Goal: Information Seeking & Learning: Learn about a topic

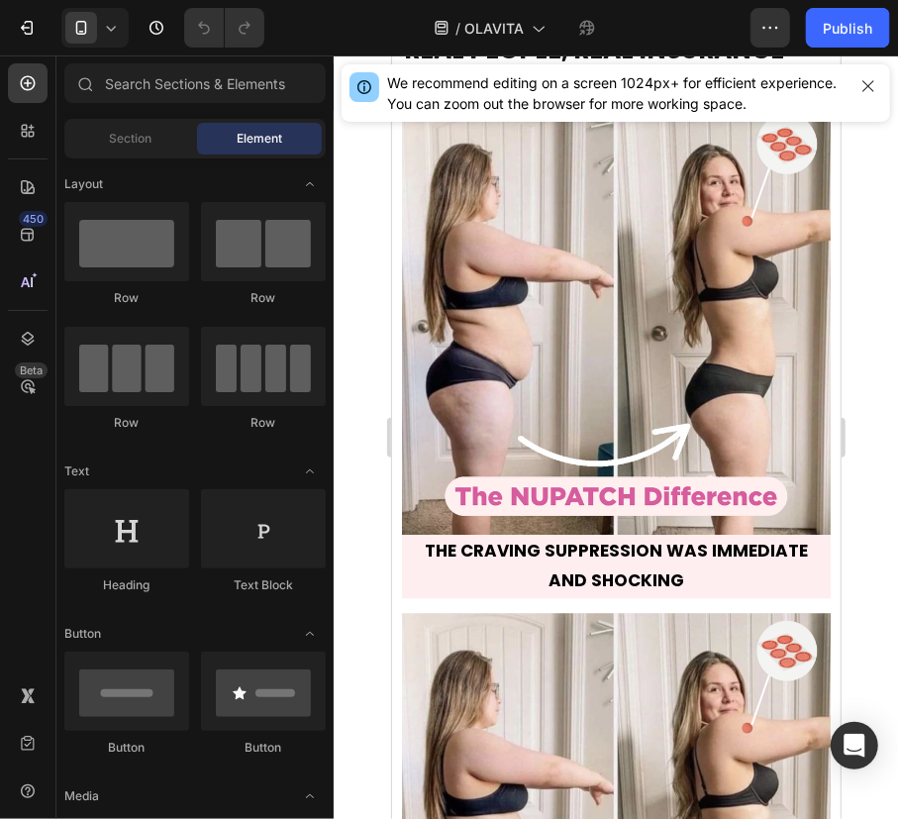
scroll to position [11969, 0]
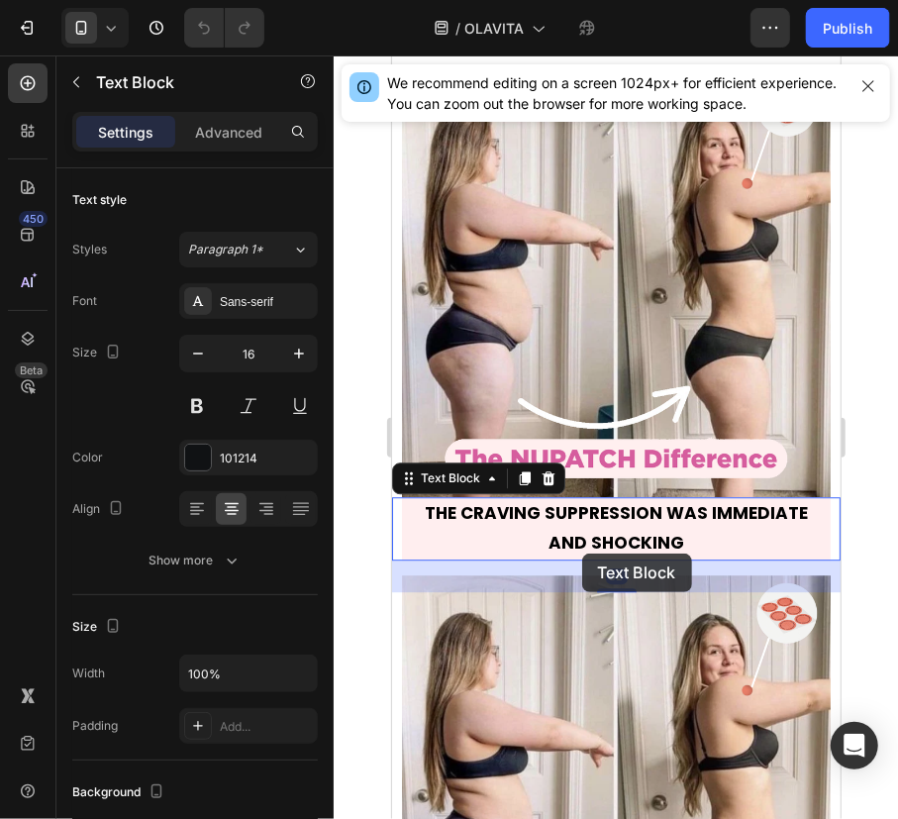
click at [581, 552] on strong "THE CRAVING SUPPRESSION WAS IMMEDIATE AND SHOCKING" at bounding box center [615, 526] width 383 height 53
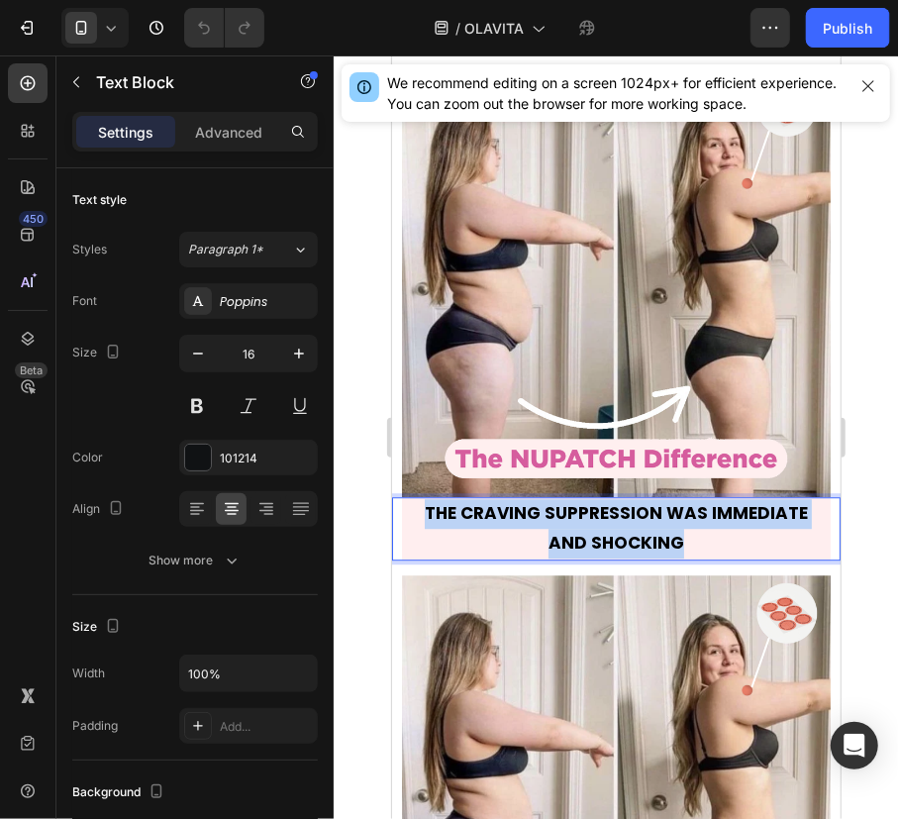
click at [581, 552] on strong "THE CRAVING SUPPRESSION WAS IMMEDIATE AND SHOCKING" at bounding box center [615, 526] width 383 height 53
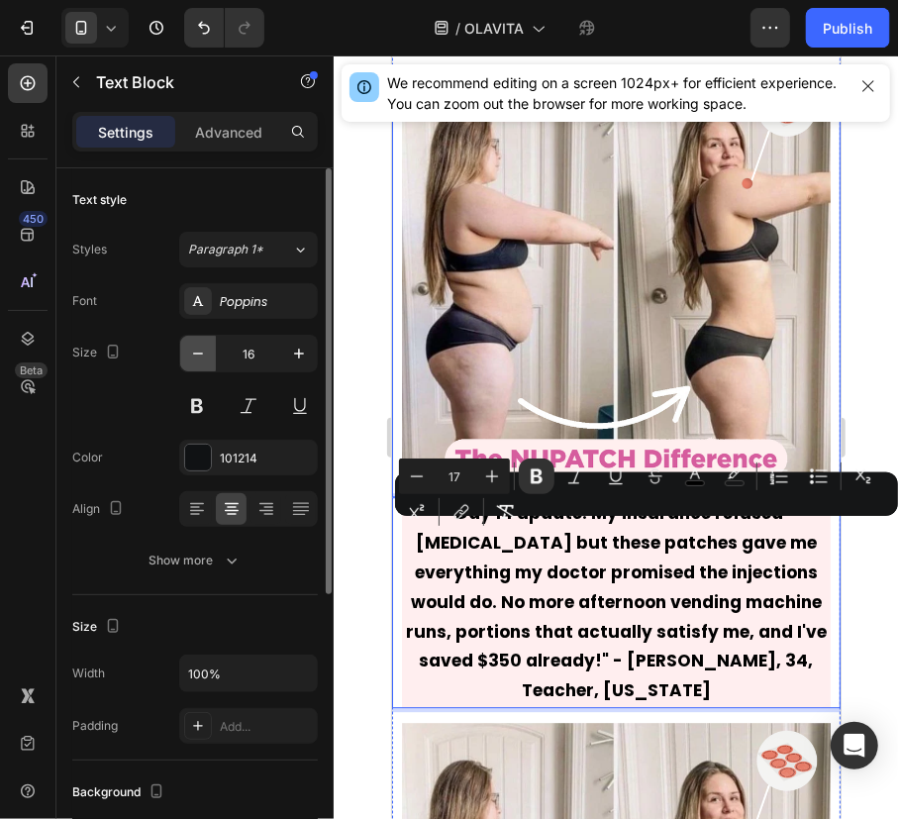
click at [208, 352] on button "button" at bounding box center [198, 354] width 36 height 36
type input "15"
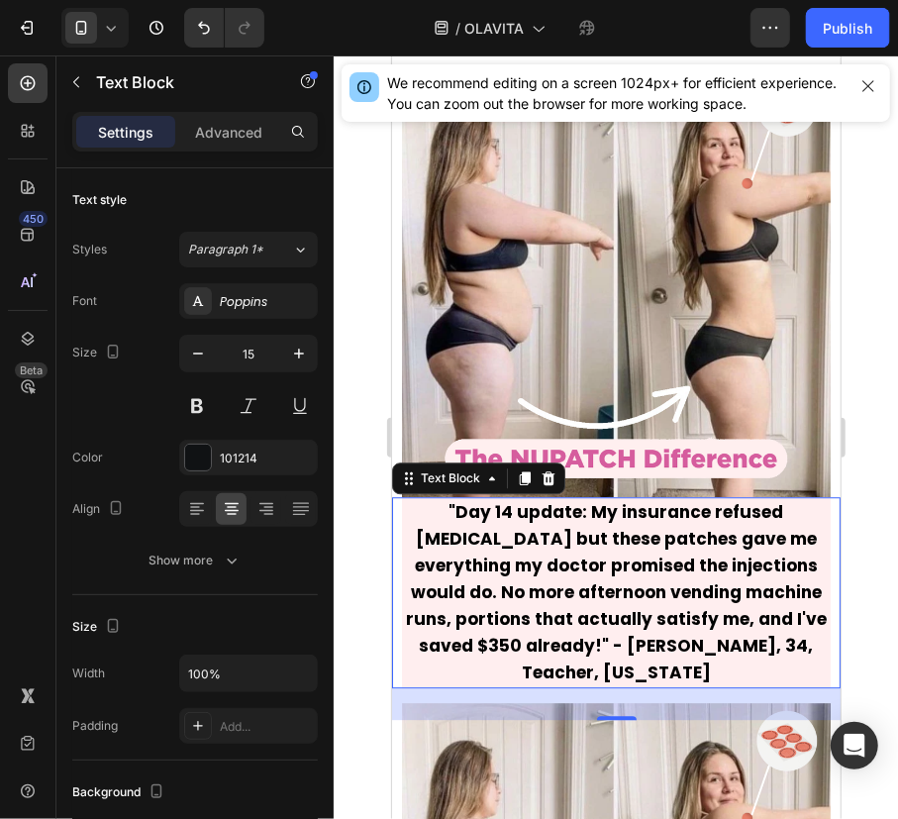
click at [487, 593] on strong ""Day 14 update: My insurance refused [MEDICAL_DATA] but these patches gave me e…" at bounding box center [615, 591] width 421 height 184
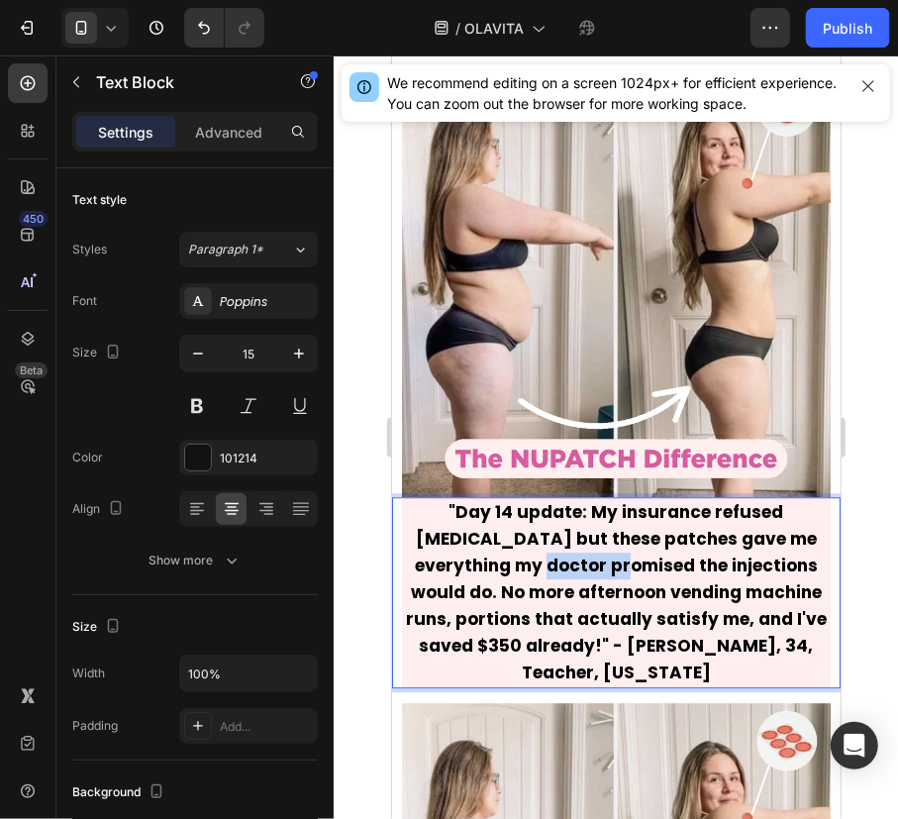
click at [487, 593] on strong ""Day 14 update: My insurance refused [MEDICAL_DATA] but these patches gave me e…" at bounding box center [615, 591] width 421 height 184
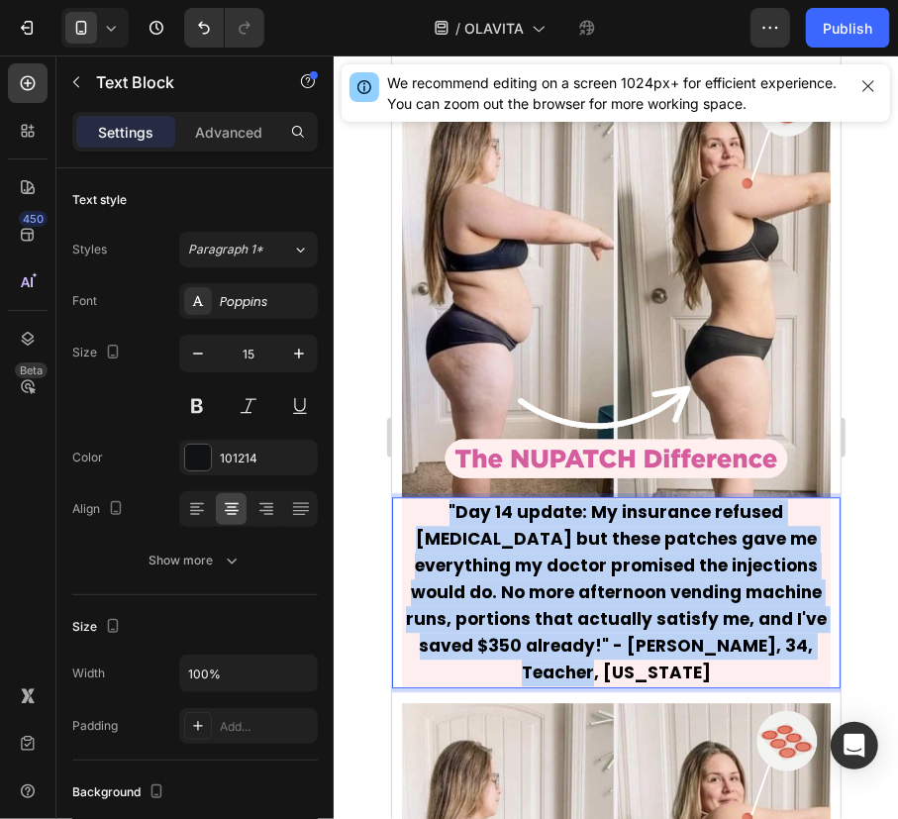
click at [487, 593] on strong ""Day 14 update: My insurance refused [MEDICAL_DATA] but these patches gave me e…" at bounding box center [615, 591] width 421 height 184
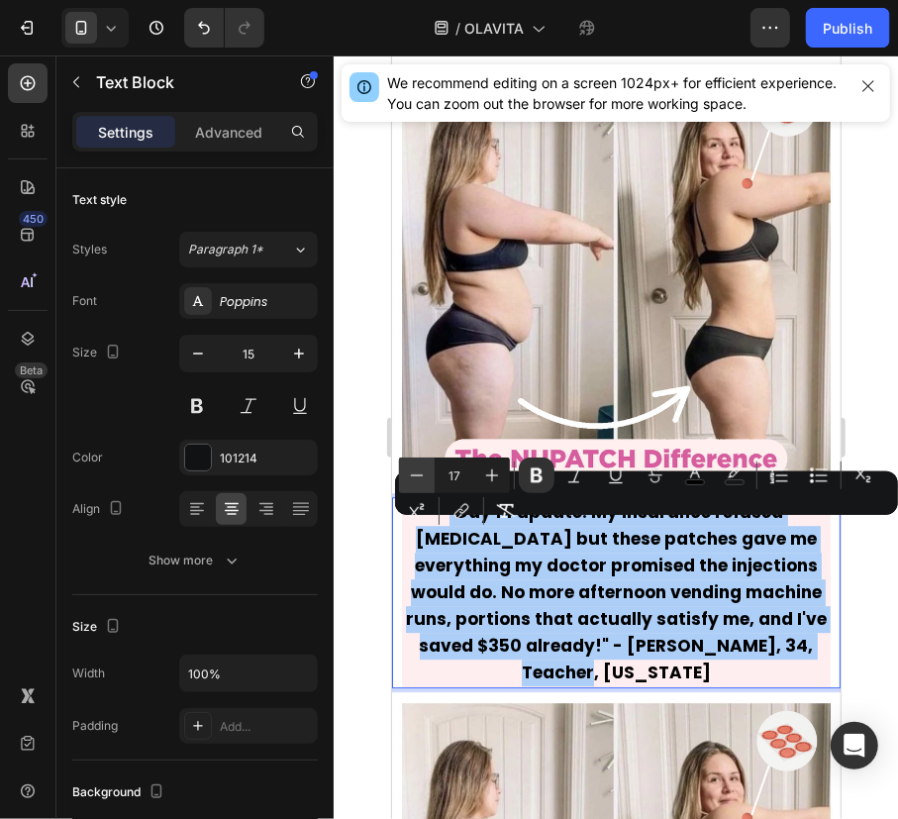
click at [425, 469] on icon "Editor contextual toolbar" at bounding box center [417, 475] width 20 height 20
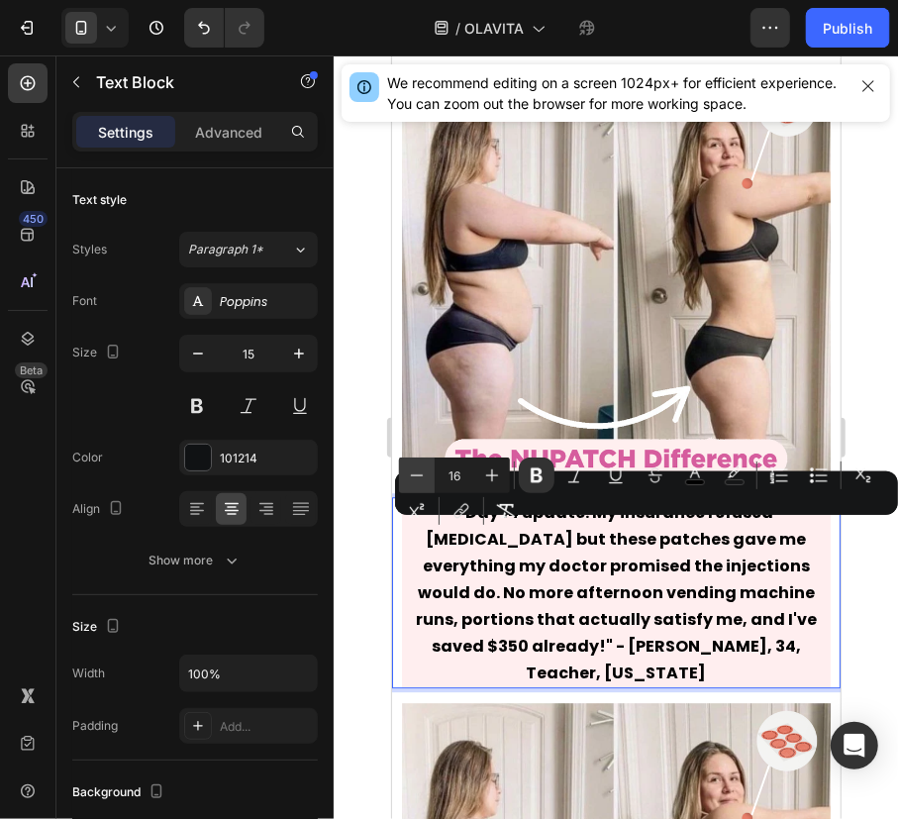
click at [425, 469] on icon "Editor contextual toolbar" at bounding box center [417, 475] width 20 height 20
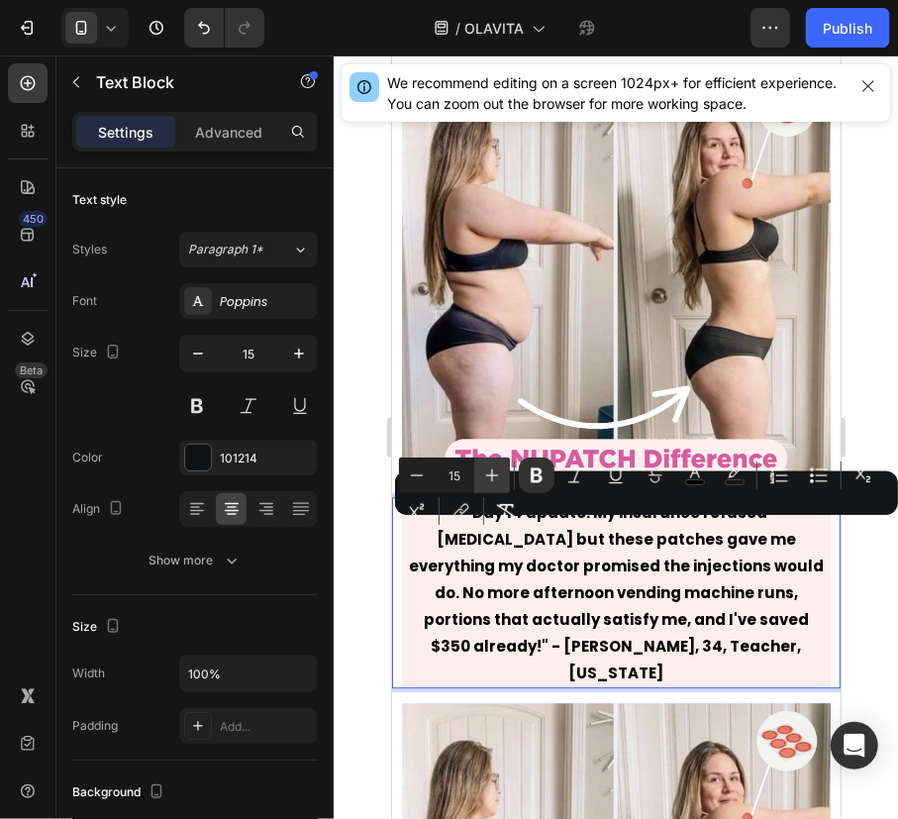
click at [477, 473] on button "Plus" at bounding box center [492, 475] width 36 height 36
type input "16"
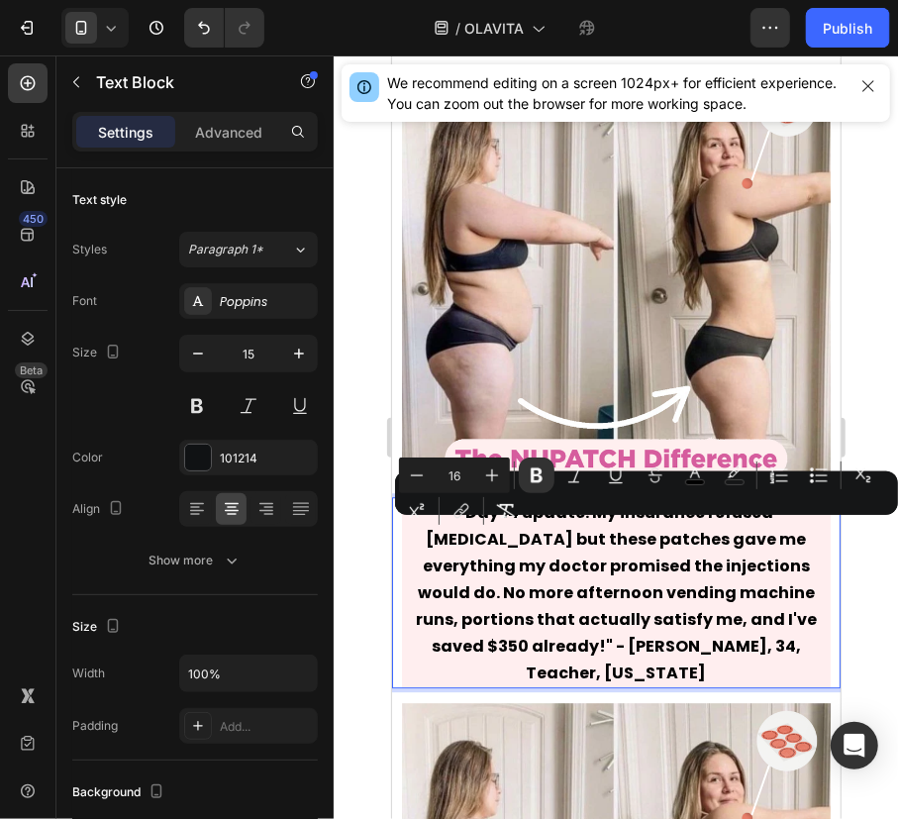
click at [861, 580] on div at bounding box center [616, 436] width 564 height 763
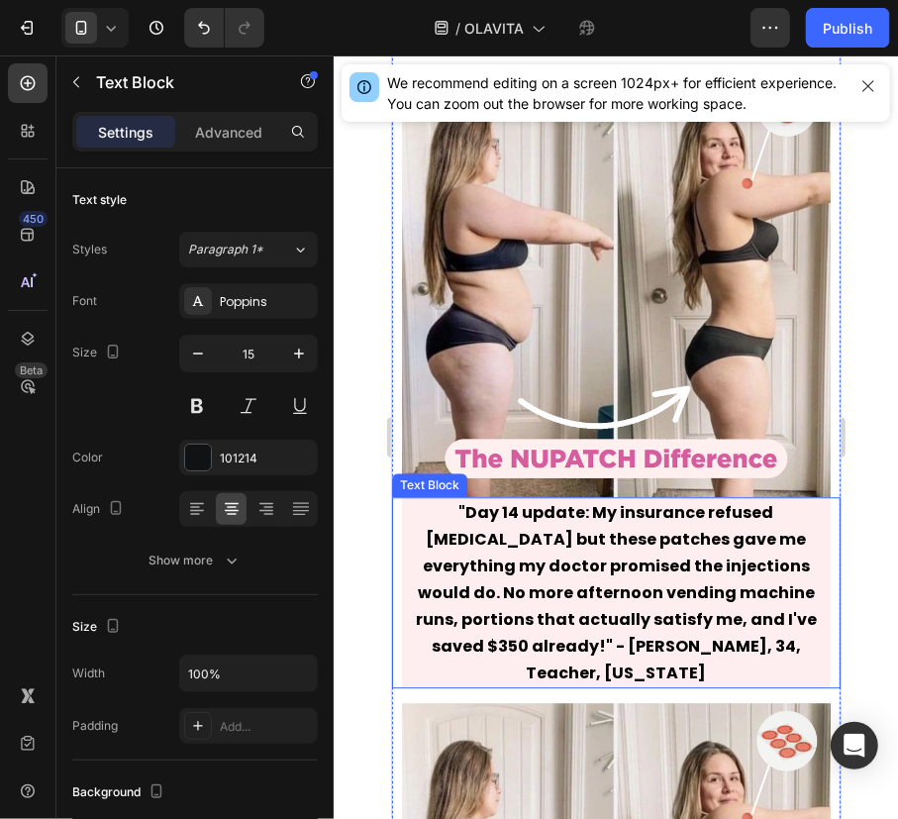
click at [716, 593] on strong ""Day 14 update: My insurance refused [MEDICAL_DATA] but these patches gave me e…" at bounding box center [615, 591] width 401 height 183
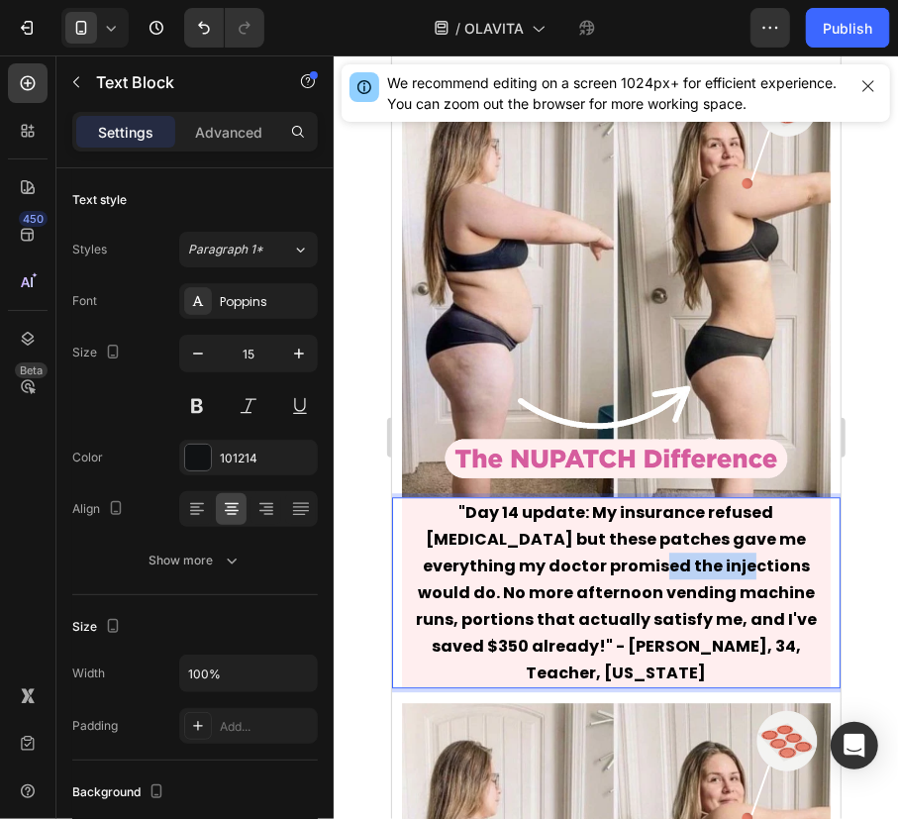
click at [616, 599] on p ""Day 14 update: My insurance refused [MEDICAL_DATA] but these patches gave me e…" at bounding box center [615, 591] width 425 height 187
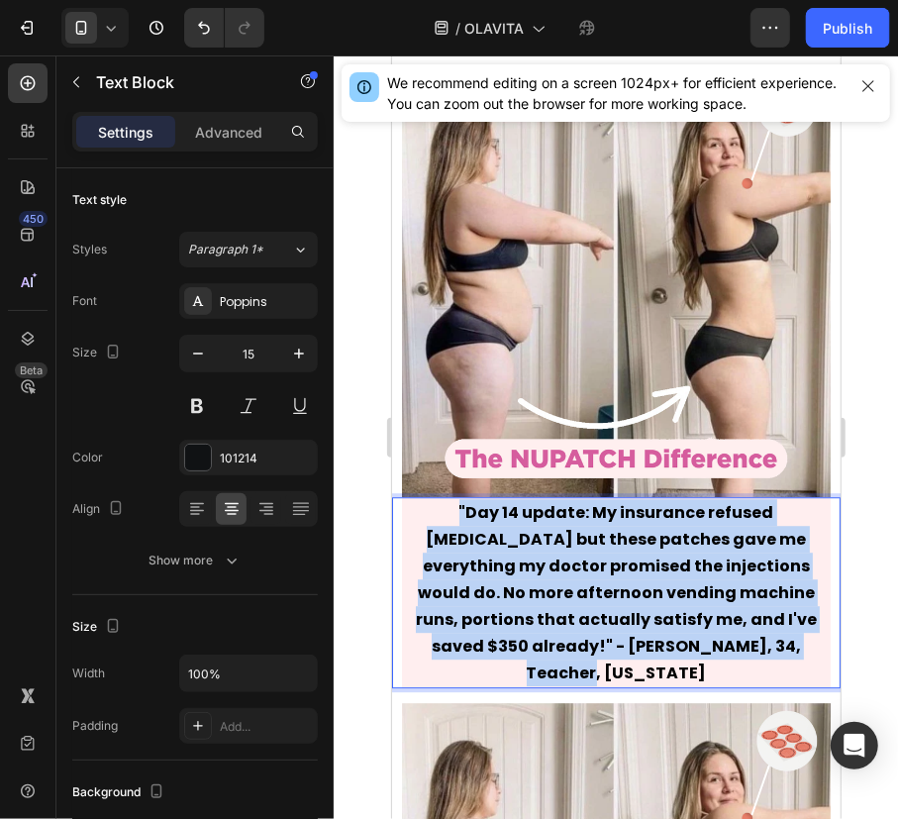
click at [616, 599] on p ""Day 14 update: My insurance refused [MEDICAL_DATA] but these patches gave me e…" at bounding box center [615, 591] width 425 height 187
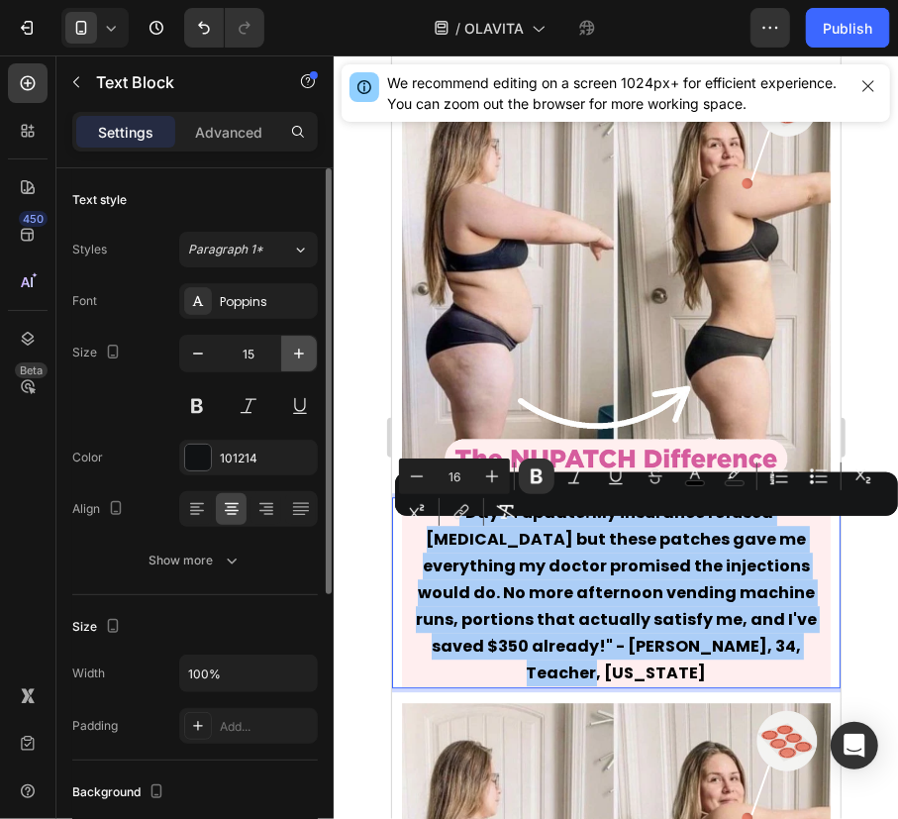
click at [307, 353] on icon "button" at bounding box center [299, 354] width 20 height 20
type input "16"
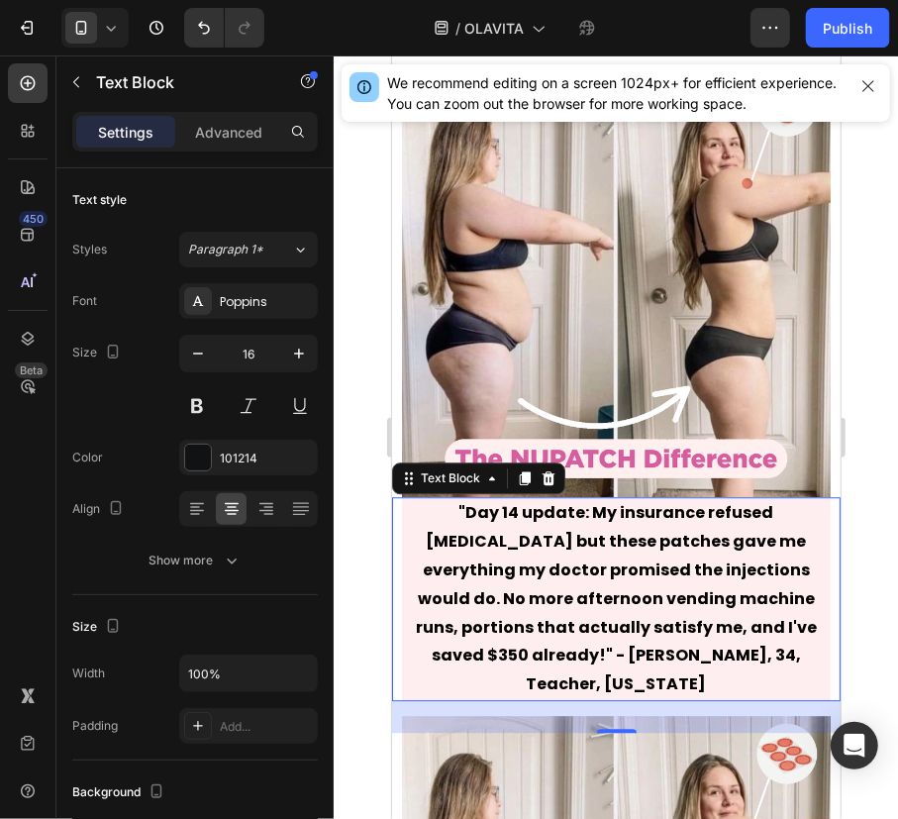
click at [863, 615] on div at bounding box center [616, 436] width 564 height 763
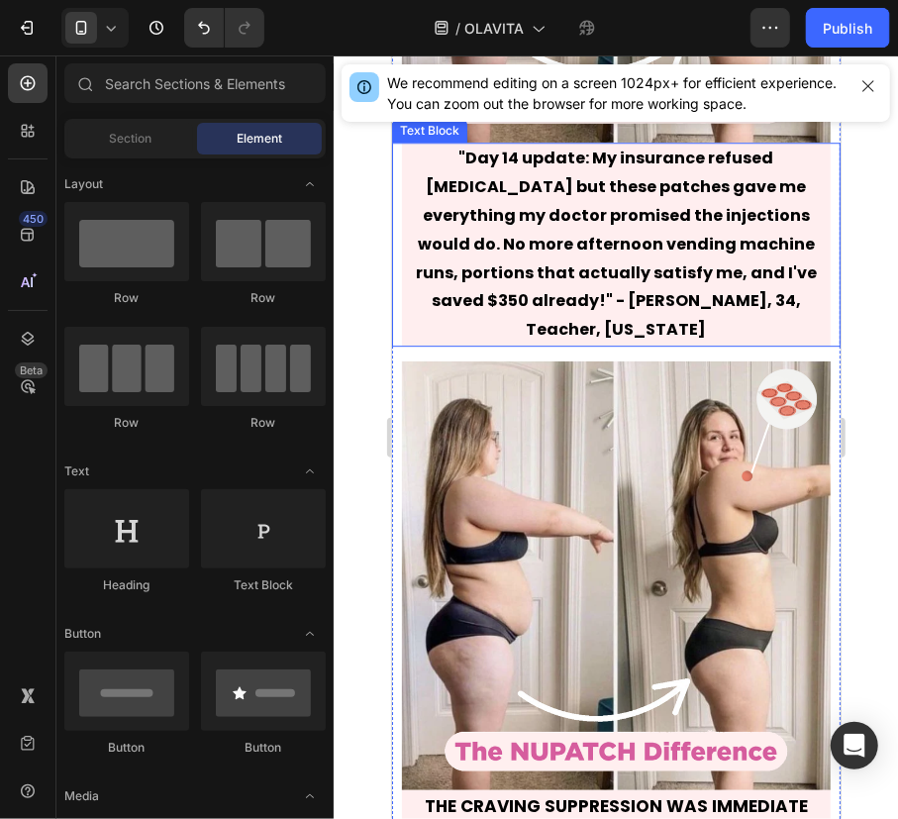
scroll to position [12329, 0]
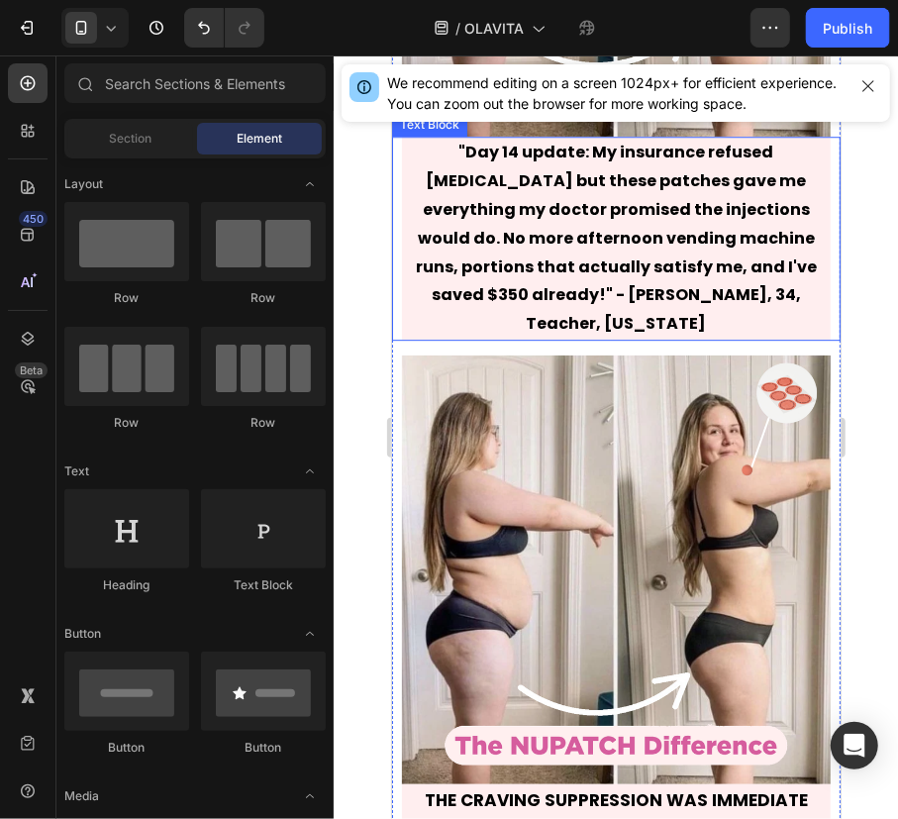
click at [695, 296] on strong ""Day 14 update: My insurance refused [MEDICAL_DATA] but these patches gave me e…" at bounding box center [615, 237] width 401 height 194
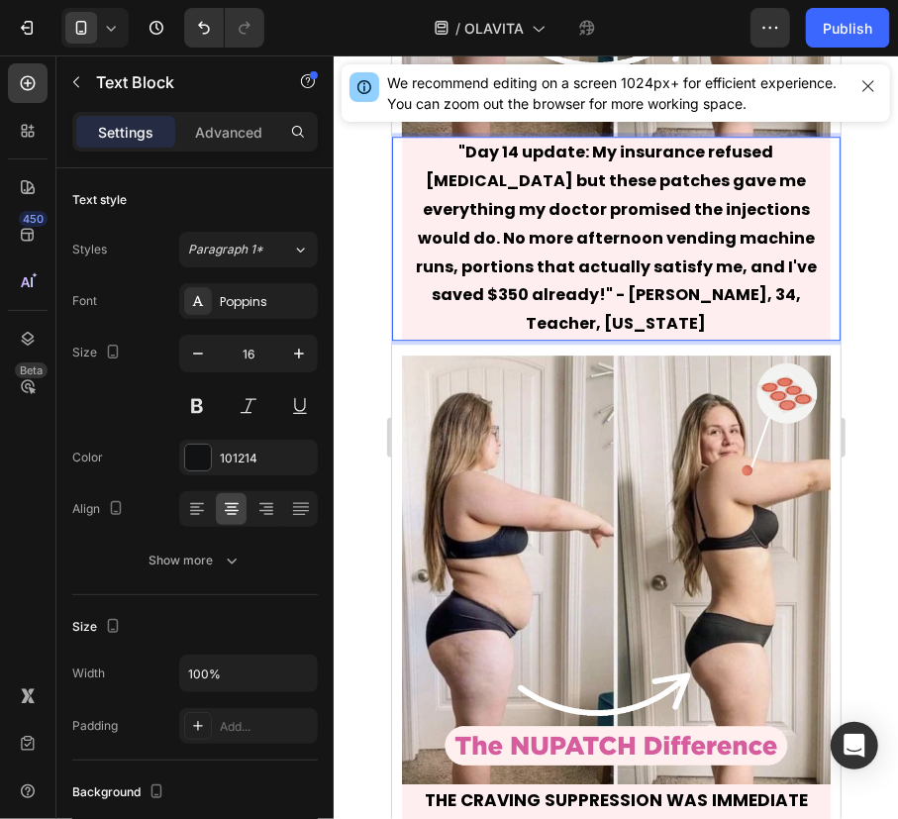
click at [689, 286] on strong ""Day 14 update: My insurance refused [MEDICAL_DATA] but these patches gave me e…" at bounding box center [615, 237] width 401 height 194
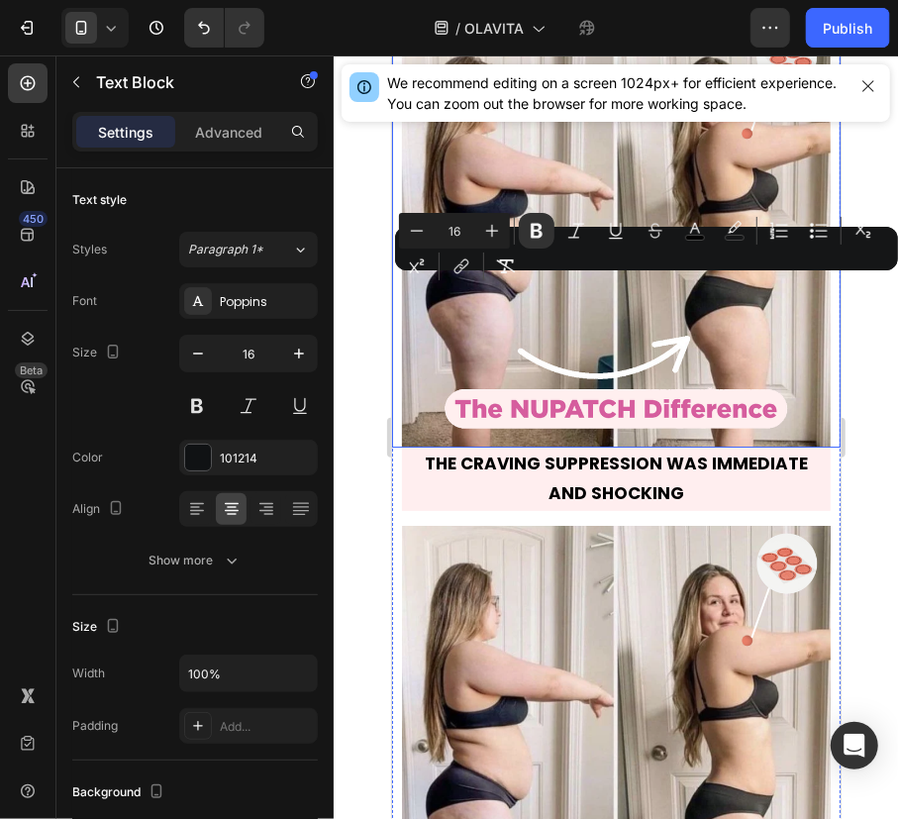
scroll to position [12690, 0]
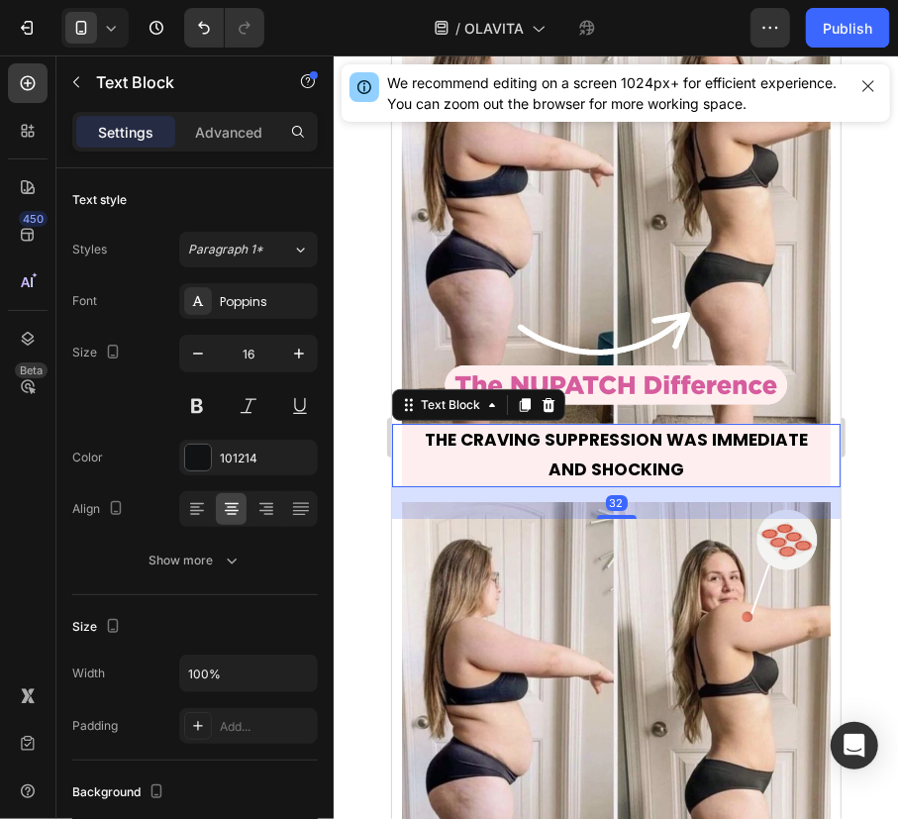
click at [634, 451] on strong "THE CRAVING SUPPRESSION WAS IMMEDIATE AND SHOCKING" at bounding box center [615, 453] width 383 height 53
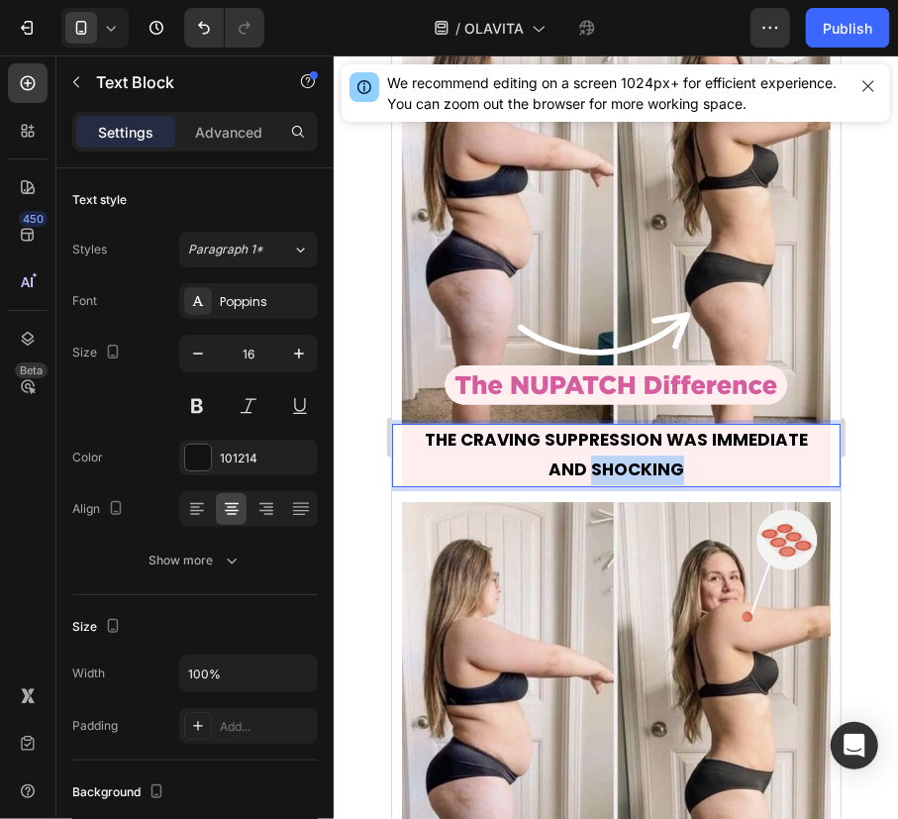
click at [634, 451] on strong "THE CRAVING SUPPRESSION WAS IMMEDIATE AND SHOCKING" at bounding box center [615, 453] width 383 height 53
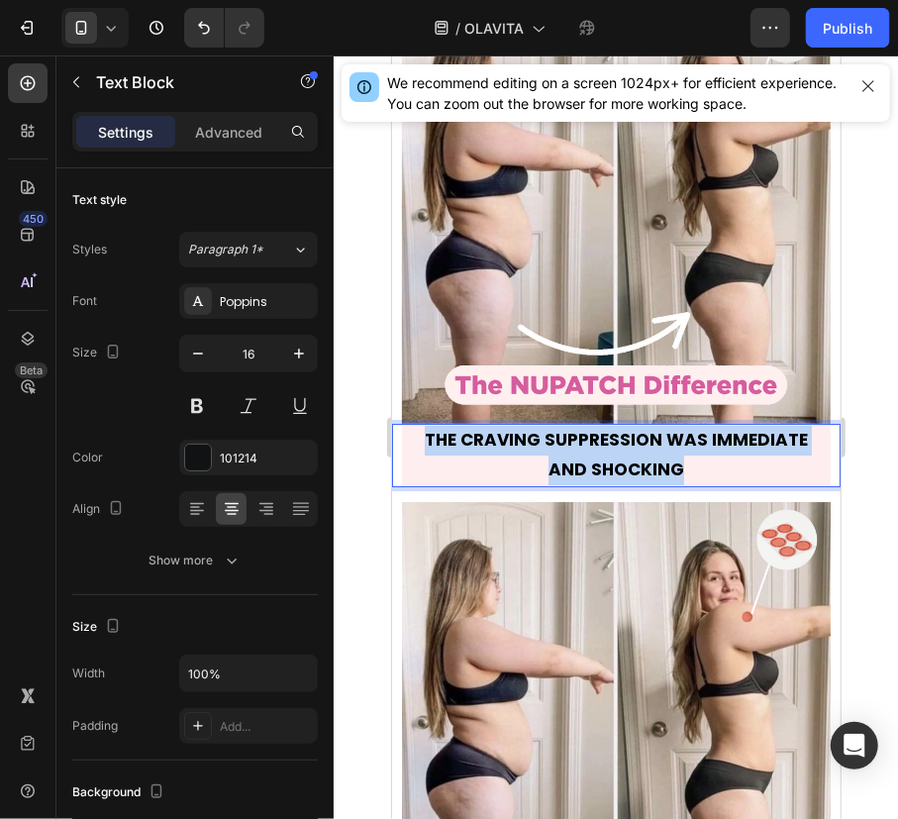
click at [634, 451] on strong "THE CRAVING SUPPRESSION WAS IMMEDIATE AND SHOCKING" at bounding box center [615, 453] width 383 height 53
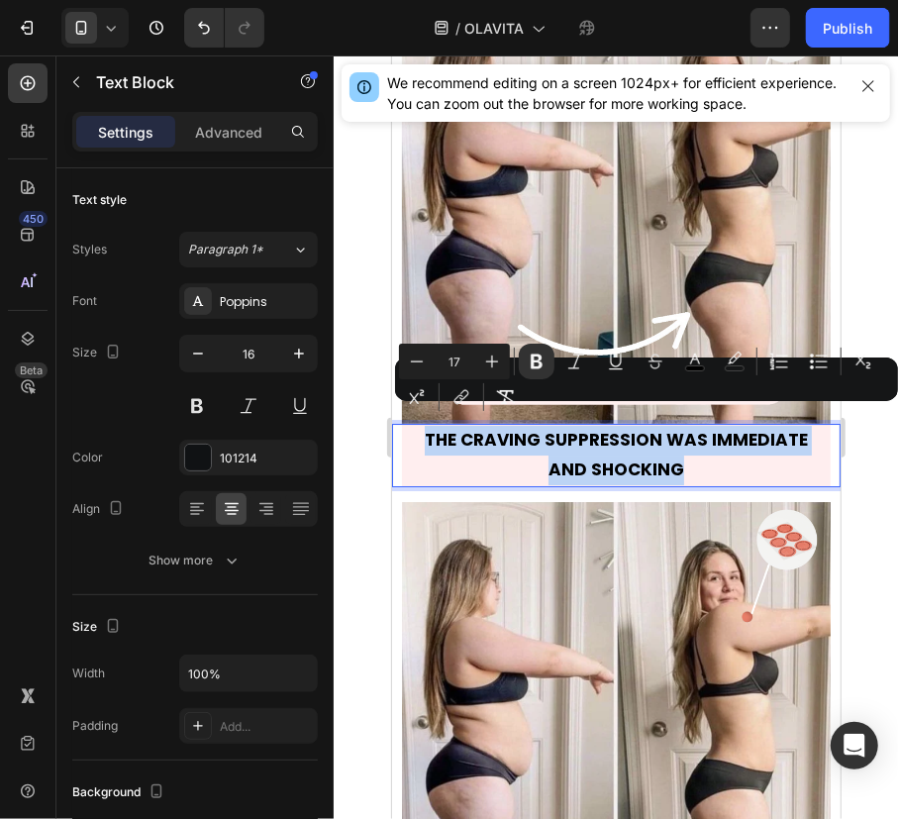
type input "16"
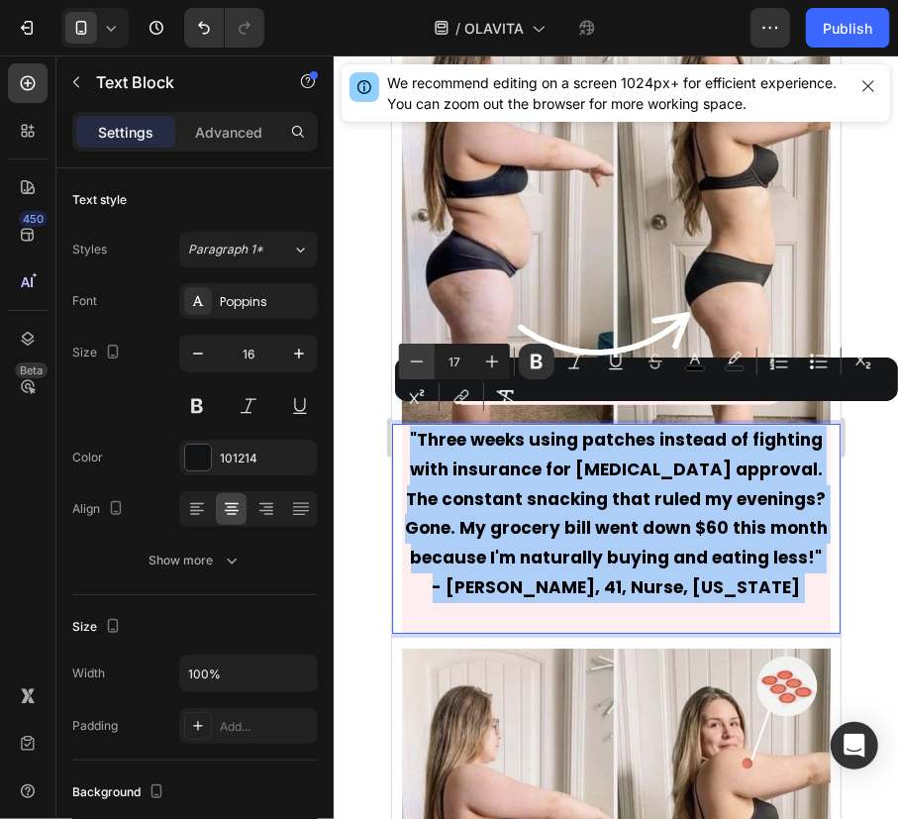
click at [433, 363] on button "Minus" at bounding box center [417, 362] width 36 height 36
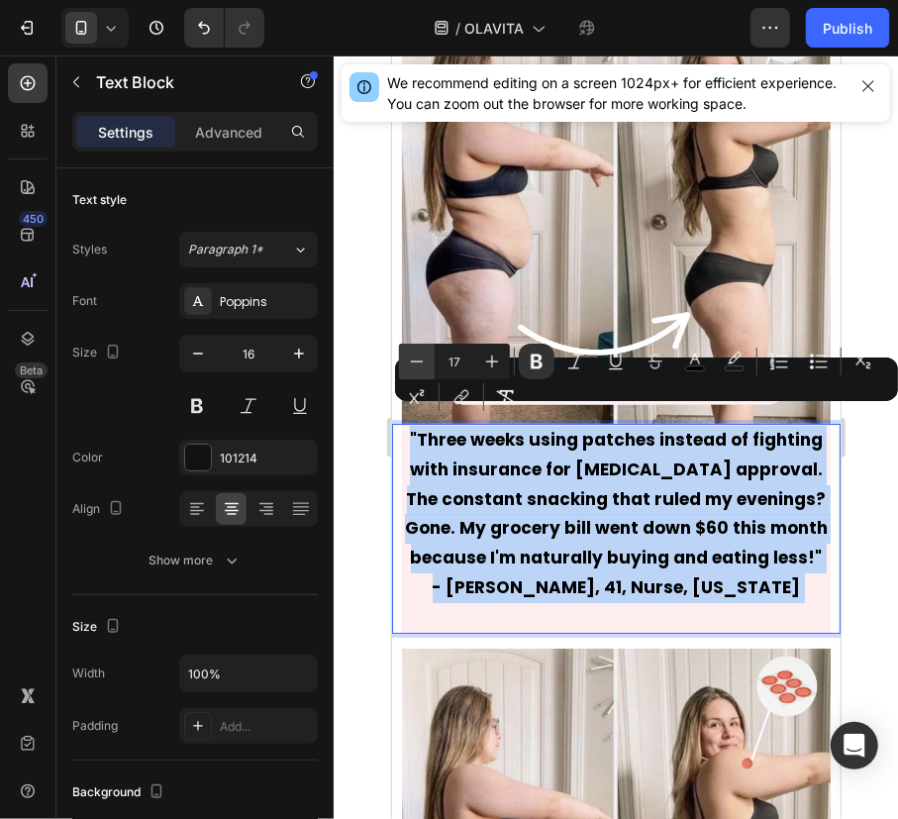
type input "16"
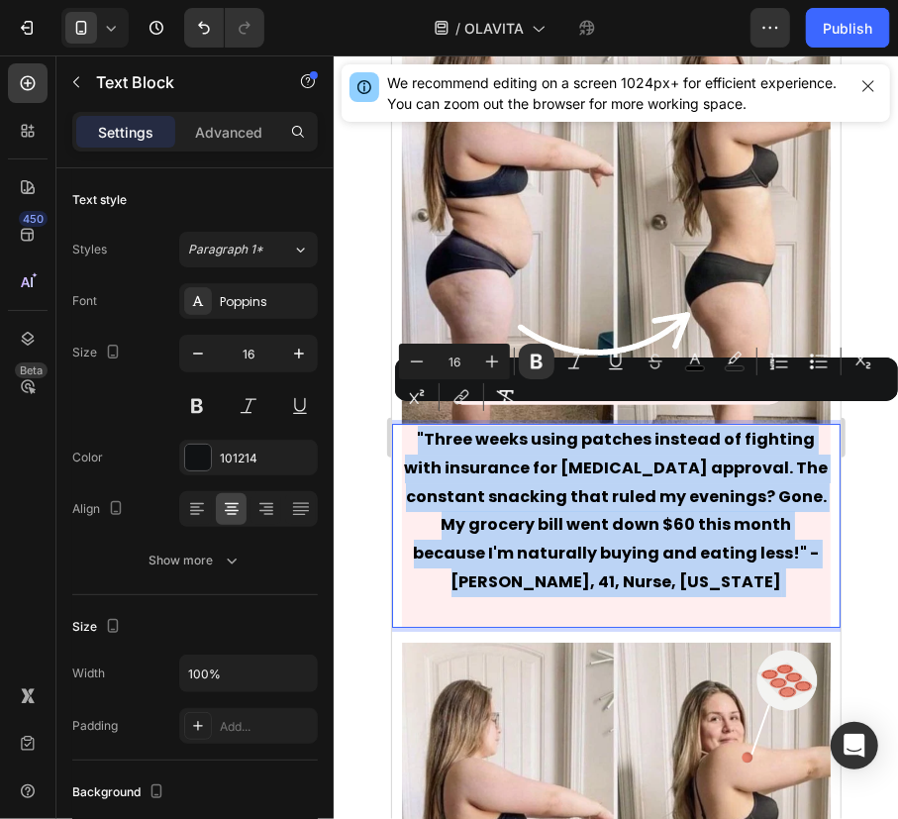
click at [655, 587] on p ""Three weeks using patches instead of fighting with insurance for [MEDICAL_DATA…" at bounding box center [615, 525] width 425 height 200
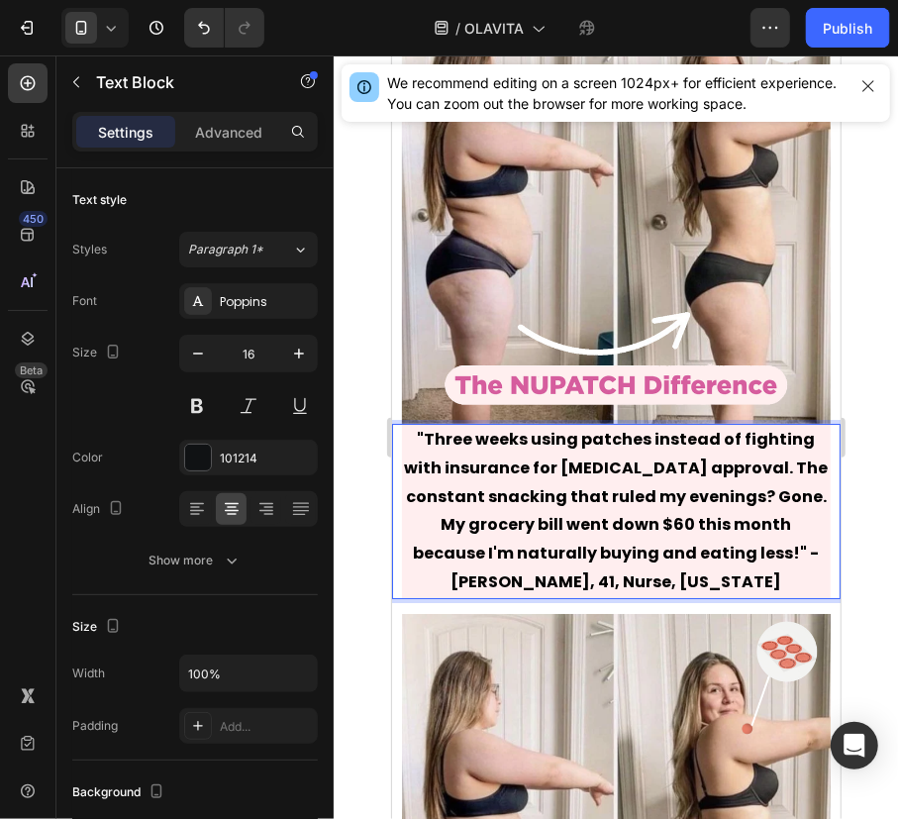
click at [723, 534] on strong ""Three weeks using patches instead of fighting with insurance for [MEDICAL_DATA…" at bounding box center [616, 509] width 424 height 165
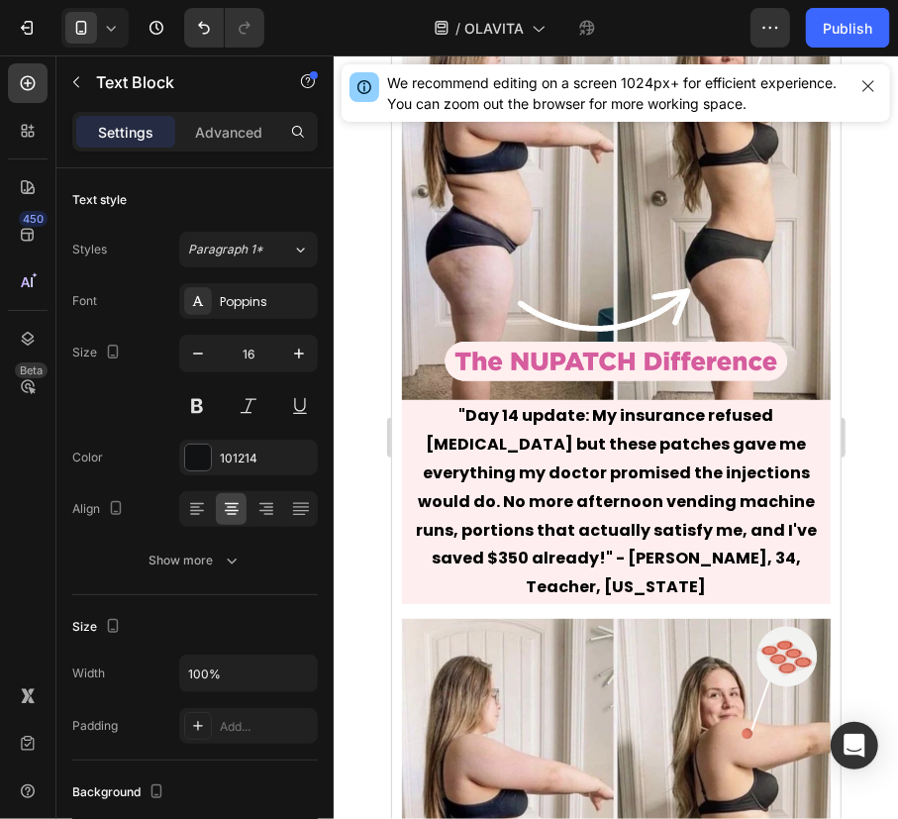
scroll to position [12059, 0]
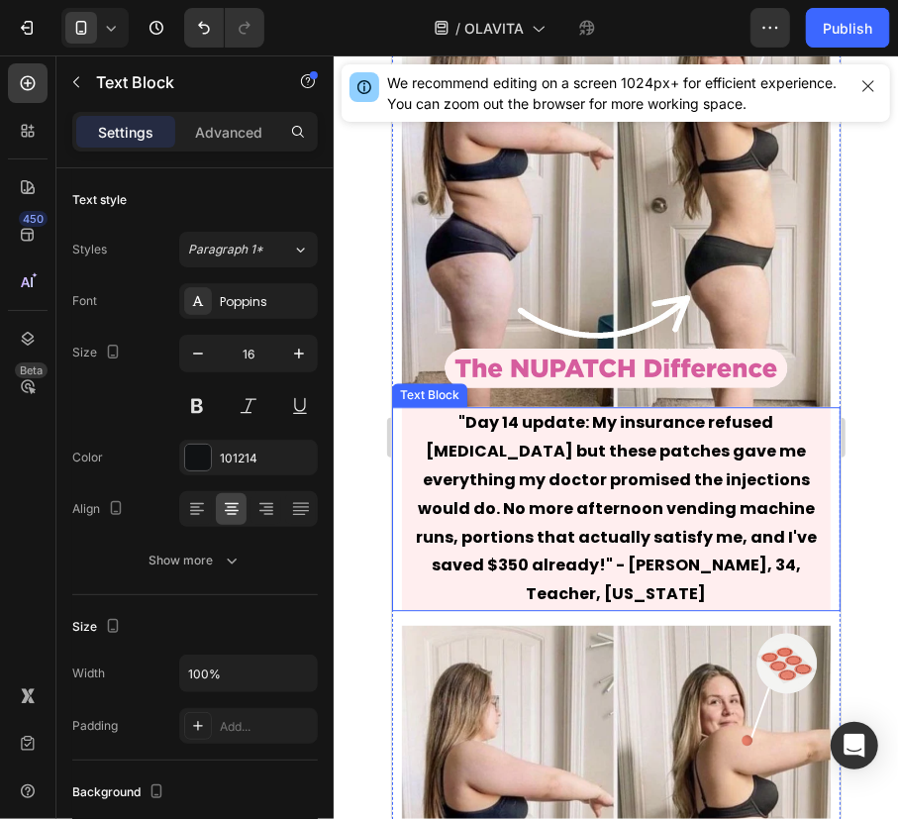
click at [813, 561] on p ""Day 14 update: My insurance refused [MEDICAL_DATA] but these patches gave me e…" at bounding box center [615, 508] width 425 height 200
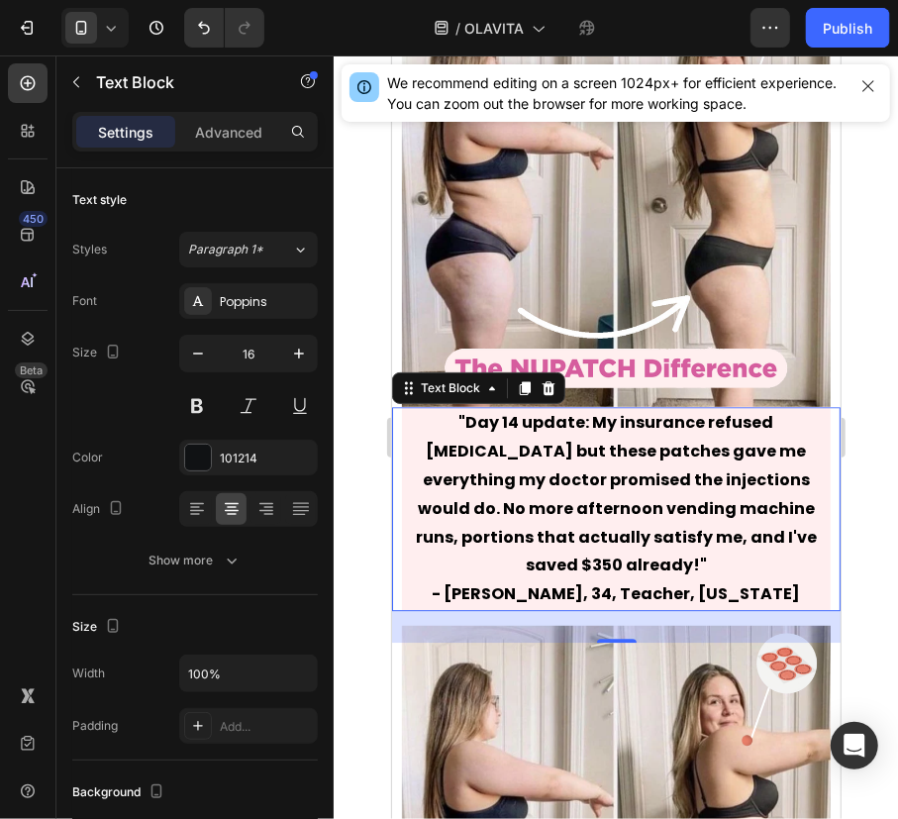
click at [857, 546] on div at bounding box center [616, 436] width 564 height 763
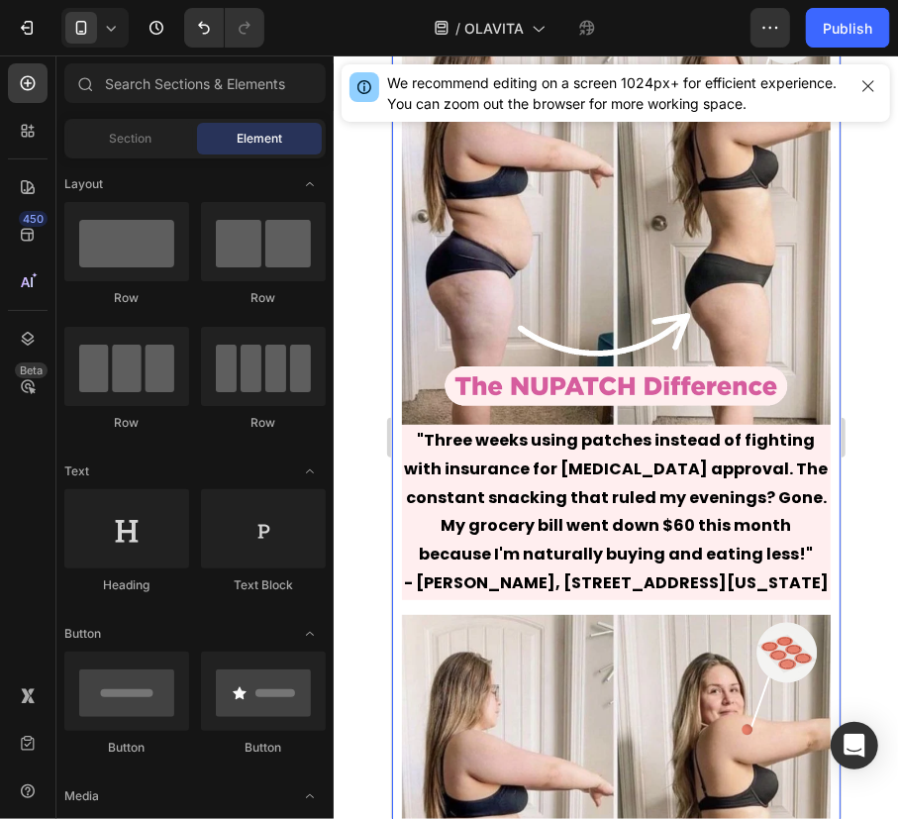
scroll to position [12690, 0]
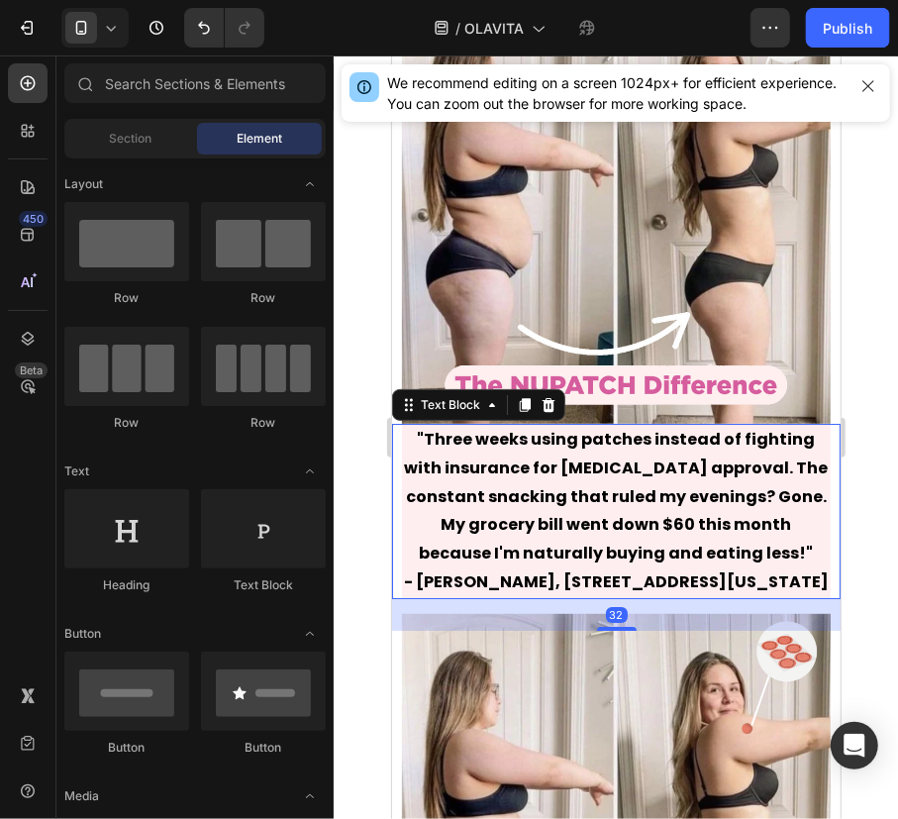
click at [662, 569] on strong "- [PERSON_NAME], [STREET_ADDRESS][US_STATE]" at bounding box center [615, 580] width 425 height 23
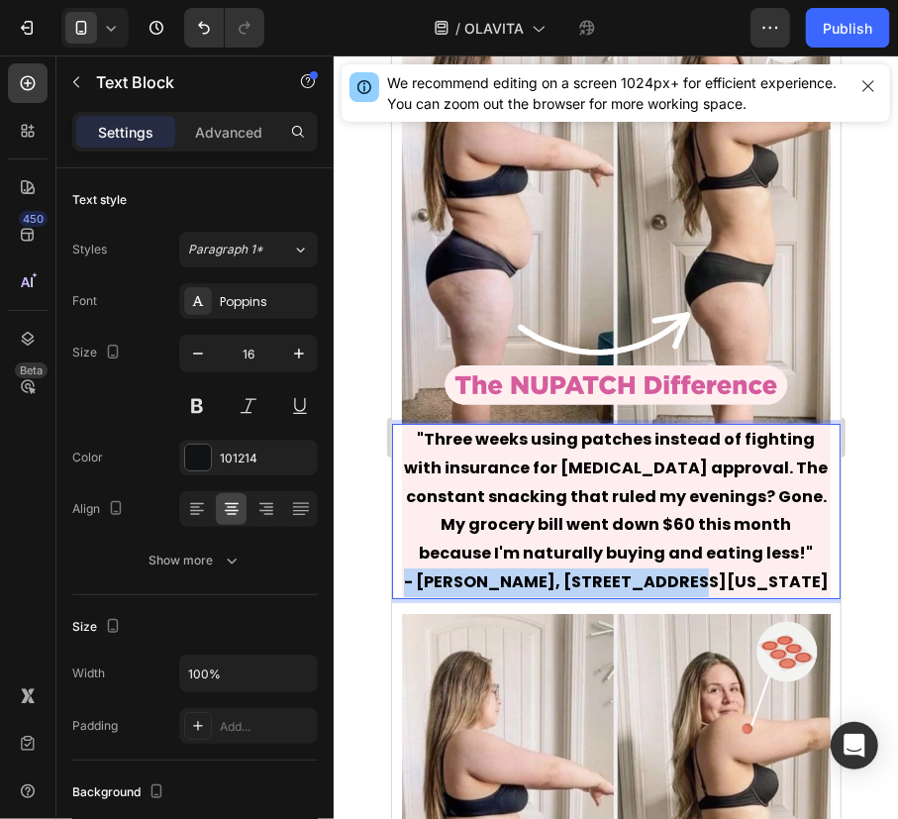
click at [662, 569] on strong "- [PERSON_NAME], [STREET_ADDRESS][US_STATE]" at bounding box center [615, 580] width 425 height 23
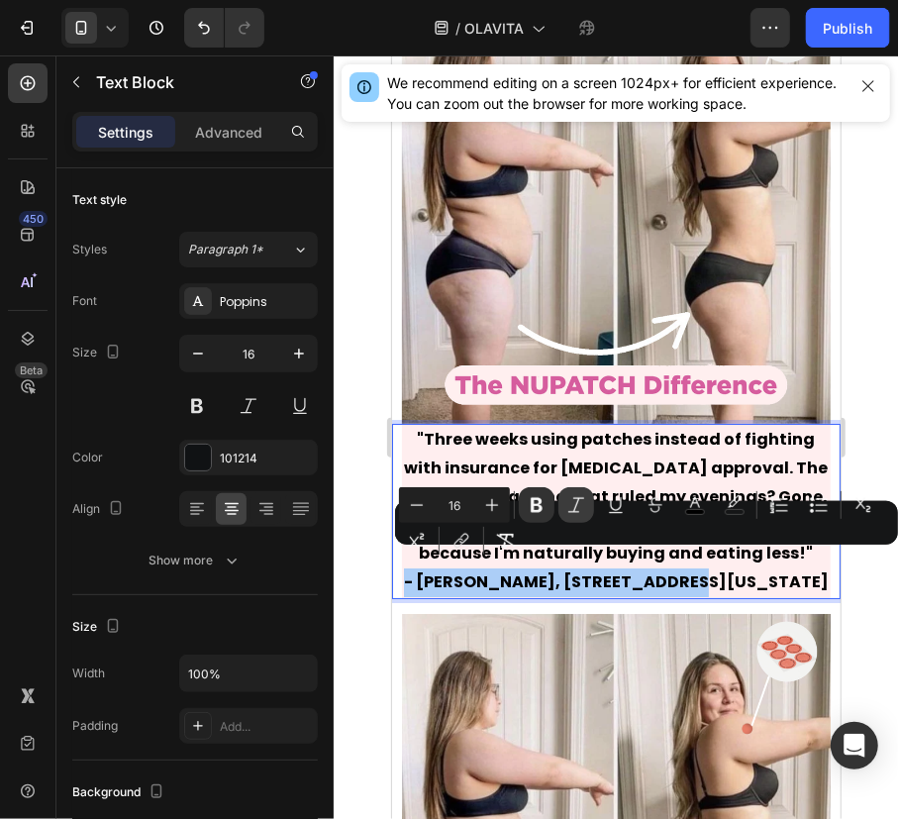
click at [566, 506] on icon "Editor contextual toolbar" at bounding box center [576, 505] width 20 height 20
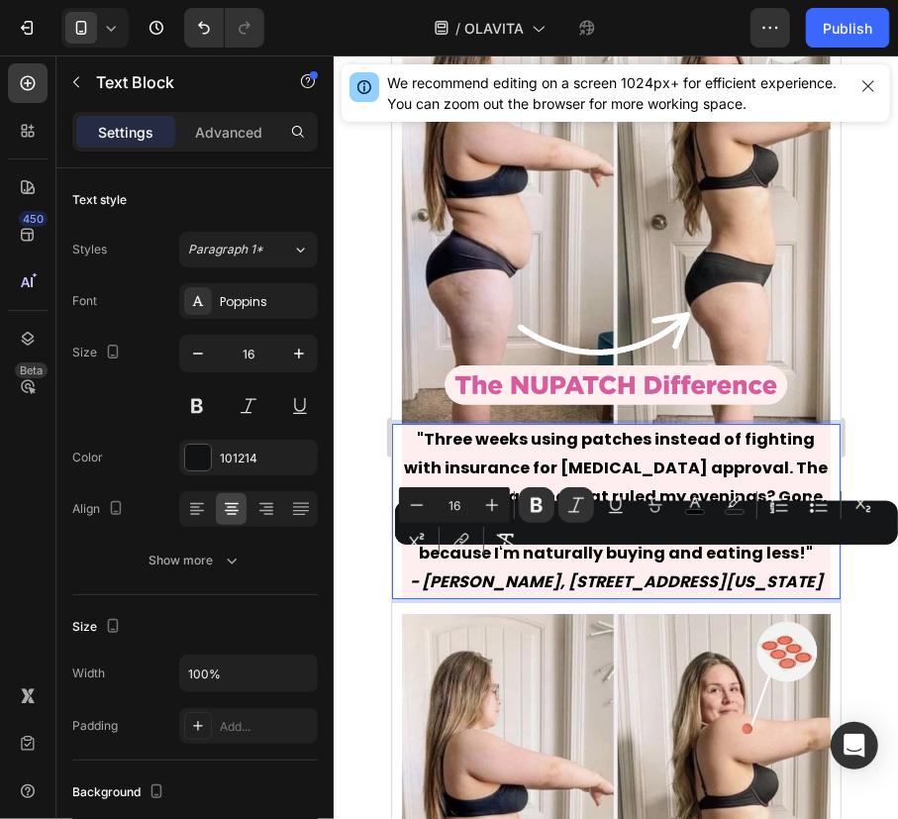
click at [876, 611] on div at bounding box center [616, 436] width 564 height 763
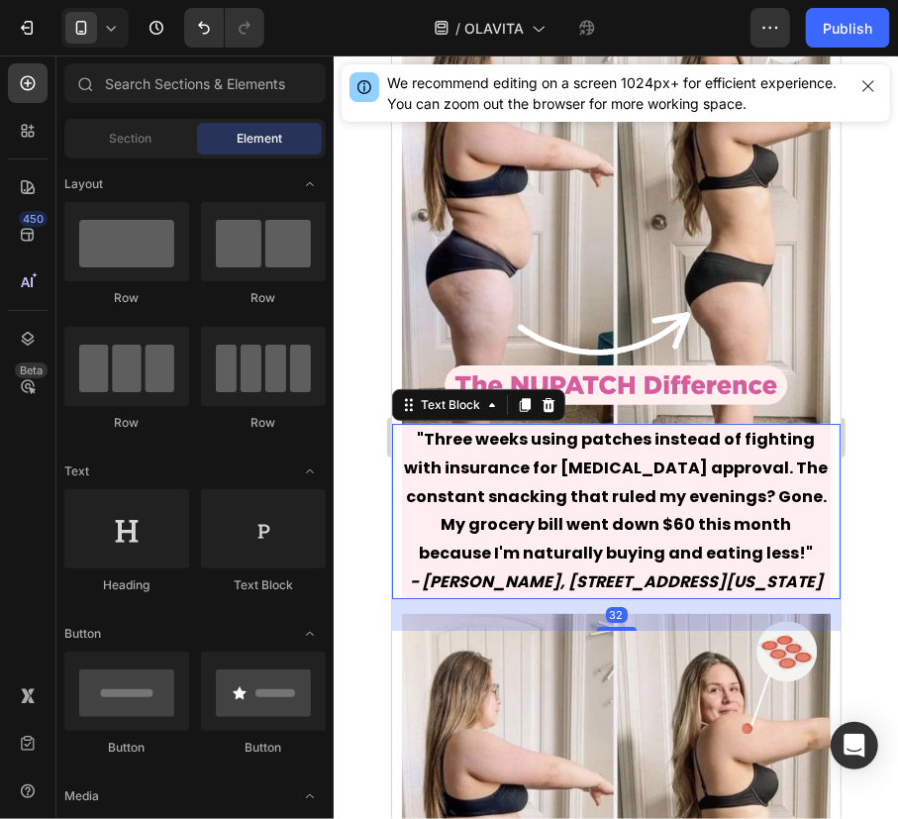
click at [632, 569] on strong "- [PERSON_NAME], [STREET_ADDRESS][US_STATE]" at bounding box center [615, 580] width 413 height 23
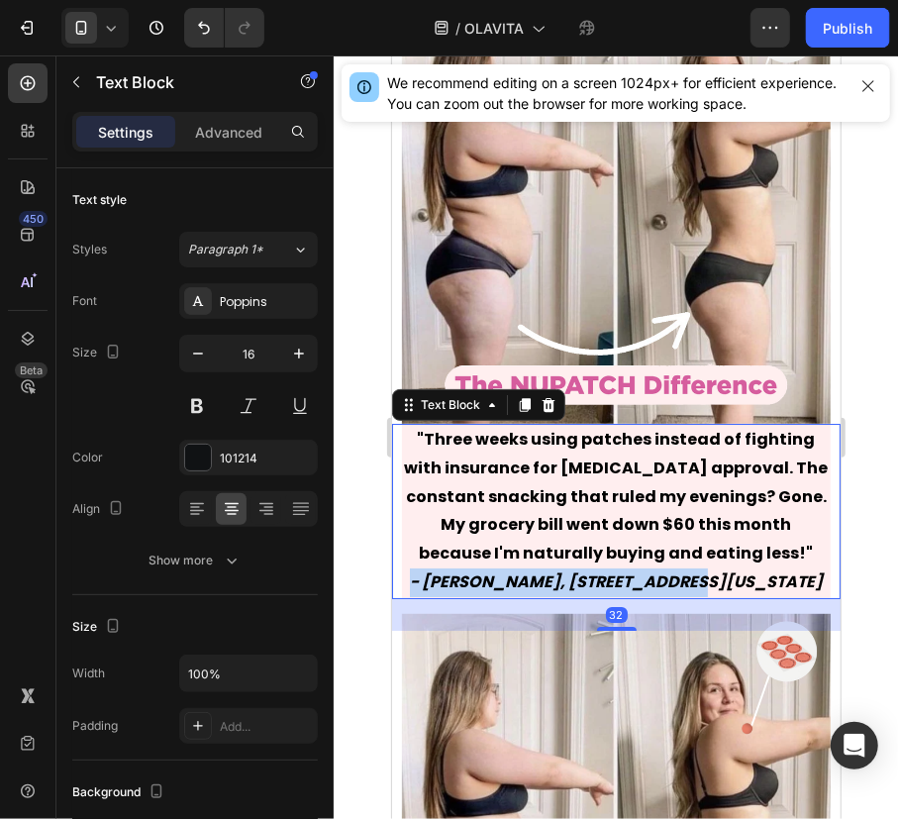
click at [632, 569] on strong "- [PERSON_NAME], [STREET_ADDRESS][US_STATE]" at bounding box center [615, 580] width 413 height 23
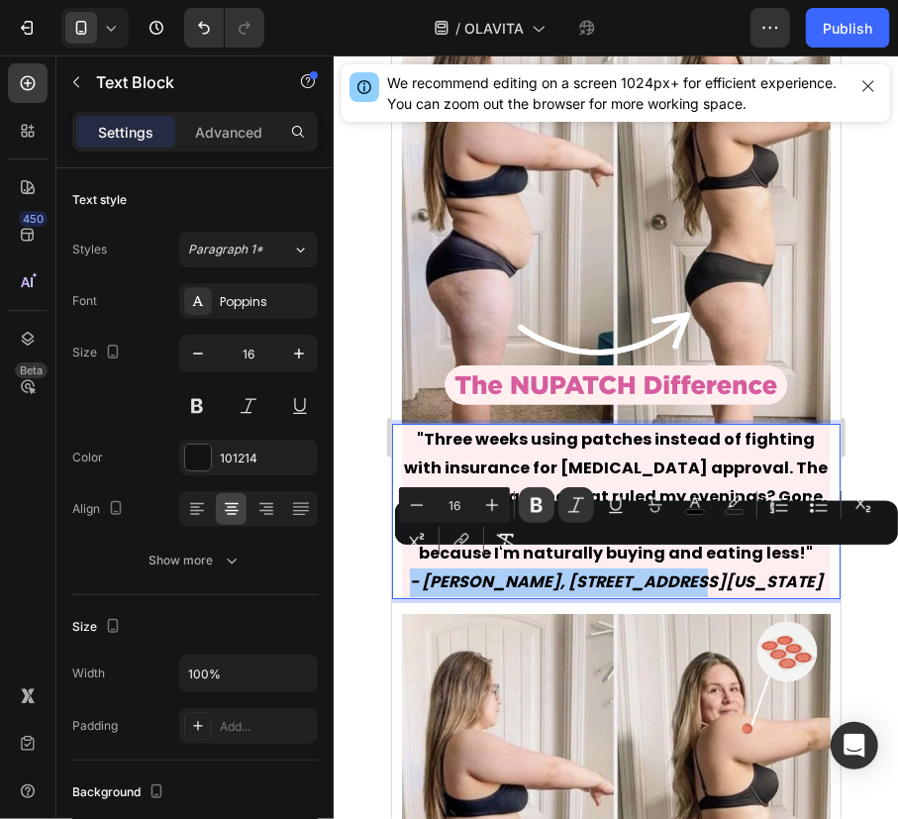
click at [525, 506] on button "Bold" at bounding box center [537, 505] width 36 height 36
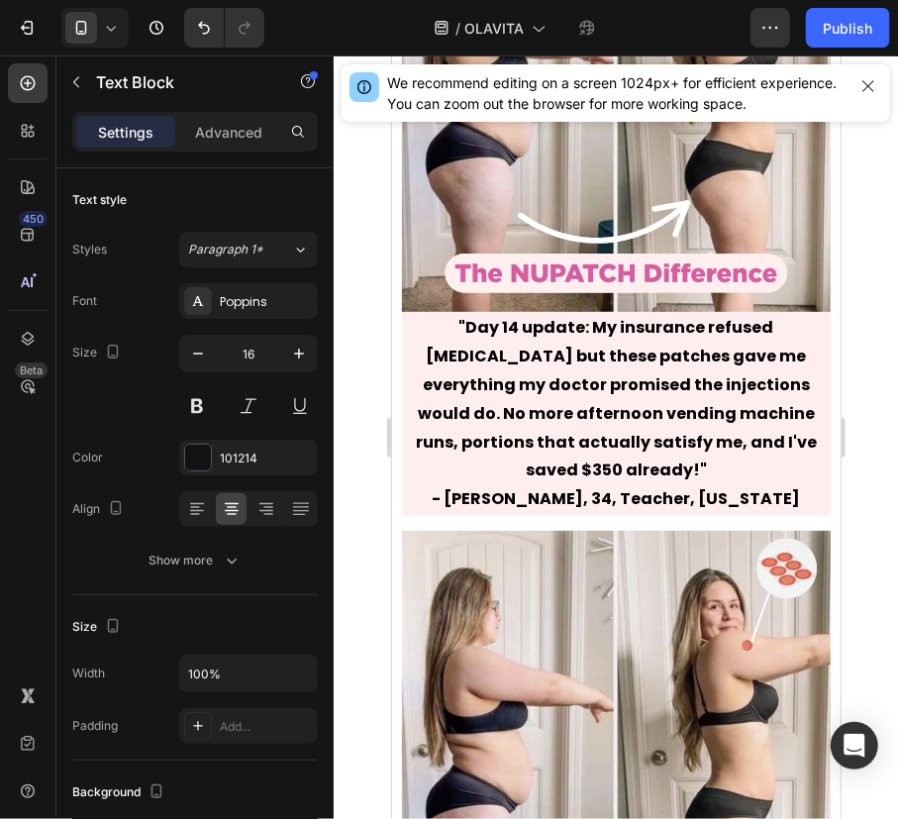
scroll to position [12059, 0]
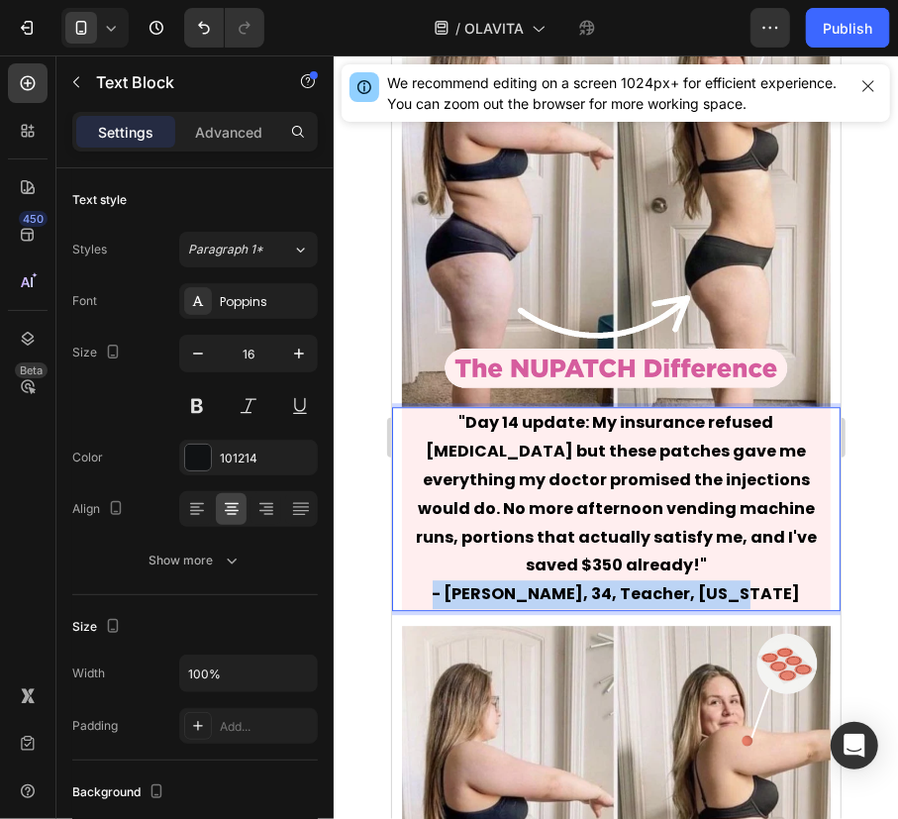
click at [678, 583] on strong "- [PERSON_NAME], 34, Teacher, [US_STATE]" at bounding box center [616, 592] width 368 height 23
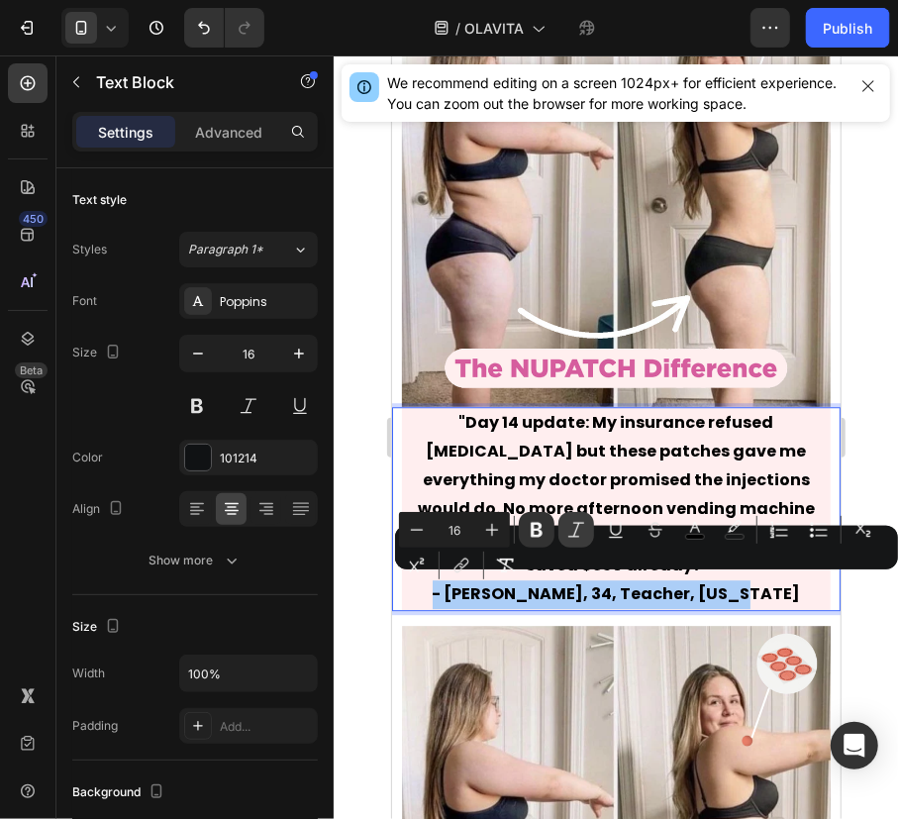
click at [580, 530] on icon "Editor contextual toolbar" at bounding box center [576, 530] width 20 height 20
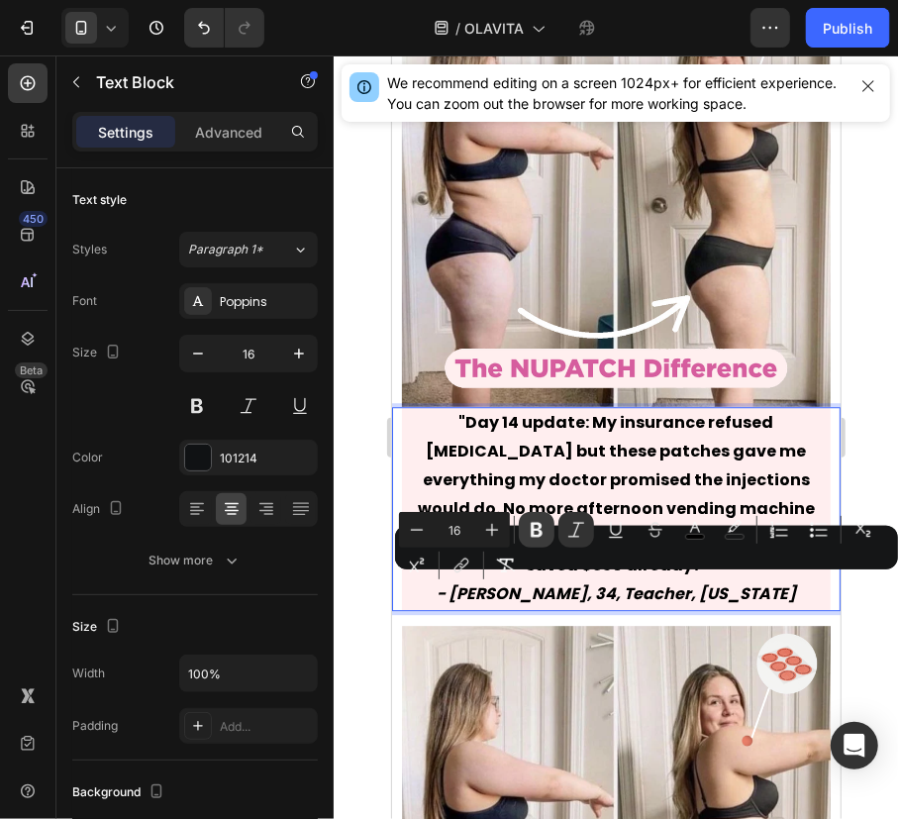
click at [547, 536] on button "Bold" at bounding box center [537, 530] width 36 height 36
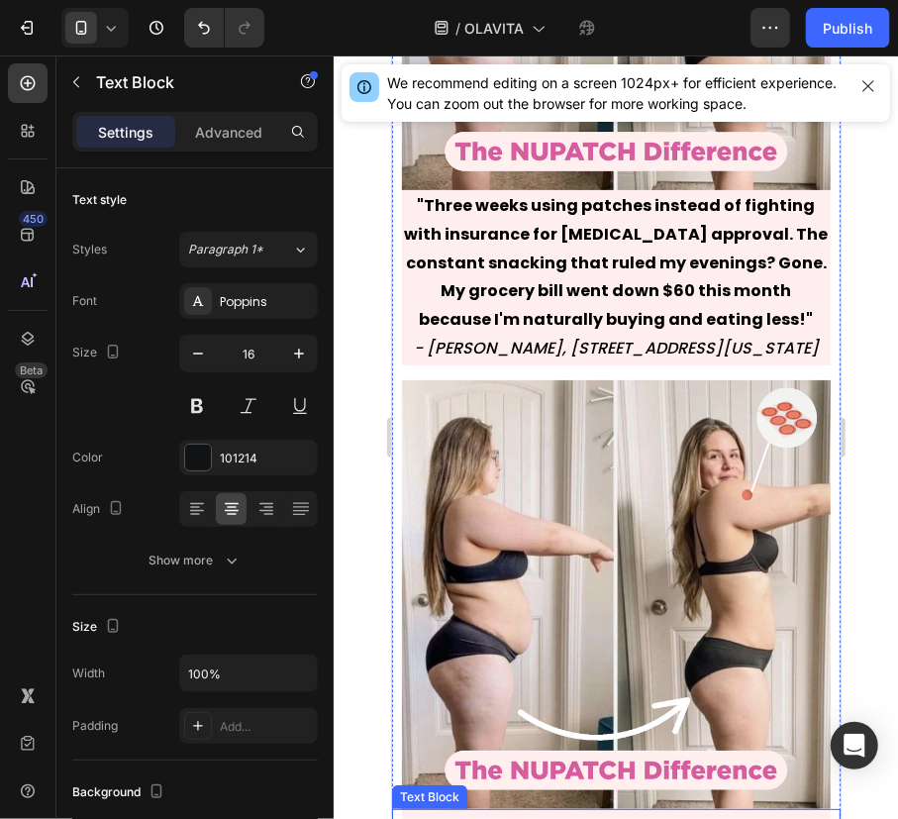
scroll to position [12870, 0]
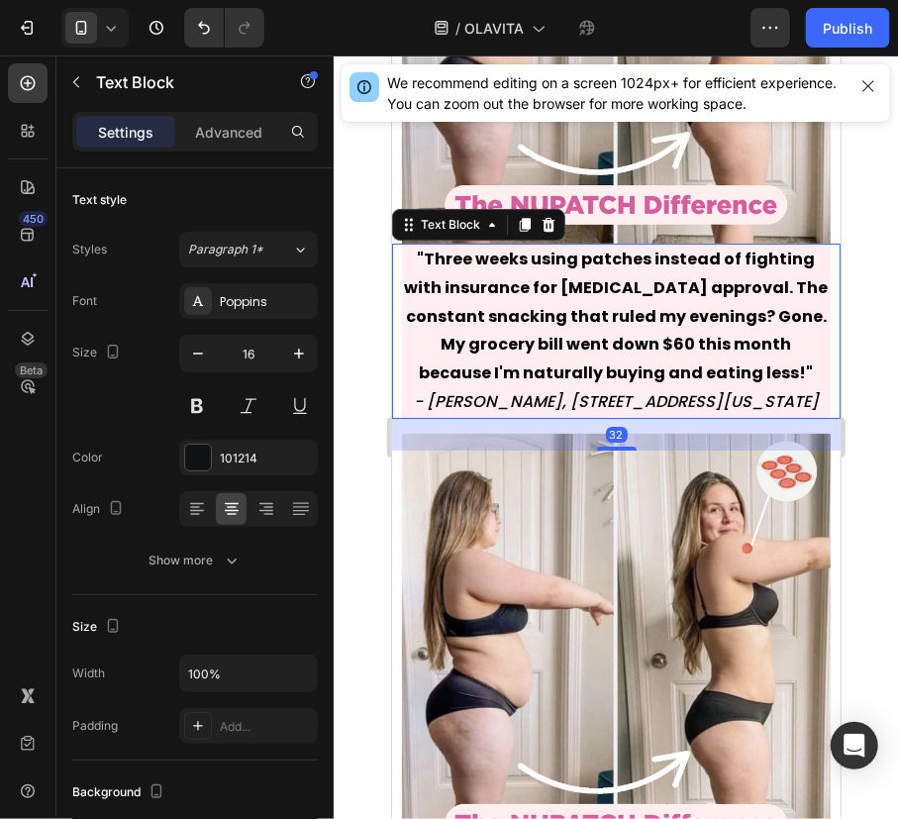
click at [516, 389] on icon "- [PERSON_NAME], [STREET_ADDRESS][US_STATE]" at bounding box center [615, 400] width 405 height 23
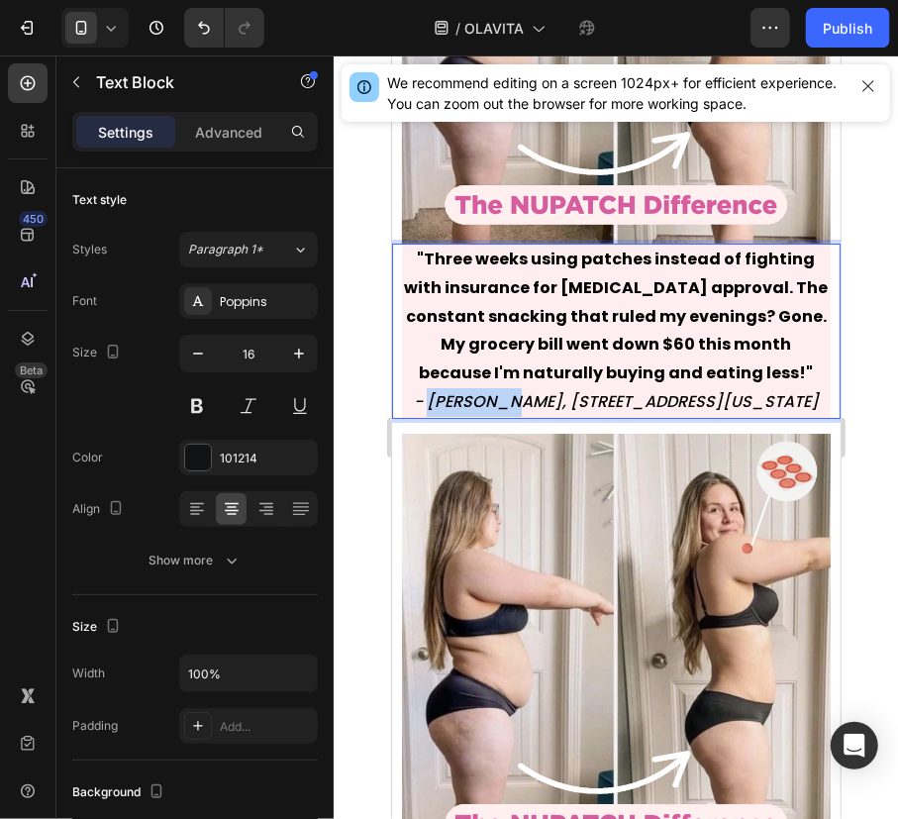
click at [510, 389] on icon "- [PERSON_NAME], [STREET_ADDRESS][US_STATE]" at bounding box center [615, 400] width 405 height 23
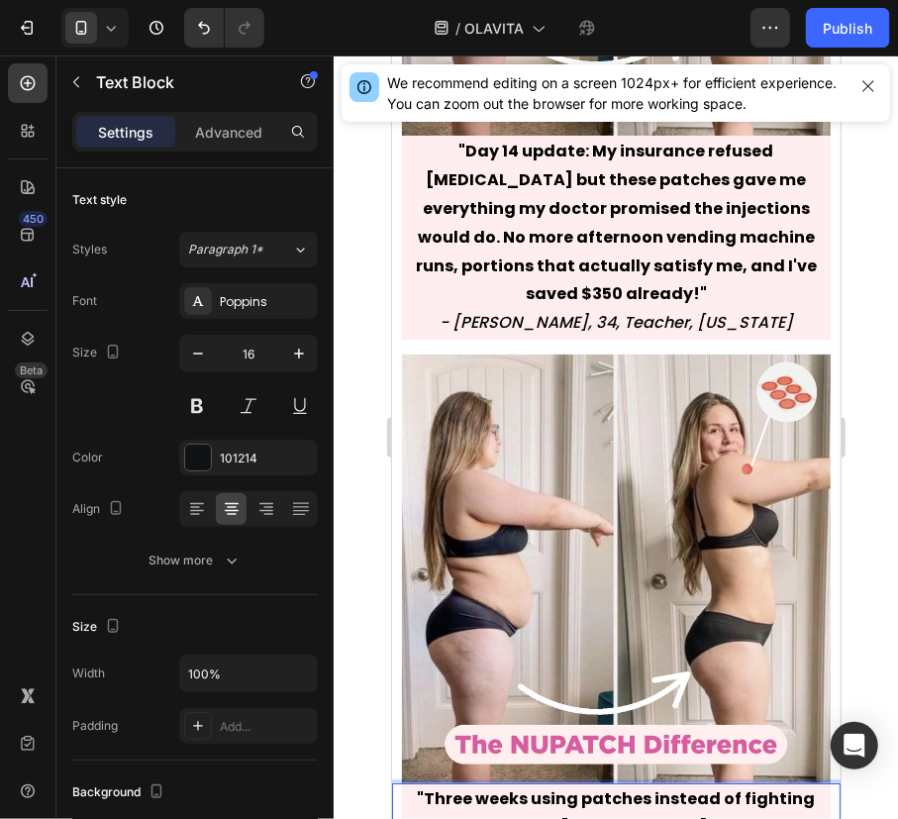
scroll to position [12315, 0]
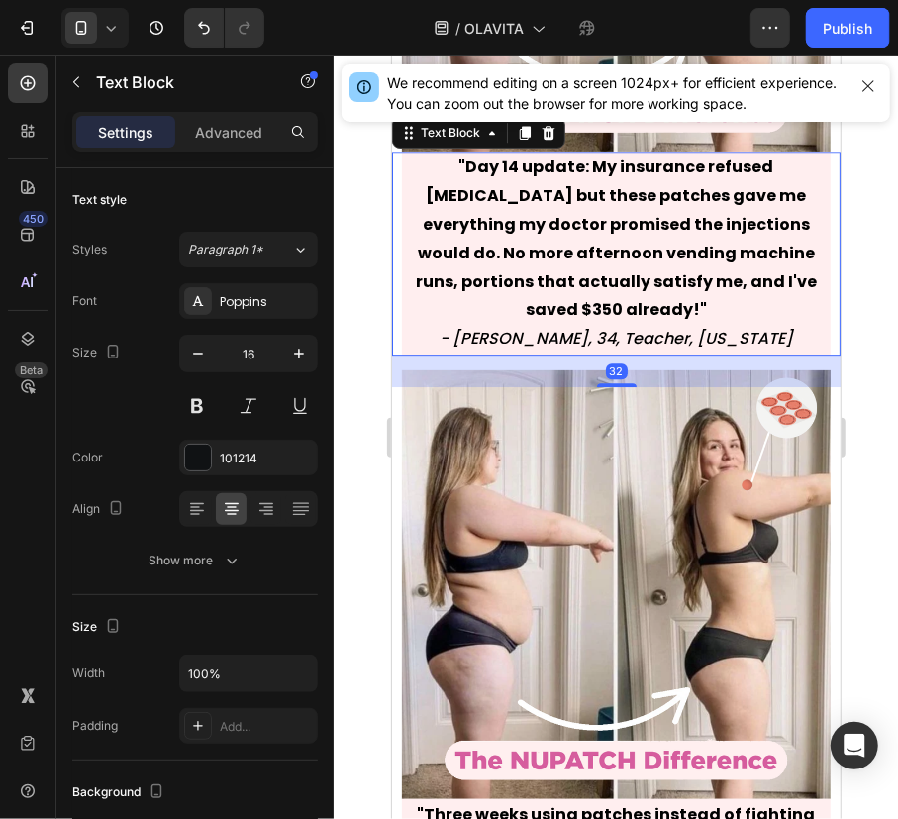
click at [480, 336] on icon "- [PERSON_NAME], 34, Teacher, [US_STATE]" at bounding box center [615, 337] width 353 height 23
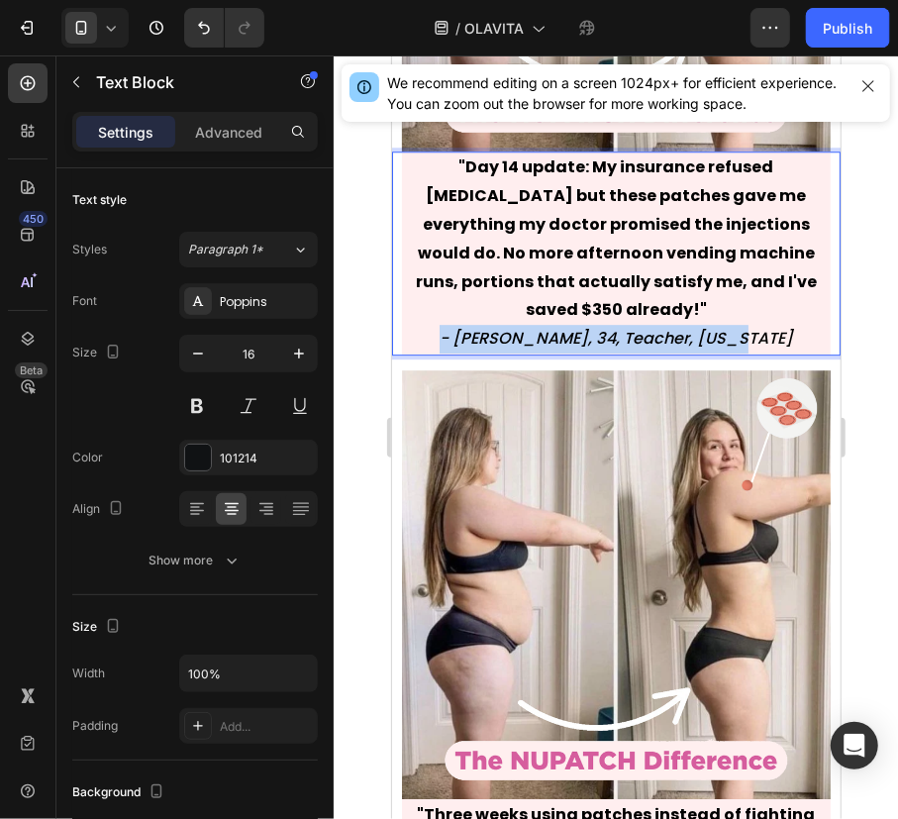
click at [480, 336] on icon "- [PERSON_NAME], 34, Teacher, [US_STATE]" at bounding box center [615, 337] width 353 height 23
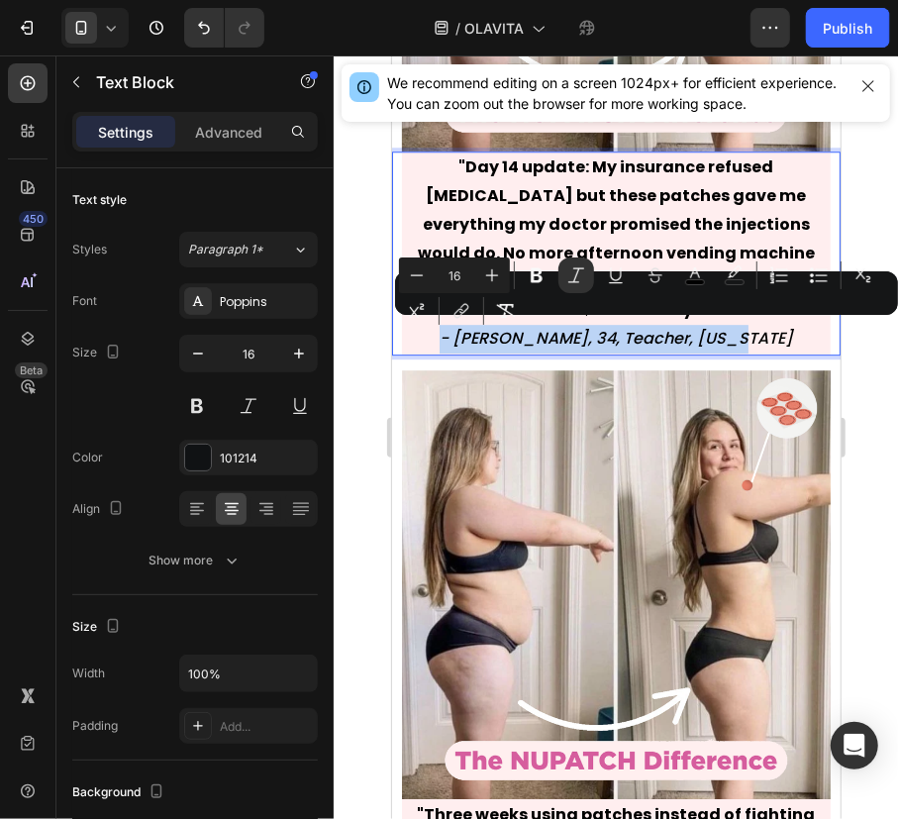
click at [477, 328] on icon "- [PERSON_NAME], 34, Teacher, [US_STATE]" at bounding box center [615, 337] width 353 height 23
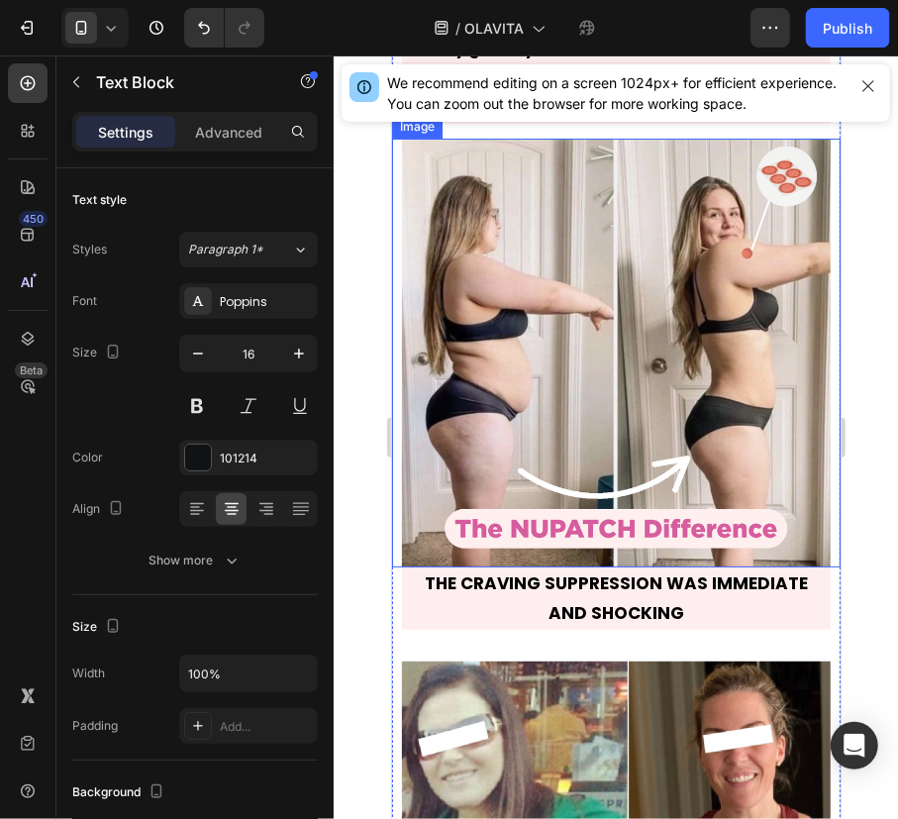
scroll to position [13171, 0]
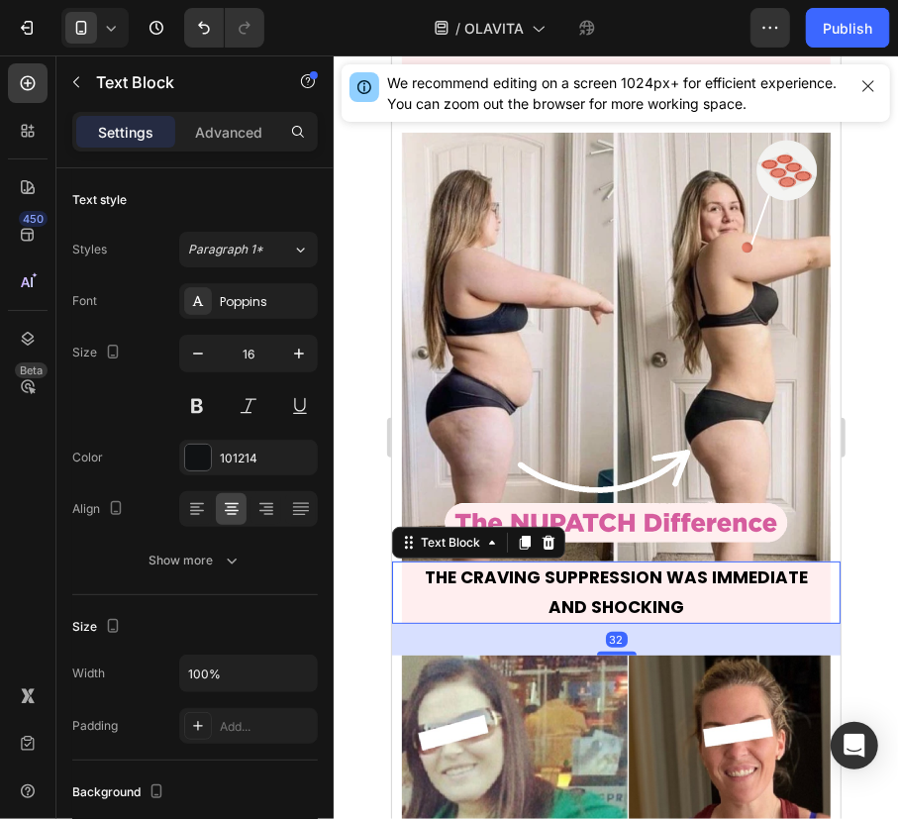
click at [601, 574] on strong "THE CRAVING SUPPRESSION WAS IMMEDIATE AND SHOCKING" at bounding box center [615, 590] width 383 height 53
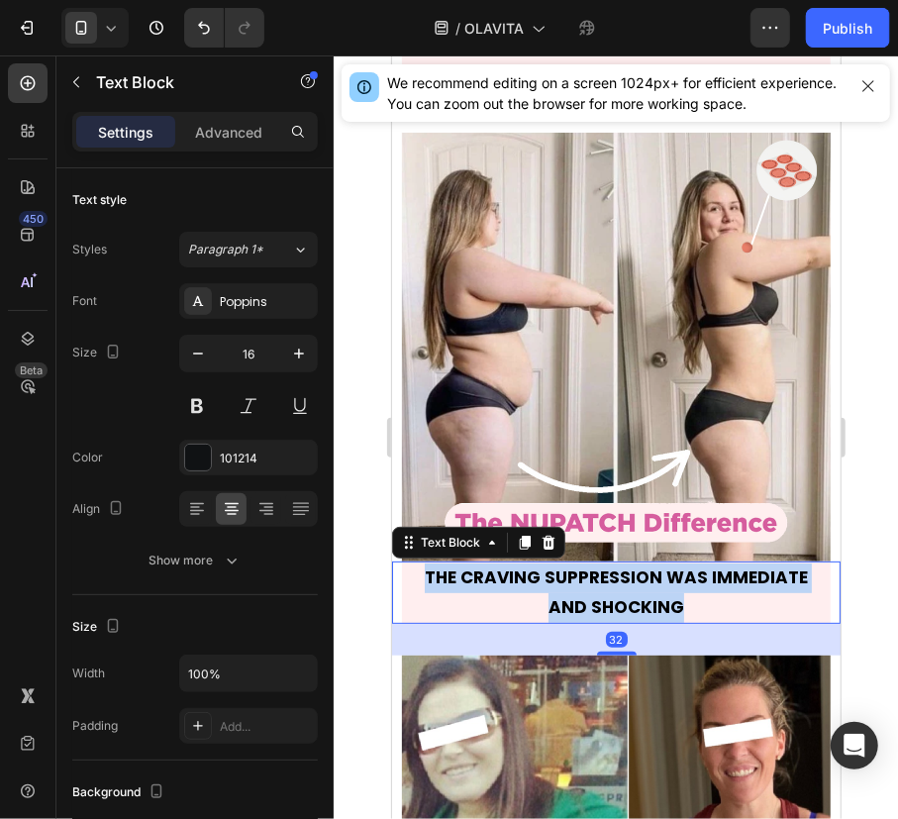
click at [601, 574] on strong "THE CRAVING SUPPRESSION WAS IMMEDIATE AND SHOCKING" at bounding box center [615, 590] width 383 height 53
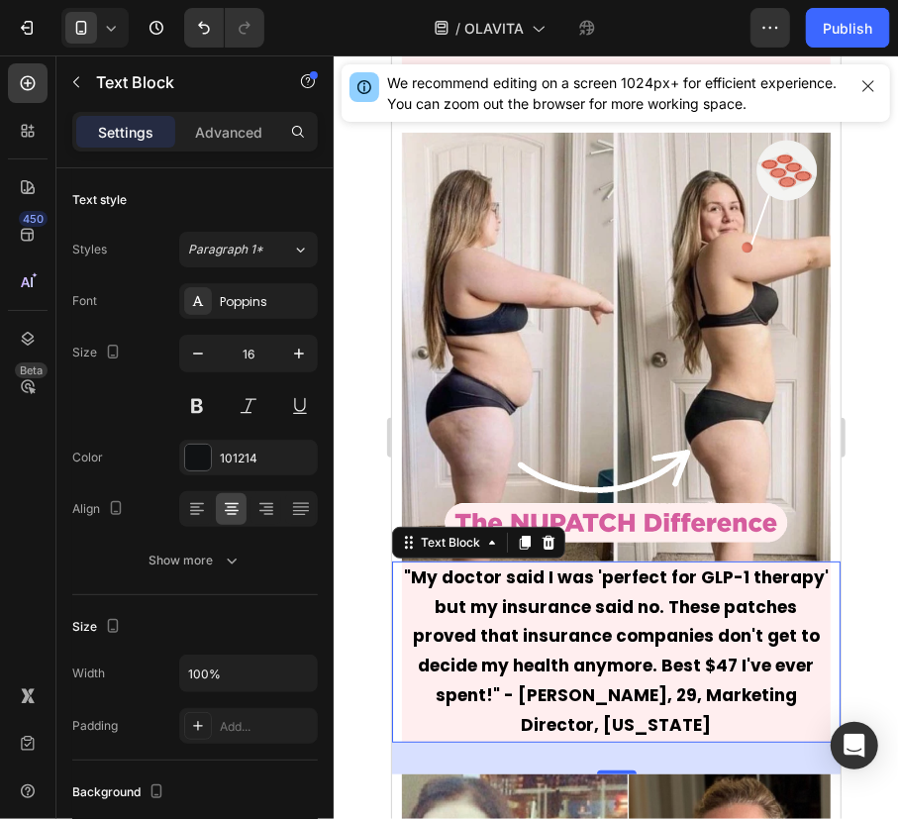
click at [500, 660] on strong ""My doctor said I was 'perfect for GLP-1 therapy' but my insurance said no. The…" at bounding box center [615, 649] width 425 height 171
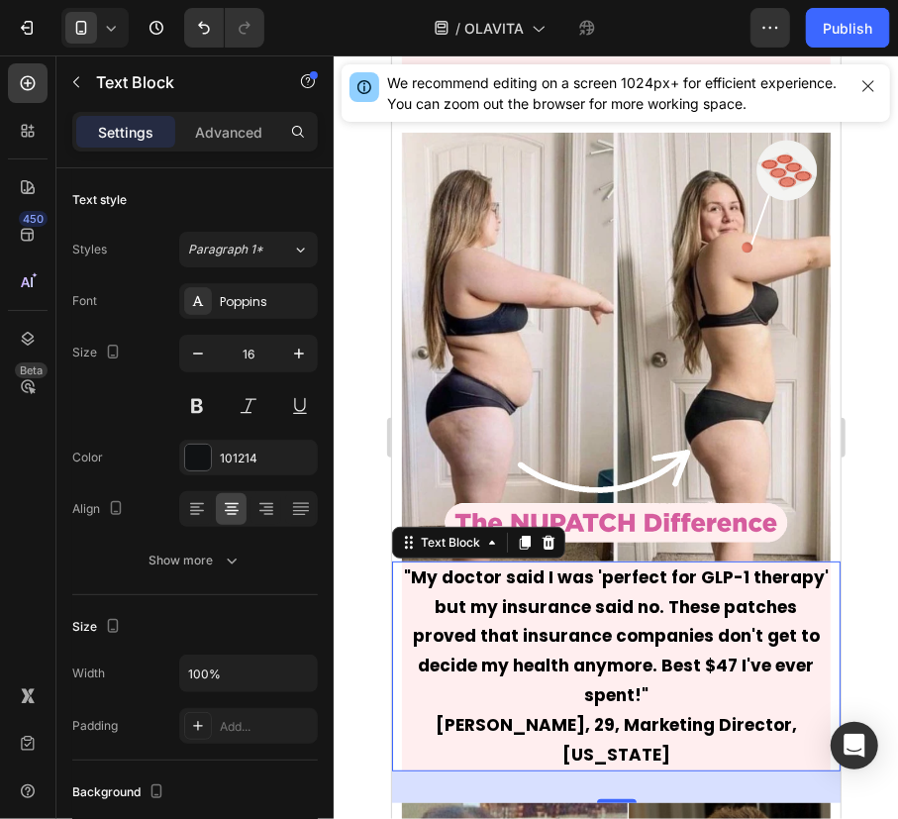
click at [513, 712] on strong "[PERSON_NAME], 29, Marketing Director, [US_STATE]" at bounding box center [615, 738] width 361 height 53
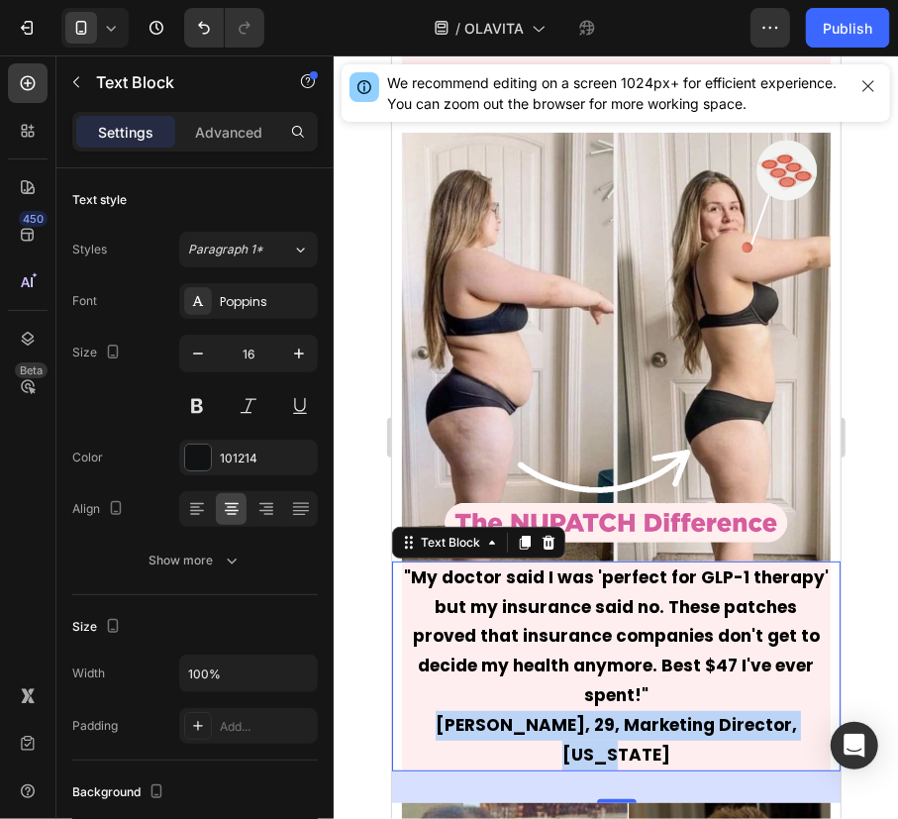
click at [513, 712] on strong "[PERSON_NAME], 29, Marketing Director, [US_STATE]" at bounding box center [615, 738] width 361 height 53
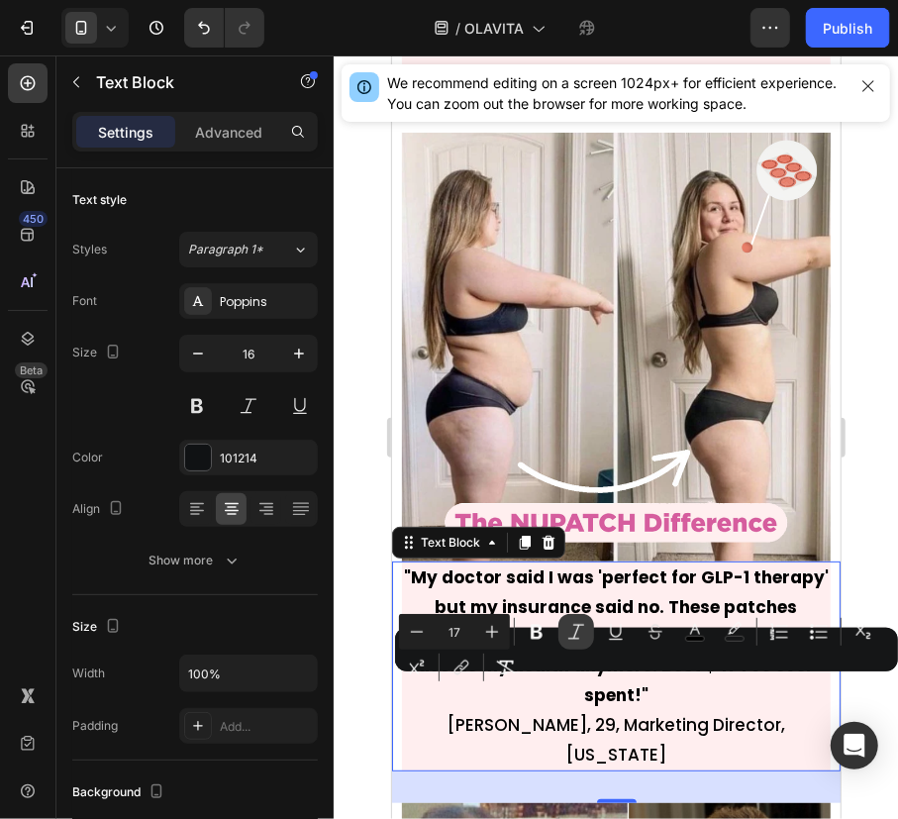
click at [582, 643] on button "Italic" at bounding box center [576, 632] width 36 height 36
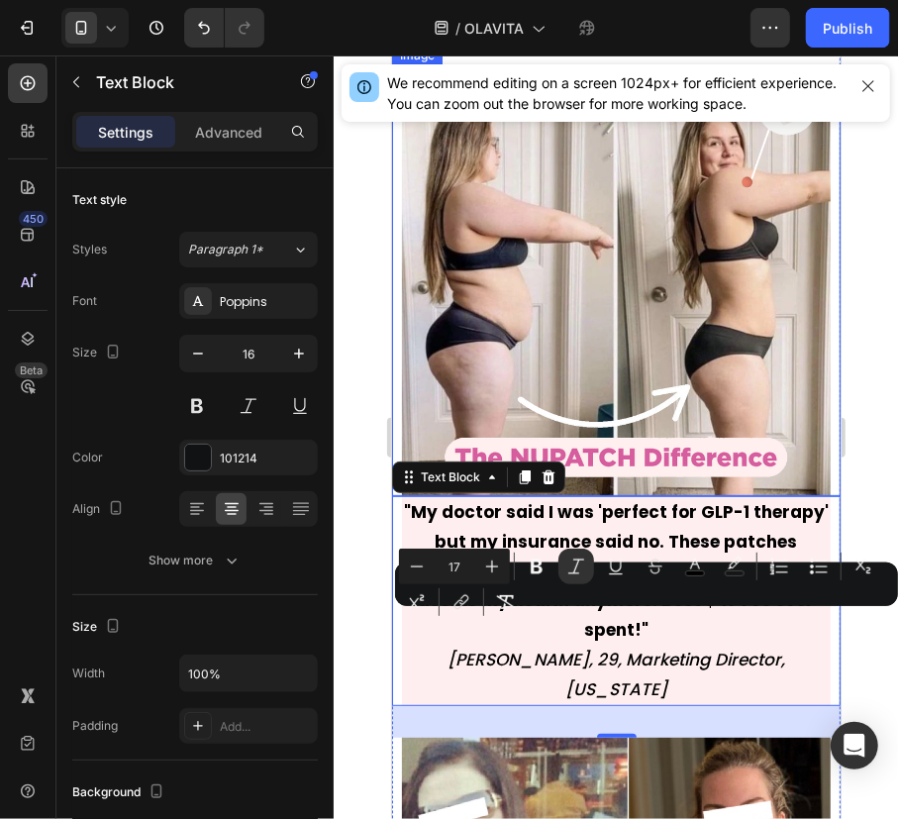
scroll to position [13237, 0]
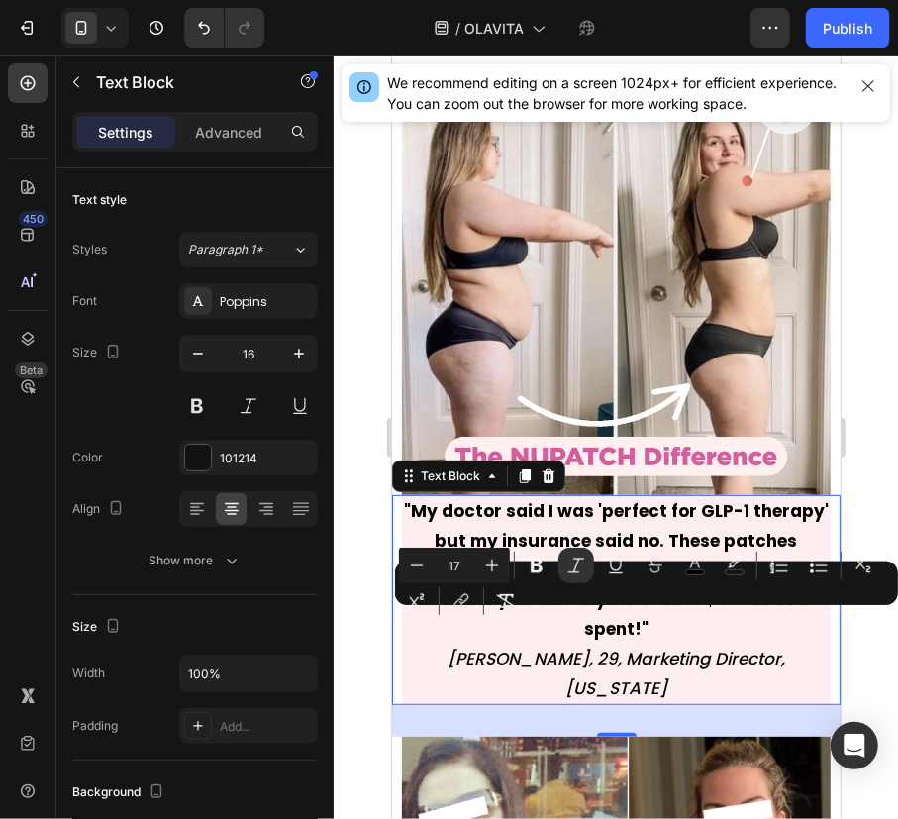
click at [618, 496] on p ""My doctor said I was 'perfect for GLP-1 therapy' but my insurance said no. The…" at bounding box center [615, 570] width 425 height 148
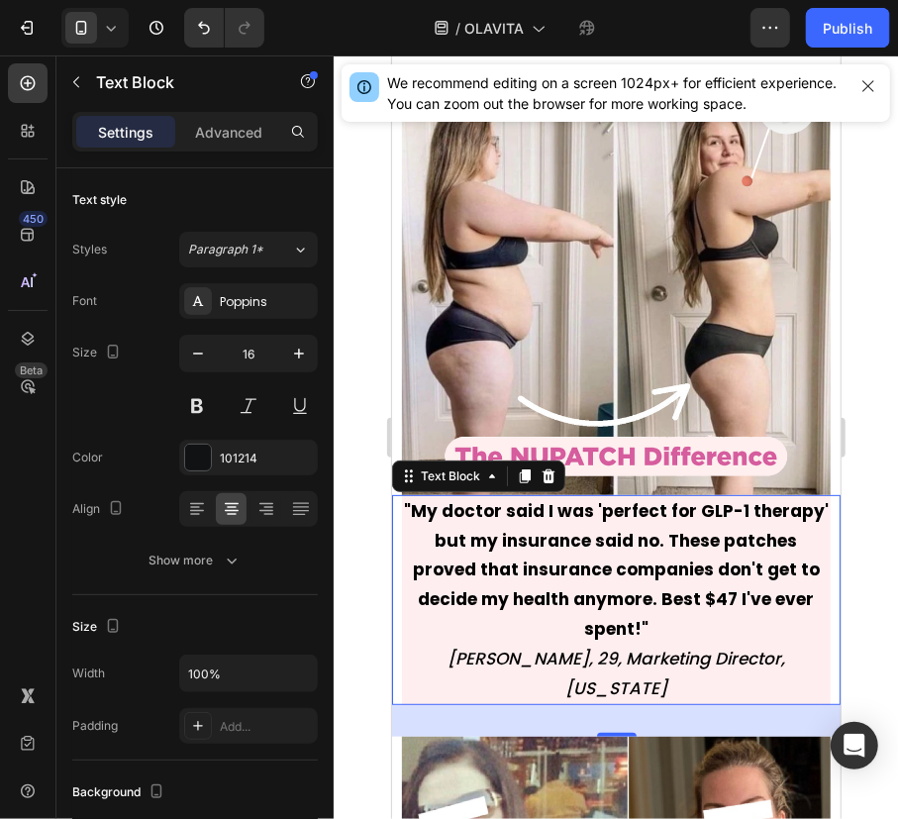
click at [685, 587] on p ""My doctor said I was 'perfect for GLP-1 therapy' but my insurance said no. The…" at bounding box center [615, 570] width 425 height 148
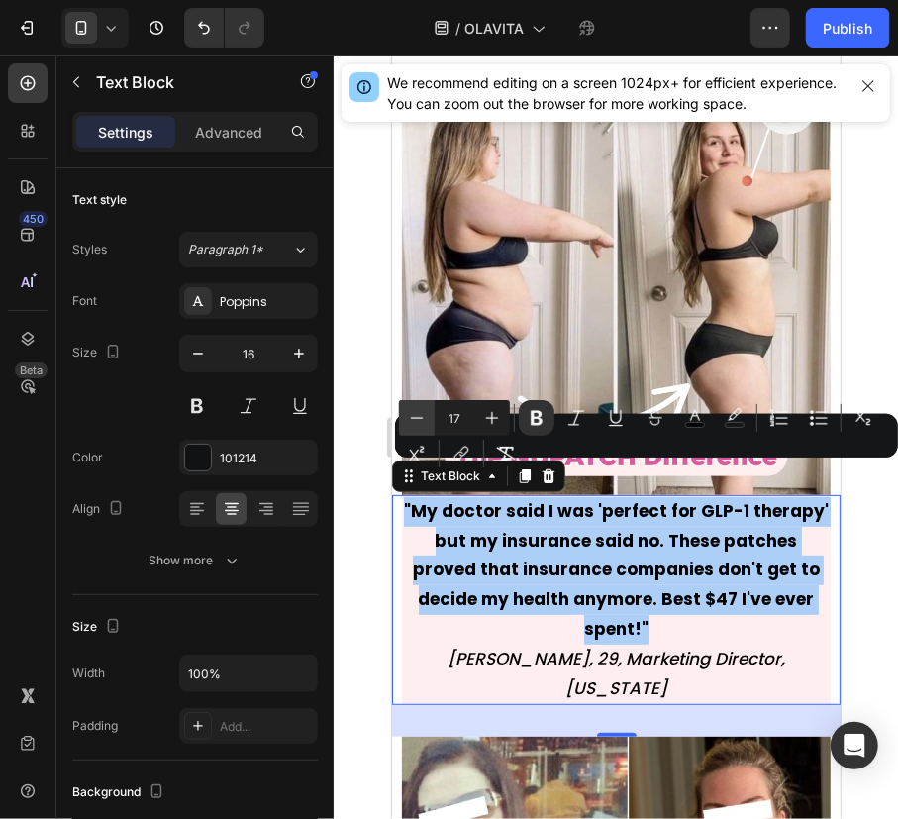
click at [411, 416] on icon "Editor contextual toolbar" at bounding box center [417, 418] width 20 height 20
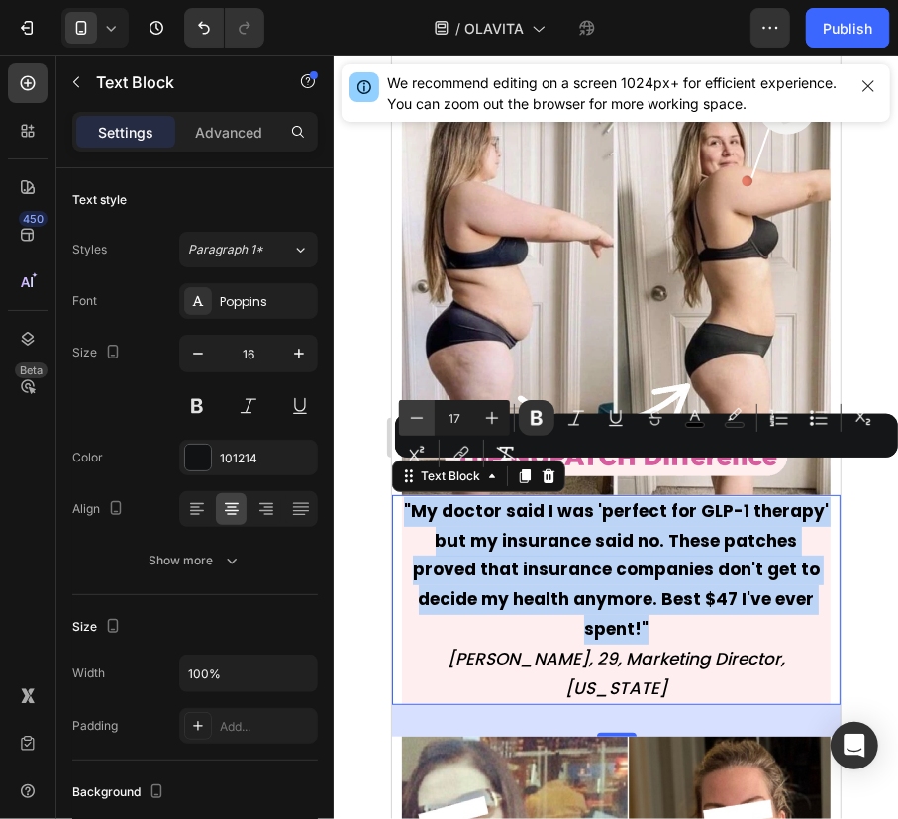
type input "16"
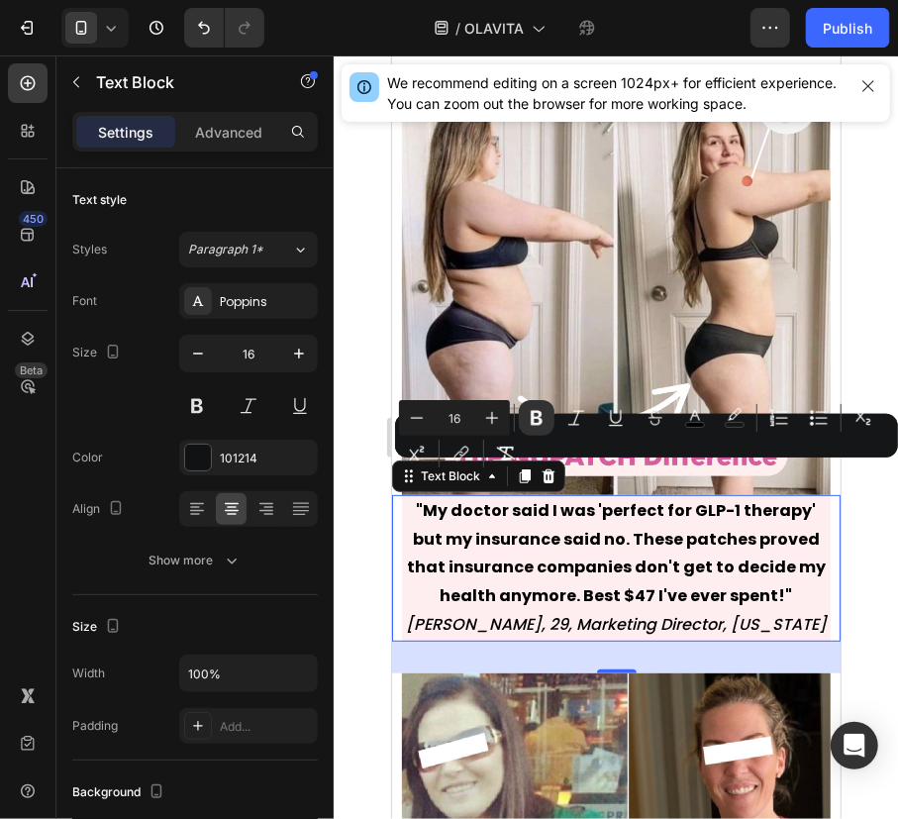
click at [618, 563] on strong ""My doctor said I was 'perfect for GLP-1 therapy' but my insurance said no. The…" at bounding box center [615, 552] width 419 height 108
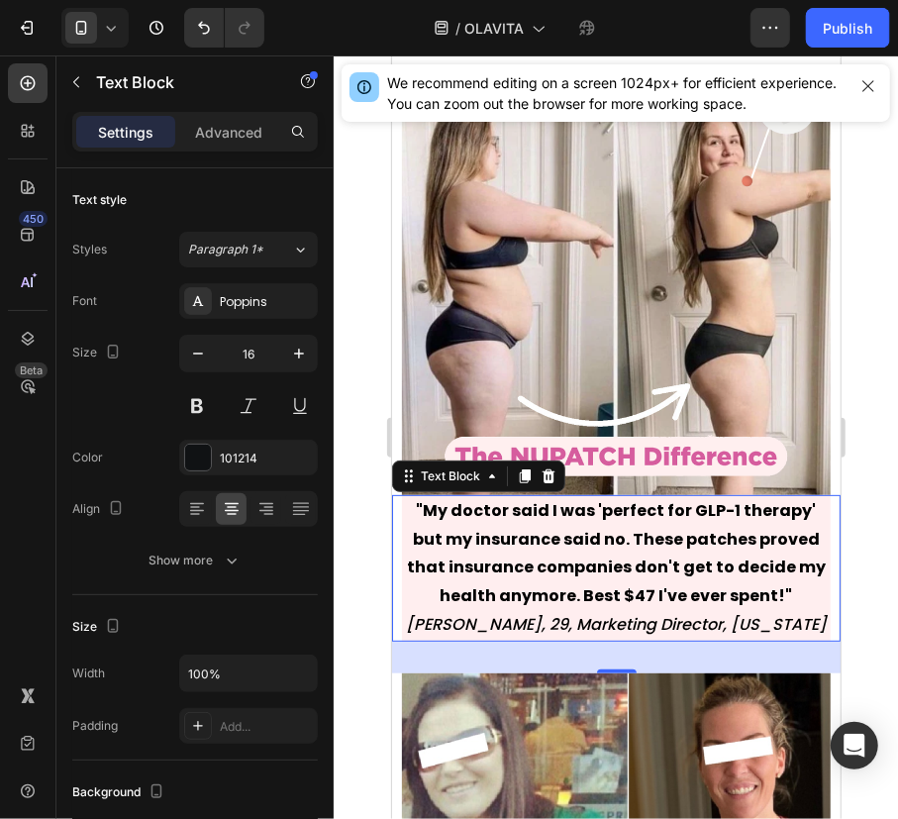
click at [858, 564] on div at bounding box center [616, 436] width 564 height 763
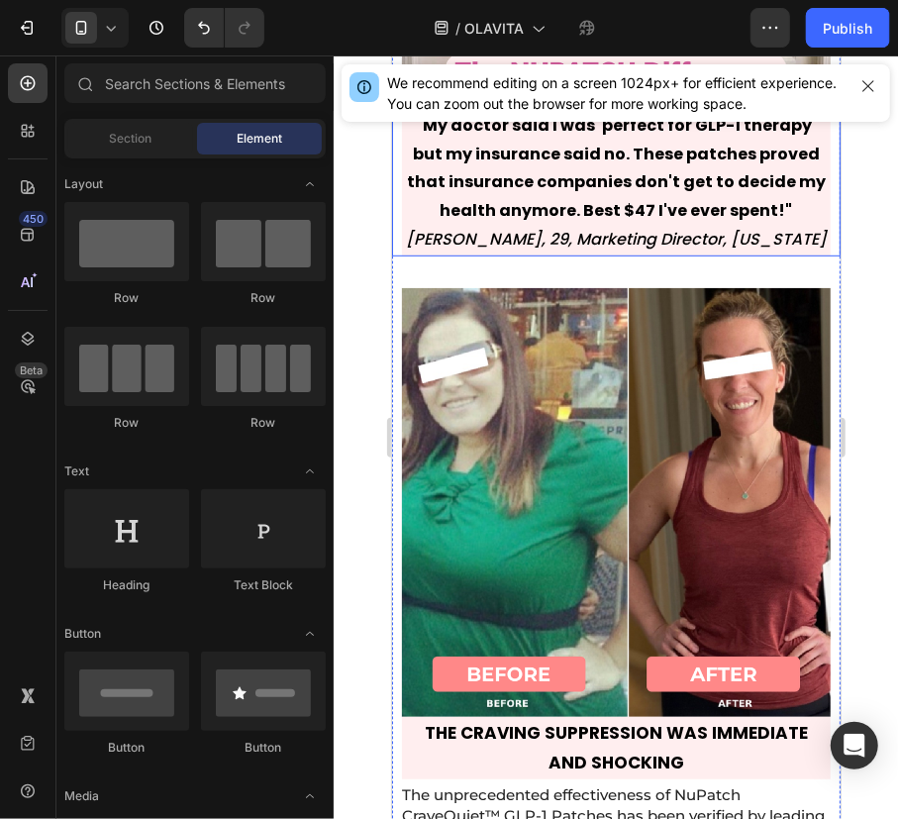
scroll to position [13623, 0]
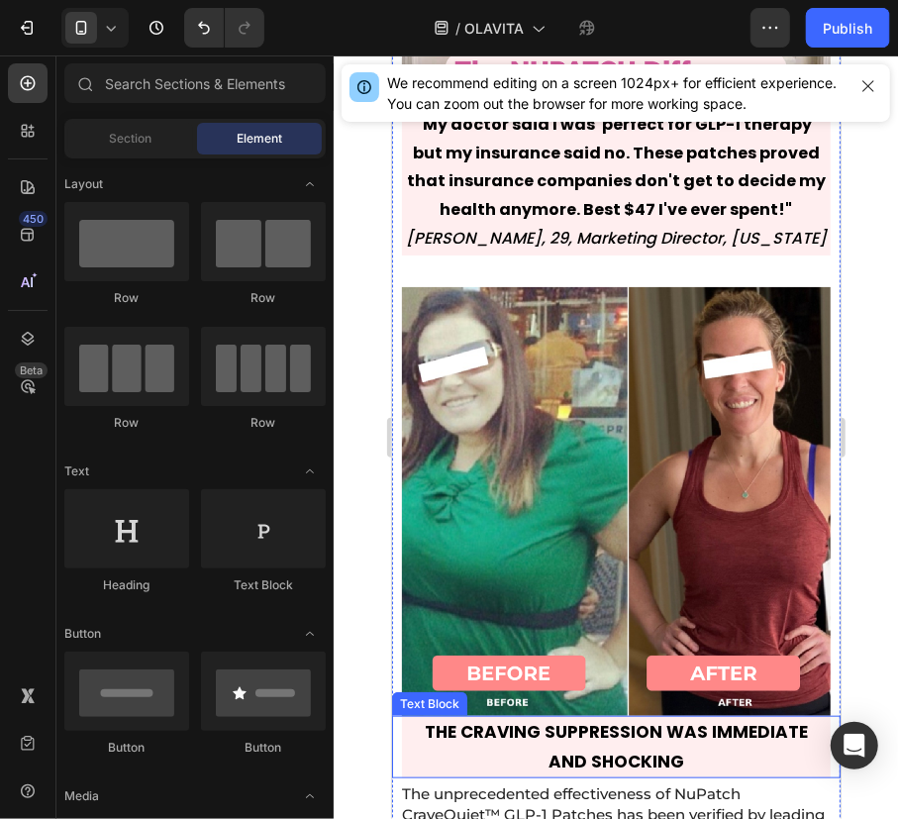
click at [638, 719] on strong "THE CRAVING SUPPRESSION WAS IMMEDIATE AND SHOCKING" at bounding box center [615, 745] width 383 height 53
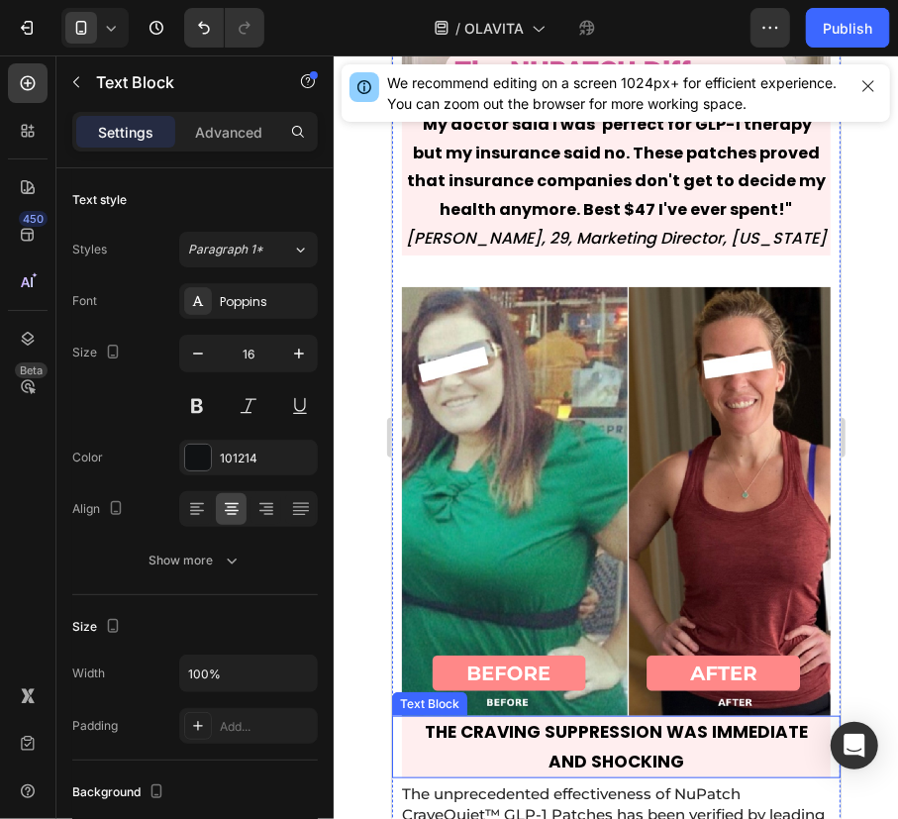
click at [638, 719] on strong "THE CRAVING SUPPRESSION WAS IMMEDIATE AND SHOCKING" at bounding box center [615, 745] width 383 height 53
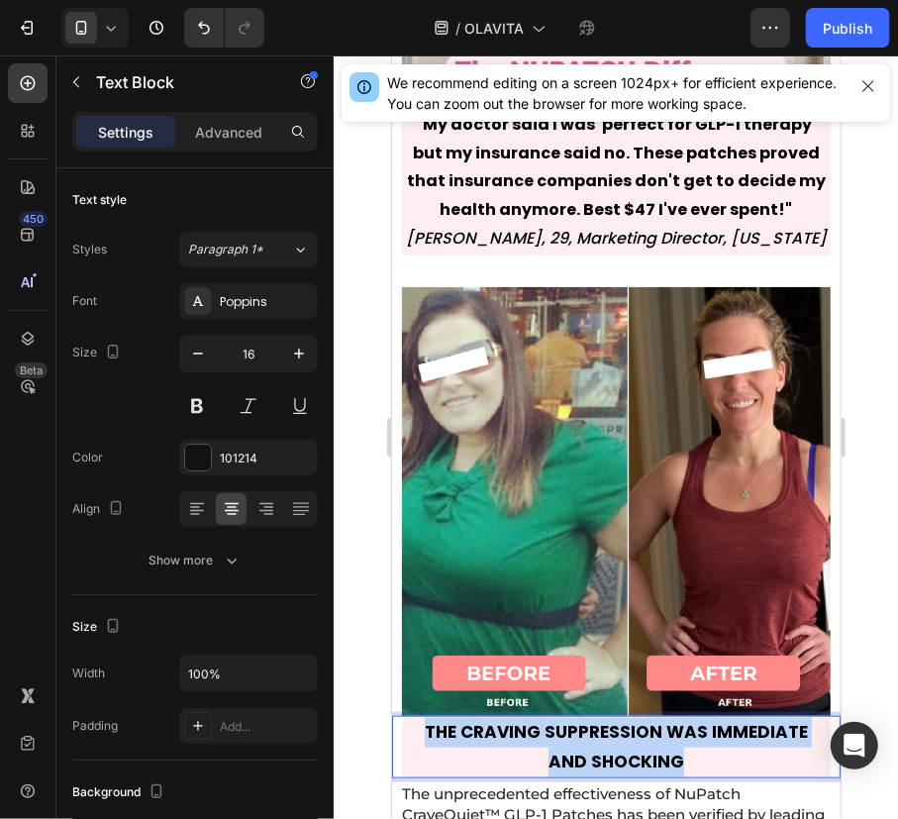
click at [638, 719] on strong "THE CRAVING SUPPRESSION WAS IMMEDIATE AND SHOCKING" at bounding box center [615, 745] width 383 height 53
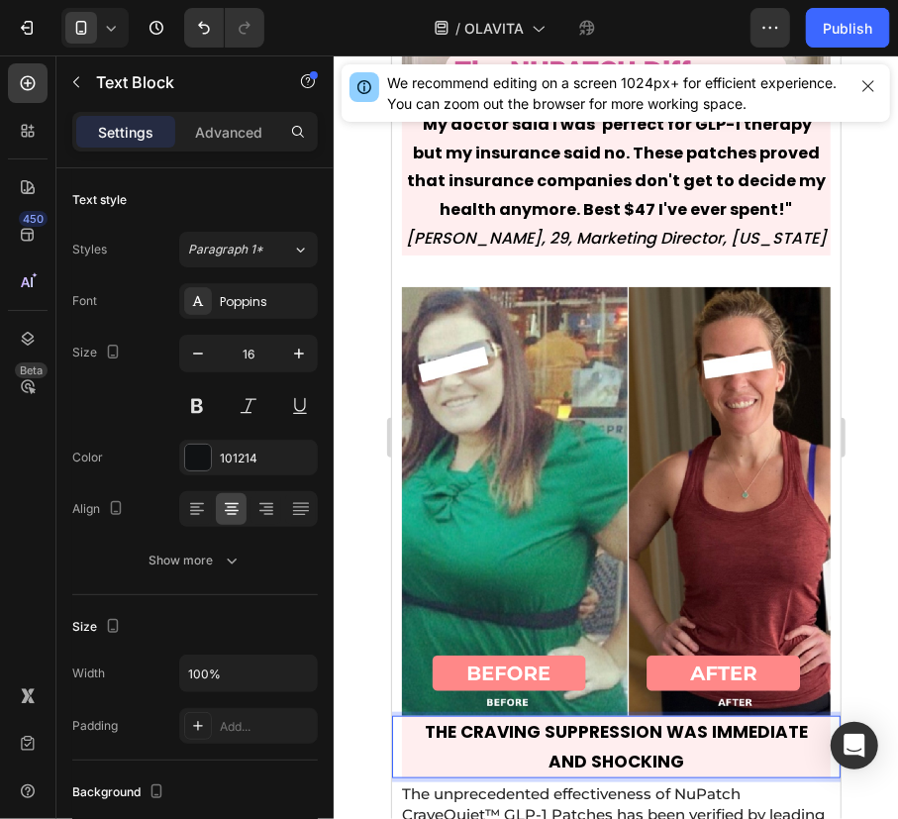
scroll to position [13640, 0]
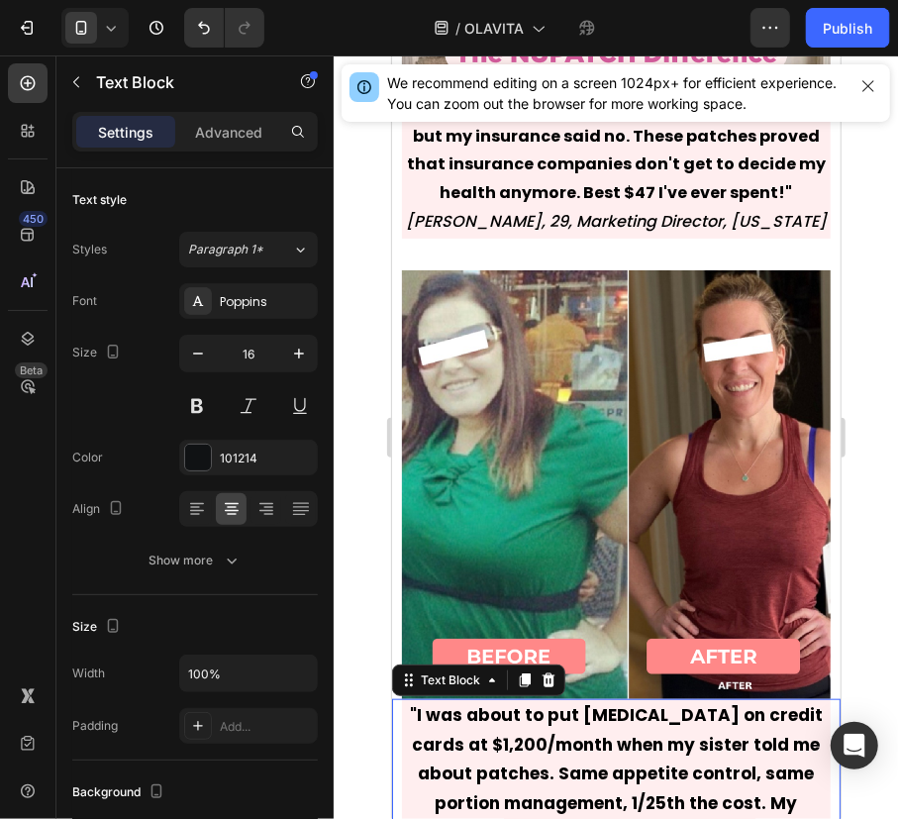
click at [682, 750] on strong ""I was about to put [MEDICAL_DATA] on credit cards at $1,200/month when my sist…" at bounding box center [615, 773] width 413 height 142
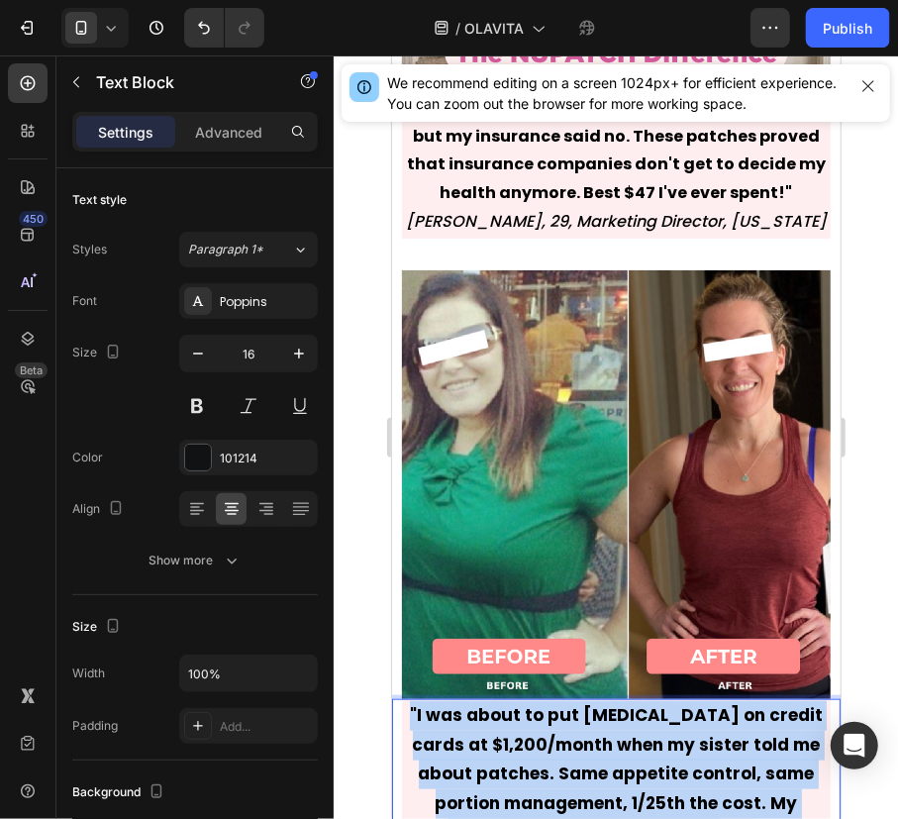
click at [682, 750] on strong ""I was about to put [MEDICAL_DATA] on credit cards at $1,200/month when my sist…" at bounding box center [615, 773] width 413 height 142
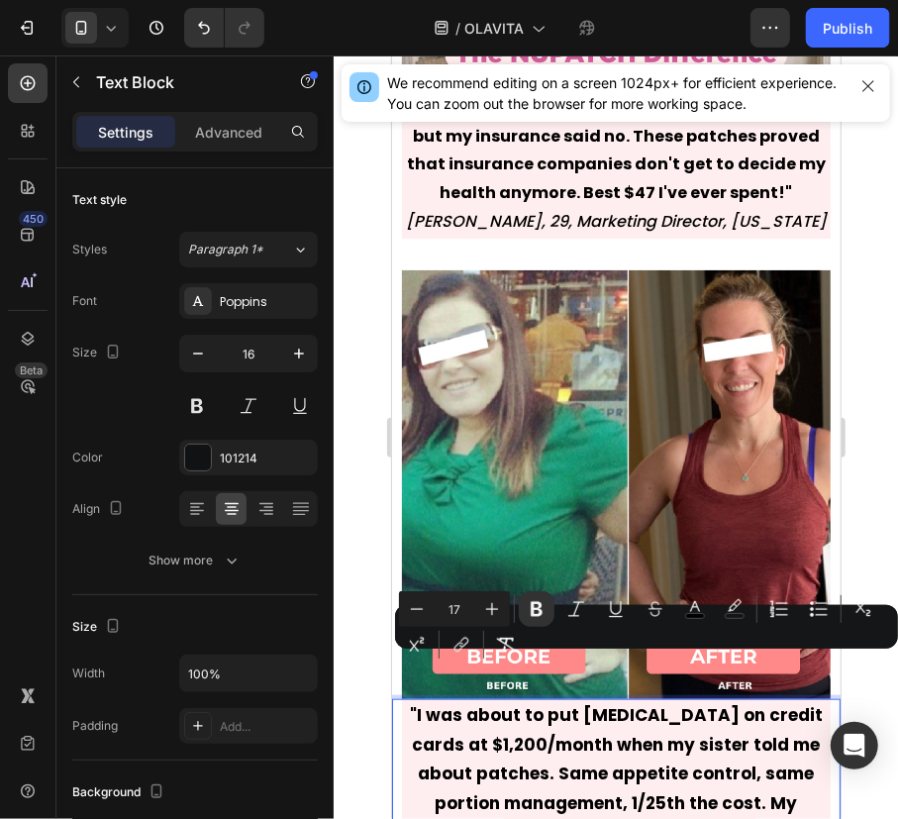
scroll to position [13669, 0]
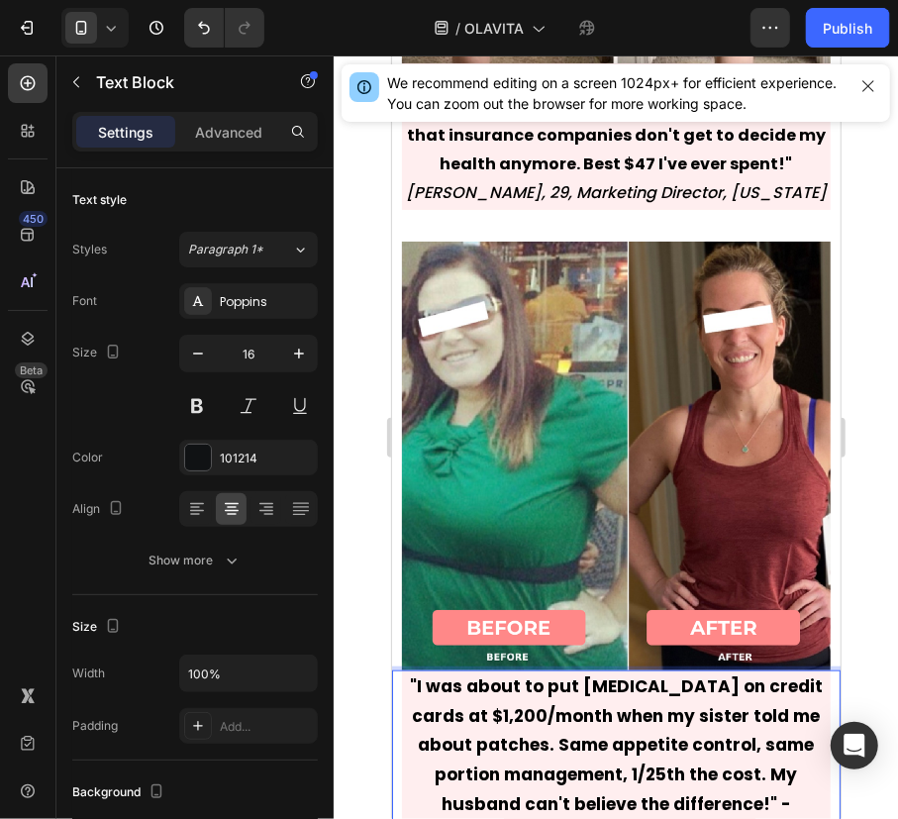
click at [687, 757] on strong ""I was about to put [MEDICAL_DATA] on credit cards at $1,200/month when my sist…" at bounding box center [615, 773] width 413 height 201
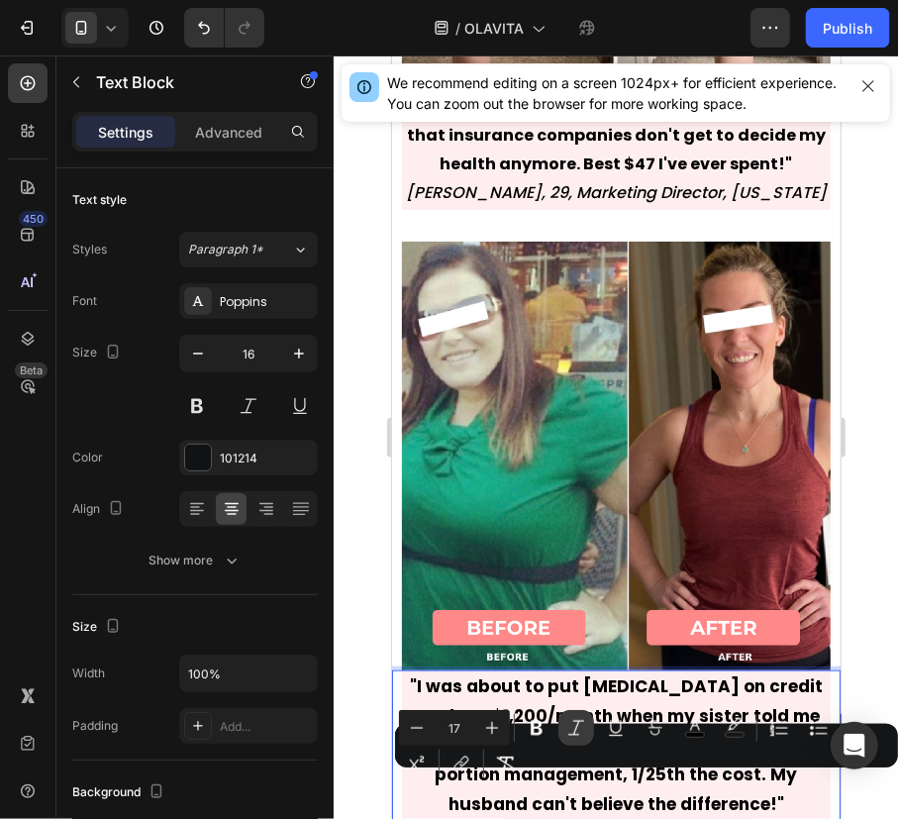
click at [580, 729] on icon "Editor contextual toolbar" at bounding box center [576, 728] width 20 height 20
click at [633, 673] on strong ""I was about to put [MEDICAL_DATA] on credit cards at $1,200/month when my sist…" at bounding box center [615, 744] width 413 height 142
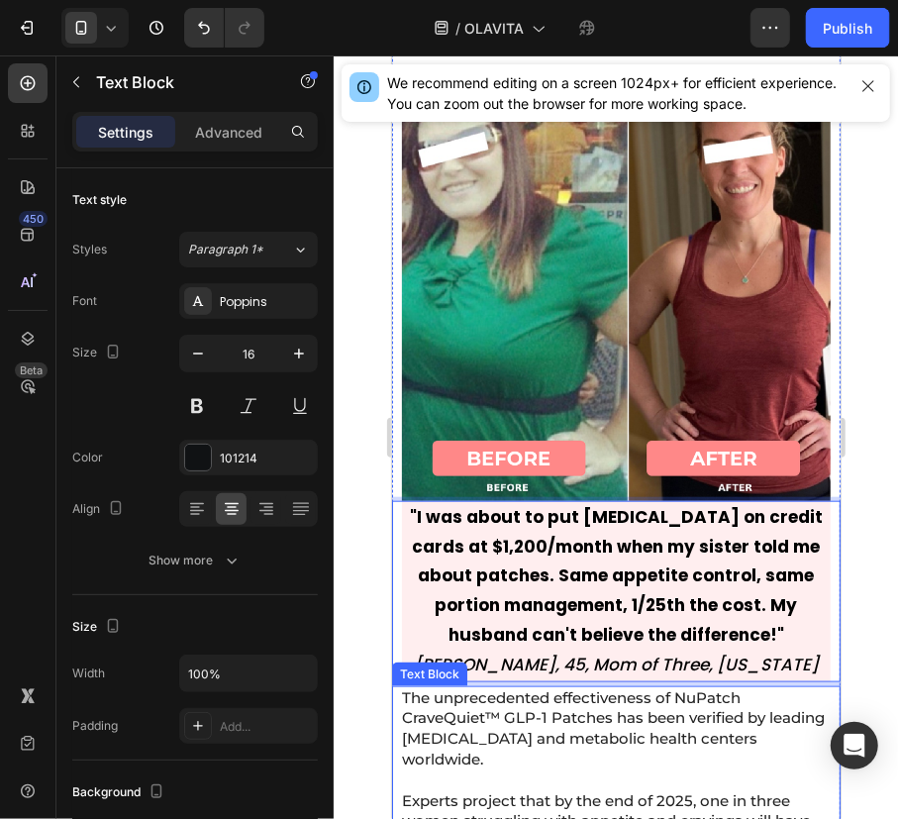
scroll to position [13839, 0]
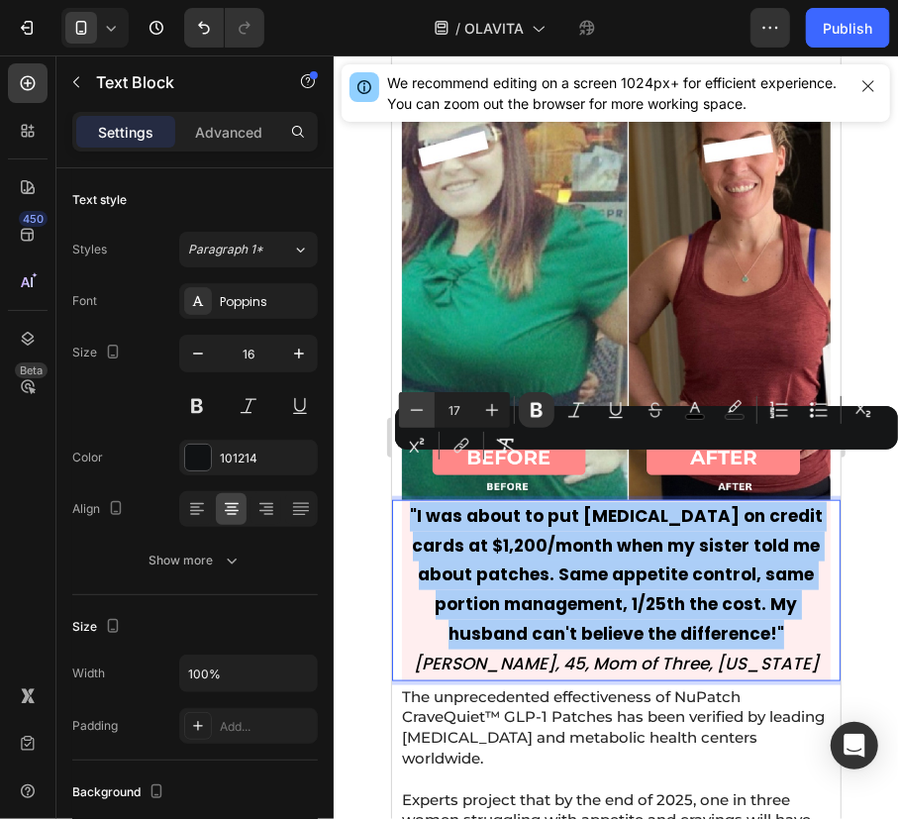
click at [429, 410] on button "Minus" at bounding box center [417, 410] width 36 height 36
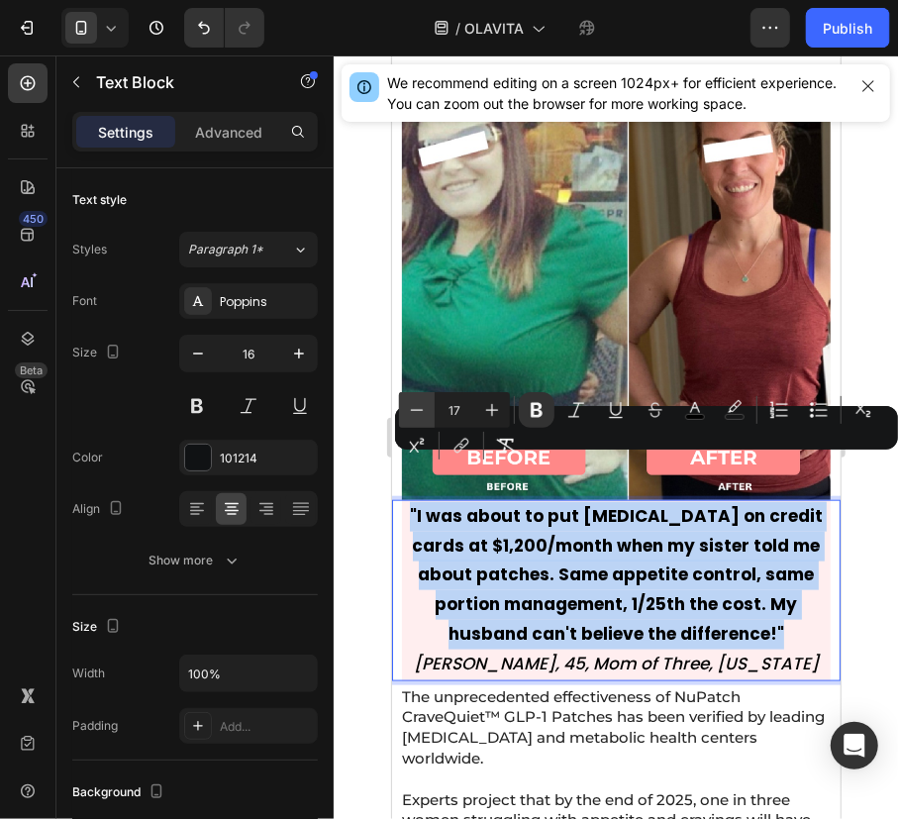
type input "16"
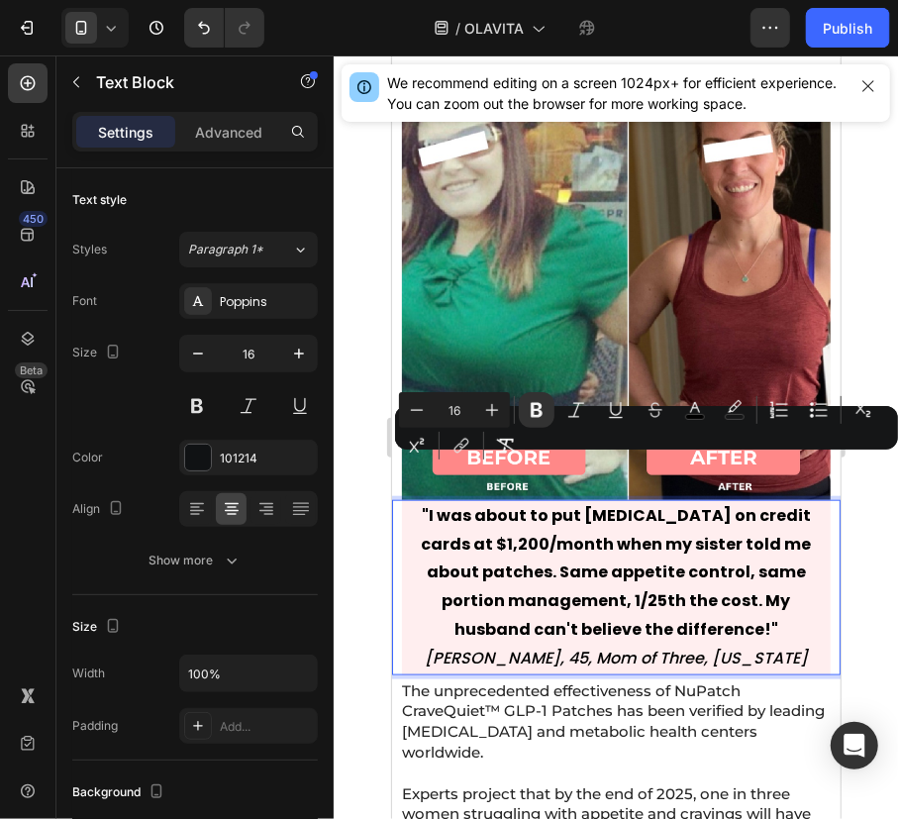
click at [578, 574] on strong ""I was about to put [MEDICAL_DATA] on credit cards at $1,200/month when my sist…" at bounding box center [616, 571] width 390 height 137
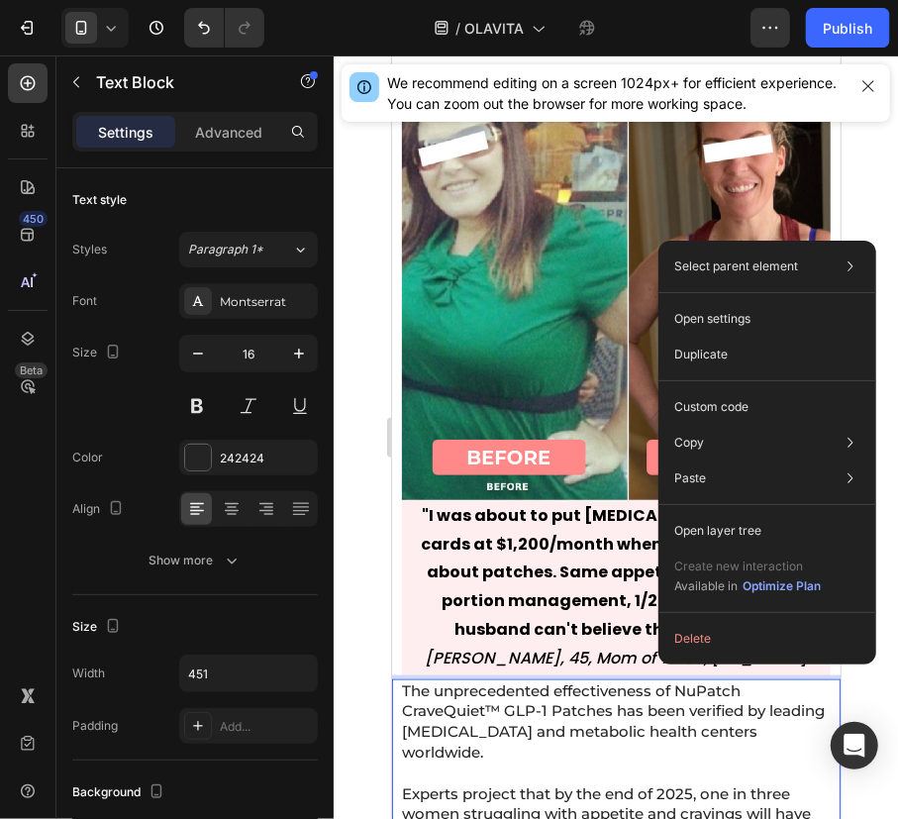
click at [629, 680] on span "The unprecedented effectiveness of NuPatch CraveQuiet™ GLP-1 Patches has been v…" at bounding box center [612, 720] width 423 height 80
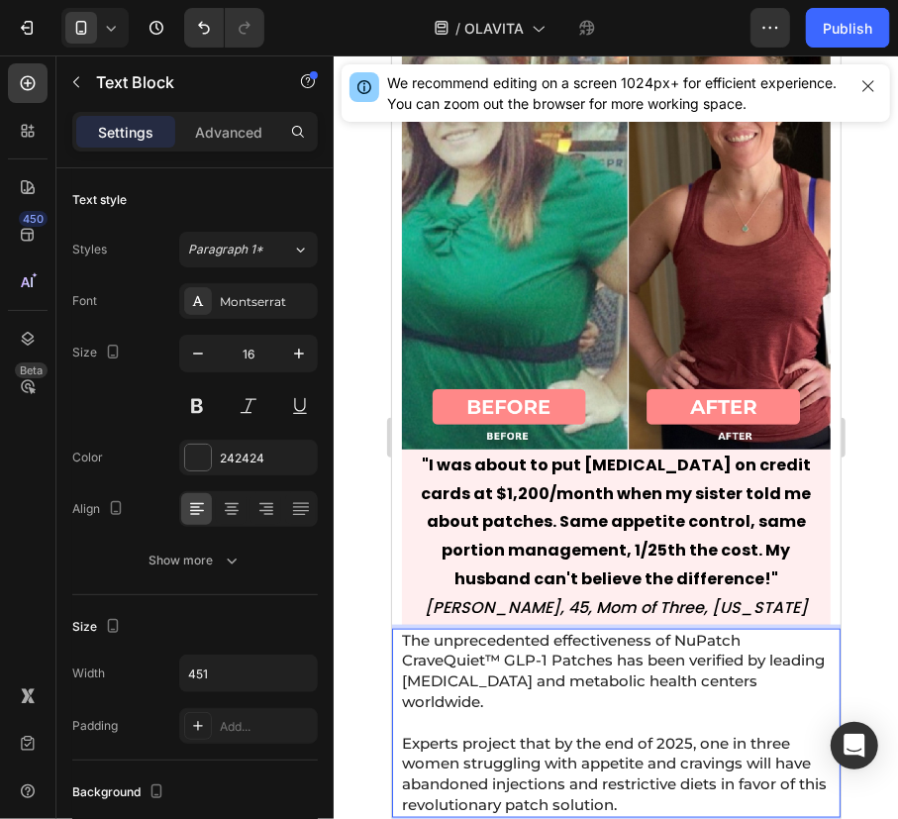
scroll to position [13972, 0]
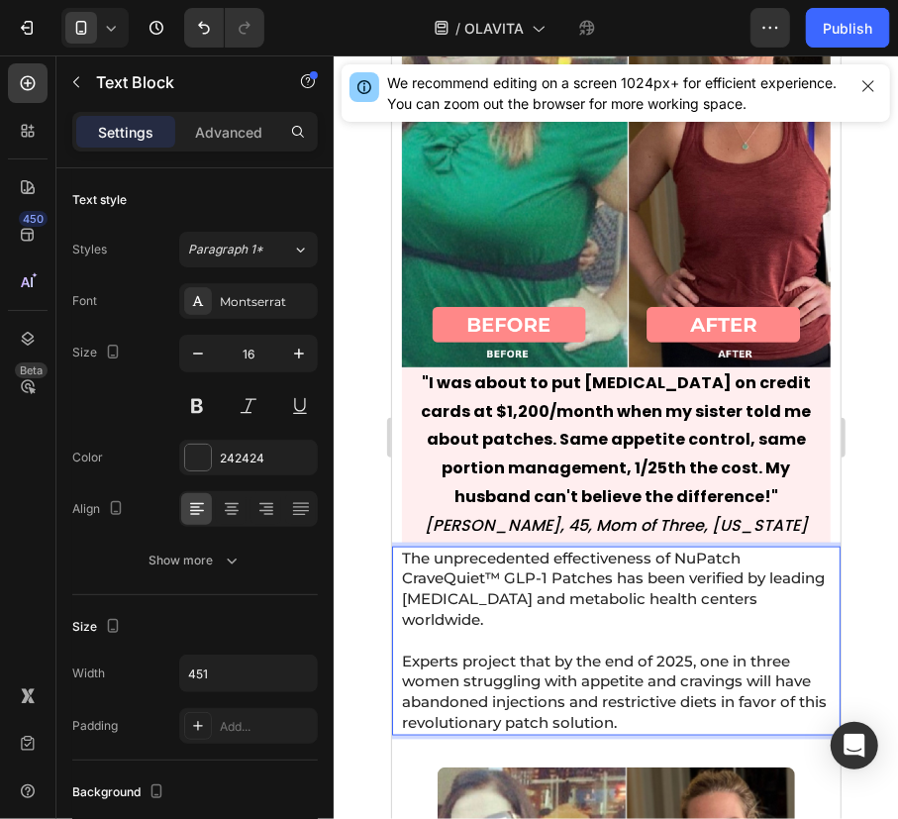
click at [628, 661] on span "Experts project that by the end of 2025, one in three women struggling with app…" at bounding box center [613, 690] width 425 height 80
click at [645, 547] on span "The unprecedented effectiveness of NuPatch CraveQuiet™ GLP-1 Patches has been v…" at bounding box center [612, 587] width 423 height 80
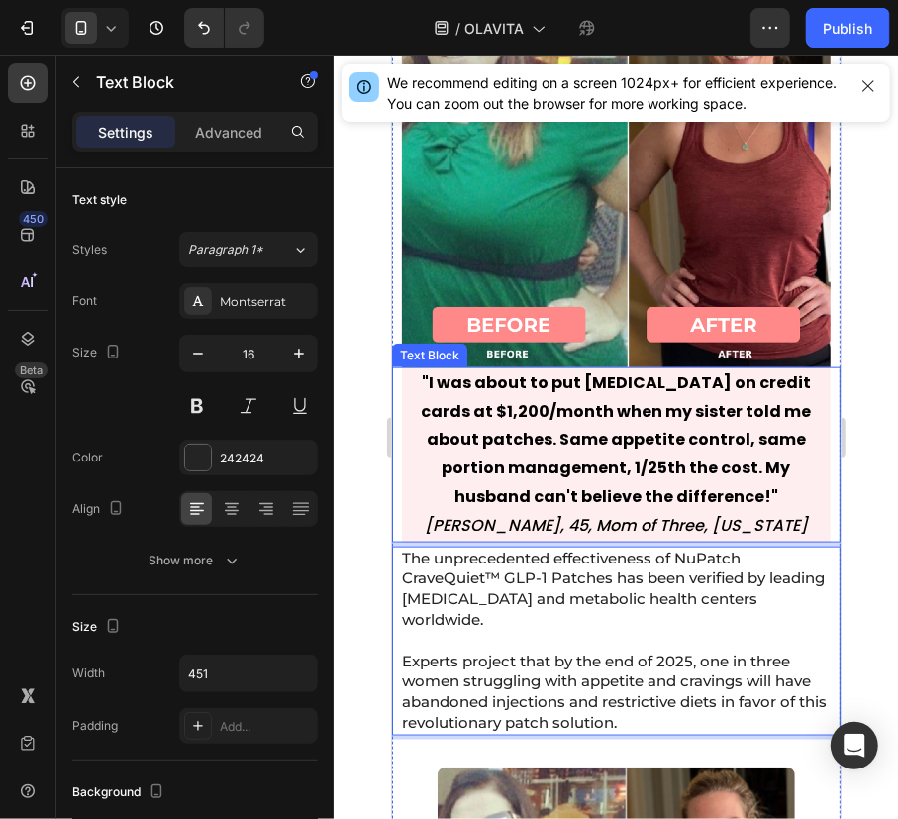
click at [616, 547] on span "The unprecedented effectiveness of NuPatch CraveQuiet™ GLP-1 Patches has been v…" at bounding box center [612, 587] width 423 height 80
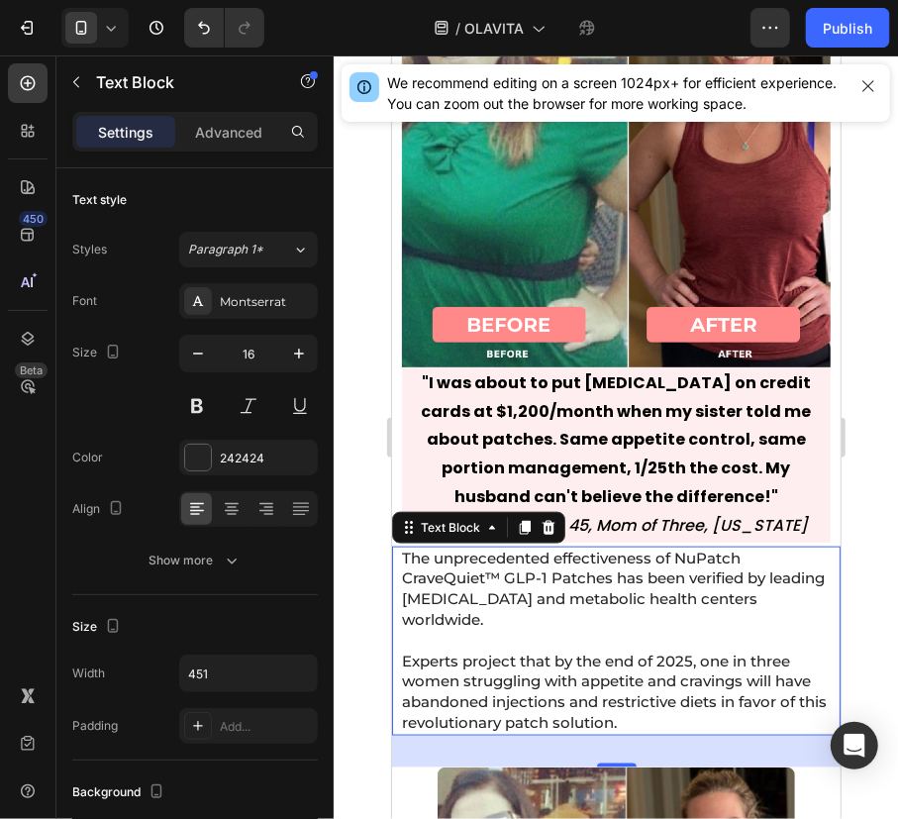
click at [860, 572] on div at bounding box center [616, 436] width 564 height 763
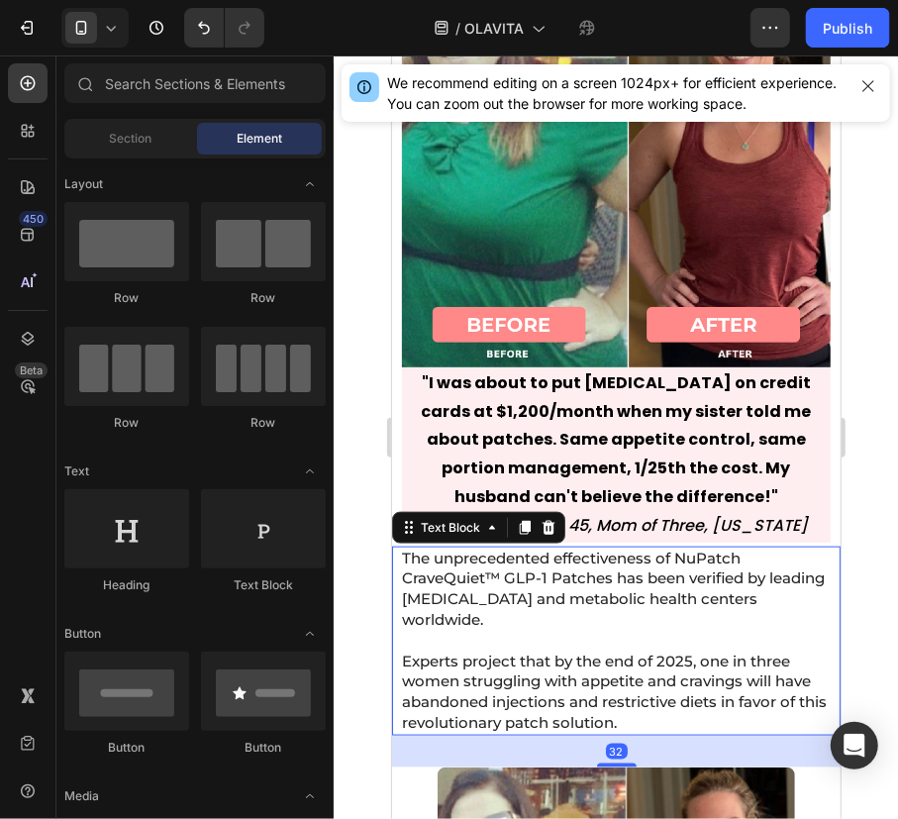
click at [754, 548] on span "The unprecedented effectiveness of NuPatch CraveQuiet™ GLP-1 Patches has been v…" at bounding box center [612, 587] width 423 height 80
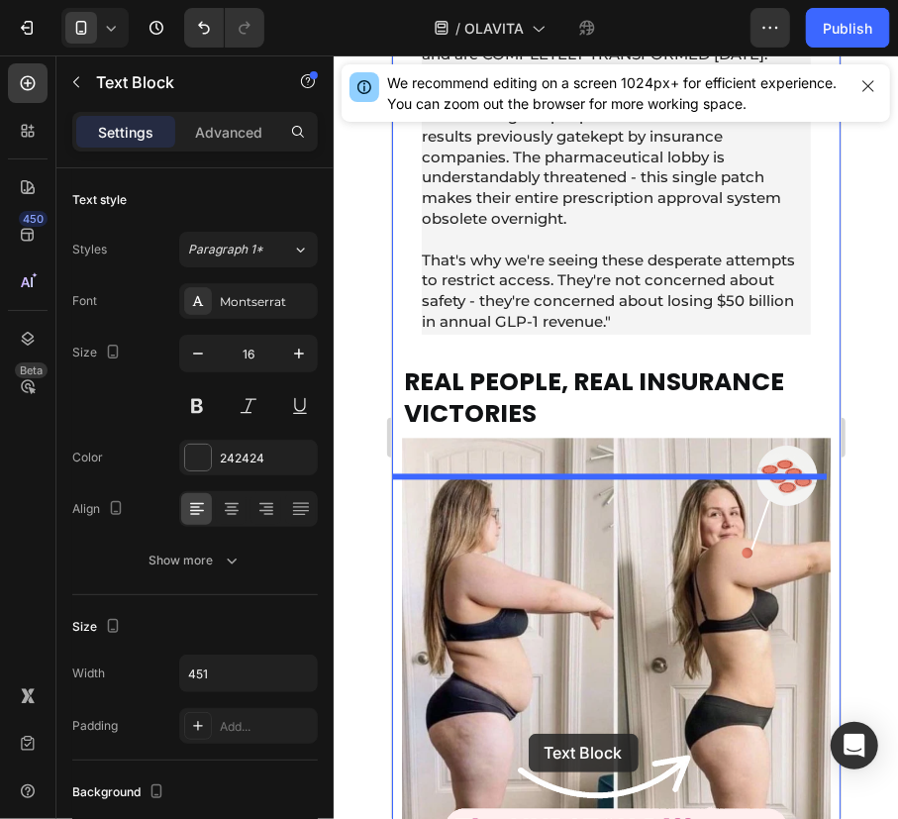
scroll to position [11610, 0]
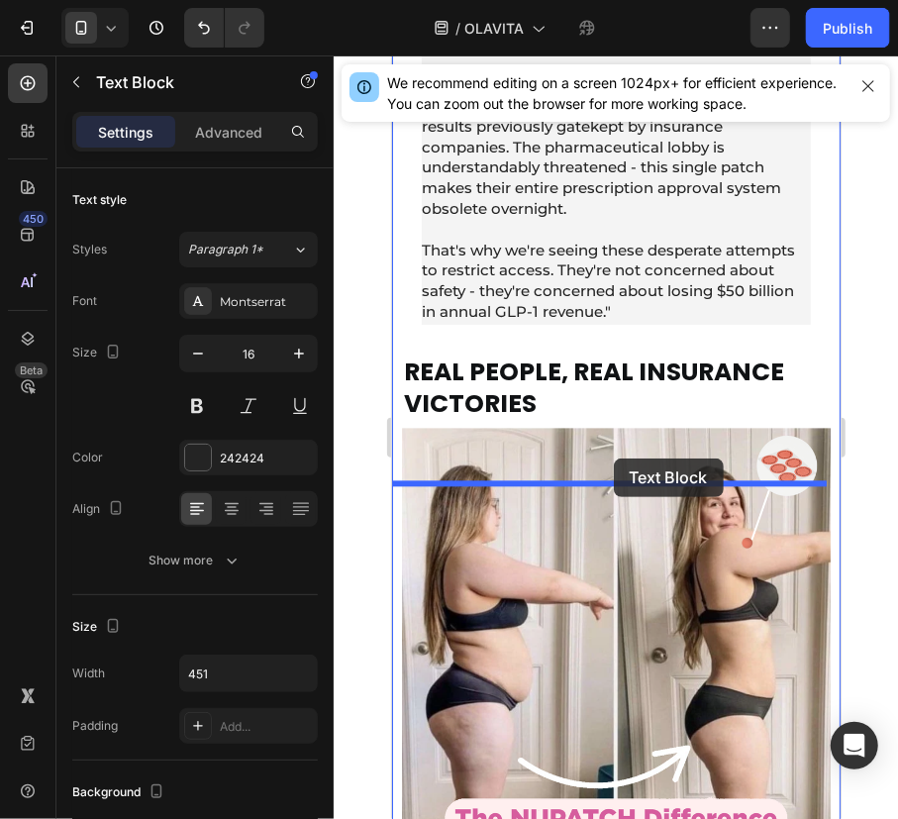
drag, startPoint x: 405, startPoint y: 481, endPoint x: 603, endPoint y: 455, distance: 199.7
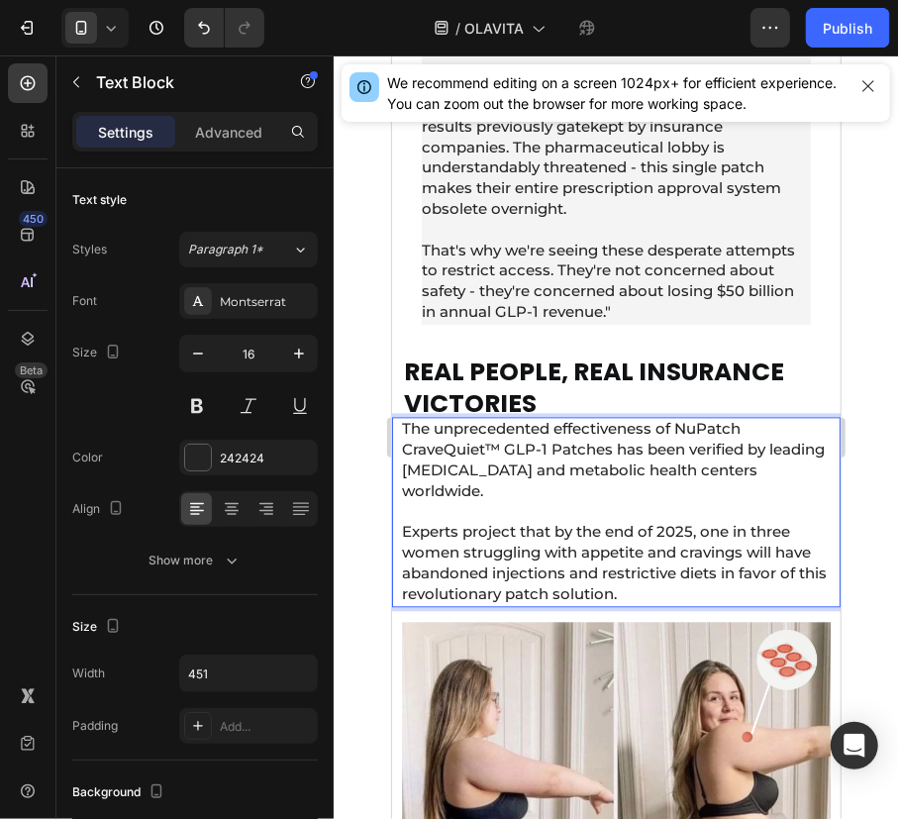
click at [897, 535] on div at bounding box center [616, 436] width 564 height 763
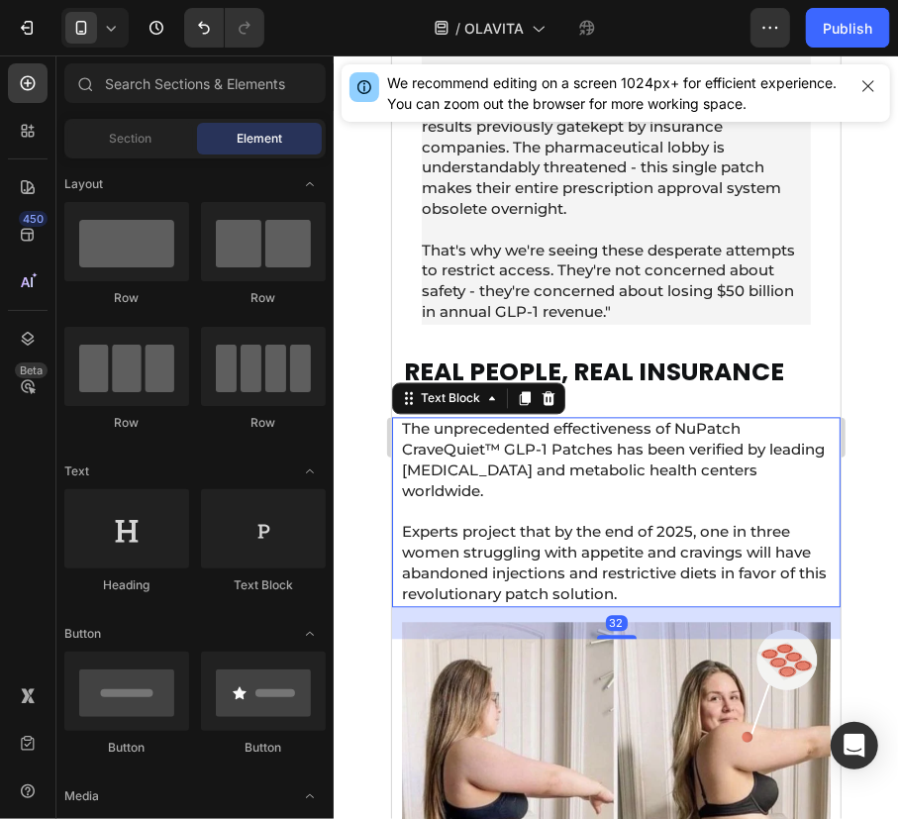
click at [565, 522] on p "Rich Text Editor. Editing area: main" at bounding box center [614, 511] width 427 height 21
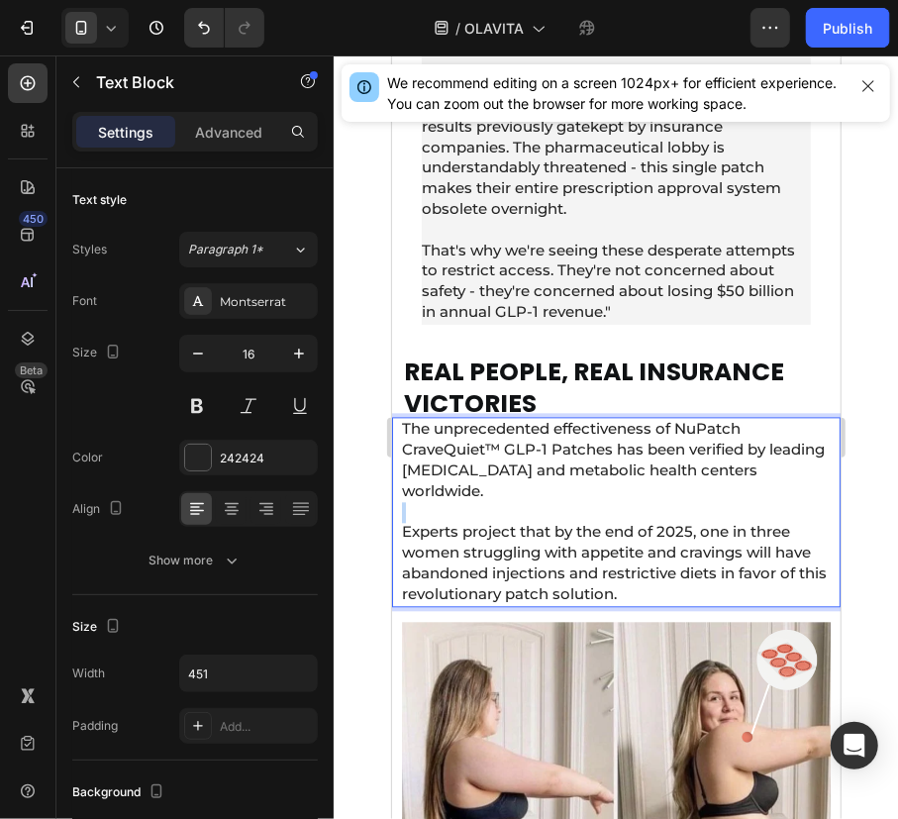
click at [565, 522] on p "Rich Text Editor. Editing area: main" at bounding box center [614, 511] width 427 height 21
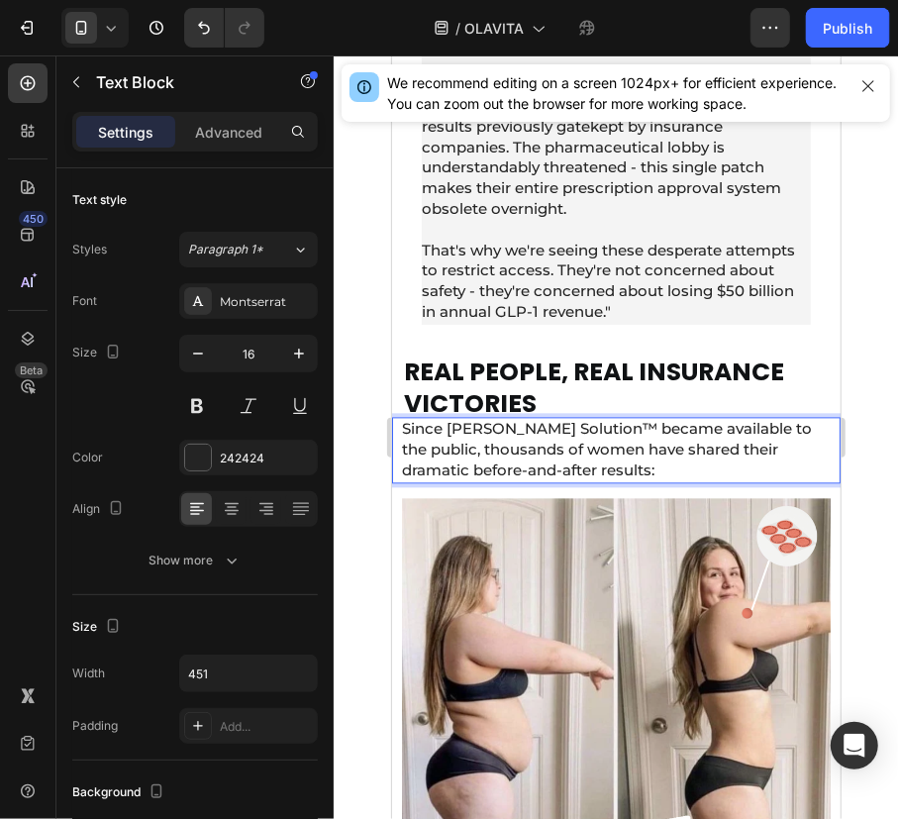
click at [589, 479] on p "Since [PERSON_NAME] Solution™ became available to the public, thousands of wome…" at bounding box center [614, 448] width 427 height 61
drag, startPoint x: 447, startPoint y: 461, endPoint x: 613, endPoint y: 465, distance: 165.4
click at [613, 465] on span "Since [PERSON_NAME] Solution™ became available to the public, thousands of wome…" at bounding box center [606, 448] width 410 height 60
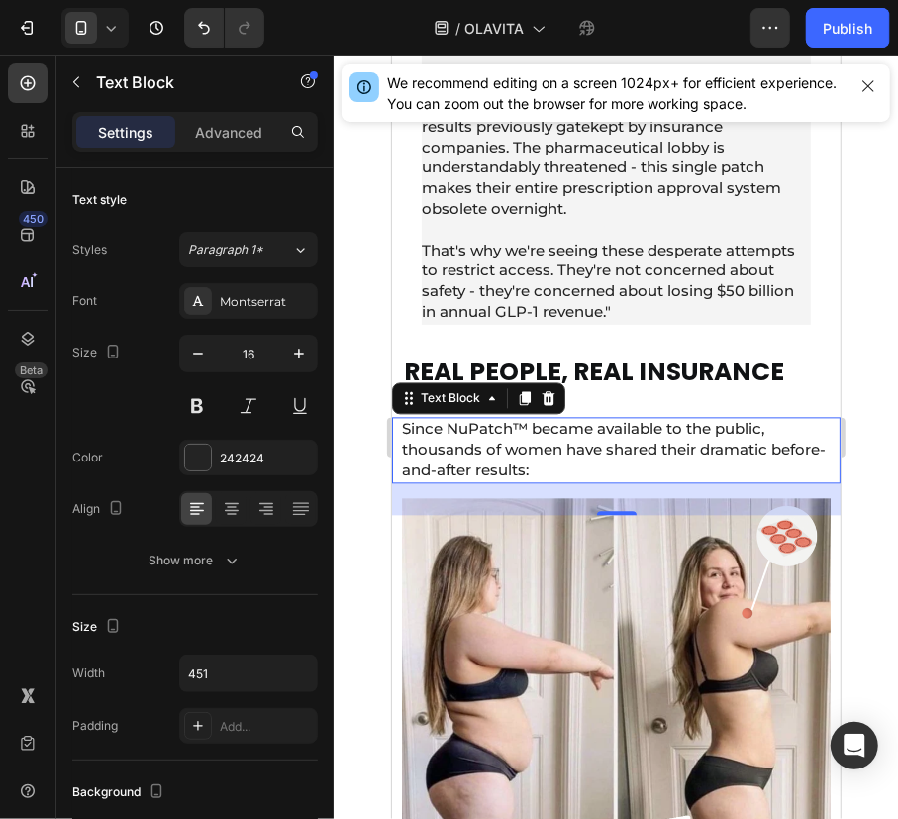
click at [863, 496] on div at bounding box center [616, 436] width 564 height 763
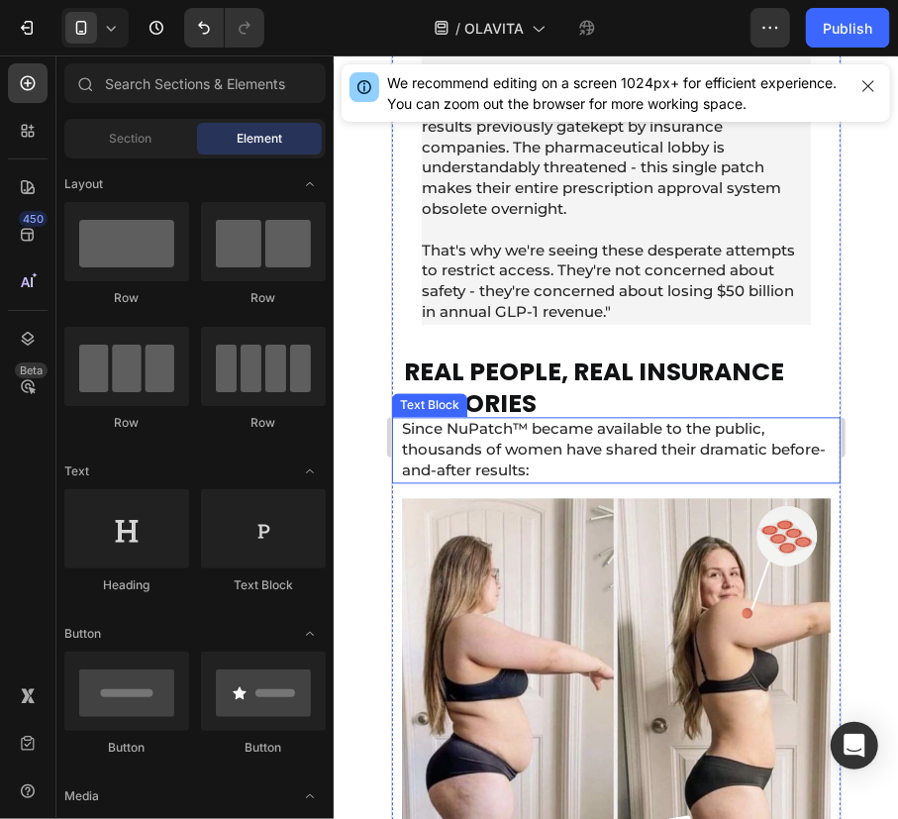
click at [632, 478] on span "Since NuPatch™ became available to the public, thousands of women have shared t…" at bounding box center [613, 448] width 424 height 60
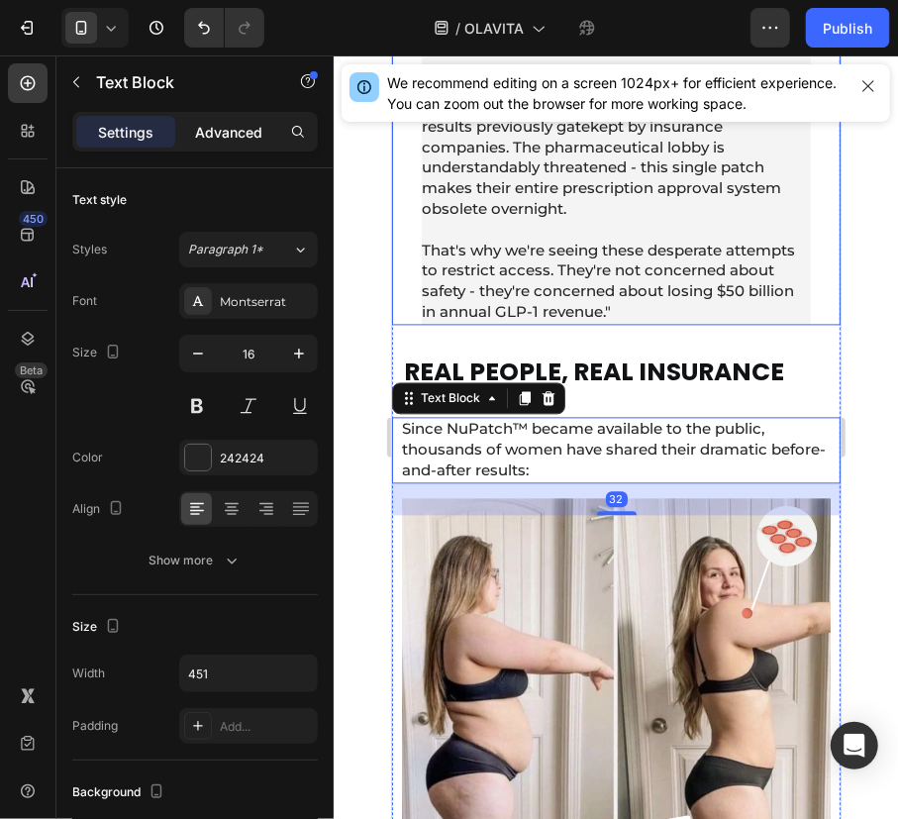
click at [241, 142] on div "Advanced" at bounding box center [228, 132] width 99 height 32
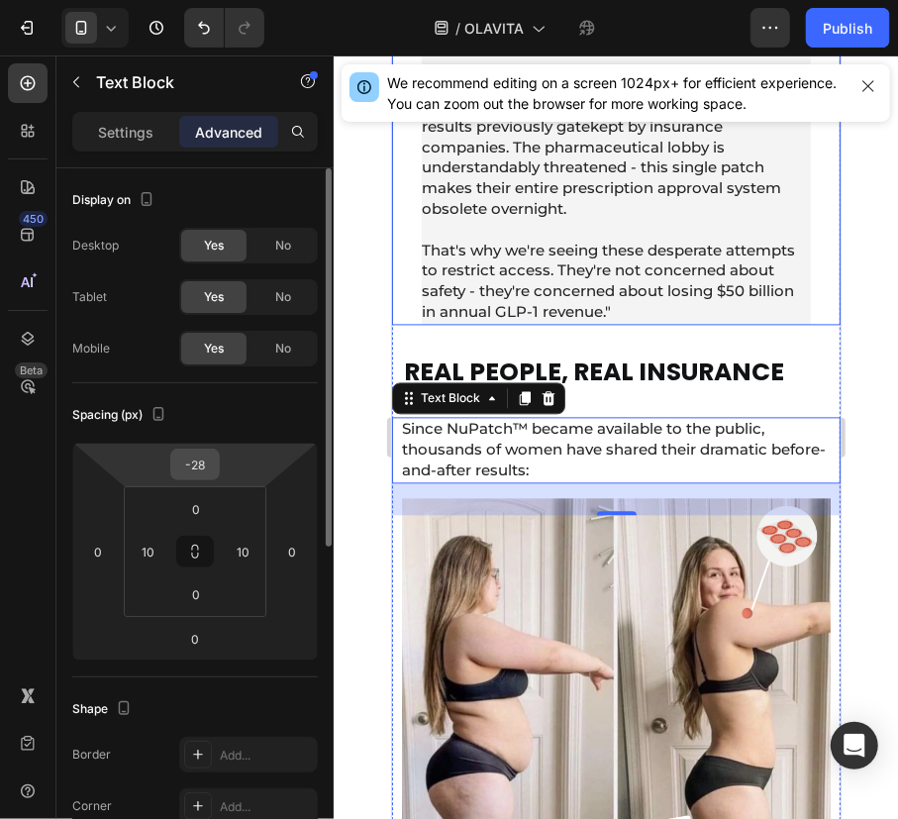
click at [194, 468] on input "-28" at bounding box center [195, 464] width 40 height 30
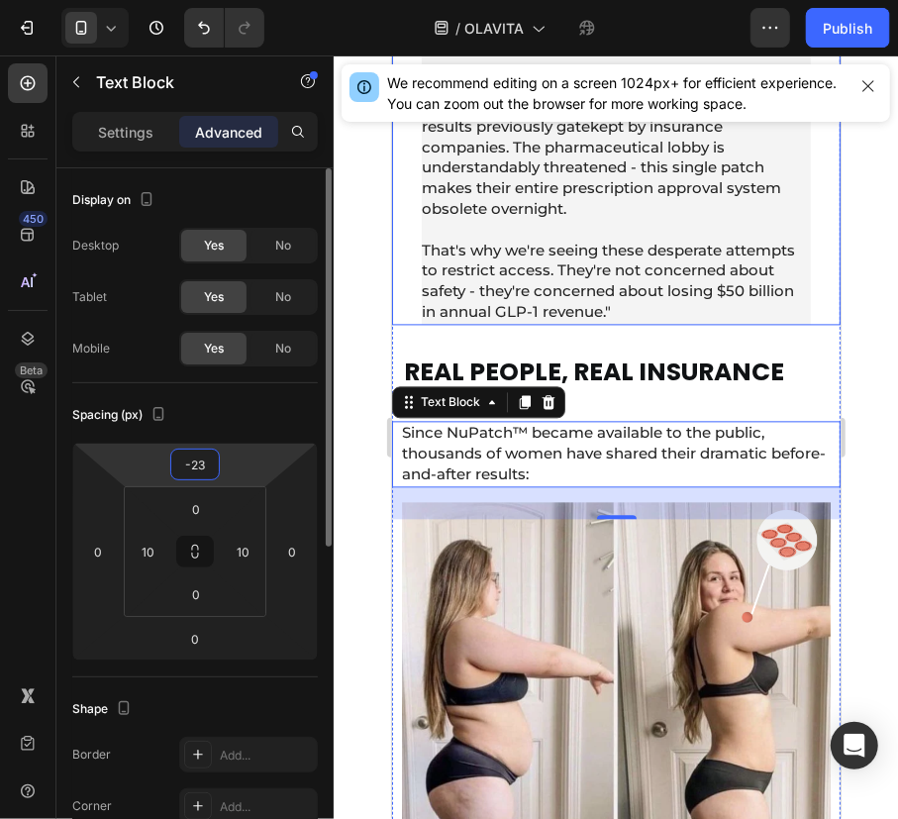
type input "-22"
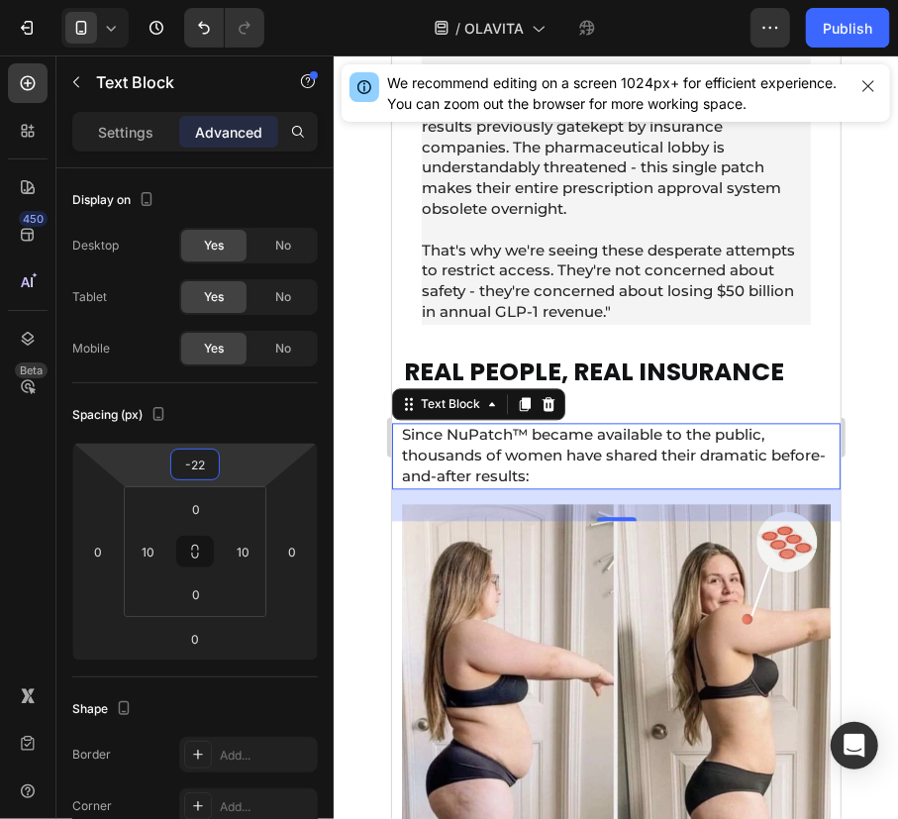
click at [875, 494] on div at bounding box center [616, 436] width 564 height 763
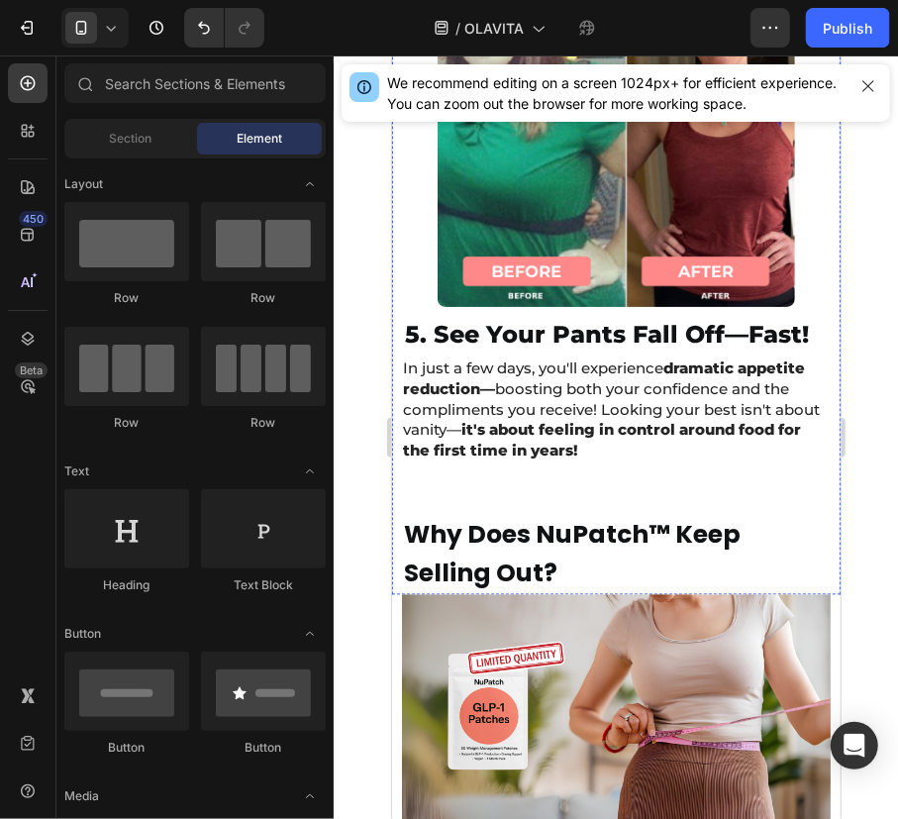
scroll to position [14666, 0]
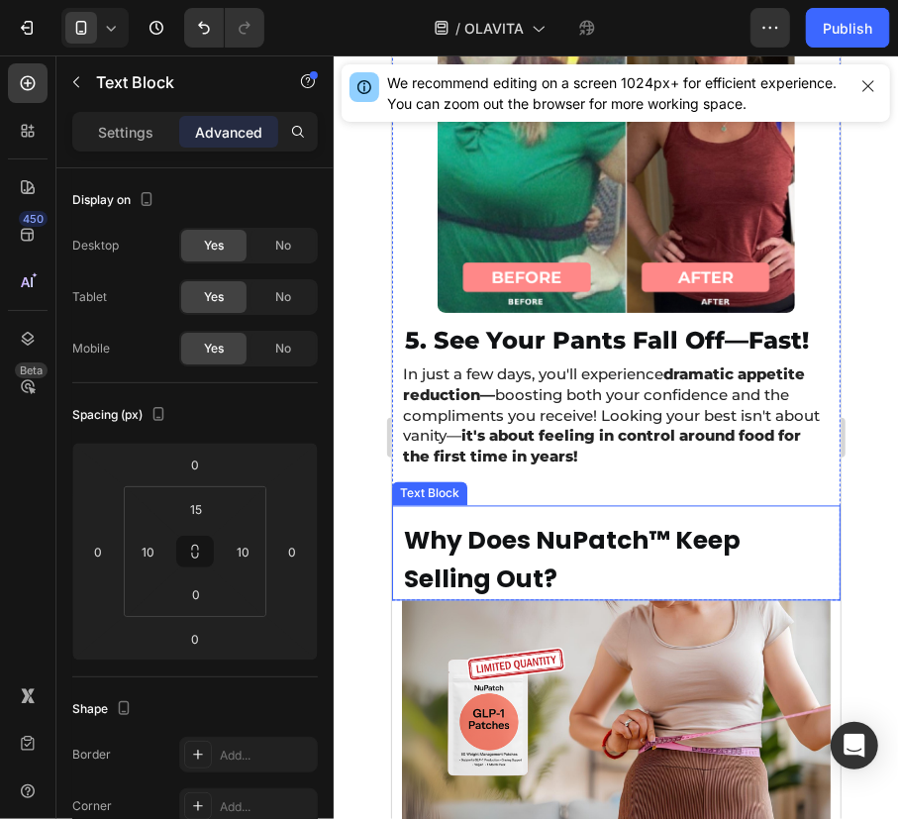
click at [599, 523] on span "Why Does NuPatch™ Keep Selling Out?" at bounding box center [571, 559] width 337 height 73
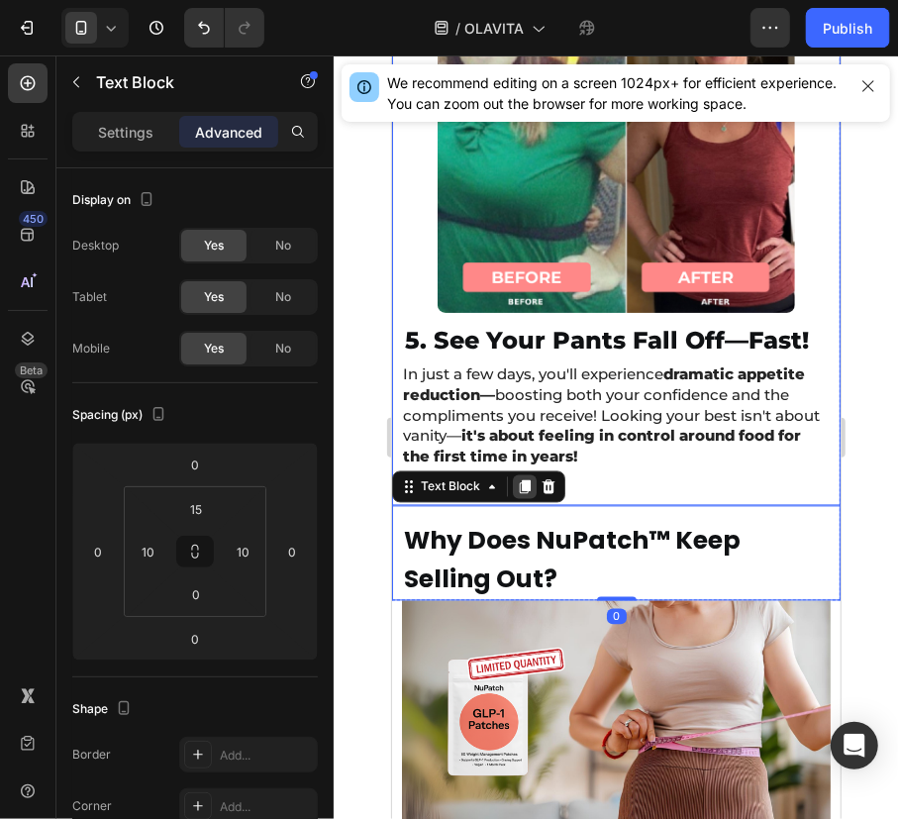
click at [518, 474] on div at bounding box center [524, 486] width 24 height 24
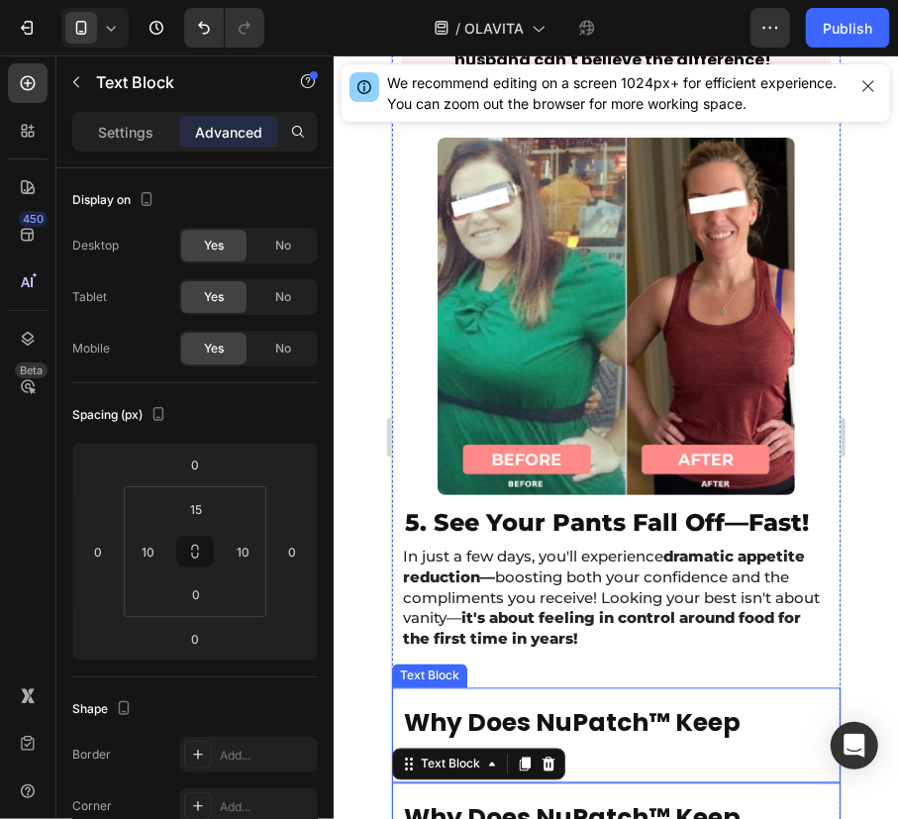
scroll to position [14484, 0]
click at [475, 705] on span "Why Does NuPatch™ Keep Selling Out?" at bounding box center [571, 741] width 337 height 73
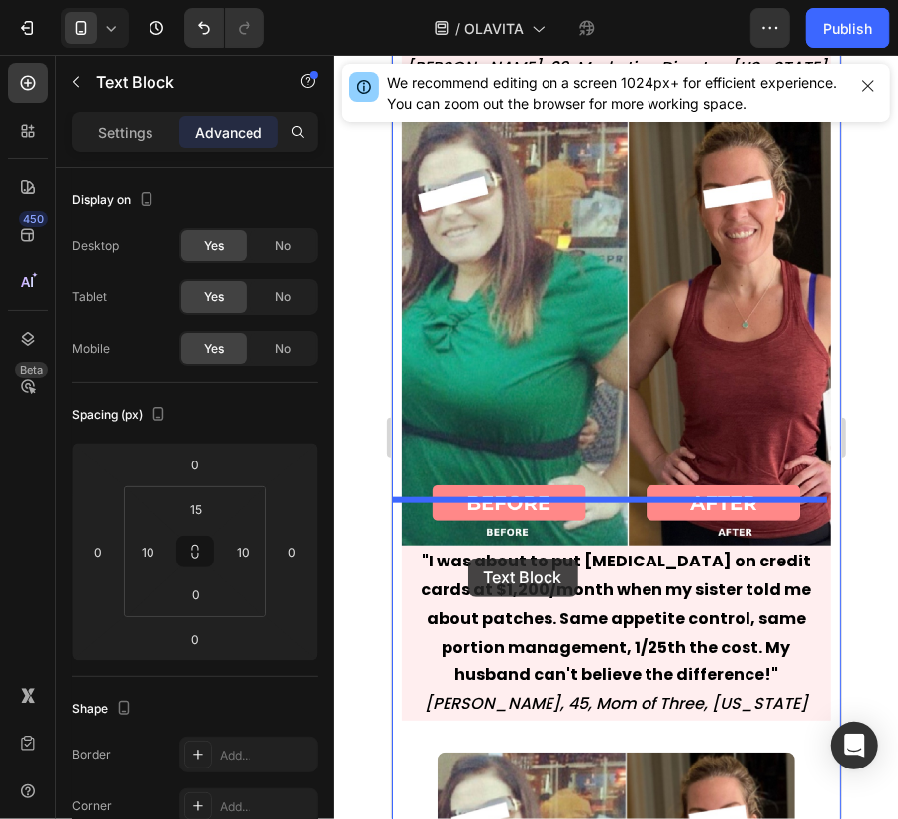
scroll to position [13843, 0]
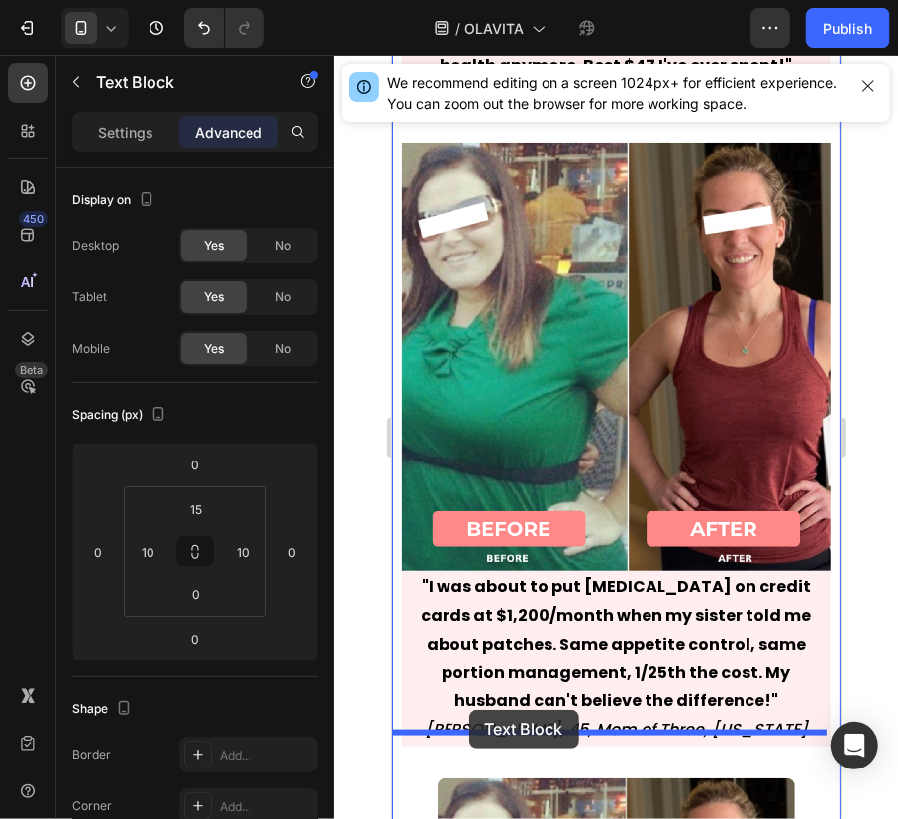
drag, startPoint x: 410, startPoint y: 612, endPoint x: 459, endPoint y: 708, distance: 108.0
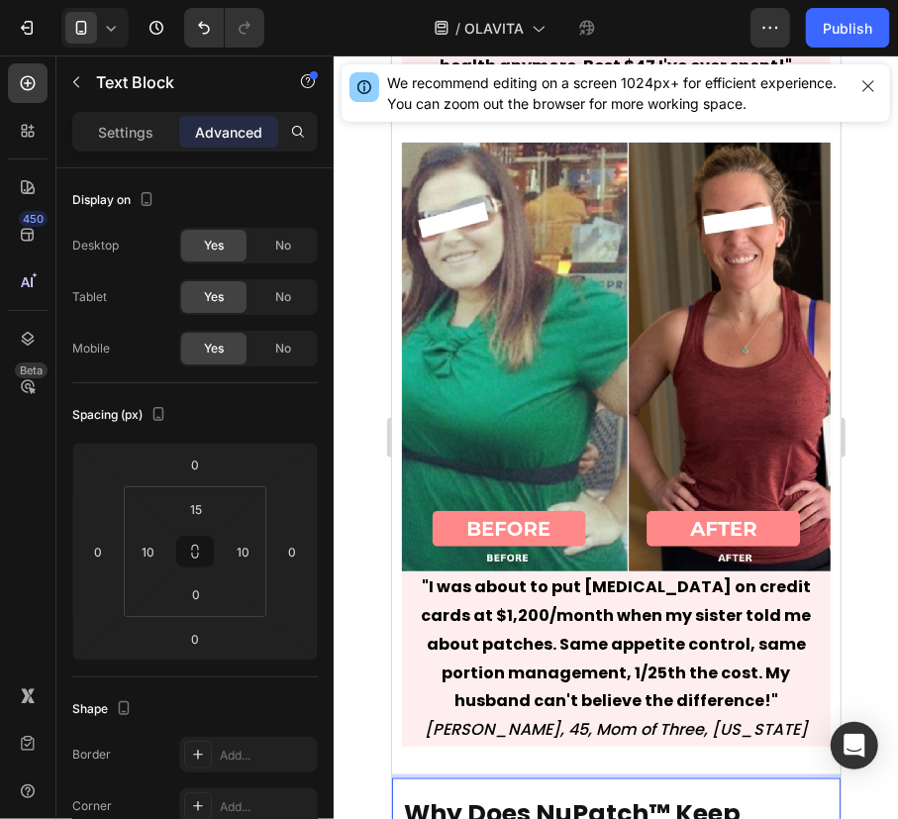
click at [636, 795] on span "Why Does NuPatch™ Keep Selling Out?" at bounding box center [571, 831] width 337 height 73
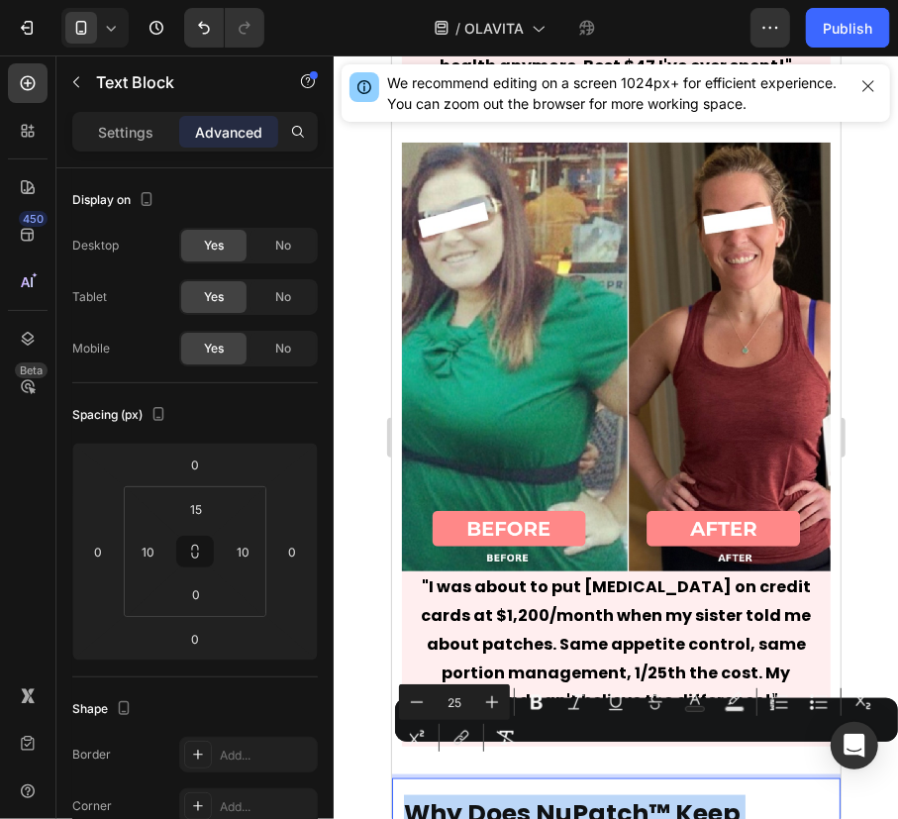
type input "21"
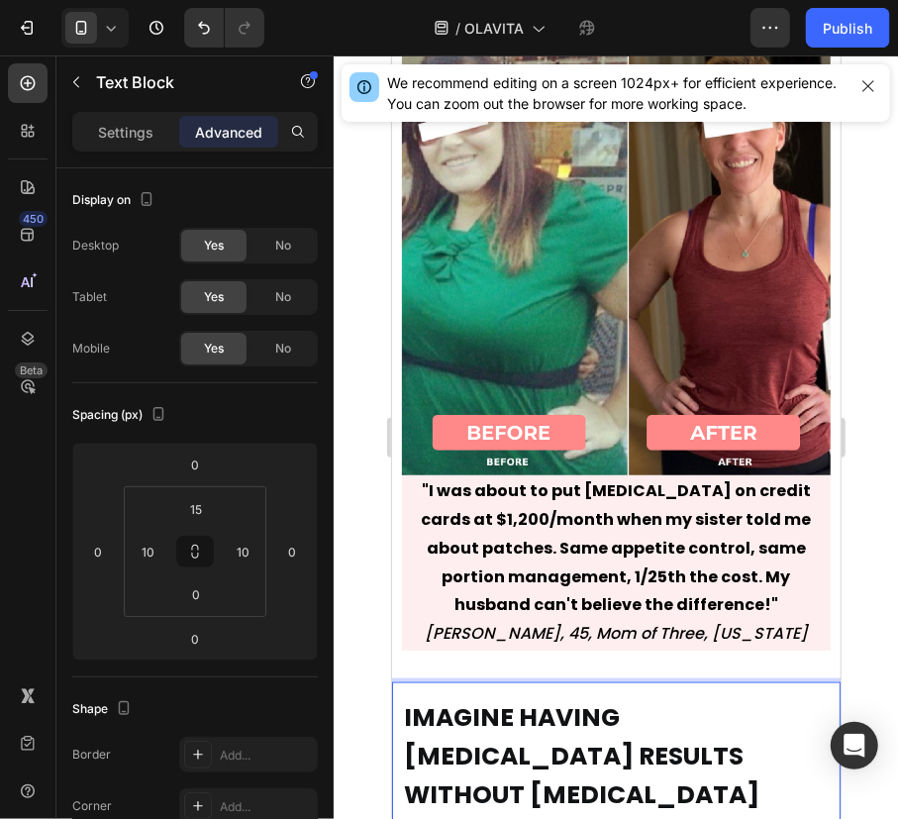
scroll to position [13948, 0]
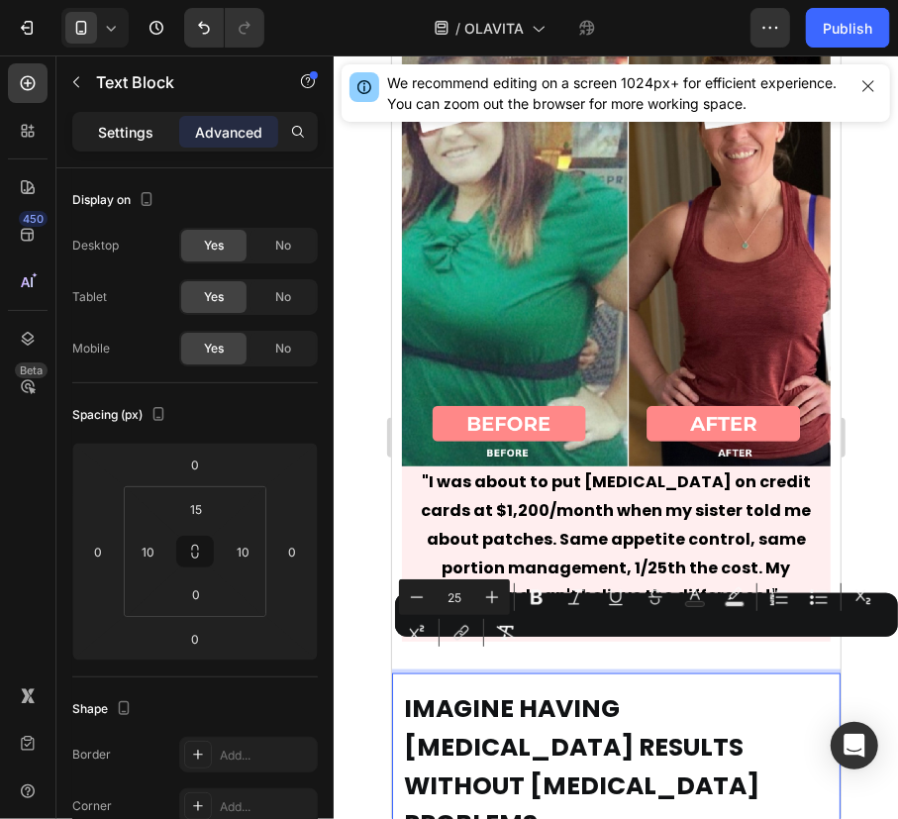
click at [146, 119] on div "Settings" at bounding box center [125, 132] width 99 height 32
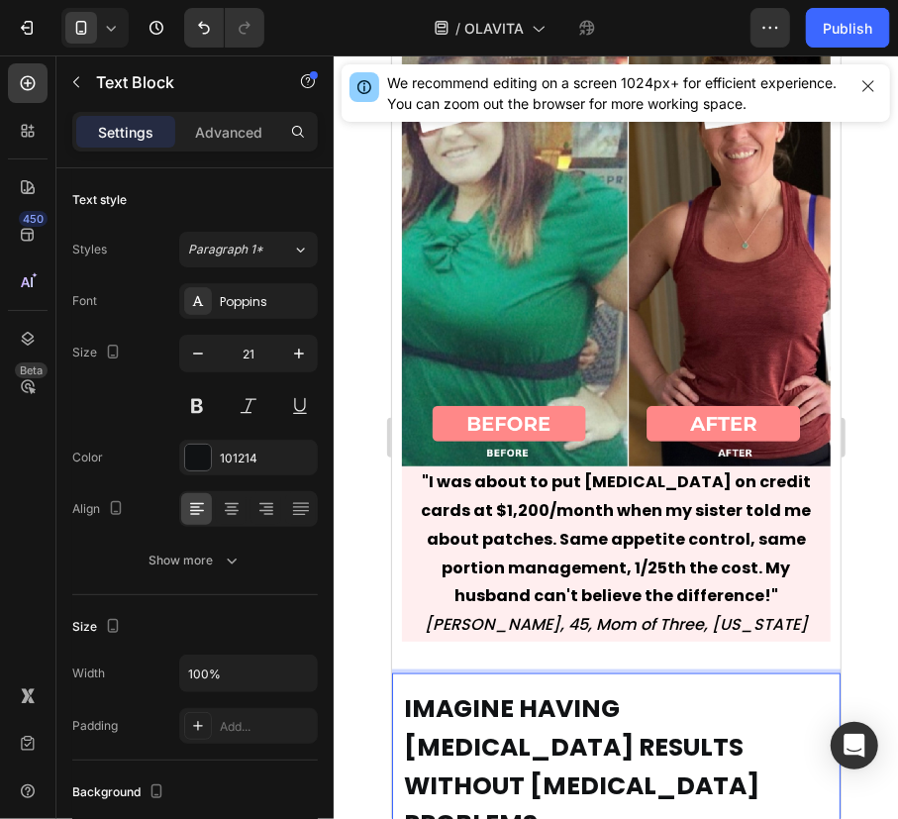
click at [499, 707] on span "IMAGINE HAVING [MEDICAL_DATA] RESULTS WITHOUT [MEDICAL_DATA] PROBLEMS" at bounding box center [580, 764] width 355 height 149
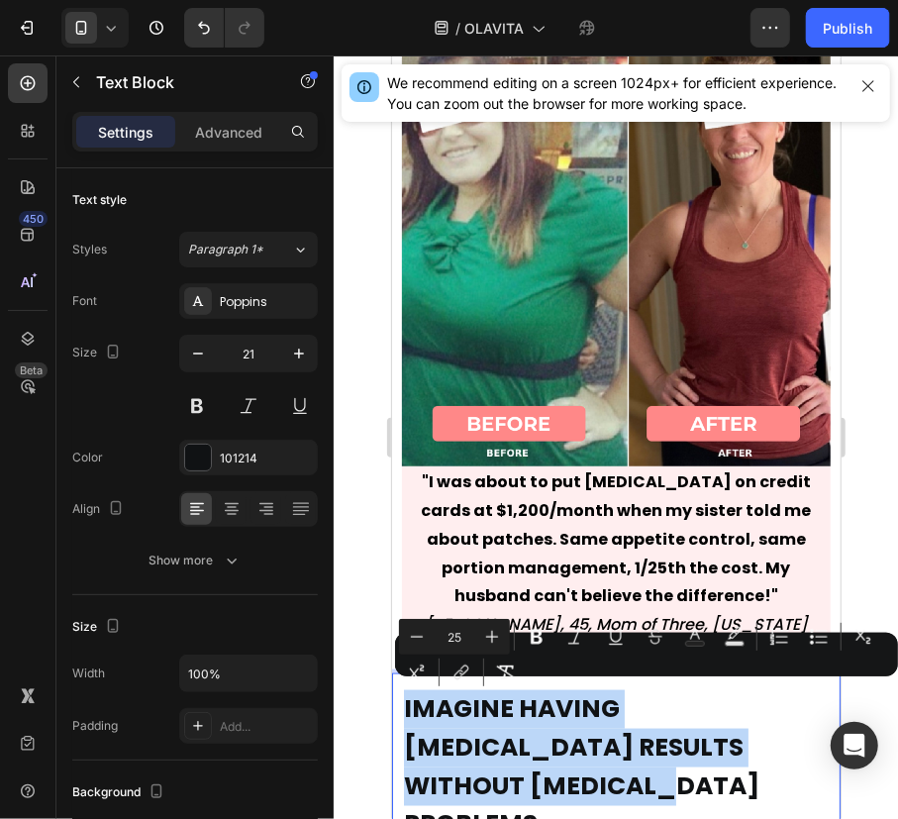
click at [499, 707] on span "IMAGINE HAVING [MEDICAL_DATA] RESULTS WITHOUT [MEDICAL_DATA] PROBLEMS" at bounding box center [580, 764] width 355 height 149
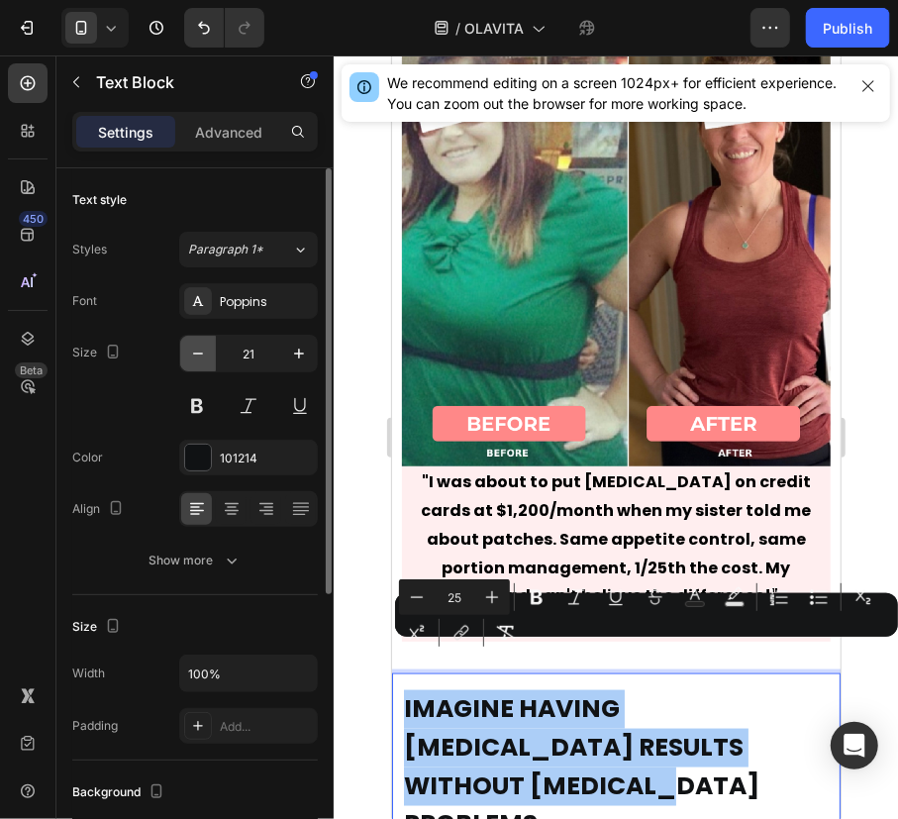
click at [200, 352] on icon "button" at bounding box center [198, 353] width 10 height 2
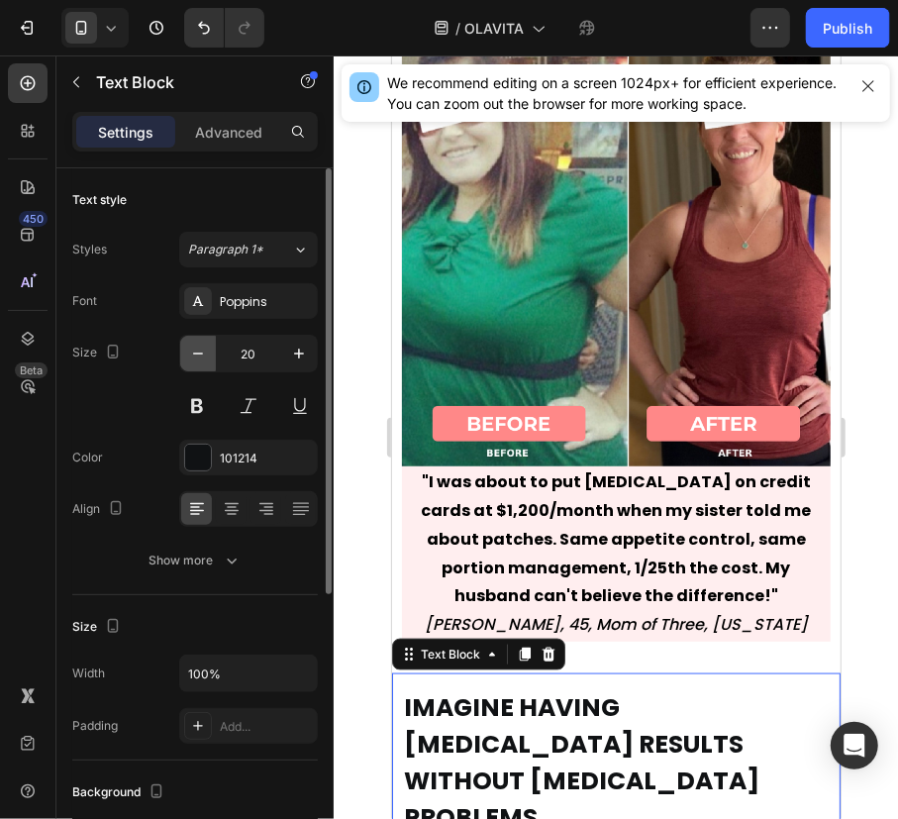
click at [200, 352] on icon "button" at bounding box center [198, 353] width 10 height 2
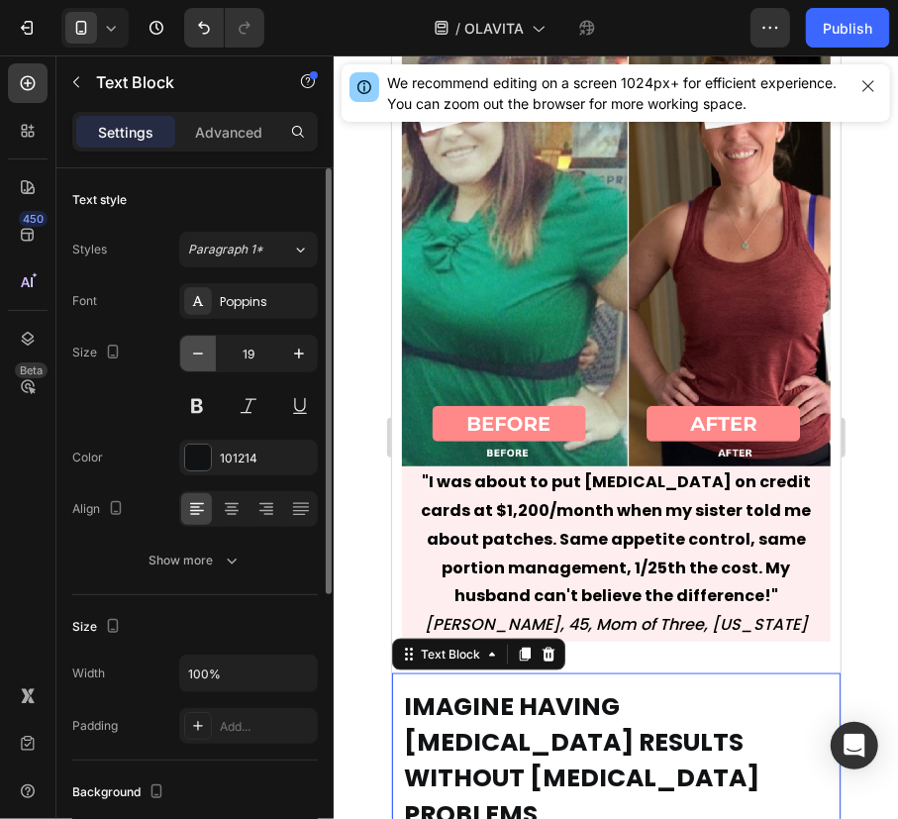
click at [200, 352] on icon "button" at bounding box center [198, 353] width 10 height 2
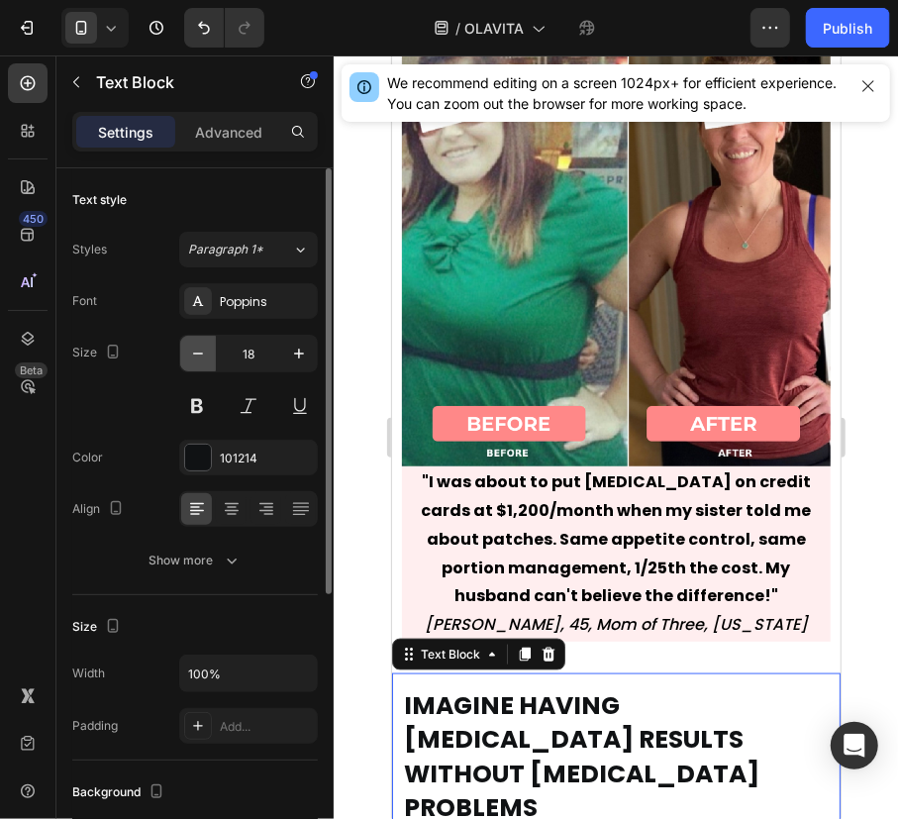
click at [200, 352] on icon "button" at bounding box center [198, 353] width 10 height 2
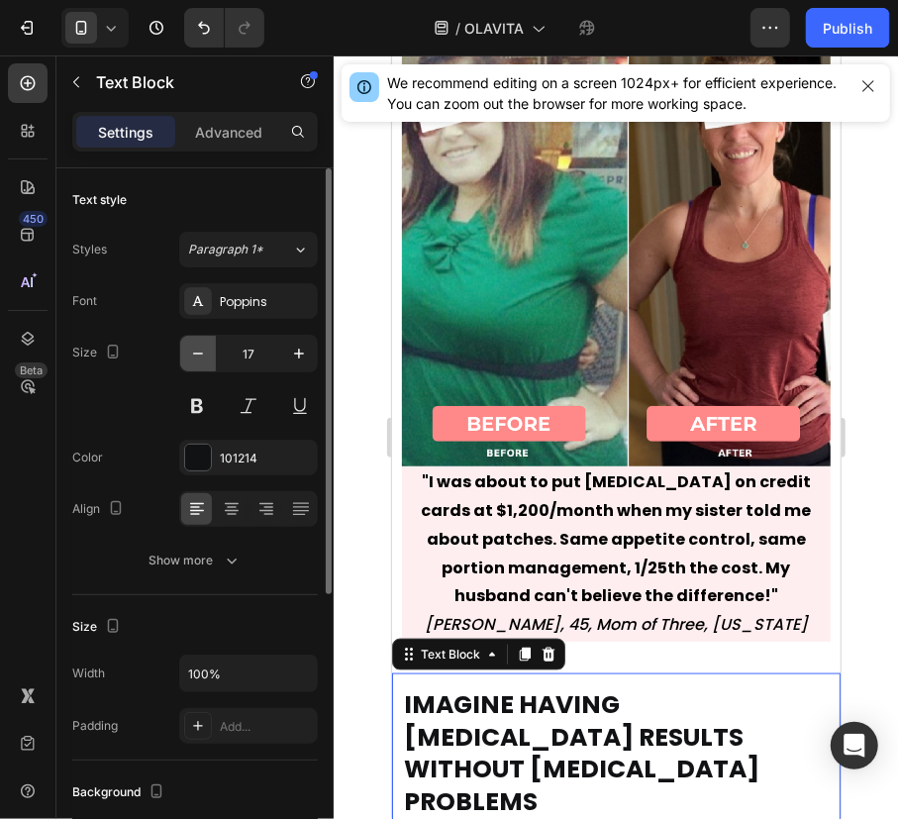
click at [200, 352] on icon "button" at bounding box center [198, 353] width 10 height 2
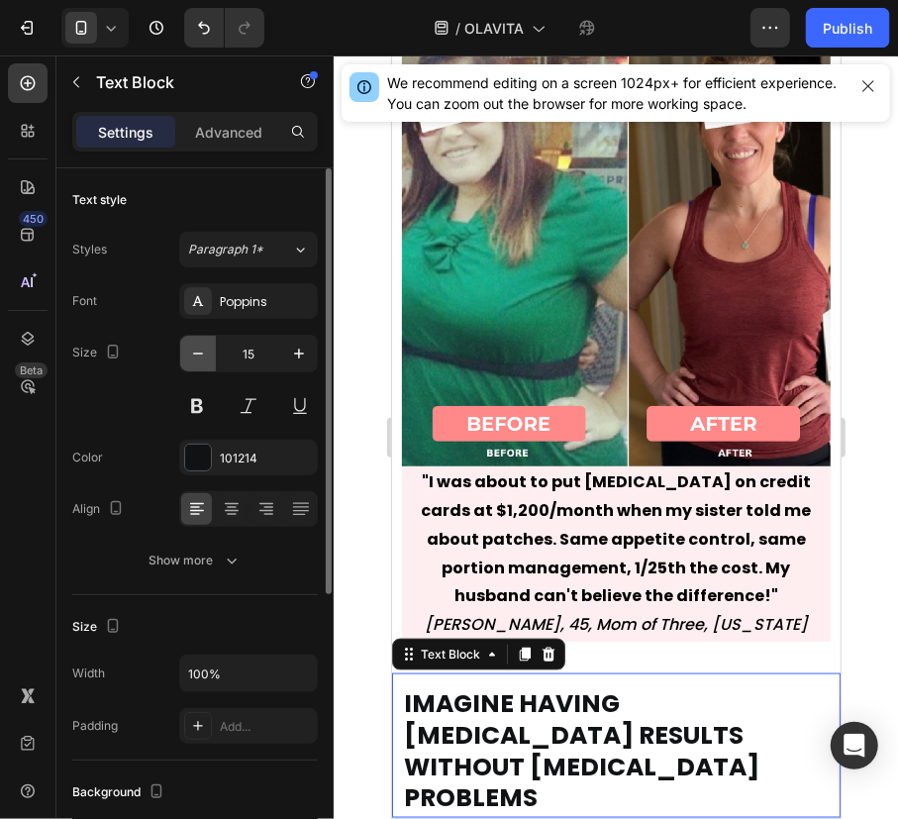
click at [200, 352] on icon "button" at bounding box center [198, 353] width 10 height 2
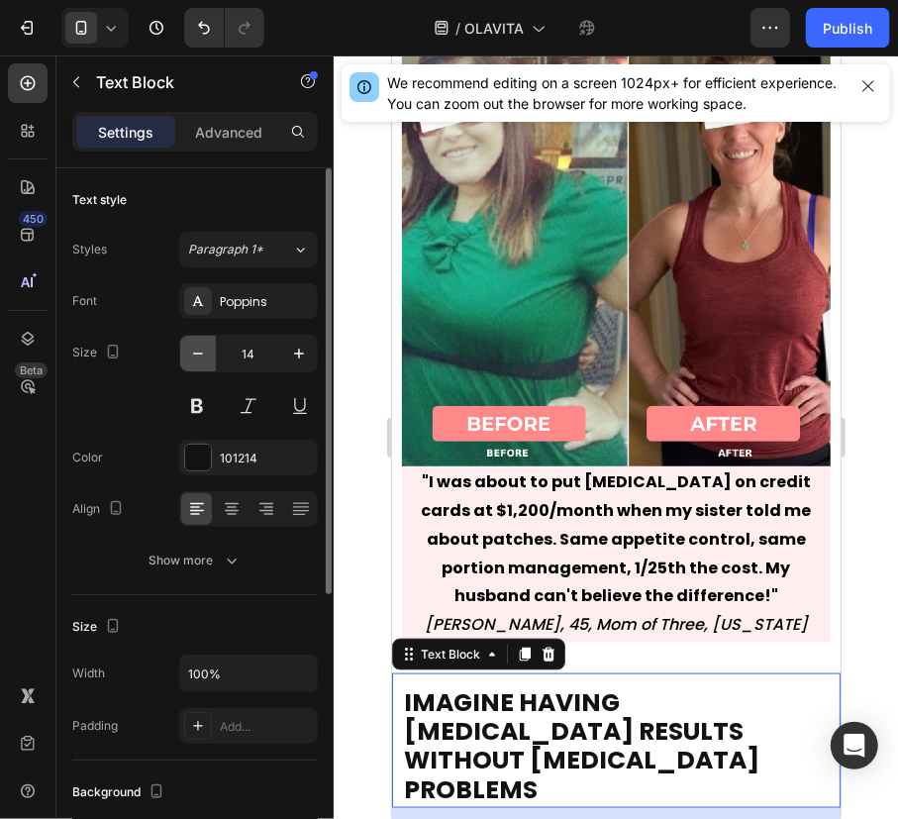
click at [200, 352] on icon "button" at bounding box center [198, 353] width 10 height 2
type input "13"
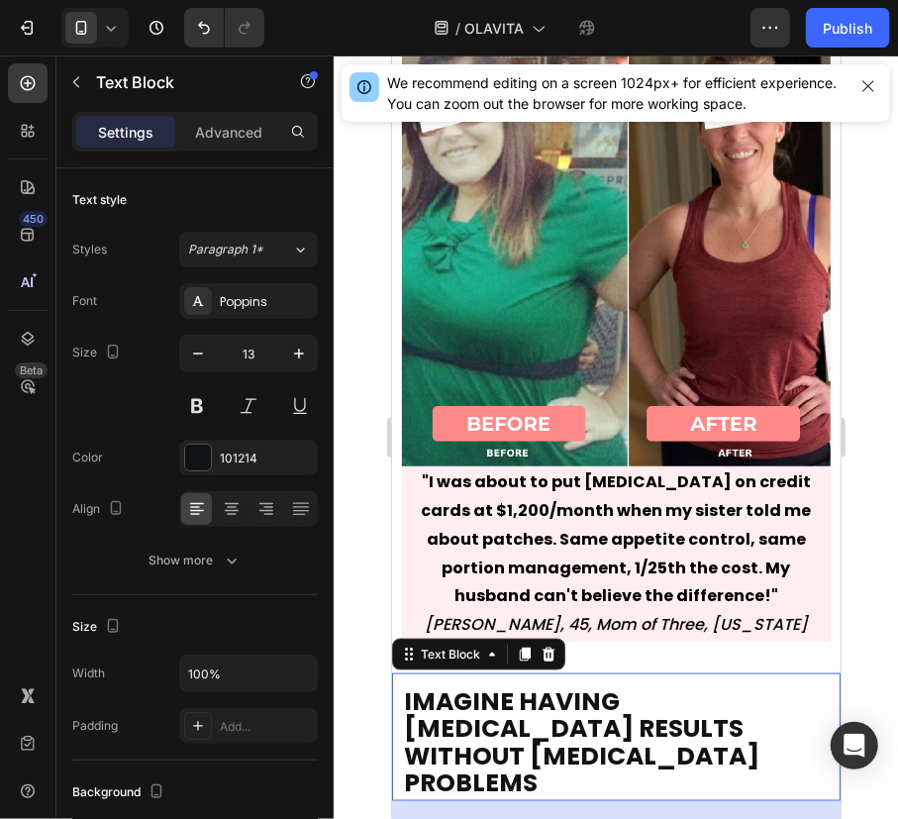
click at [601, 683] on span "IMAGINE HAVING [MEDICAL_DATA] RESULTS WITHOUT [MEDICAL_DATA] PROBLEMS" at bounding box center [580, 741] width 355 height 116
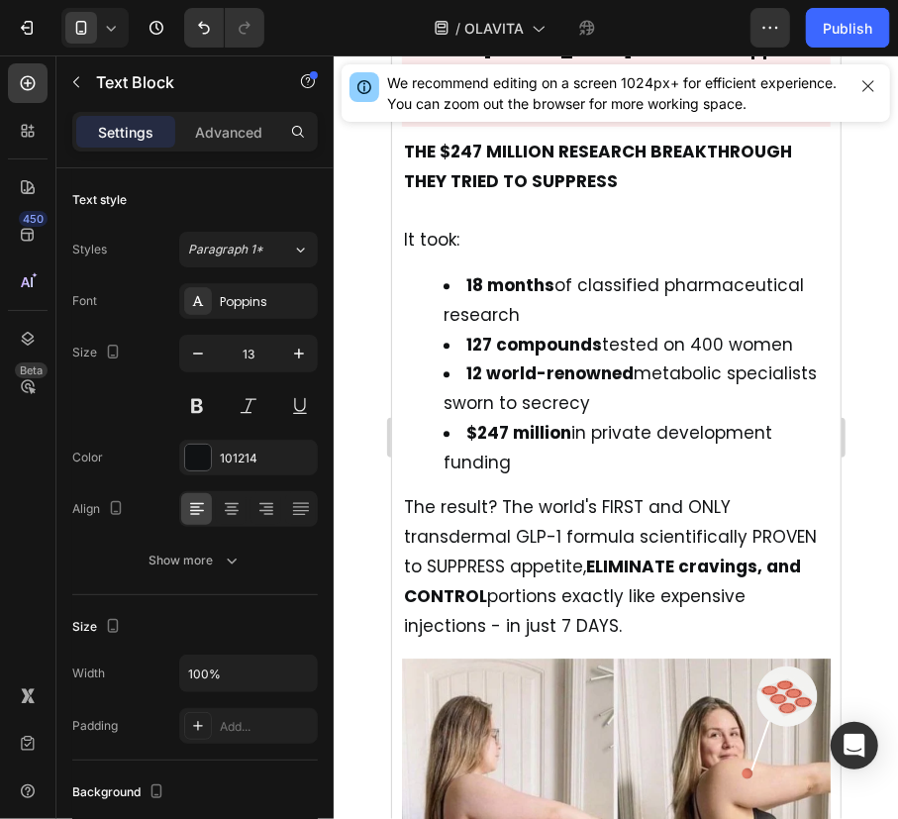
scroll to position [2245, 0]
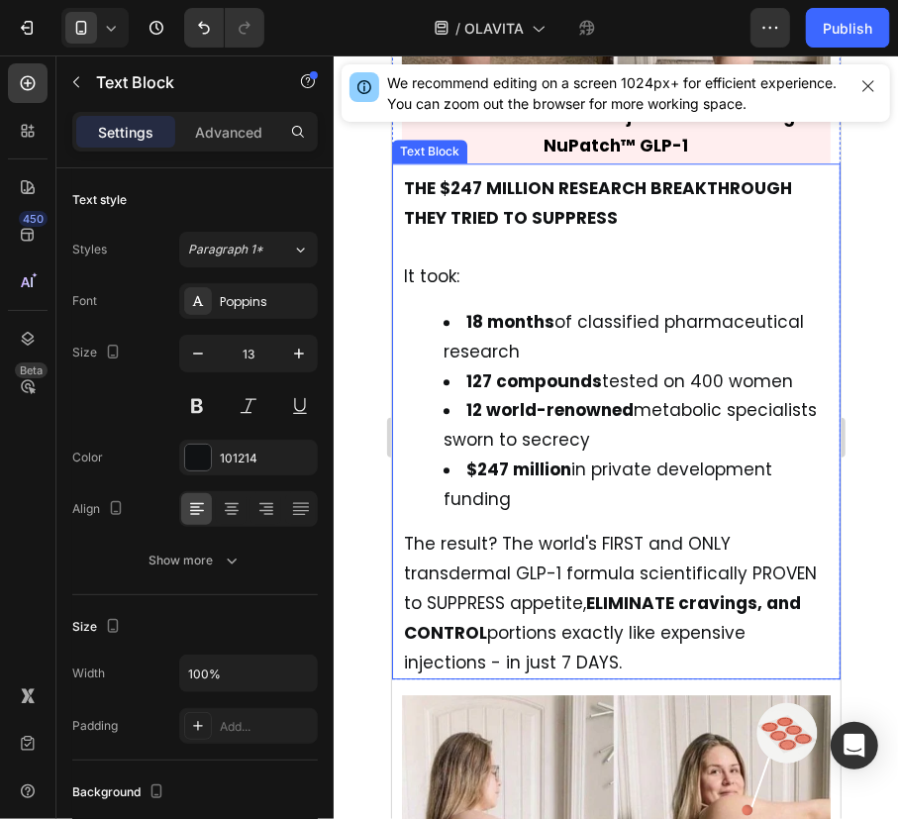
click at [587, 368] on strong "127 compounds" at bounding box center [533, 380] width 136 height 24
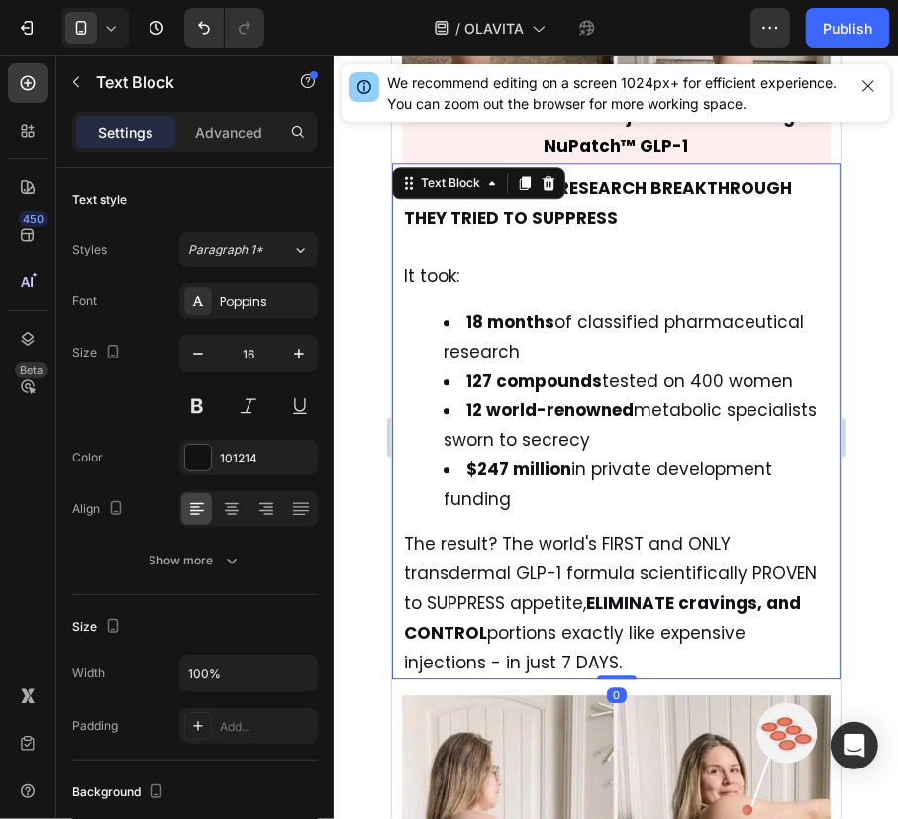
scroll to position [2078, 0]
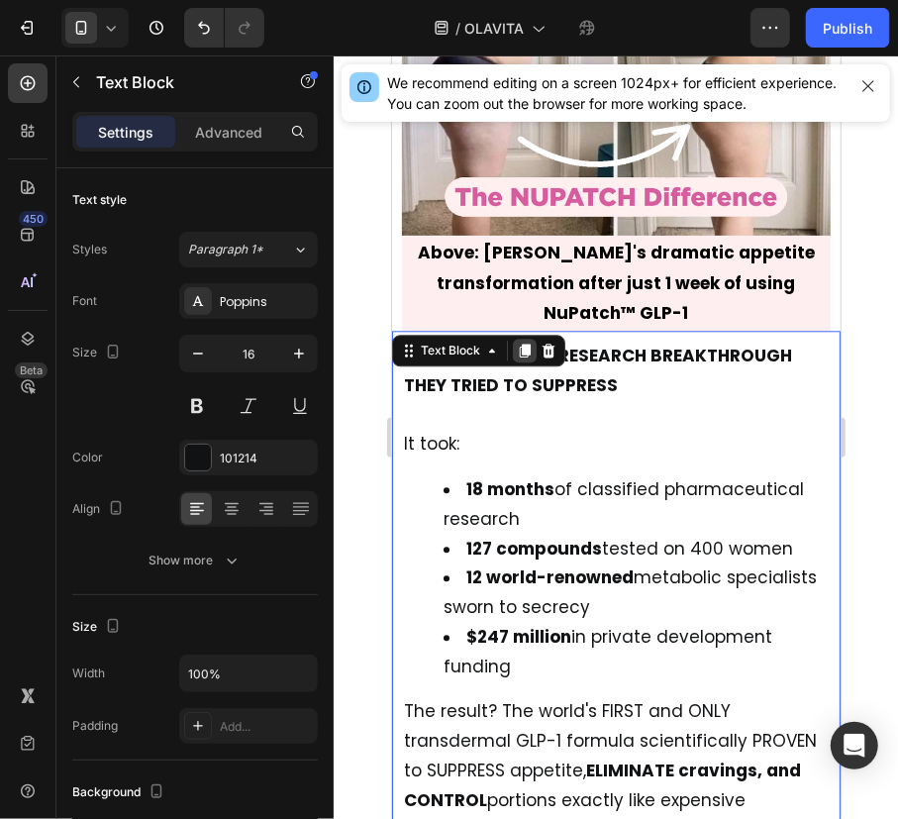
click at [526, 343] on icon at bounding box center [524, 350] width 11 height 14
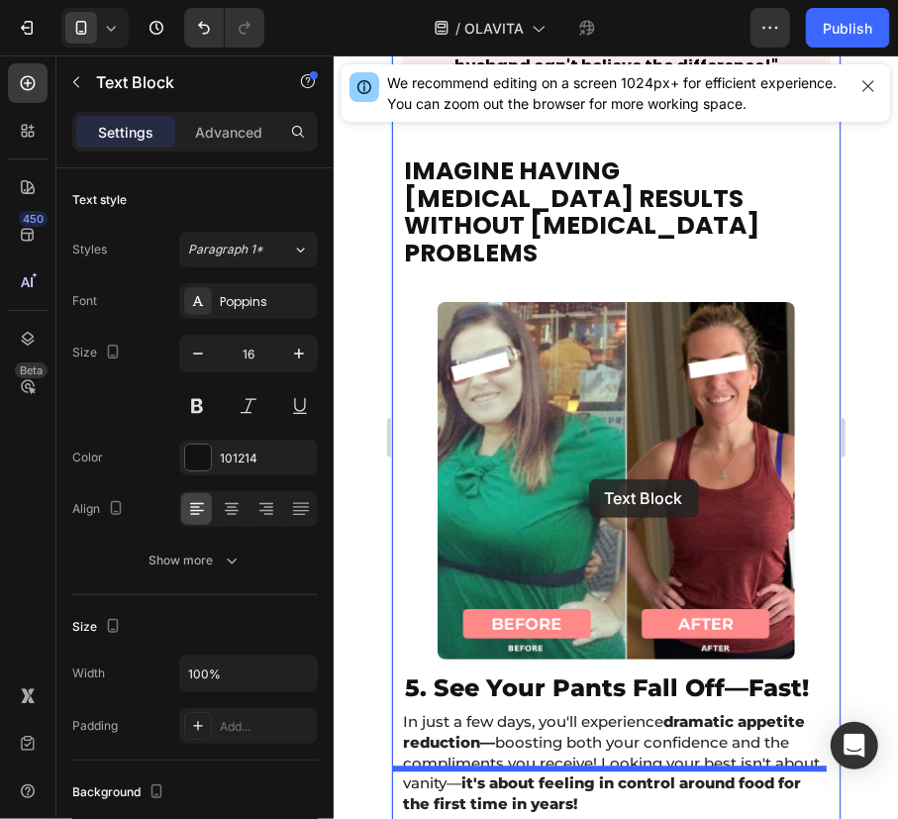
scroll to position [14633, 0]
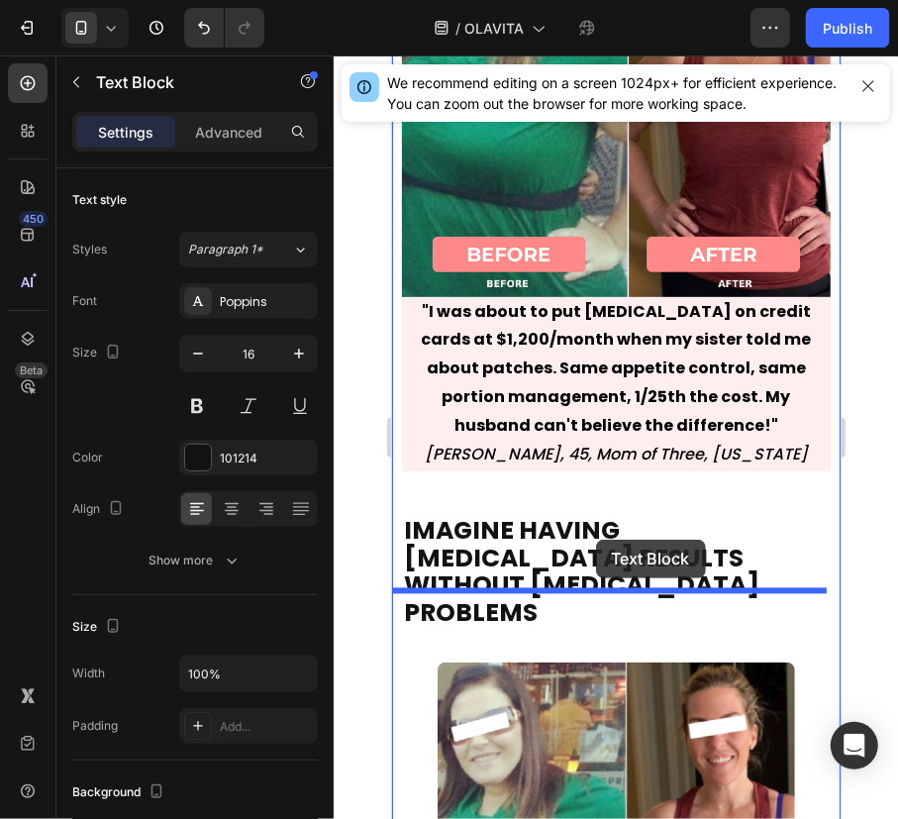
drag, startPoint x: 413, startPoint y: 197, endPoint x: 595, endPoint y: 539, distance: 387.1
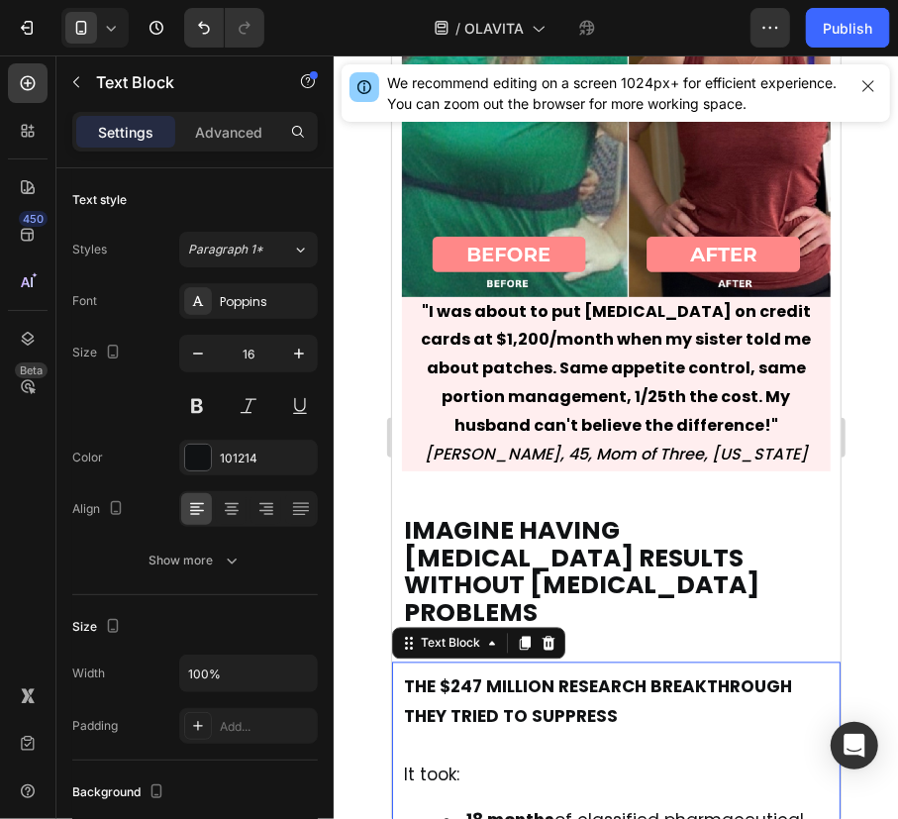
click at [237, 152] on div "Settings Advanced" at bounding box center [194, 140] width 277 height 56
click at [235, 137] on p "Advanced" at bounding box center [228, 132] width 67 height 21
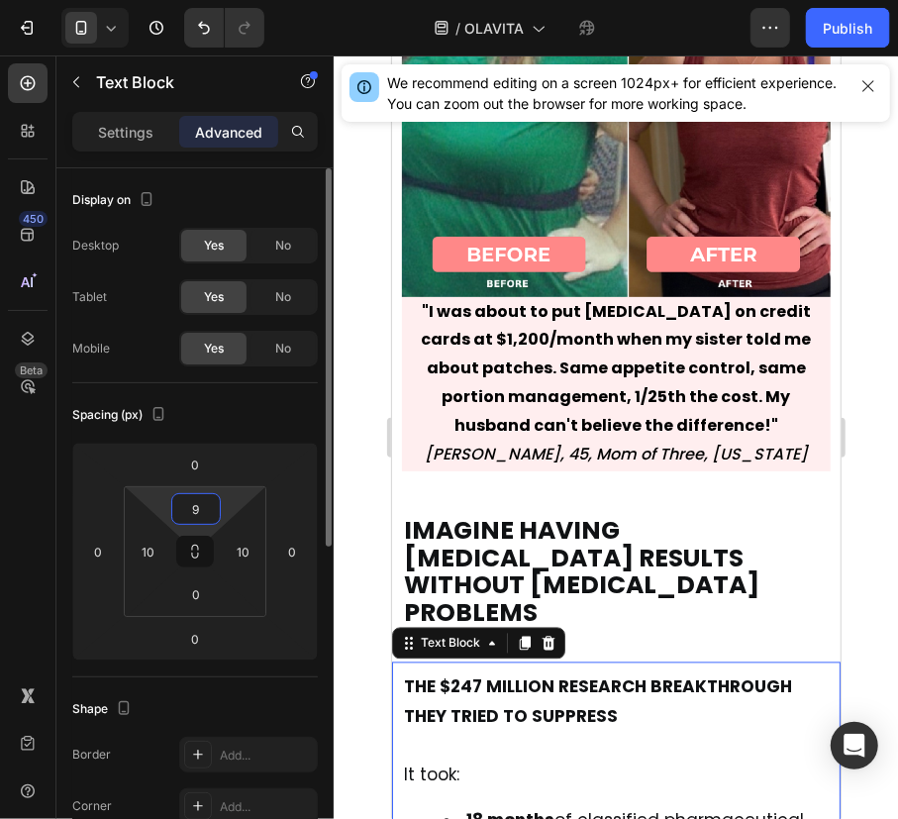
click at [196, 496] on input "9" at bounding box center [196, 509] width 40 height 30
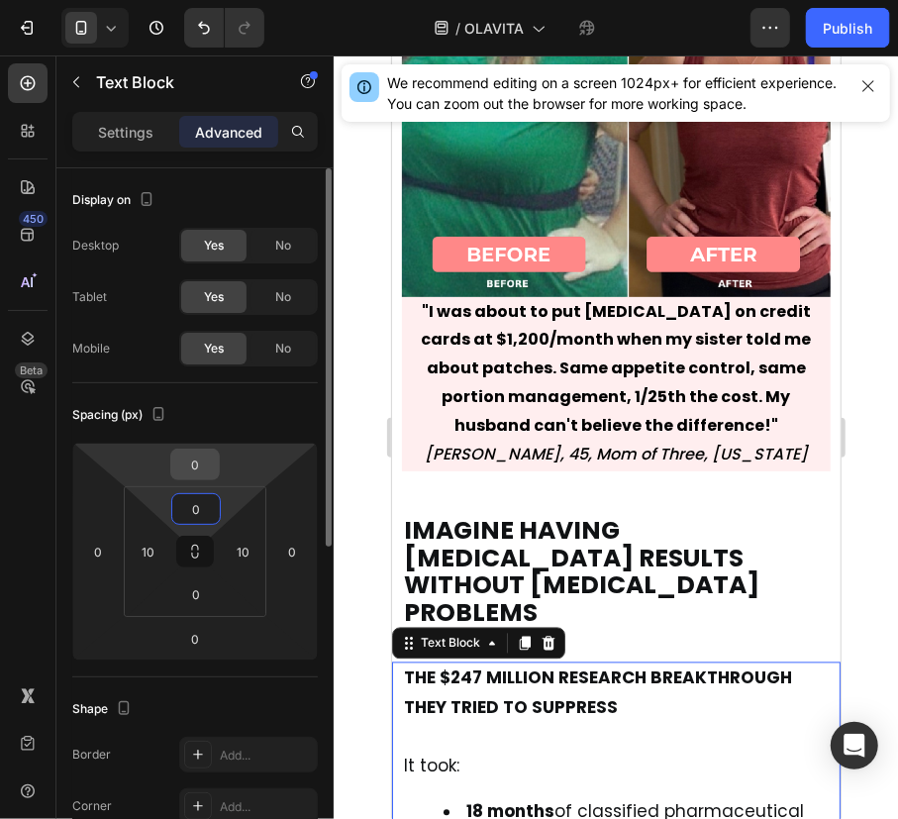
type input "0"
click at [208, 459] on input "0" at bounding box center [195, 464] width 40 height 30
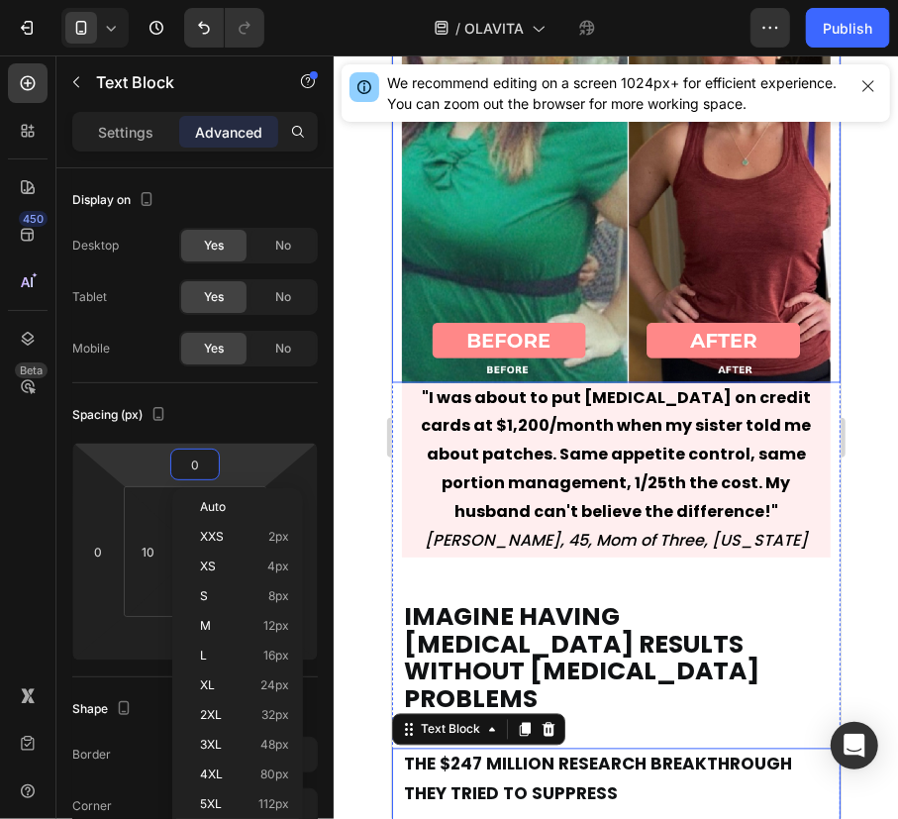
scroll to position [14543, 0]
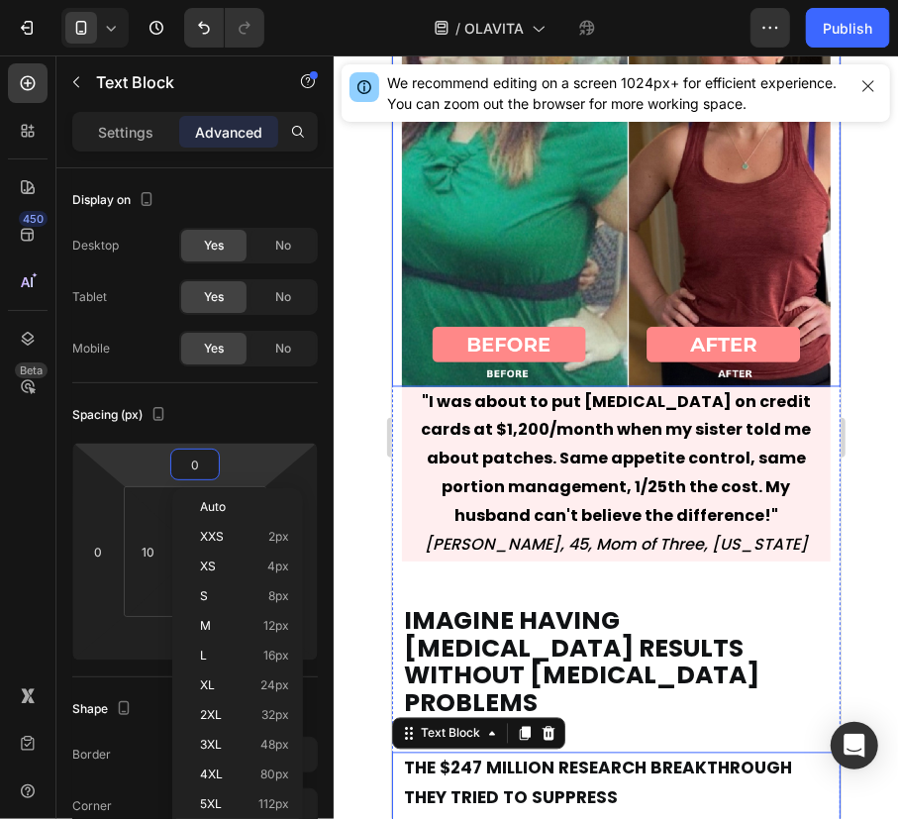
click at [597, 268] on img at bounding box center [615, 171] width 429 height 429
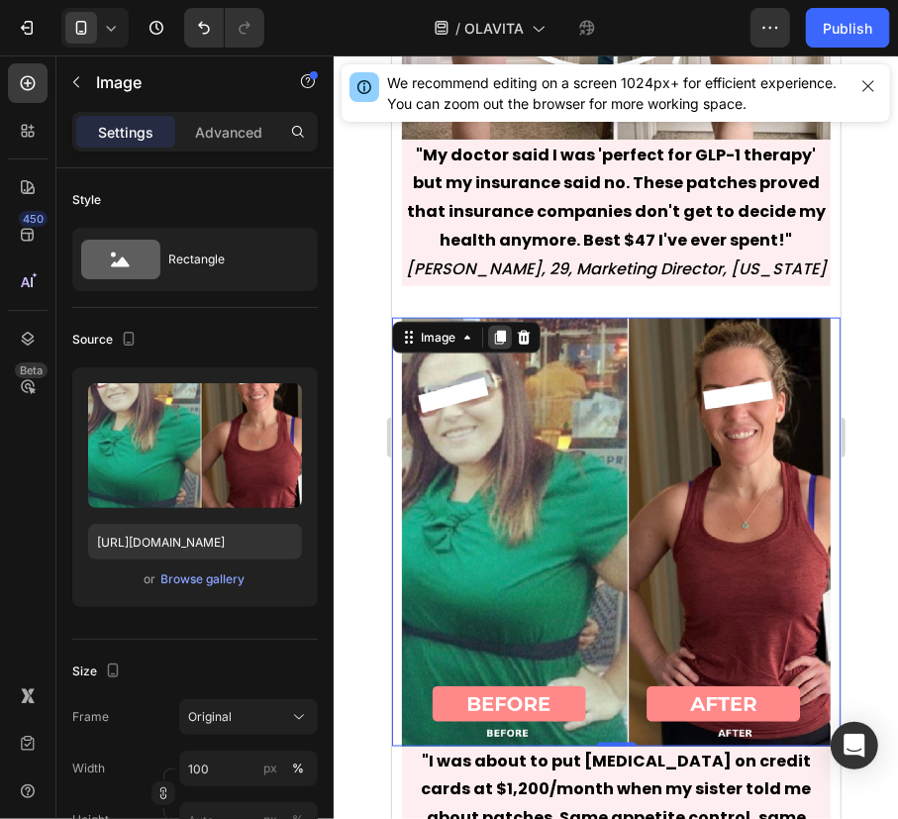
click at [504, 330] on icon at bounding box center [499, 337] width 11 height 14
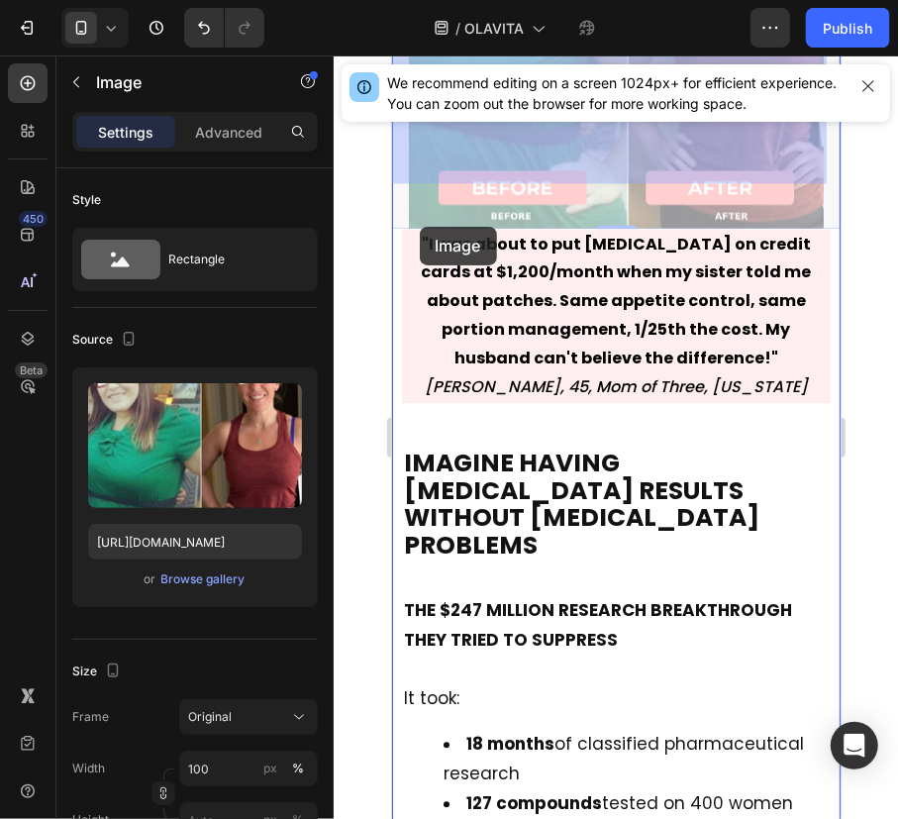
scroll to position [15118, 0]
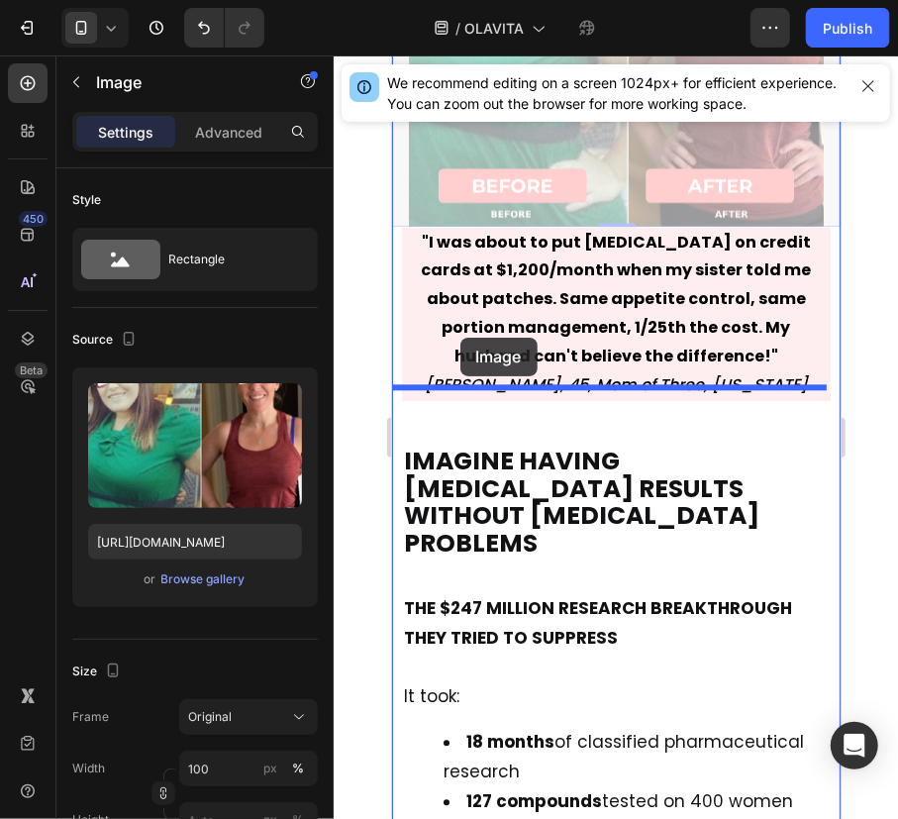
drag, startPoint x: 402, startPoint y: 202, endPoint x: 459, endPoint y: 337, distance: 146.4
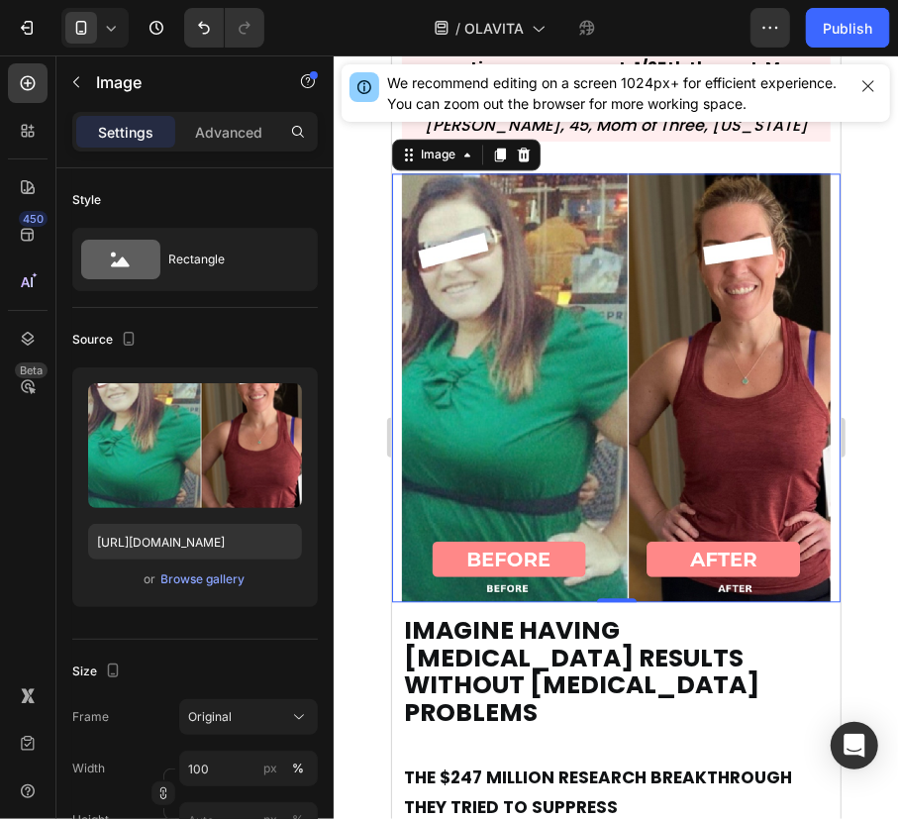
scroll to position [15064, 0]
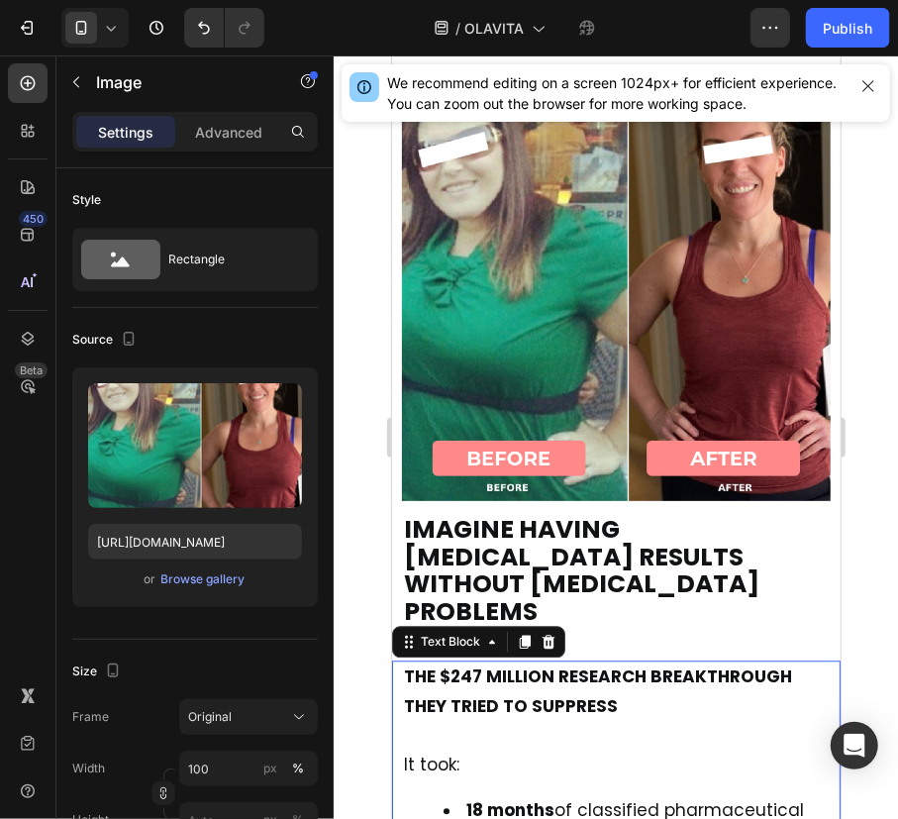
click at [575, 749] on p "It took:" at bounding box center [615, 764] width 425 height 30
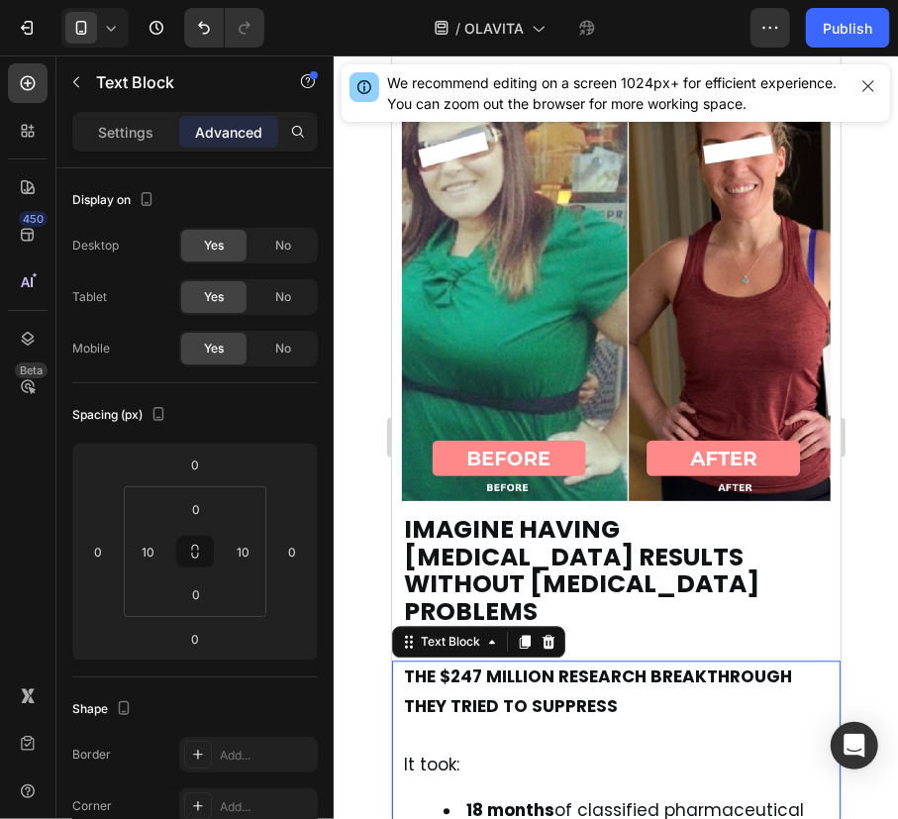
click at [575, 749] on p "It took:" at bounding box center [615, 764] width 425 height 30
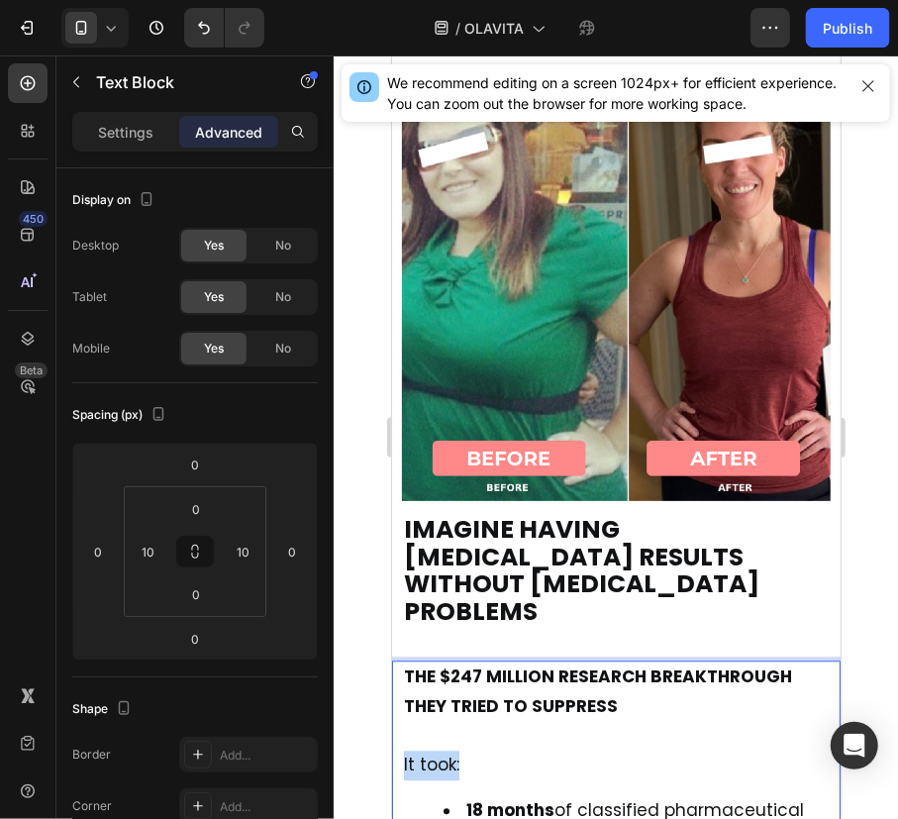
click at [575, 749] on p "It took:" at bounding box center [615, 764] width 425 height 30
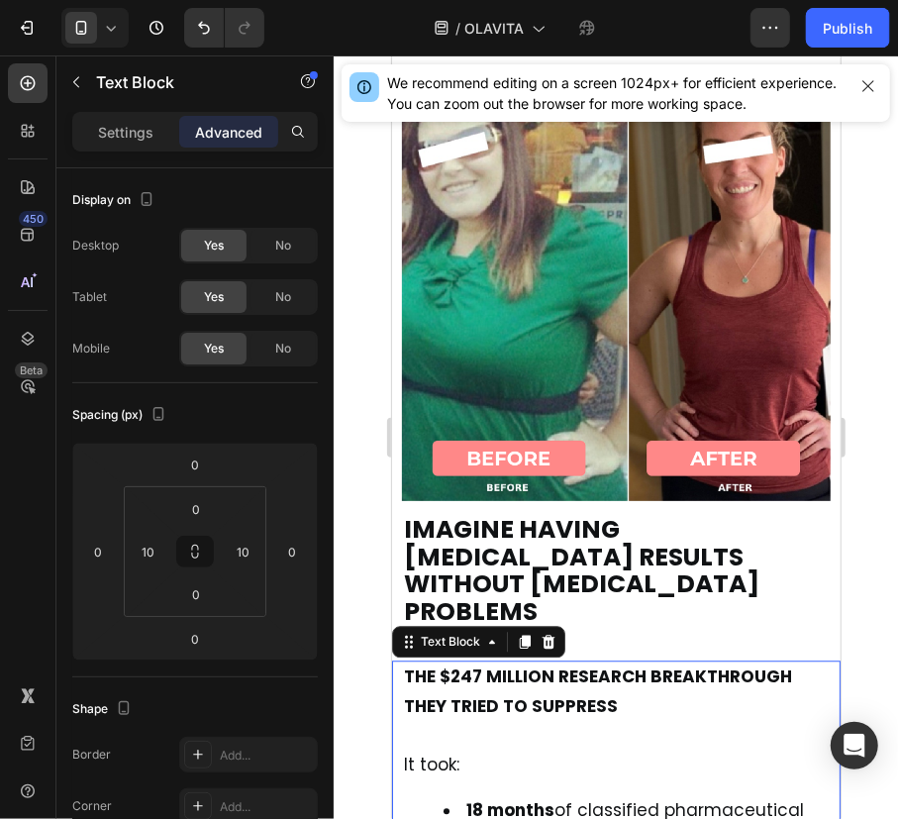
click at [561, 797] on span "18 months of classified pharmaceutical research" at bounding box center [623, 823] width 360 height 53
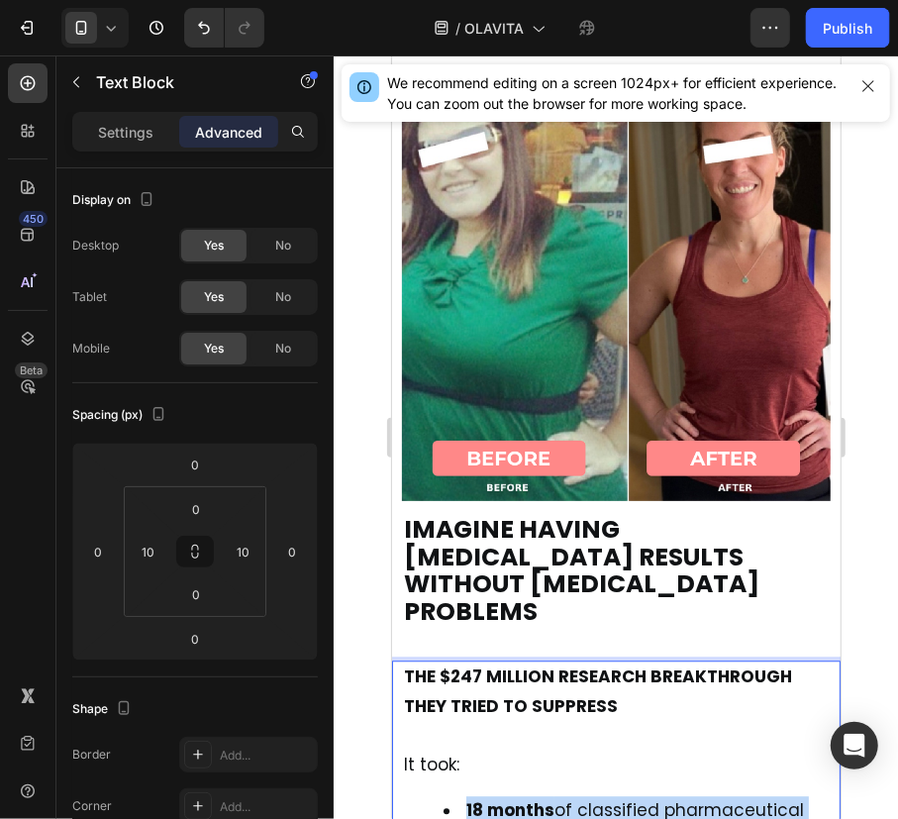
click at [561, 797] on span "18 months of classified pharmaceutical research" at bounding box center [623, 823] width 360 height 53
drag, startPoint x: 724, startPoint y: 722, endPoint x: 726, endPoint y: 734, distance: 12.0
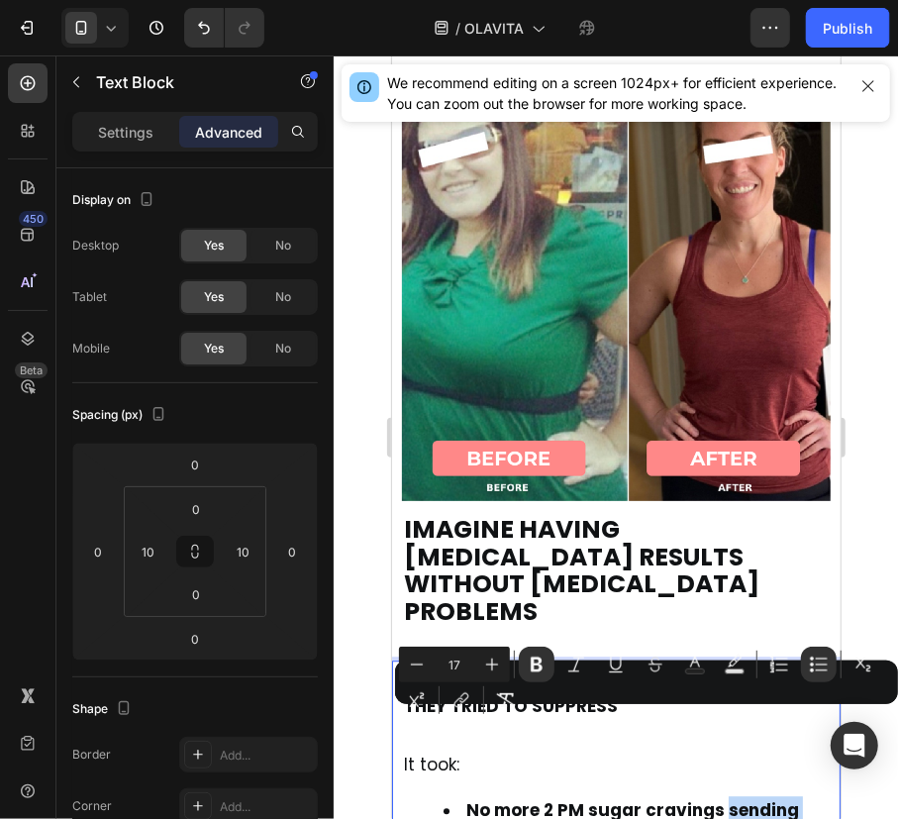
drag, startPoint x: 720, startPoint y: 723, endPoint x: 743, endPoint y: 772, distance: 54.5
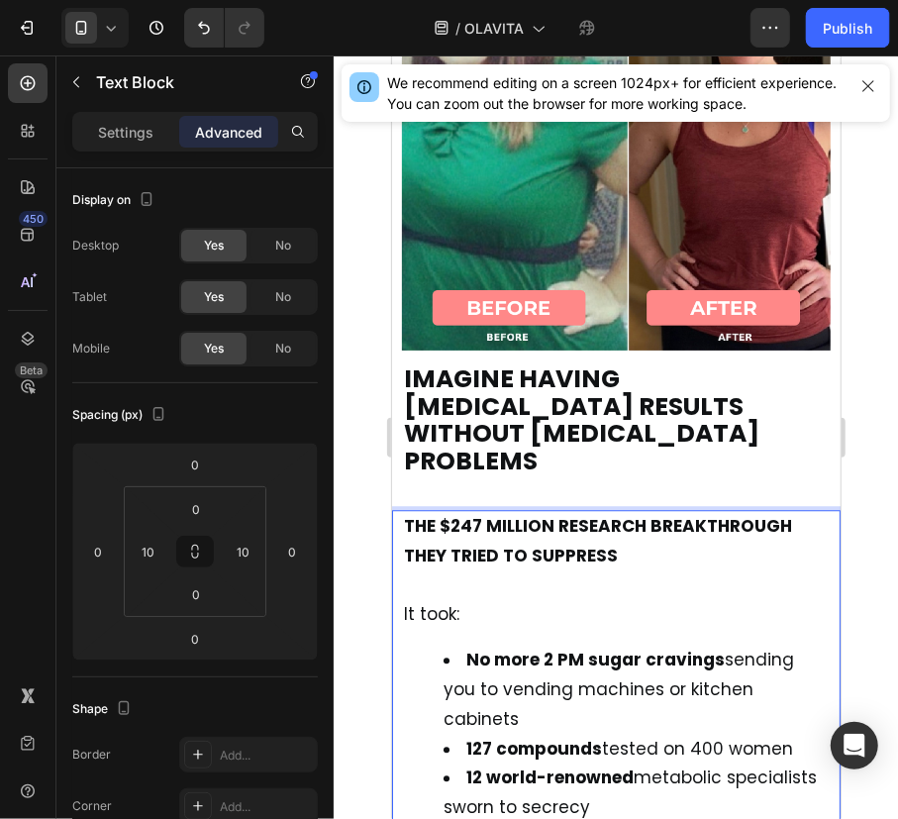
scroll to position [15215, 0]
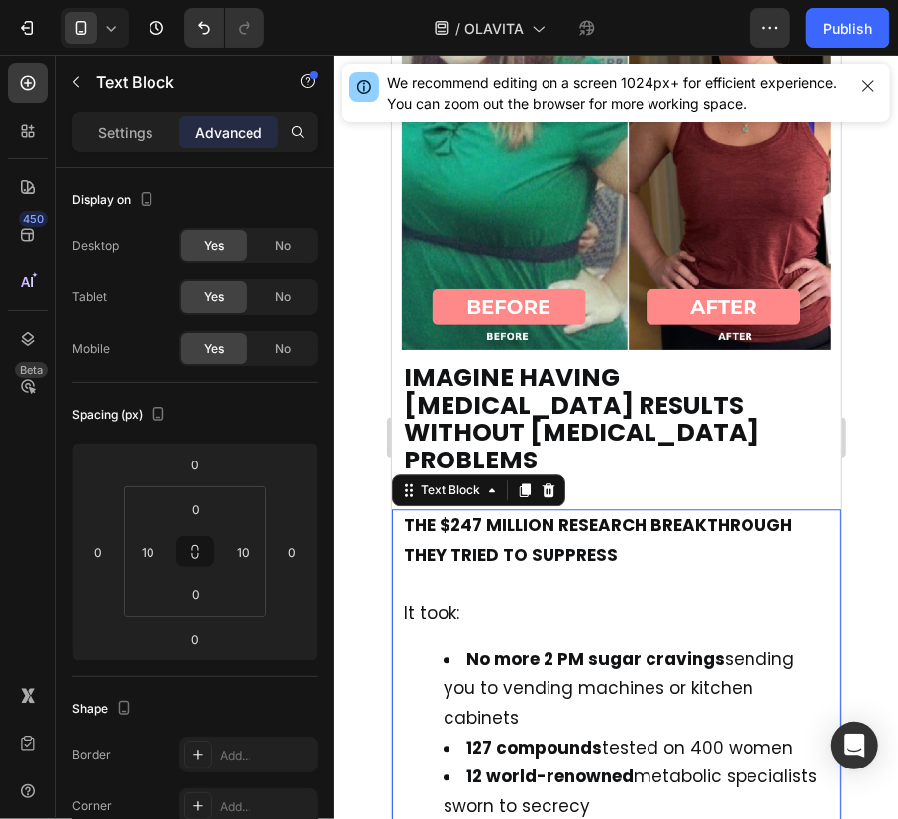
click at [577, 735] on strong "127 compounds" at bounding box center [533, 747] width 136 height 24
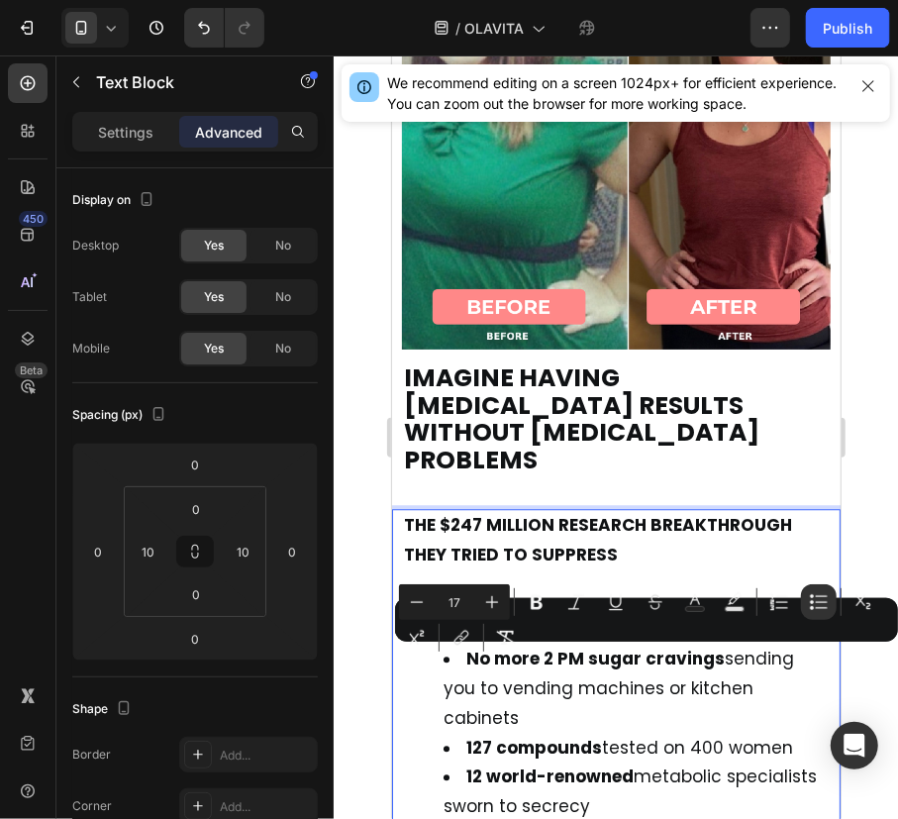
drag, startPoint x: 607, startPoint y: 657, endPoint x: 786, endPoint y: 660, distance: 179.2
click at [786, 733] on li "127 compounds tested on 400 women" at bounding box center [635, 748] width 385 height 30
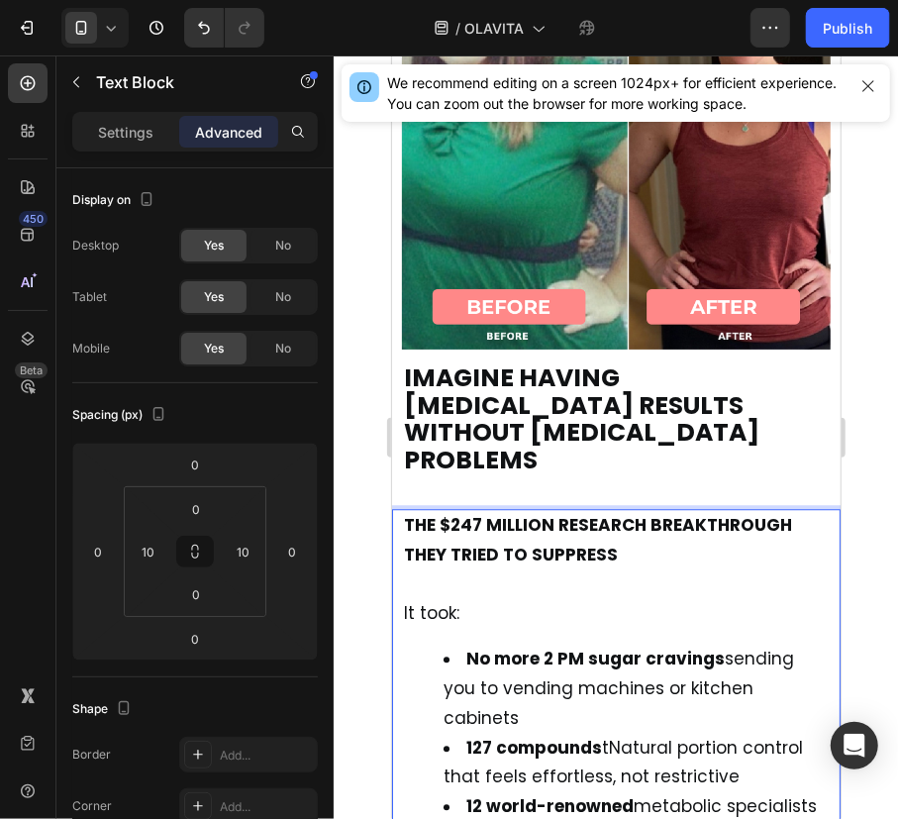
click at [610, 735] on span "127 compounds tNatural portion control that feels effortless, not restrictive" at bounding box center [622, 761] width 359 height 53
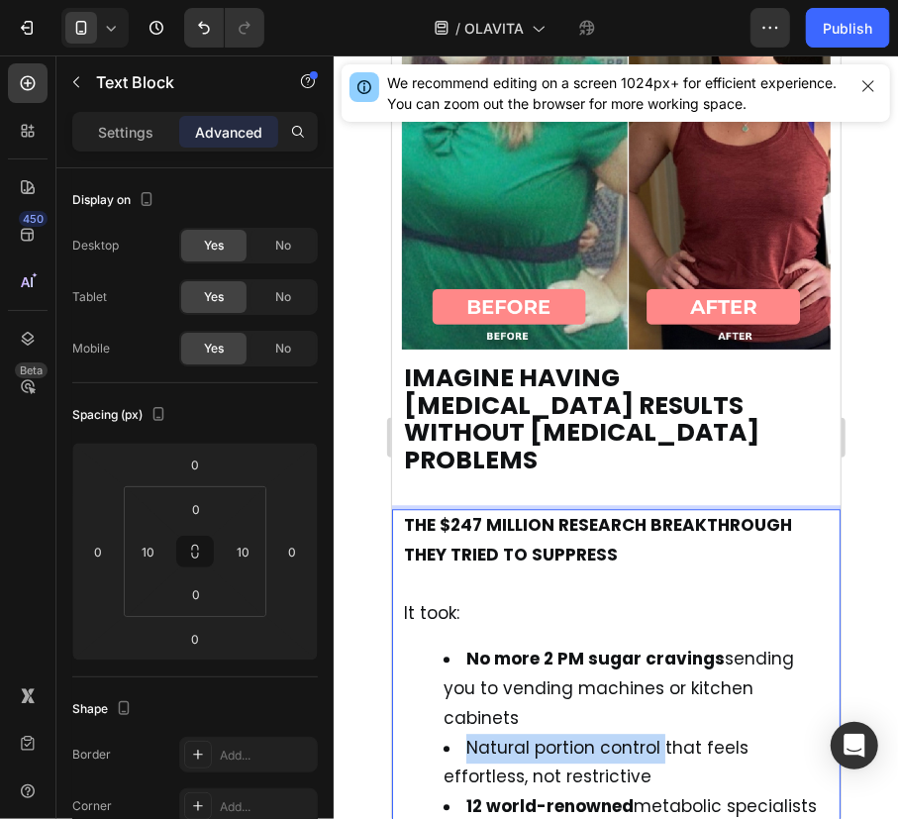
drag, startPoint x: 656, startPoint y: 658, endPoint x: 460, endPoint y: 656, distance: 196.0
click at [460, 733] on li "Natural portion control that feels effortless, not restrictive" at bounding box center [635, 762] width 385 height 59
click at [547, 793] on strong "12 world-renowned" at bounding box center [548, 805] width 167 height 24
click at [476, 793] on strong "12 world-renowned" at bounding box center [548, 805] width 167 height 24
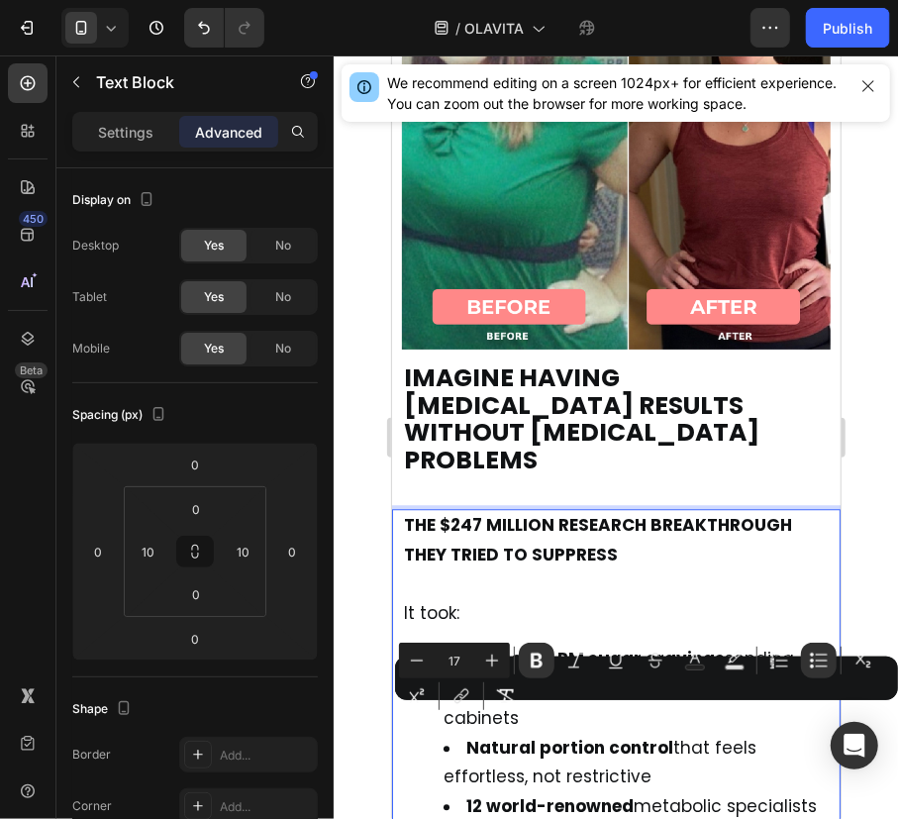
drag, startPoint x: 465, startPoint y: 716, endPoint x: 610, endPoint y: 742, distance: 146.8
click at [610, 791] on li "12 world-renowned metabolic specialists sworn to secrecy" at bounding box center [635, 820] width 385 height 59
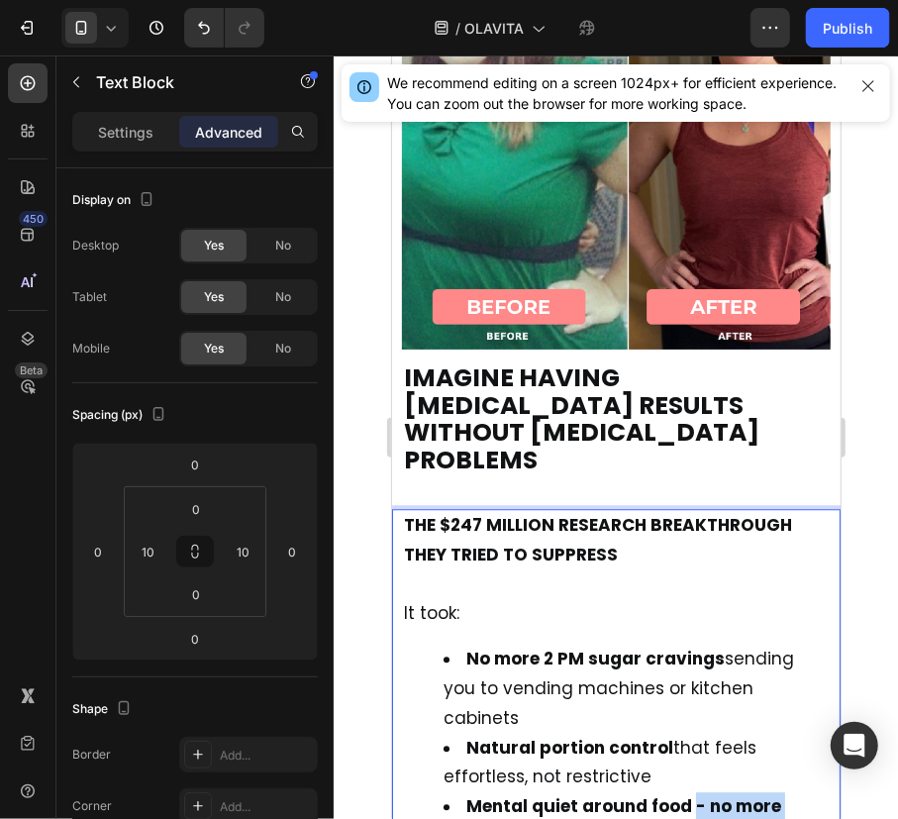
drag, startPoint x: 689, startPoint y: 716, endPoint x: 728, endPoint y: 742, distance: 46.4
click at [728, 791] on li "Mental quiet around food - no more constant thoughts about eating" at bounding box center [635, 820] width 385 height 59
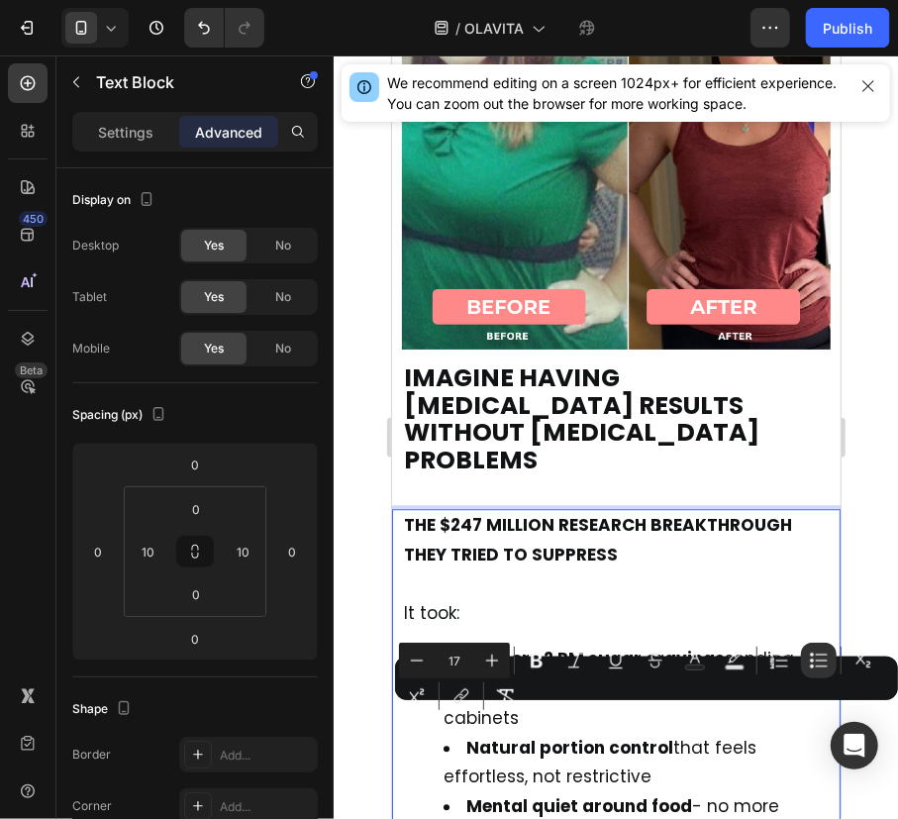
click at [743, 791] on li "Mental quiet around food - no more constant thoughts about eating" at bounding box center [635, 820] width 385 height 59
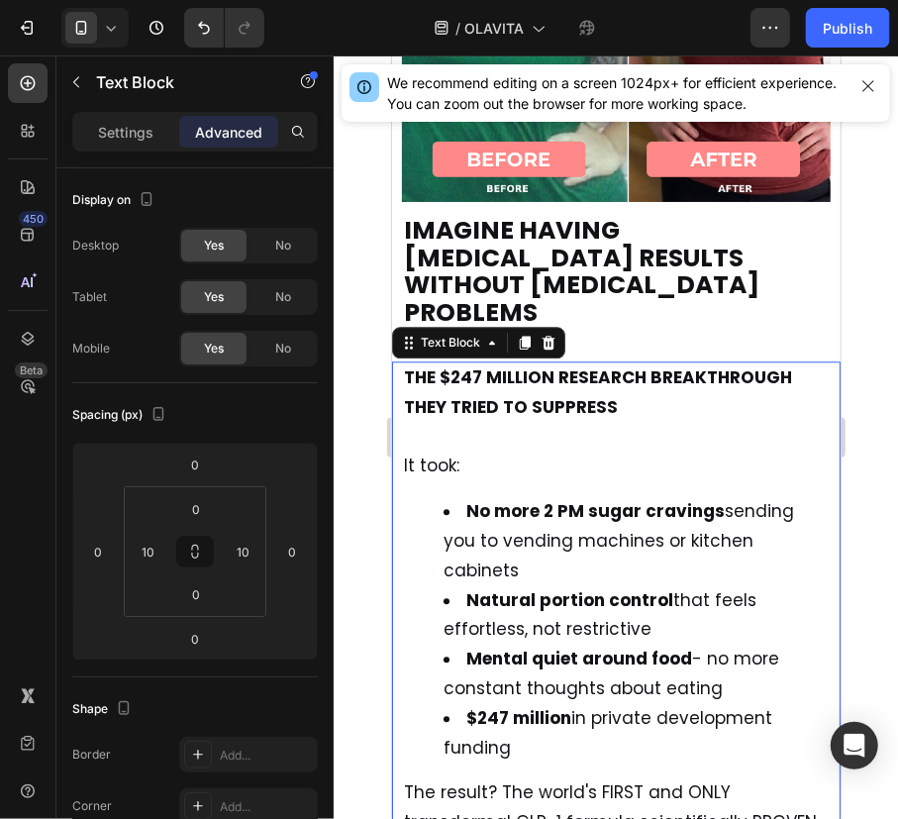
scroll to position [15373, 0]
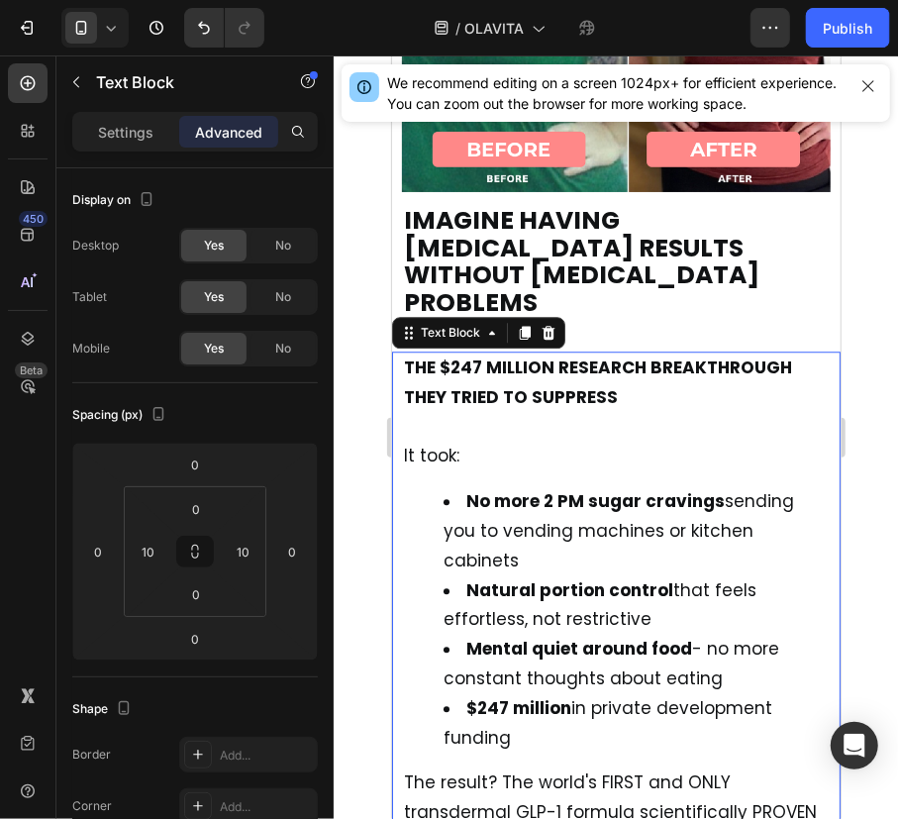
click at [620, 695] on span "$247 million in private development funding" at bounding box center [607, 721] width 329 height 53
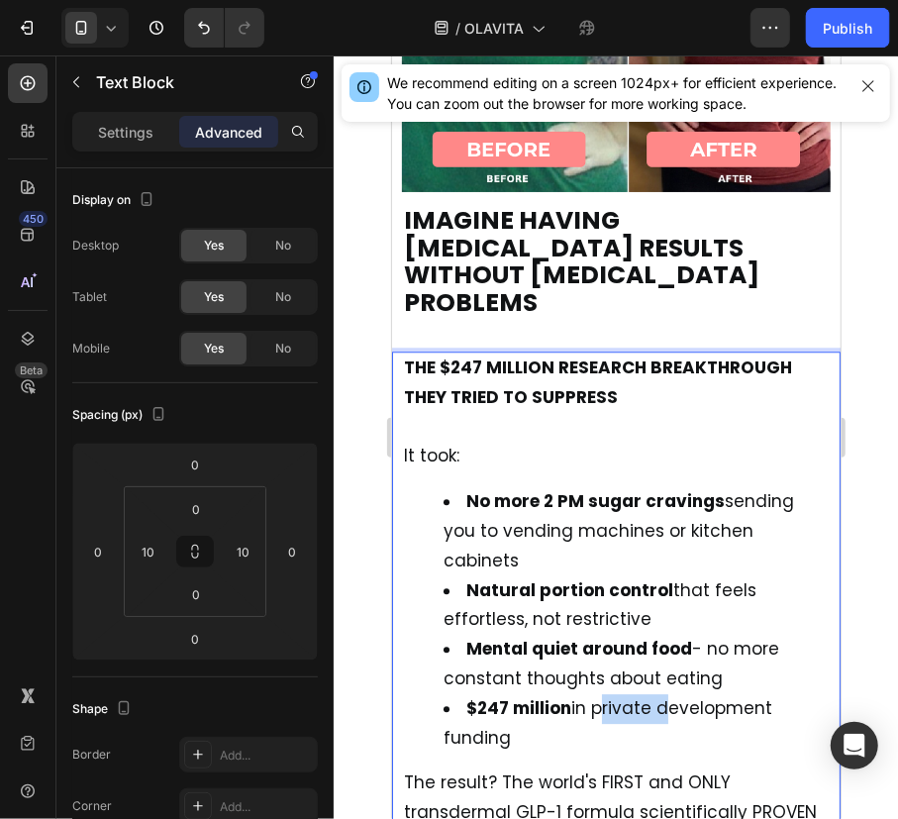
click at [620, 695] on span "$247 million in private development funding" at bounding box center [607, 721] width 329 height 53
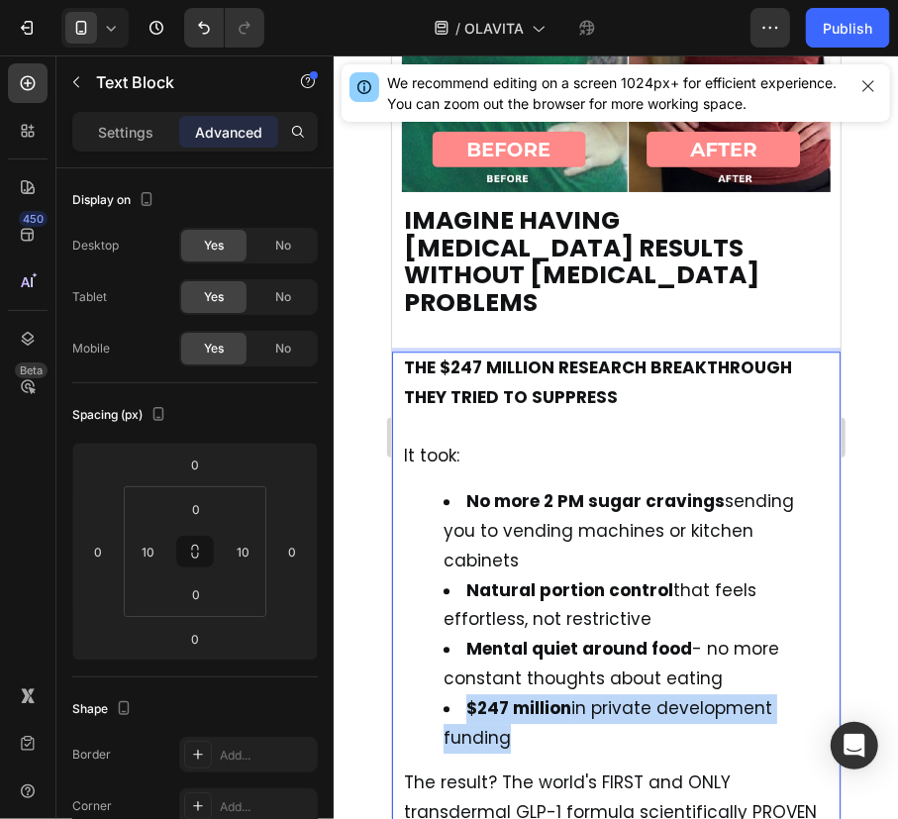
click at [620, 695] on span "$247 million in private development funding" at bounding box center [607, 721] width 329 height 53
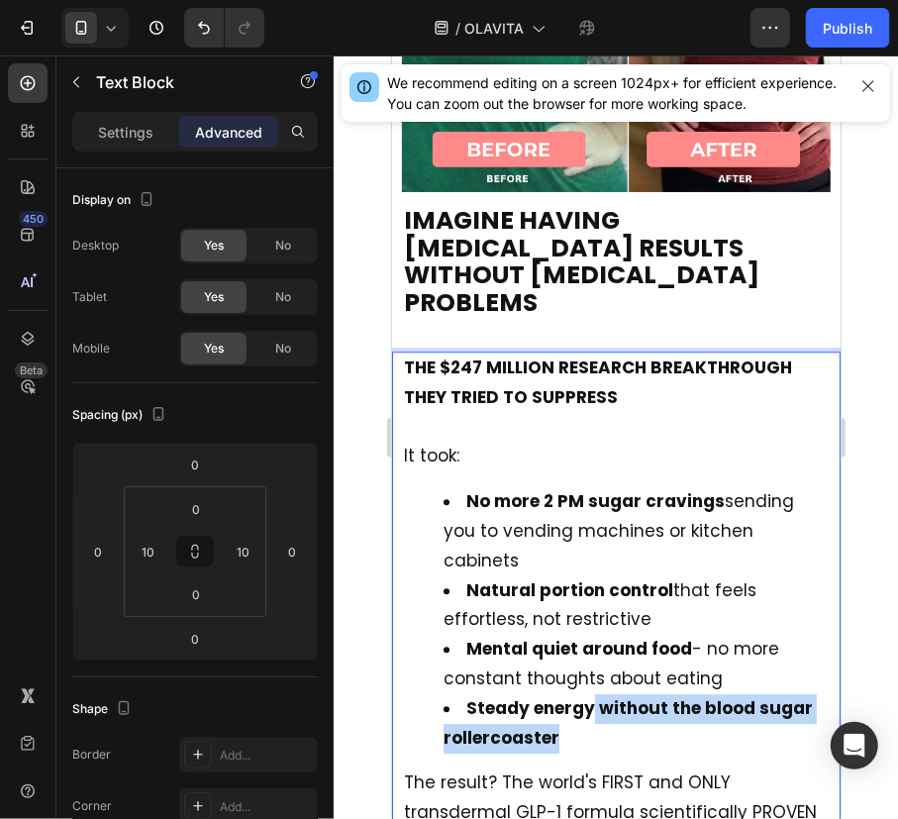
drag, startPoint x: 591, startPoint y: 618, endPoint x: 618, endPoint y: 645, distance: 38.5
click at [618, 693] on li "Steady energy without the blood sugar rollercoaster" at bounding box center [635, 722] width 385 height 59
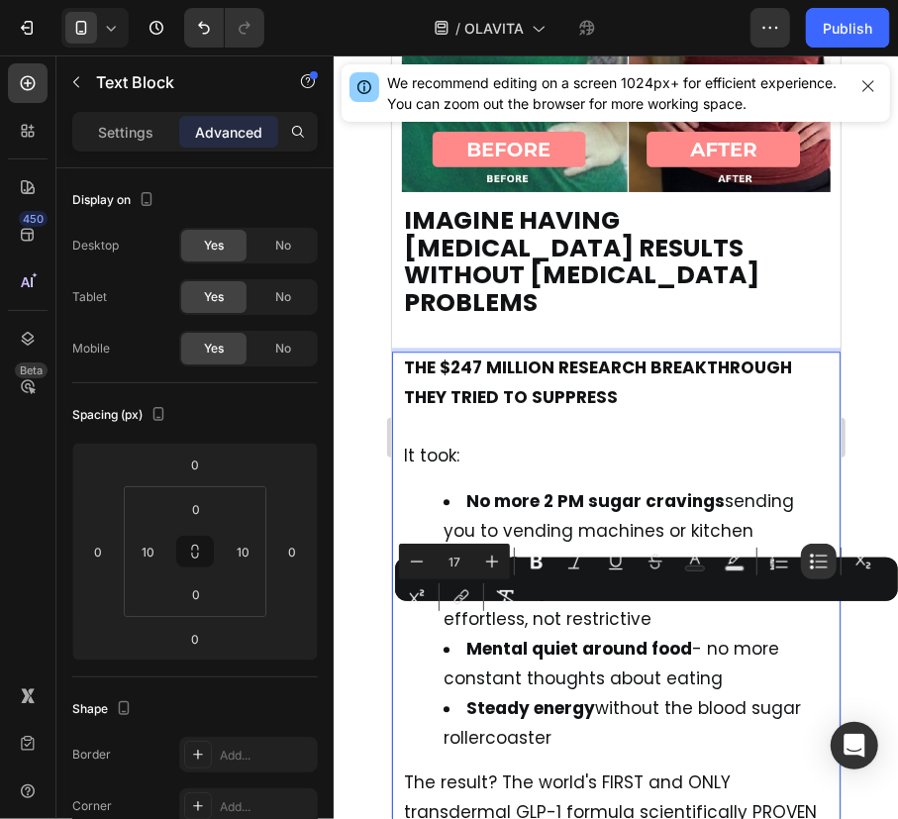
click at [615, 693] on li "Steady energy without the blood sugar rollercoaster" at bounding box center [635, 722] width 385 height 59
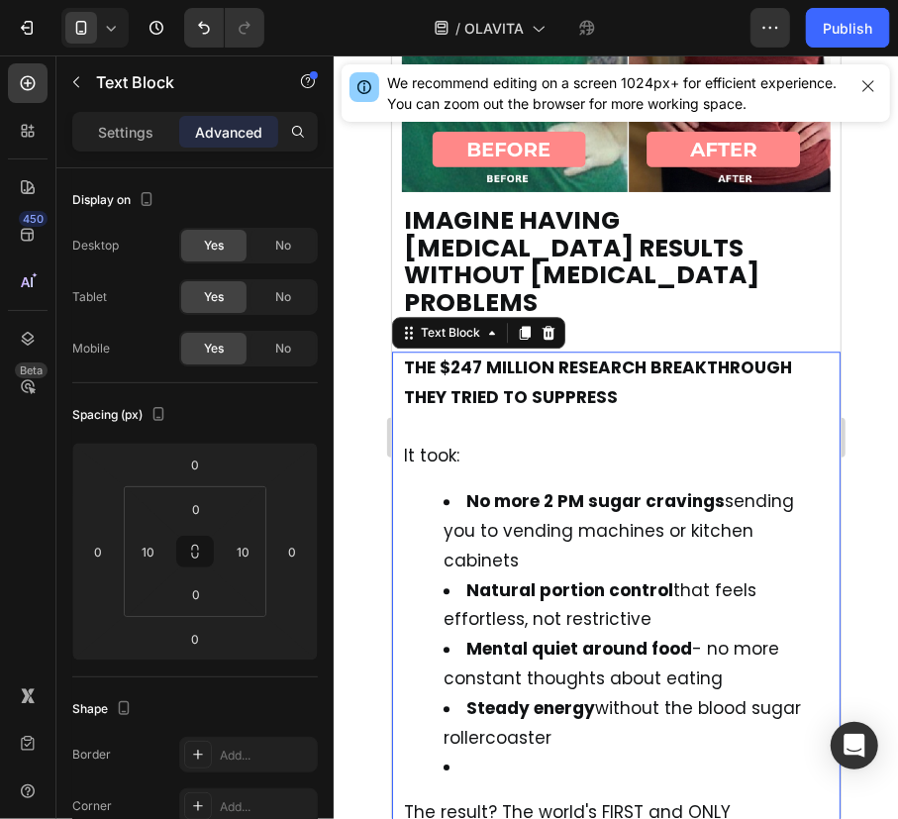
click at [673, 751] on li "Rich Text Editor. Editing area: main" at bounding box center [635, 766] width 385 height 30
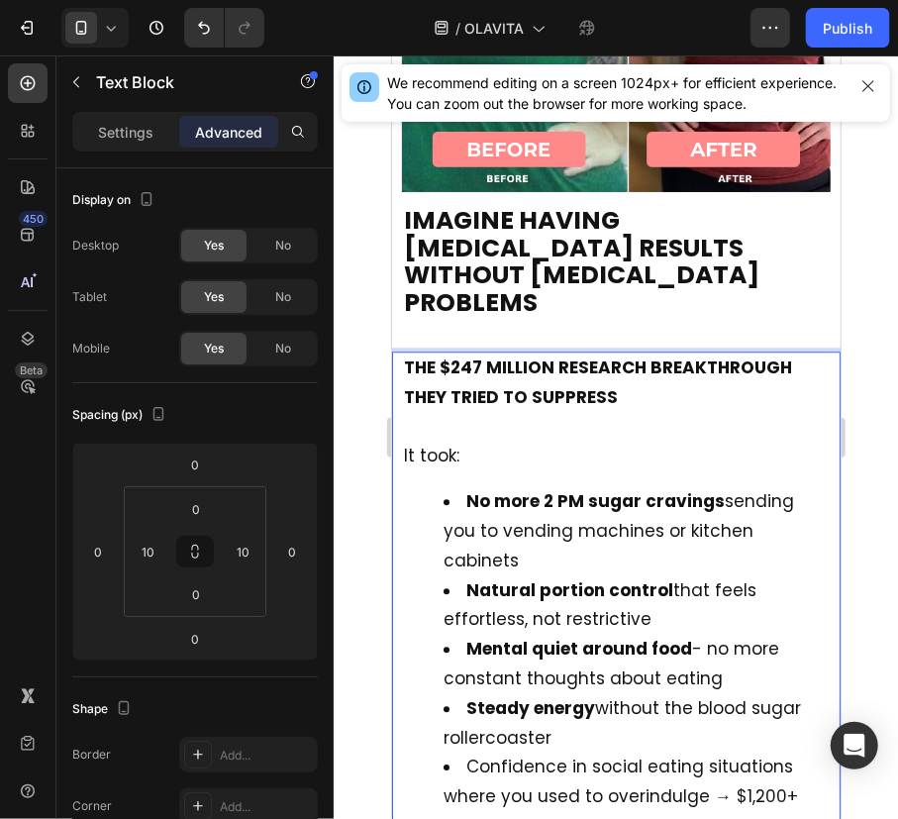
click at [726, 753] on span "Confidence in social eating situations where you used to overindulge → $1,200+ …" at bounding box center [626, 809] width 367 height 112
drag, startPoint x: 668, startPoint y: 737, endPoint x: 466, endPoint y: 738, distance: 202.0
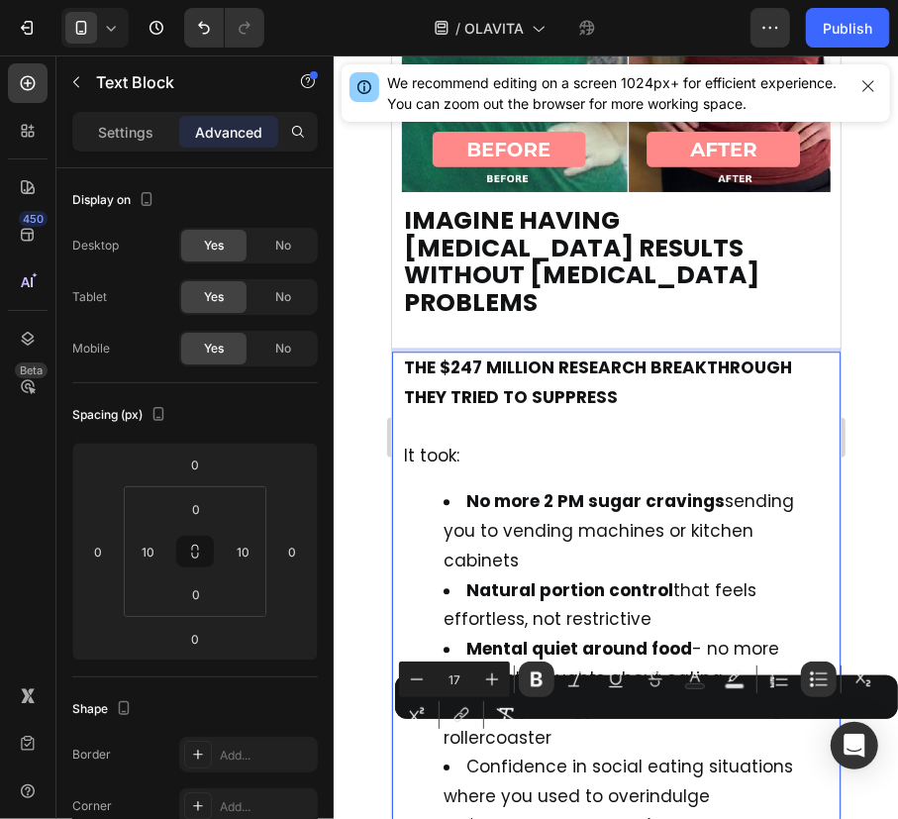
click at [536, 695] on strong "Steady energy" at bounding box center [529, 707] width 129 height 24
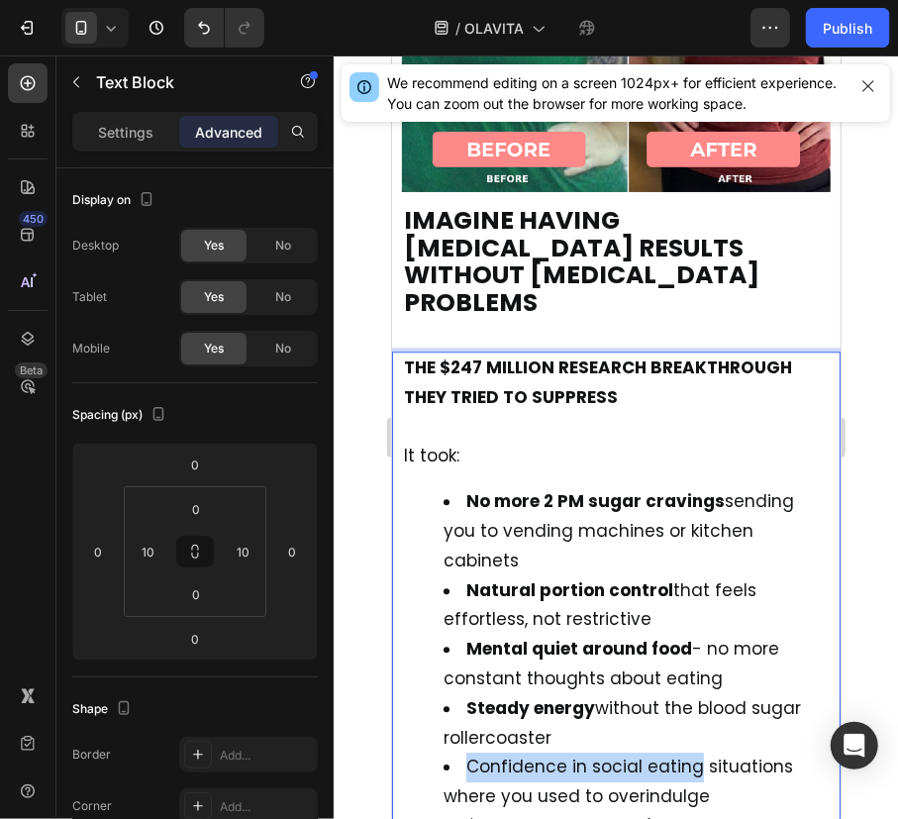
drag, startPoint x: 464, startPoint y: 676, endPoint x: 693, endPoint y: 686, distance: 228.9
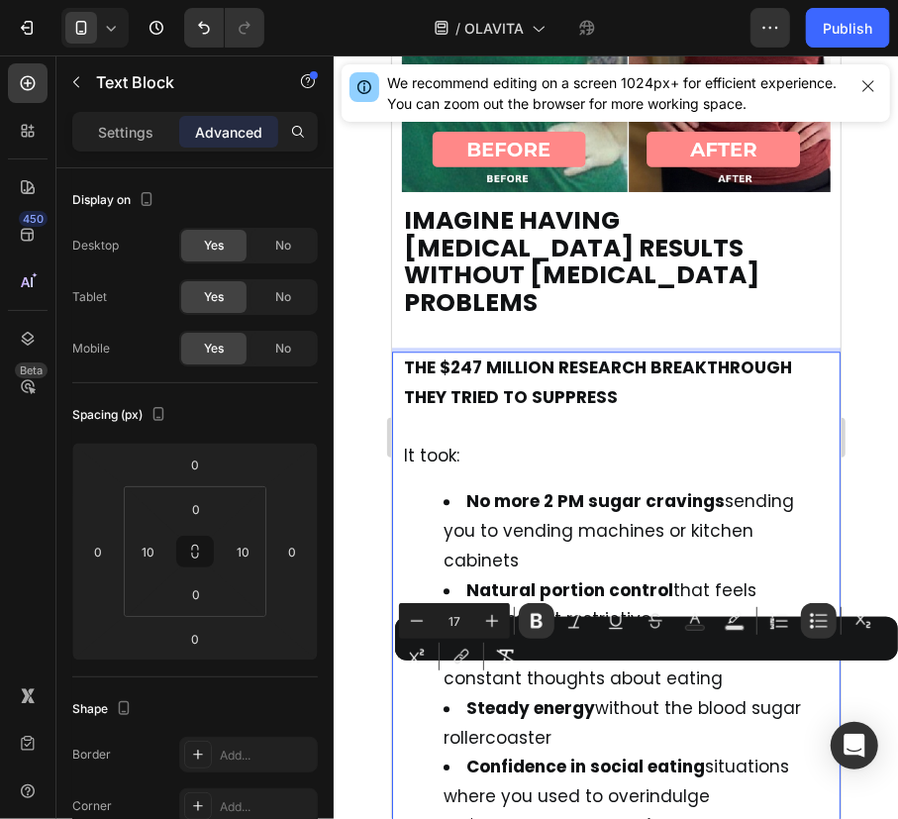
click at [758, 486] on li "No more 2 PM sugar cravings sending you to vending machines or kitchen cabinets" at bounding box center [635, 530] width 385 height 88
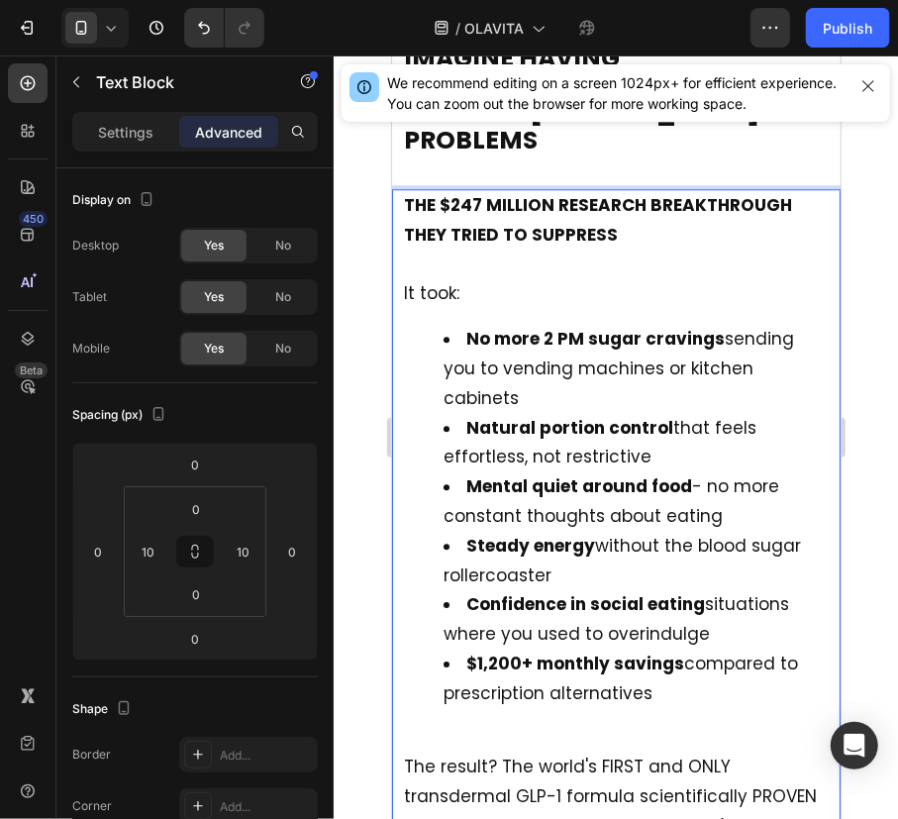
scroll to position [15536, 0]
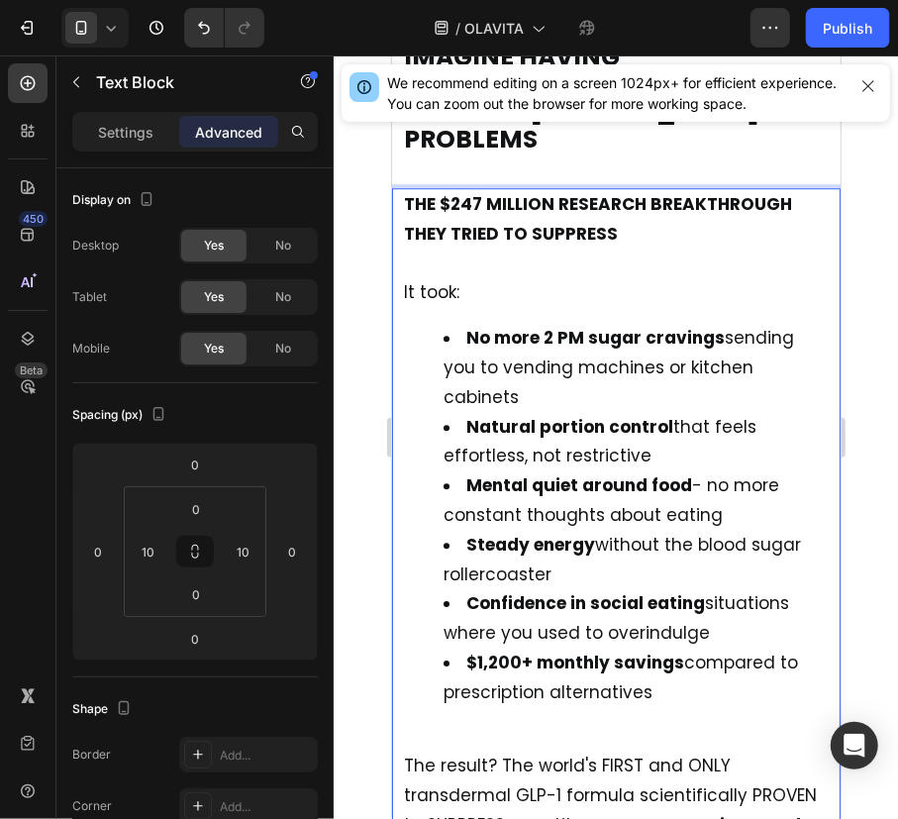
click at [650, 647] on li "$1,200+ monthly savings compared to prescription alternatives" at bounding box center [635, 690] width 385 height 87
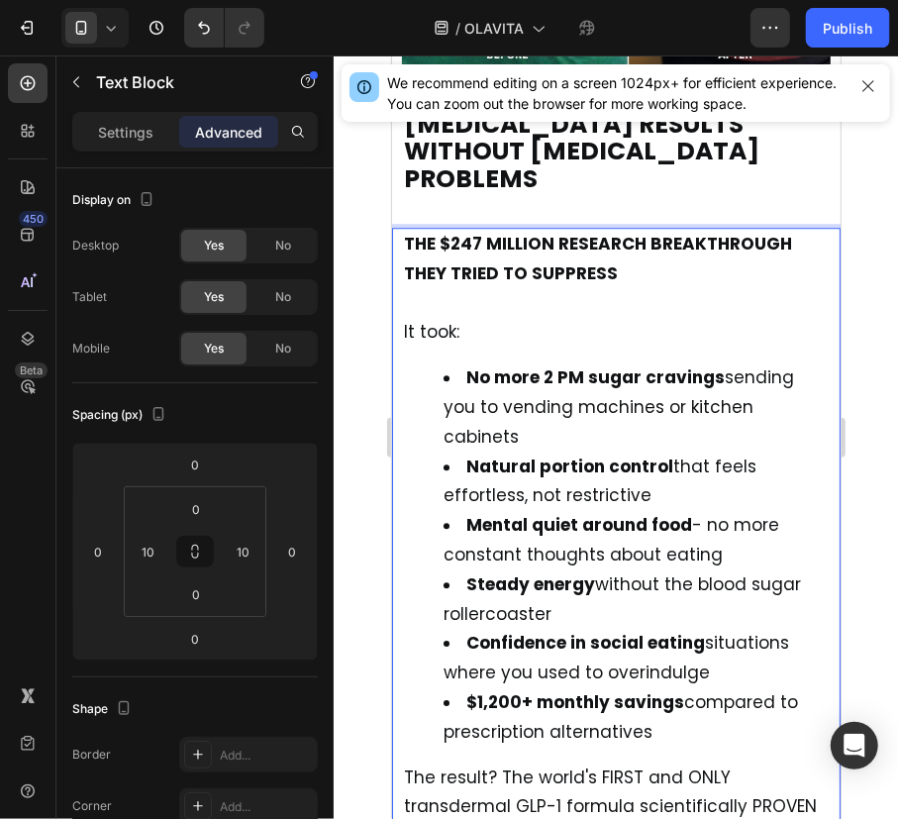
scroll to position [15496, 0]
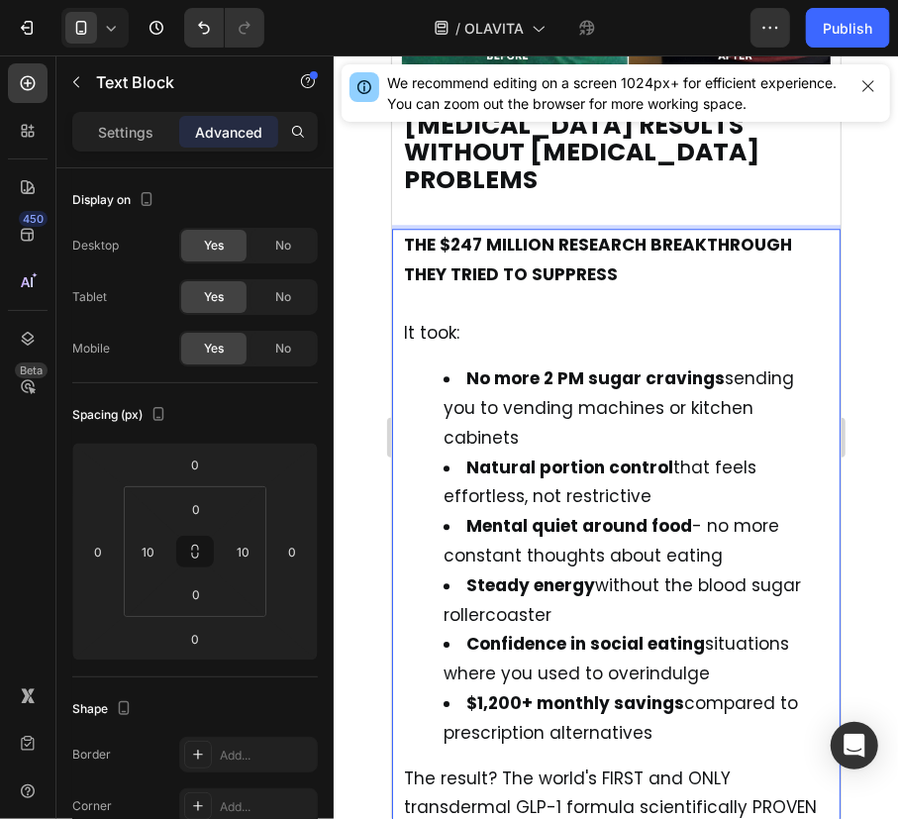
click at [588, 230] on p "THE $247 MILLION RESEARCH BREAKTHROUGH THEY TRIED TO SUPPRESS" at bounding box center [615, 274] width 425 height 88
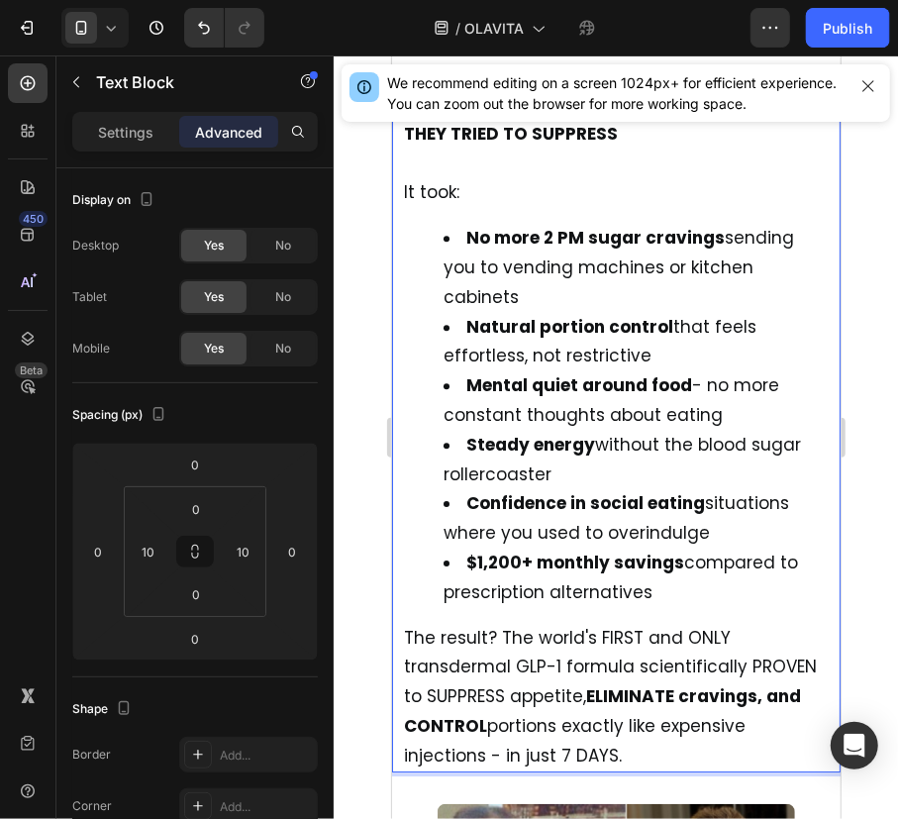
scroll to position [15640, 0]
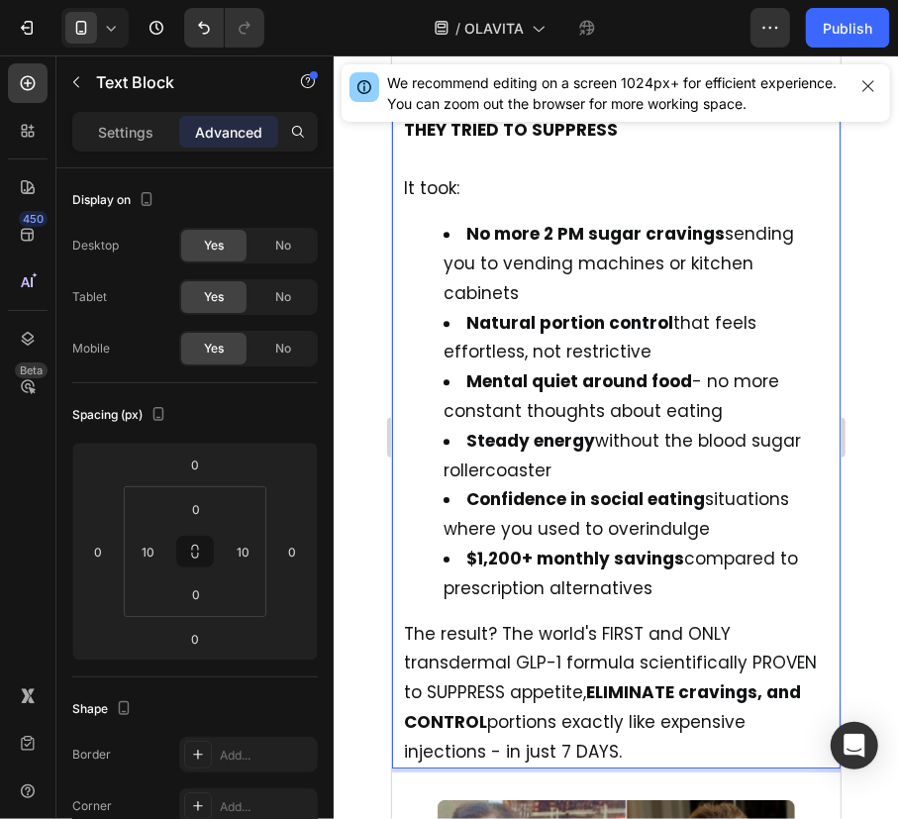
drag, startPoint x: 631, startPoint y: 662, endPoint x: 406, endPoint y: 545, distance: 253.7
click at [406, 619] on p "The result? The world's FIRST and ONLY transdermal GLP-1 formula scientifically…" at bounding box center [615, 693] width 425 height 148
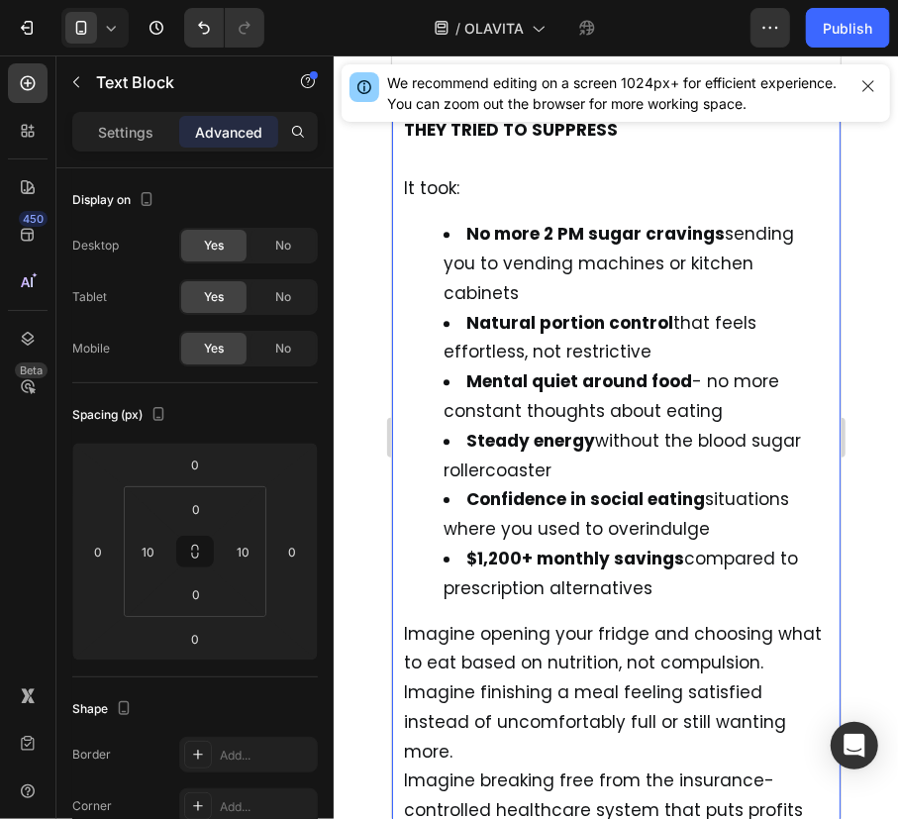
click at [472, 655] on p "Imagine opening your fridge and choosing what to eat based on nutrition, not co…" at bounding box center [615, 737] width 425 height 236
click at [775, 619] on p "Imagine opening your fridge and choosing what to eat based on nutrition, not co…" at bounding box center [615, 693] width 425 height 148
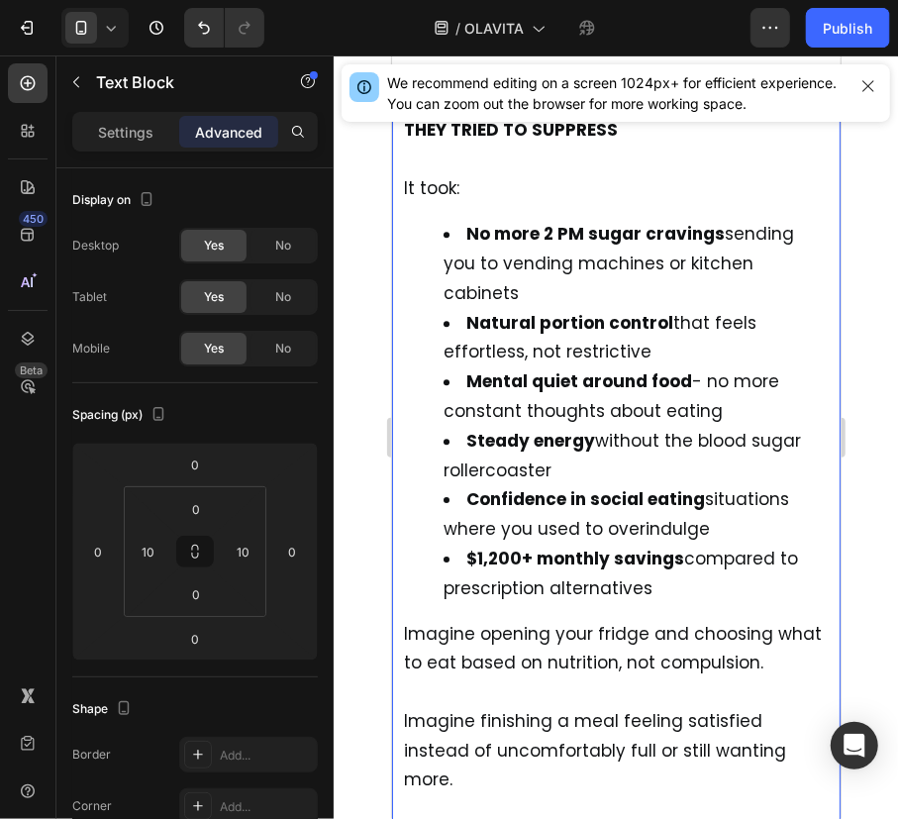
click at [802, 705] on p "Imagine finishing a meal feeling satisfied instead of uncomfortably full or sti…" at bounding box center [615, 735] width 425 height 117
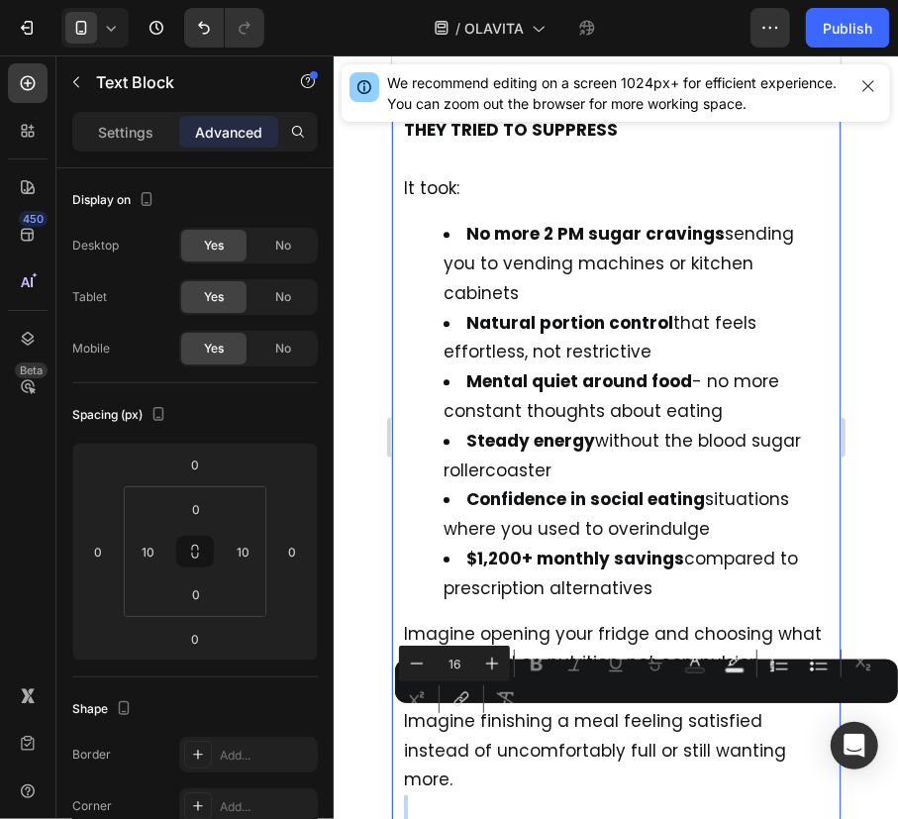
click at [407, 658] on icon "Editor contextual toolbar" at bounding box center [417, 663] width 20 height 20
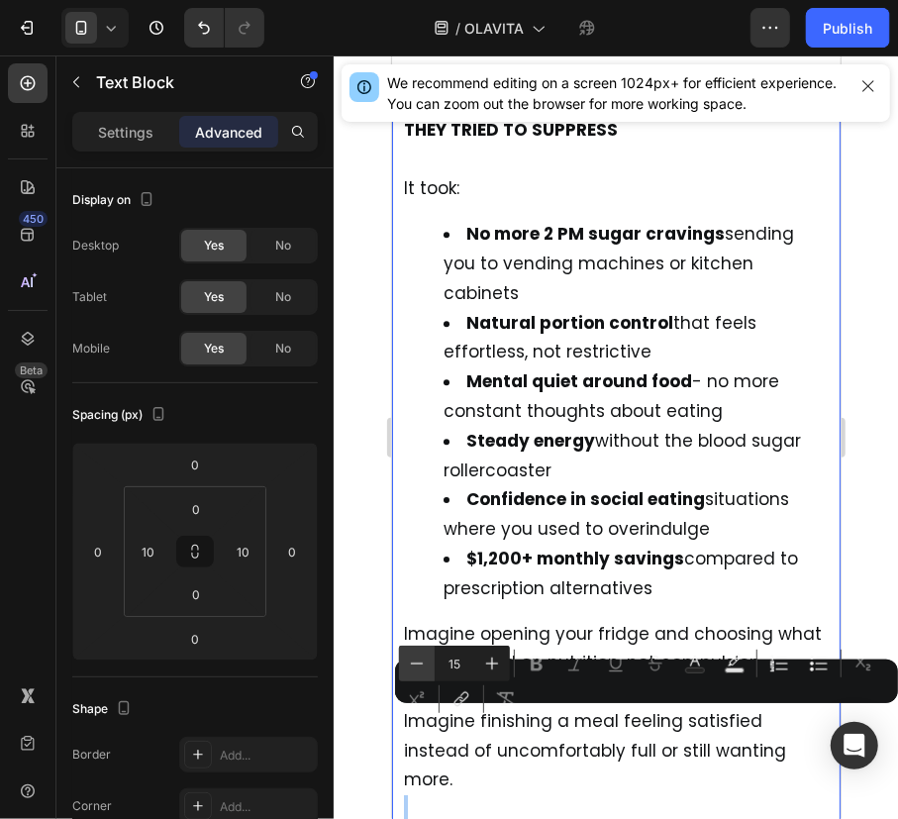
click at [407, 658] on icon "Editor contextual toolbar" at bounding box center [417, 663] width 20 height 20
type input "15"
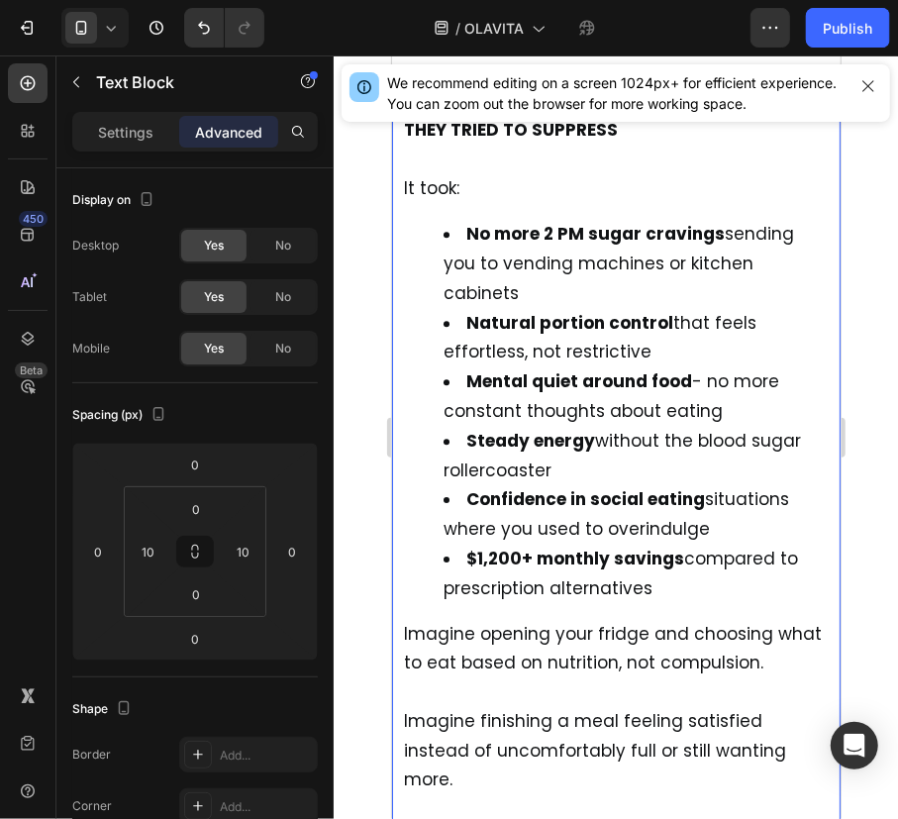
click at [435, 677] on p "Imagine finishing a meal feeling satisfied instead of uncomfortably full or sti…" at bounding box center [615, 735] width 425 height 117
click at [435, 677] on p "⁠⁠⁠⁠⁠⁠⁠ Imagine finishing a meal feeling satisfied instead of uncomfortably ful…" at bounding box center [615, 735] width 425 height 117
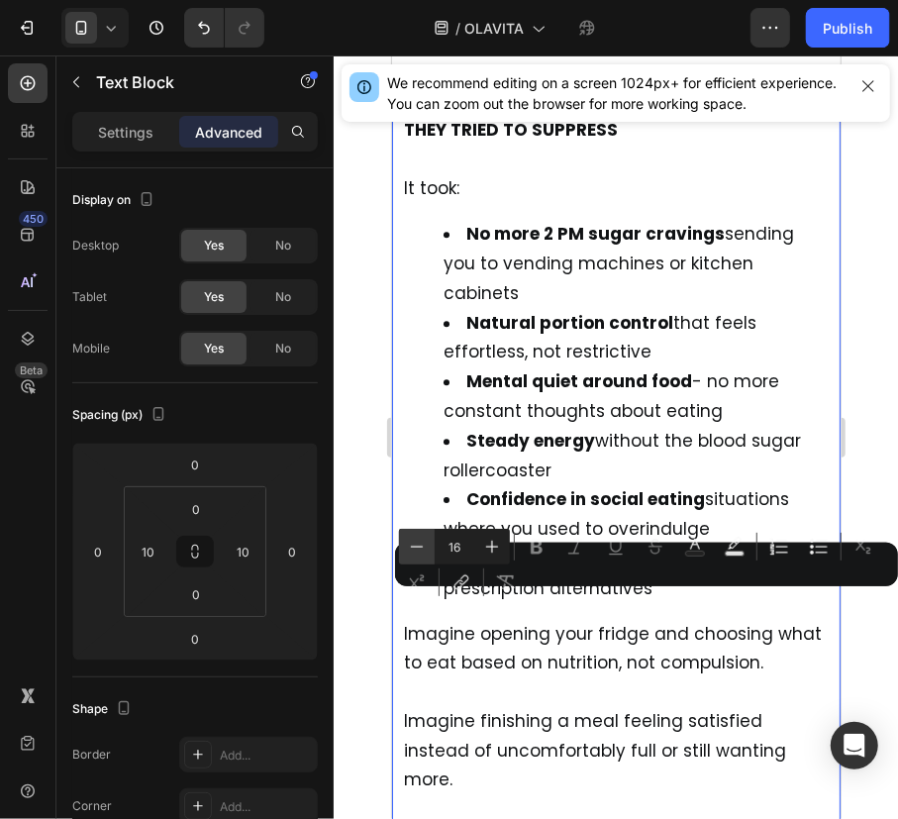
click at [413, 537] on icon "Editor contextual toolbar" at bounding box center [417, 547] width 20 height 20
click at [470, 544] on input "15" at bounding box center [455, 547] width 40 height 24
type input "15"
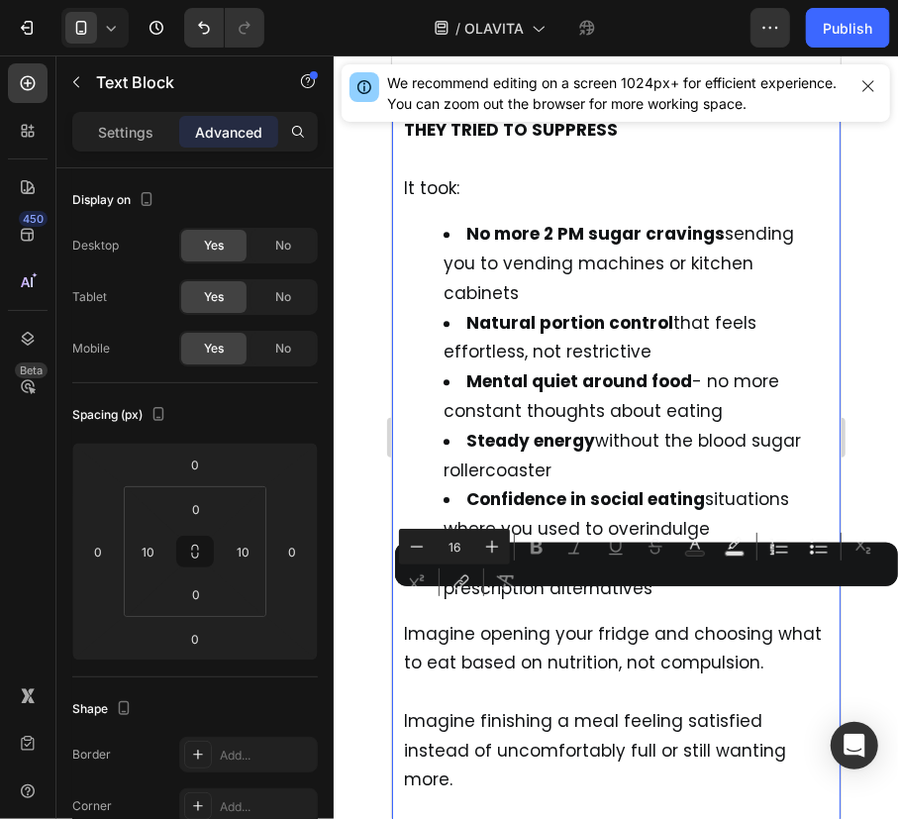
click at [502, 677] on p "Imagine finishing a meal feeling satisfied instead of uncomfortably full or sti…" at bounding box center [615, 735] width 425 height 117
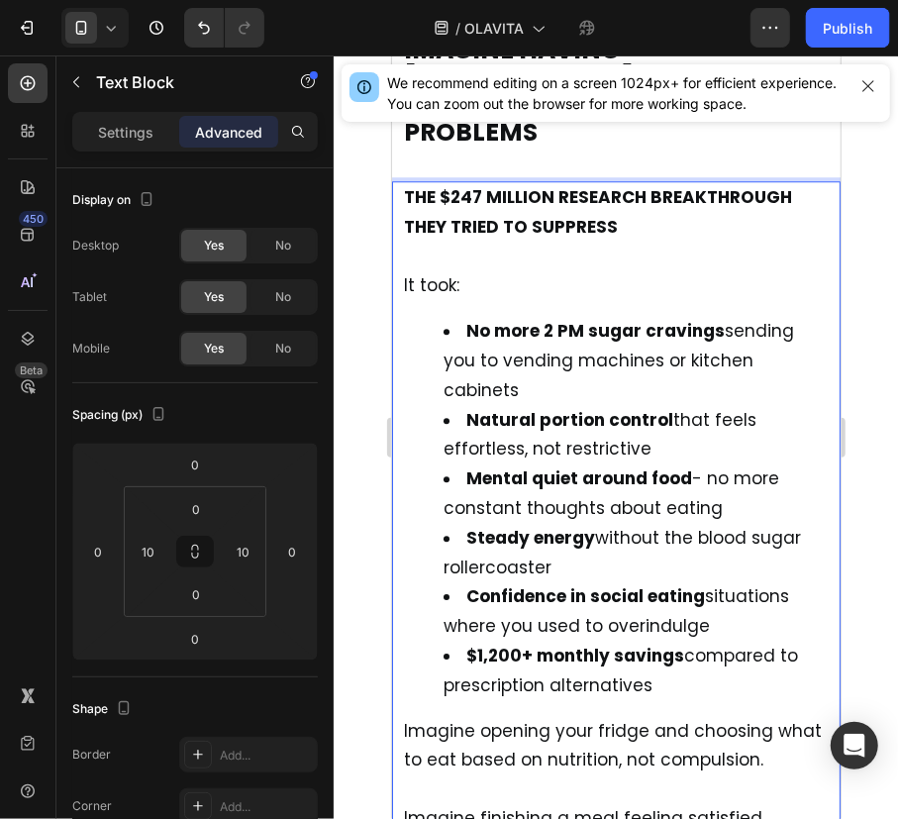
scroll to position [15542, 0]
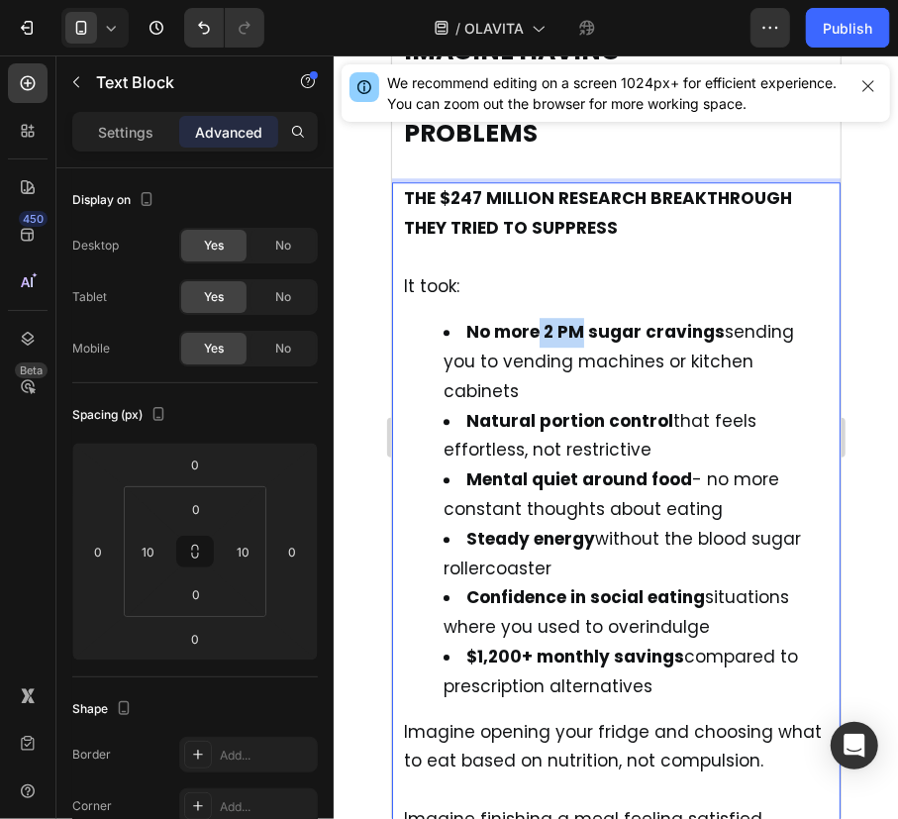
drag, startPoint x: 574, startPoint y: 248, endPoint x: 539, endPoint y: 251, distance: 35.9
click at [539, 319] on strong "No more 2 PM sugar cravings" at bounding box center [594, 331] width 258 height 24
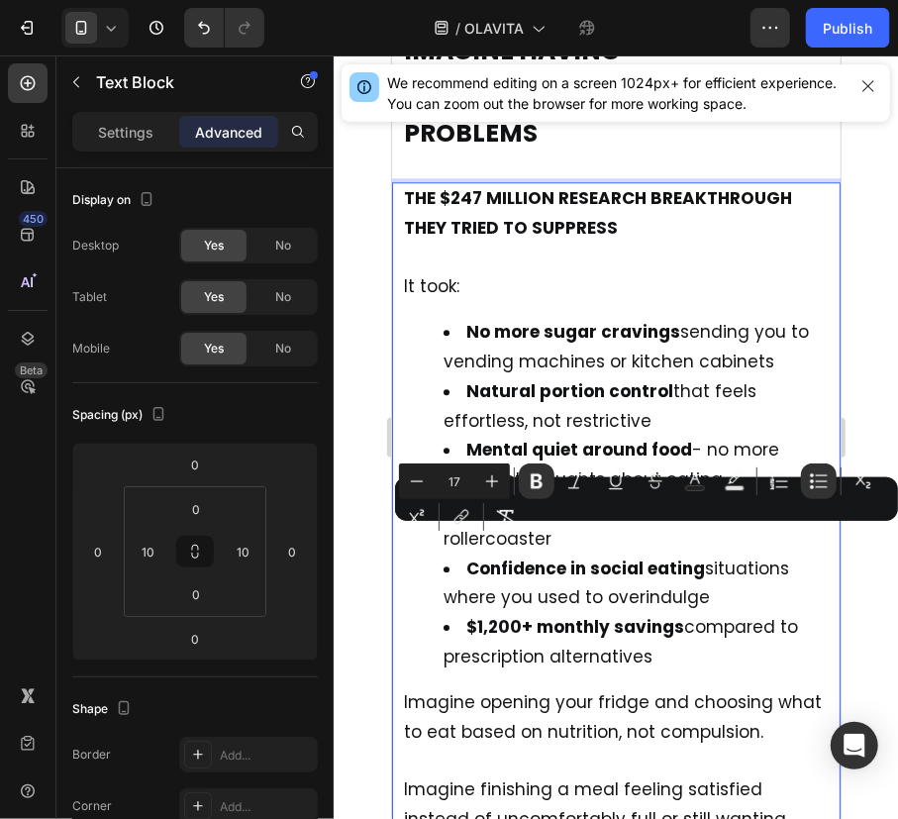
drag, startPoint x: 677, startPoint y: 573, endPoint x: 439, endPoint y: 546, distance: 240.1
click at [439, 546] on ul "No more sugar cravings sending you to vending machines or kitchen cabinets Natu…" at bounding box center [615, 494] width 425 height 354
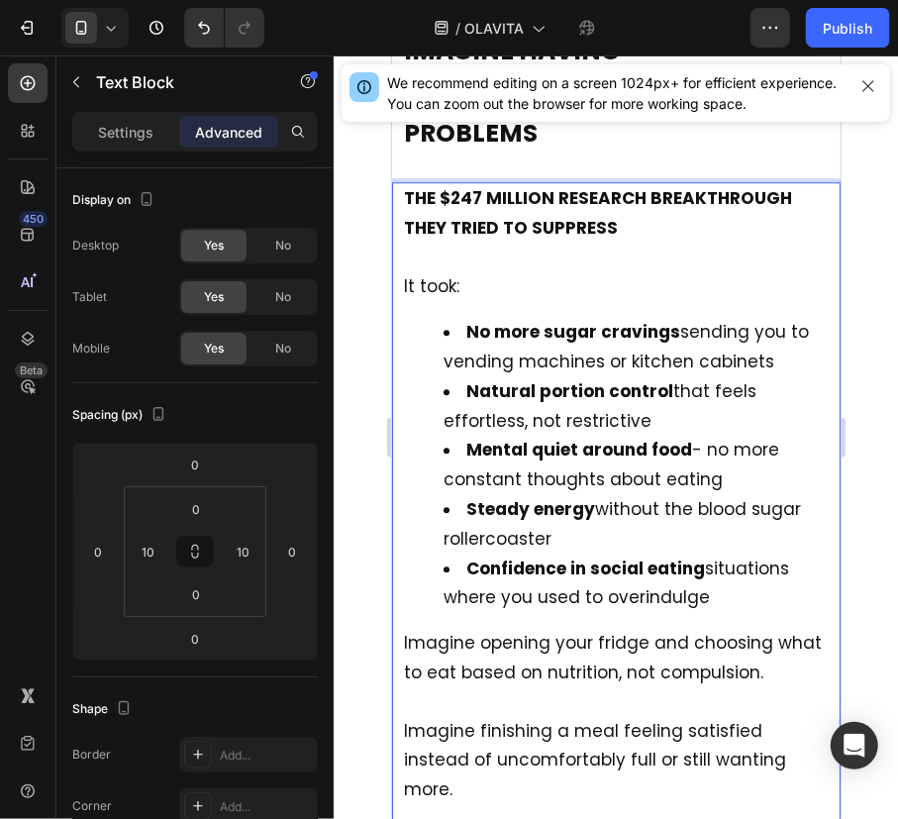
click at [480, 319] on strong "No more sugar cravings" at bounding box center [572, 331] width 214 height 24
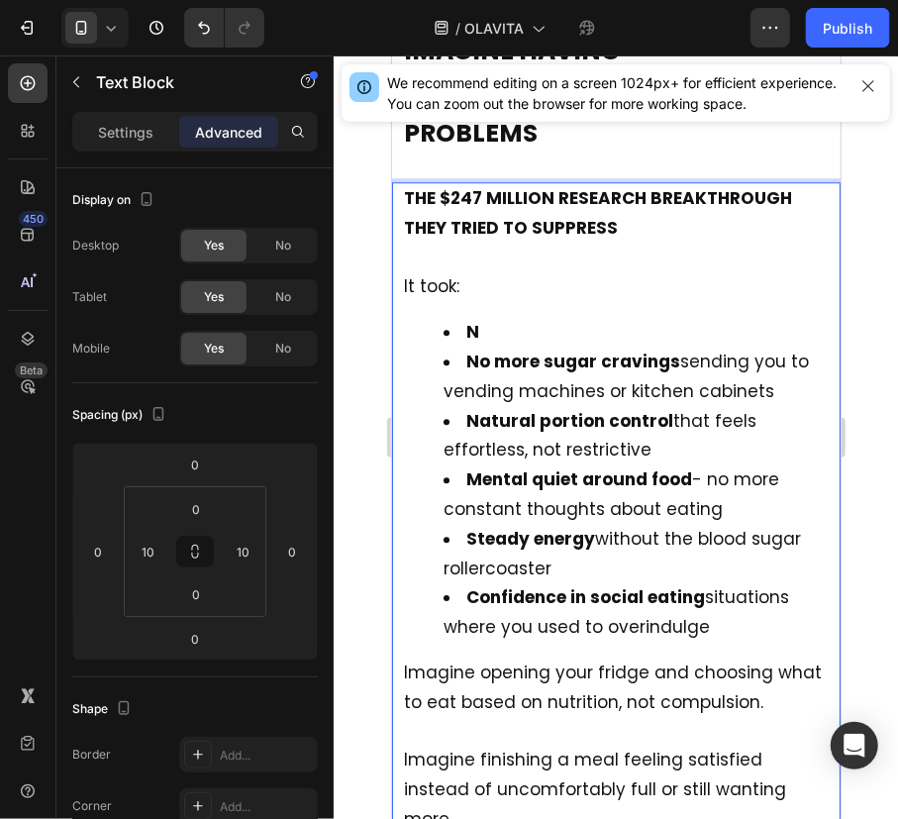
click at [470, 319] on strong "N" at bounding box center [471, 331] width 13 height 24
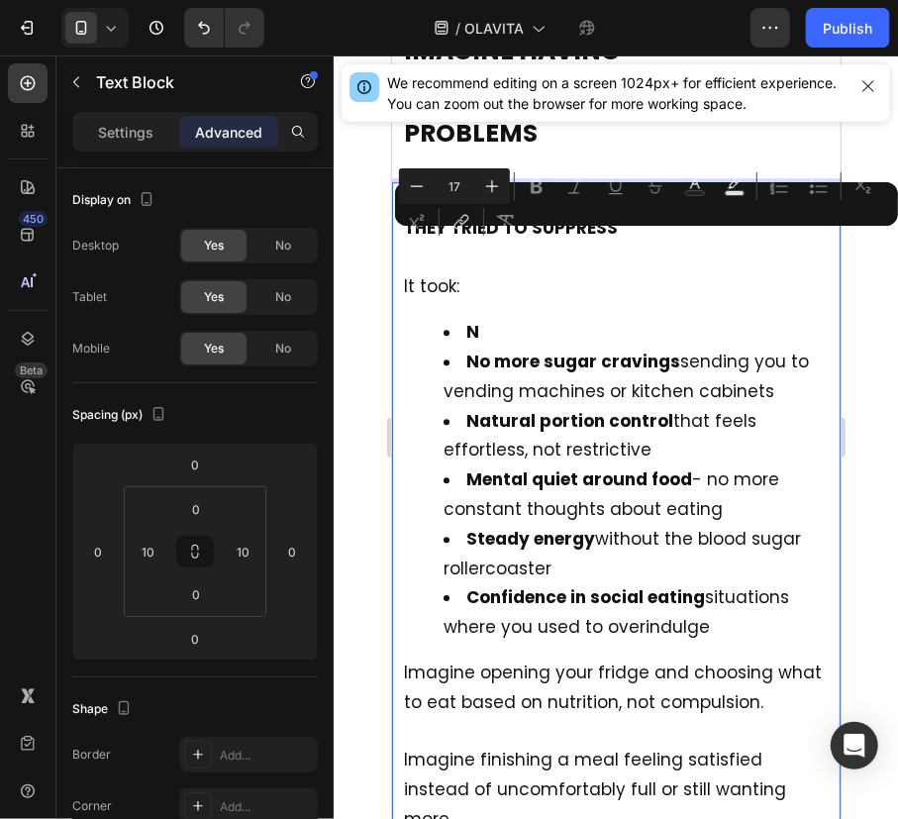
click at [476, 319] on strong "N" at bounding box center [471, 331] width 13 height 24
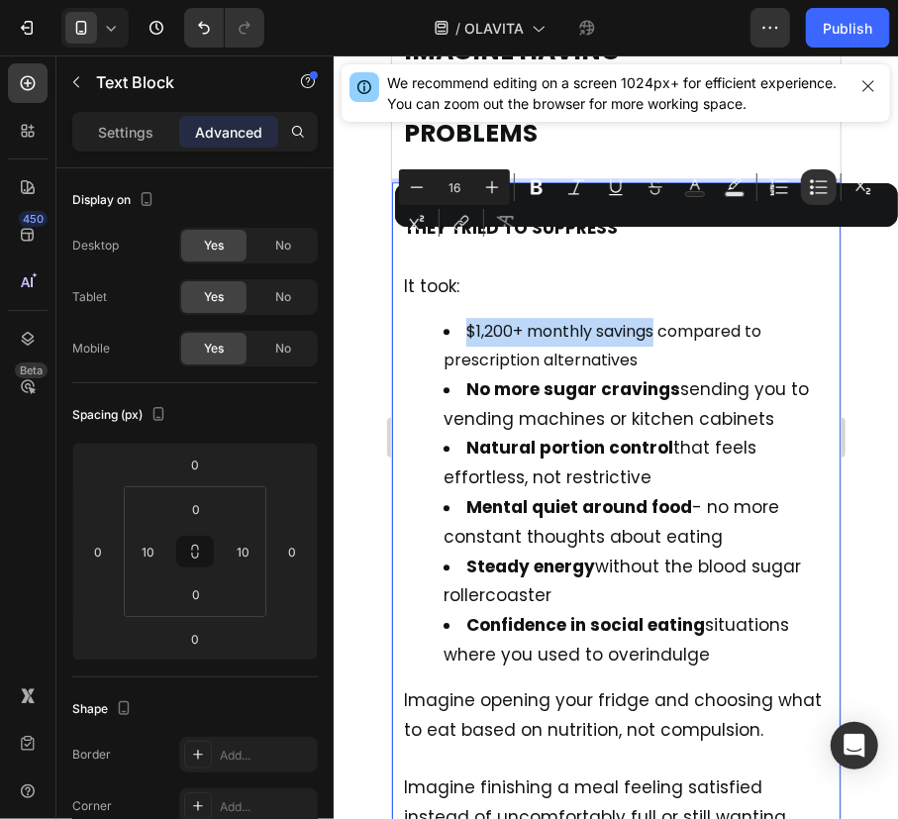
drag, startPoint x: 467, startPoint y: 243, endPoint x: 656, endPoint y: 248, distance: 189.2
click at [656, 317] on li "$1,200+ monthly savings compared to prescription alternatives" at bounding box center [635, 345] width 385 height 57
click at [703, 376] on span "No more sugar cravings sending you to vending machines or kitchen cabinets" at bounding box center [625, 402] width 365 height 53
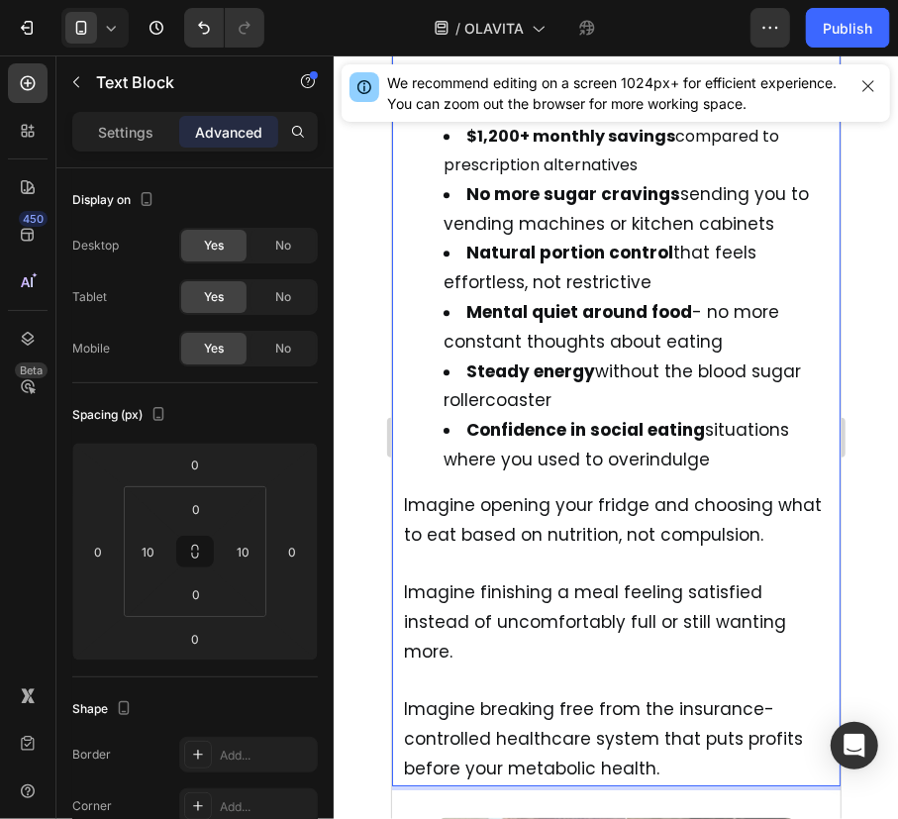
scroll to position [15741, 0]
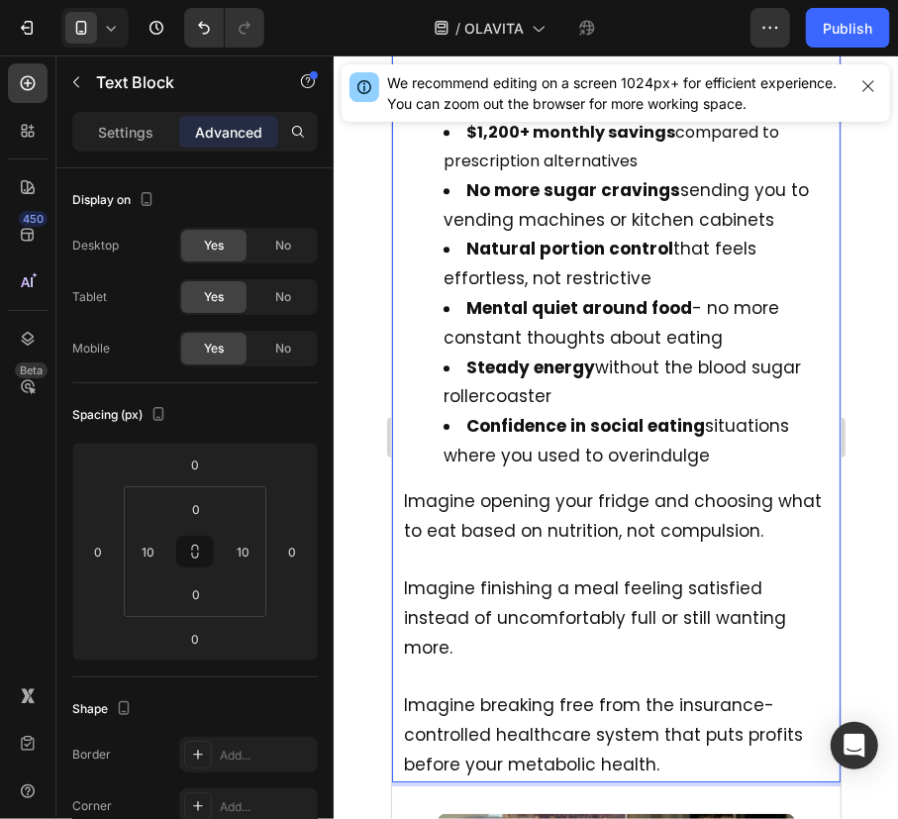
click at [543, 488] on span "Imagine opening your fridge and choosing what to eat based on nutrition, not co…" at bounding box center [612, 514] width 418 height 53
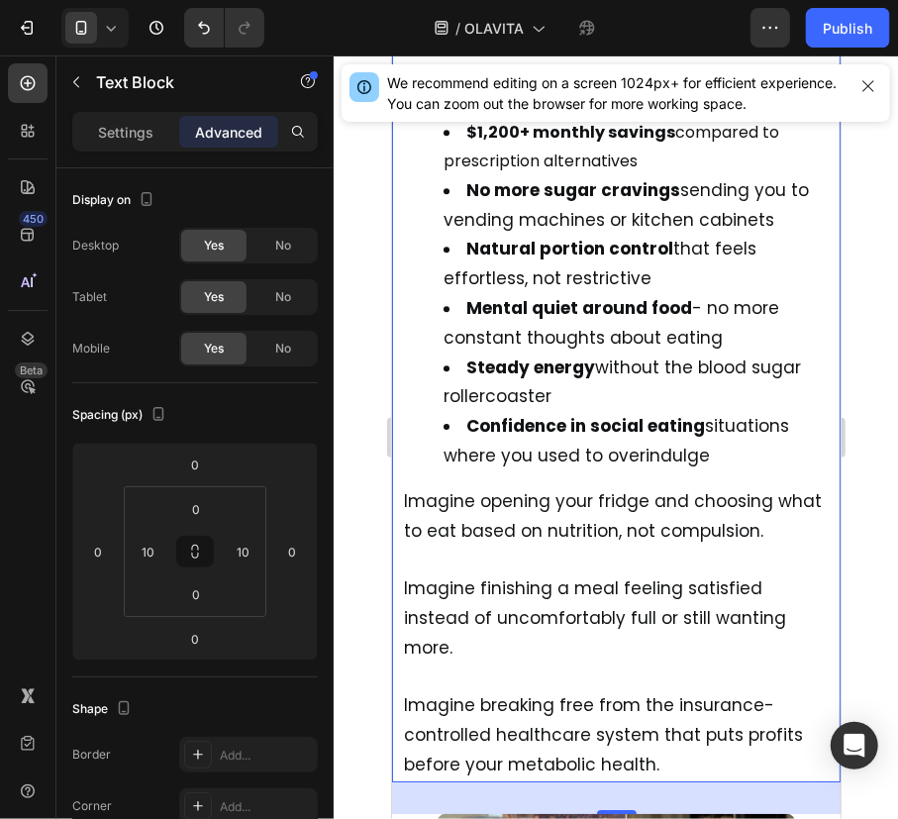
drag, startPoint x: 397, startPoint y: 407, endPoint x: 456, endPoint y: 448, distance: 72.5
click at [456, 448] on div "THE $247 MILLION RESEARCH BREAKTHROUGH THEY TRIED TO SUPPRESS It took: $1,200+ …" at bounding box center [615, 381] width 448 height 799
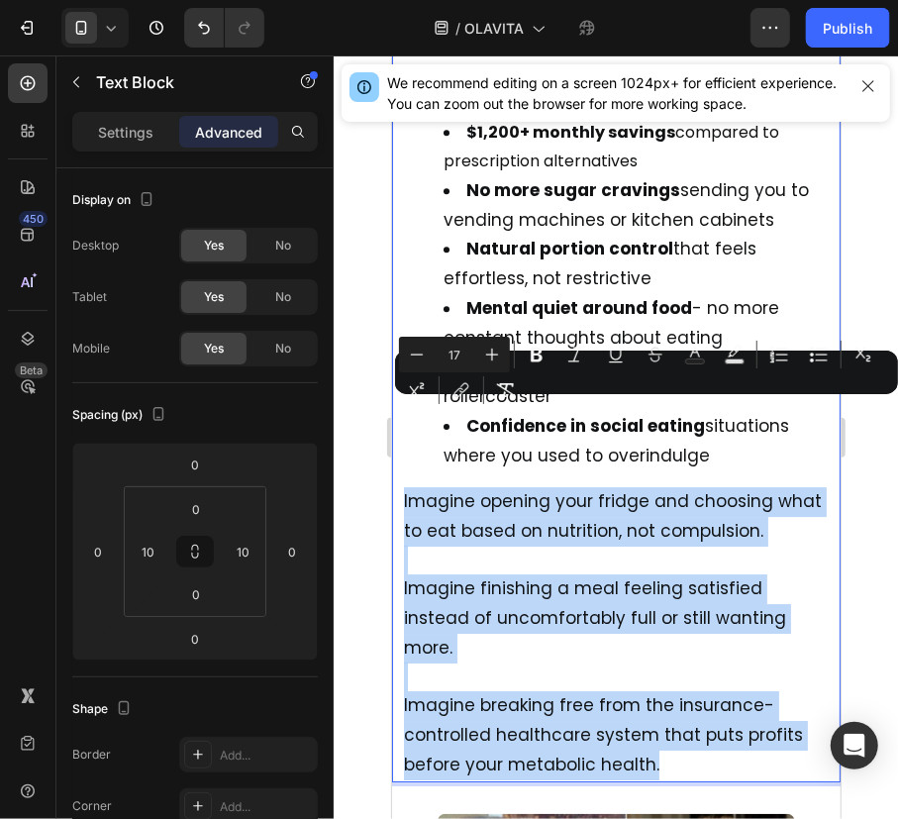
drag, startPoint x: 697, startPoint y: 672, endPoint x: 340, endPoint y: 415, distance: 440.4
copy div "Imagine opening your fridge and choosing what to eat based on nutrition, not co…"
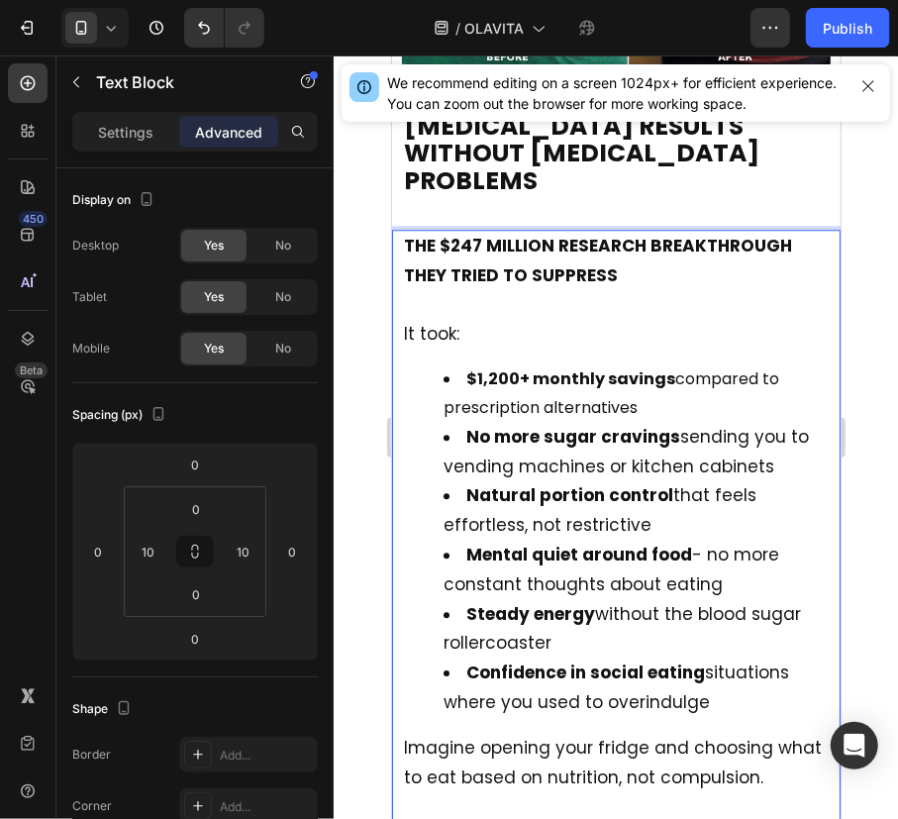
scroll to position [15482, 0]
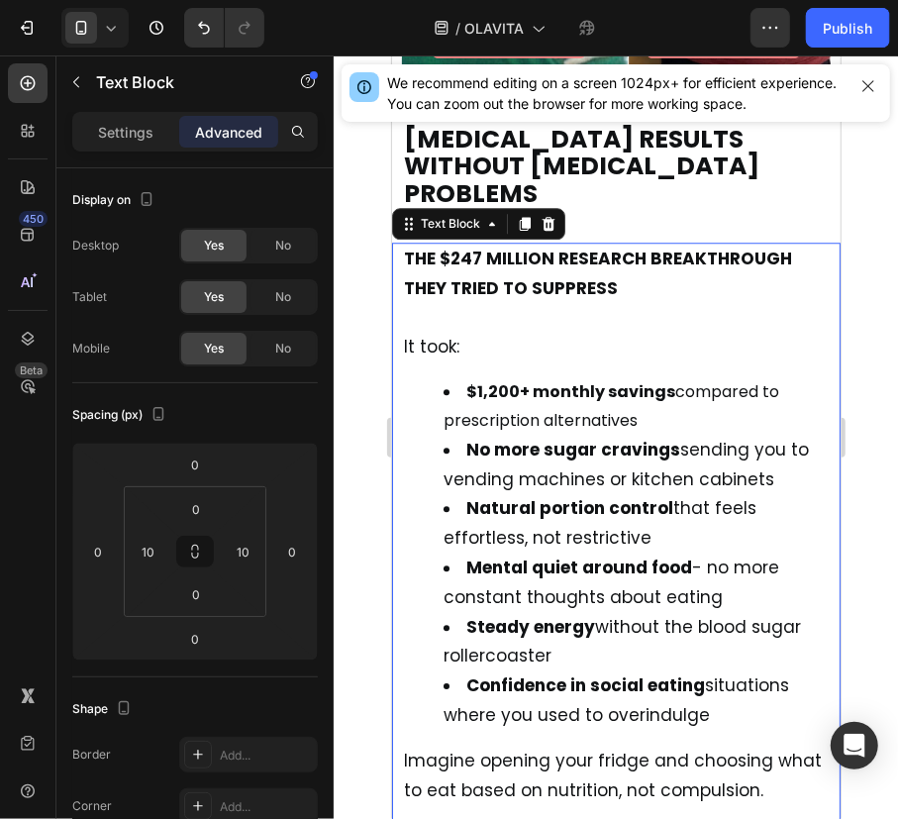
click at [412, 334] on span "It took:" at bounding box center [430, 346] width 55 height 24
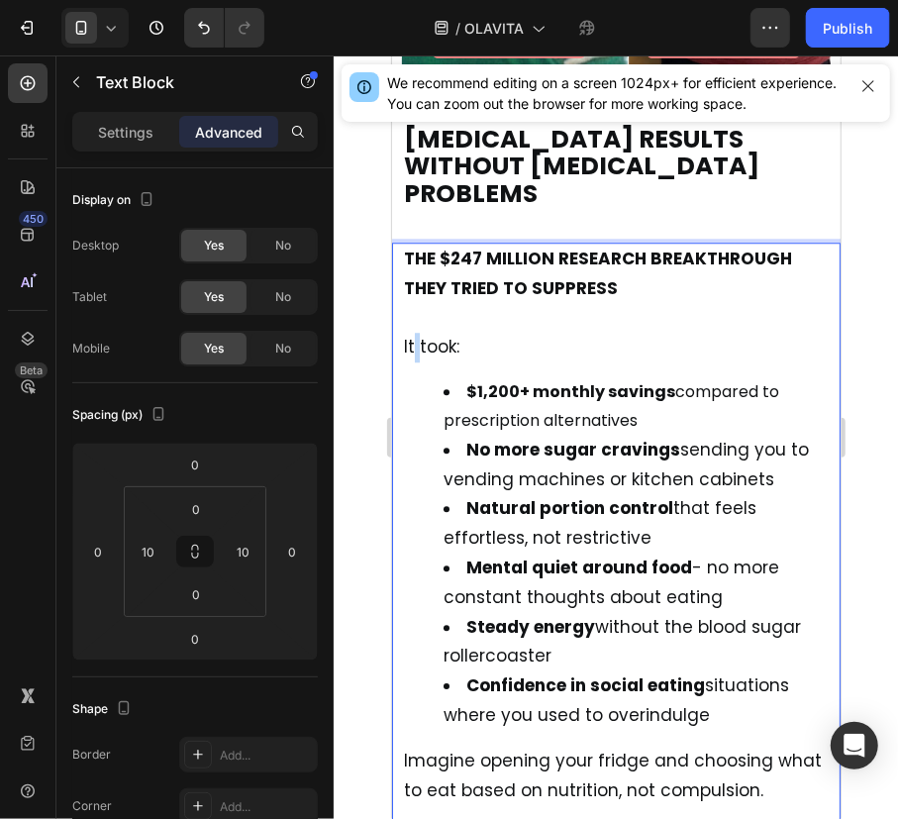
click at [412, 334] on span "It took:" at bounding box center [430, 346] width 55 height 24
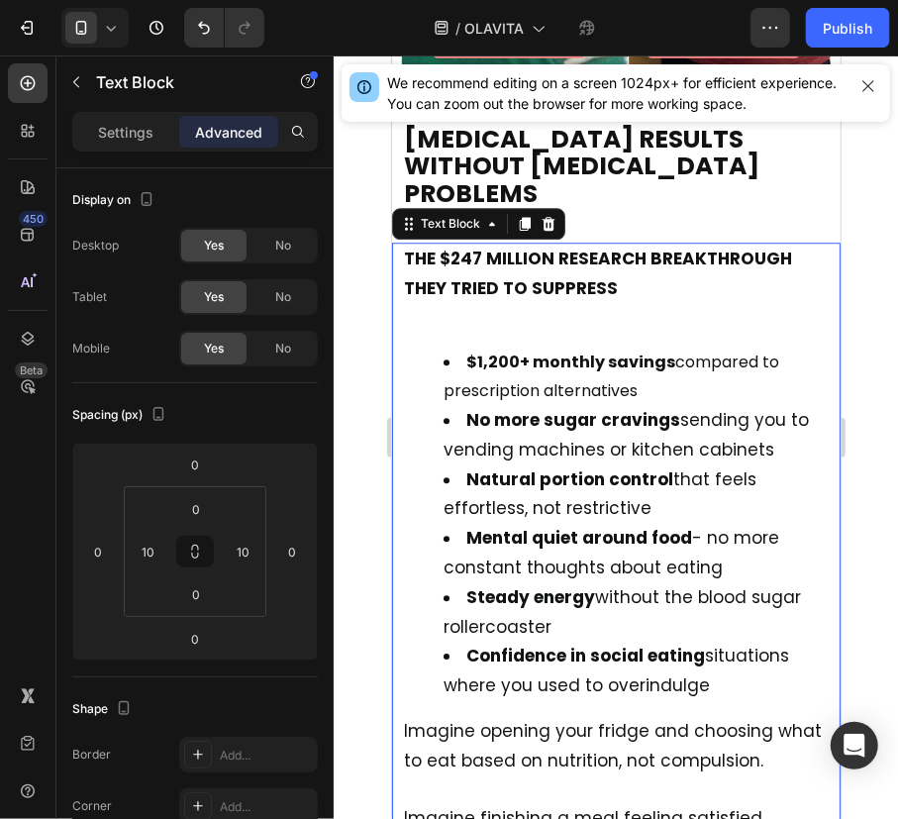
click at [619, 244] on p "THE $247 MILLION RESEARCH BREAKTHROUGH THEY TRIED TO SUPPRESS" at bounding box center [615, 288] width 425 height 88
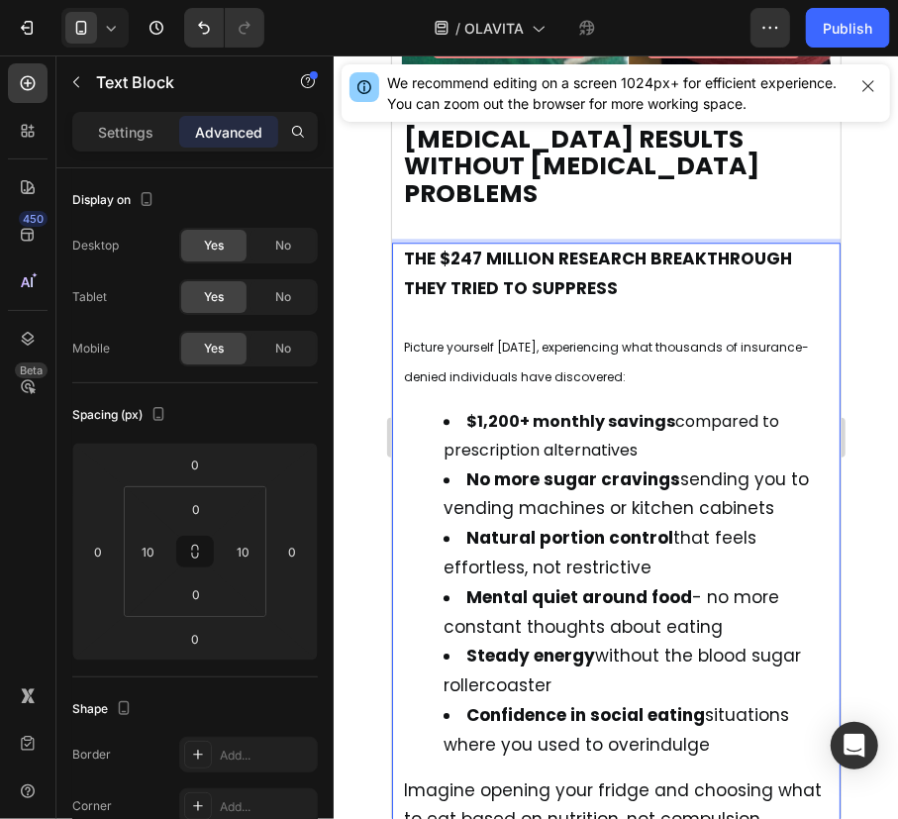
click at [719, 407] on li "$1,200+ monthly savings compared to prescription alternatives" at bounding box center [635, 435] width 385 height 57
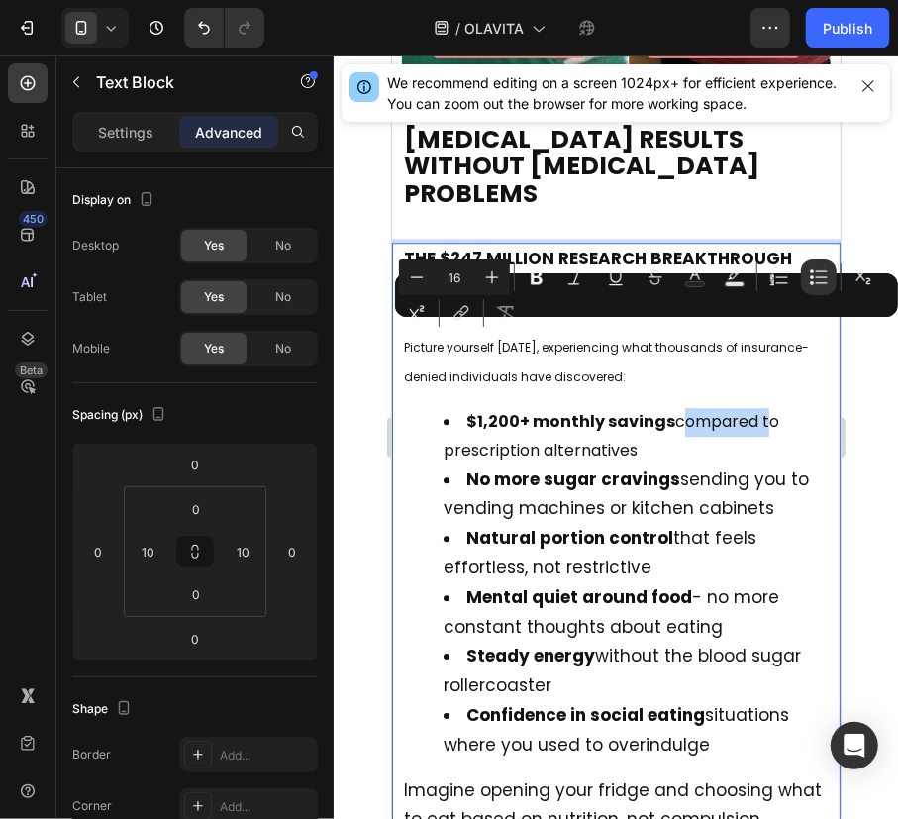
click at [719, 407] on li "$1,200+ monthly savings compared to prescription alternatives" at bounding box center [635, 435] width 385 height 57
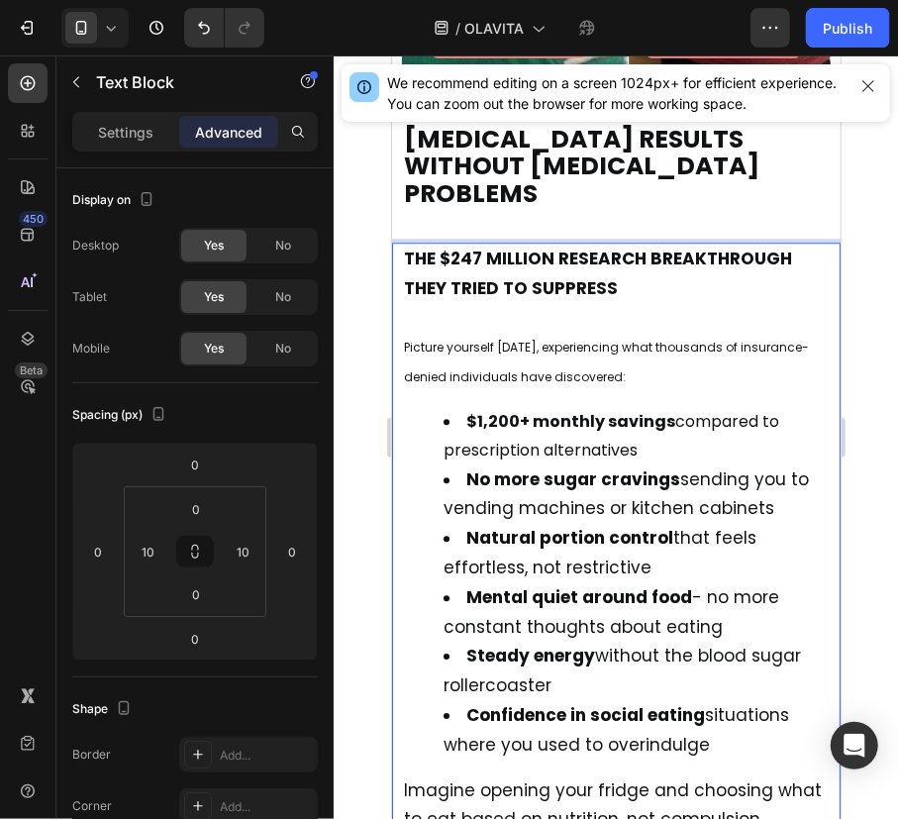
drag, startPoint x: 684, startPoint y: 292, endPoint x: 398, endPoint y: 255, distance: 288.4
click at [398, 255] on div "THE $247 MILLION RESEARCH BREAKTHROUGH THEY TRIED TO SUPPRESS Picture yourself …" at bounding box center [615, 656] width 448 height 829
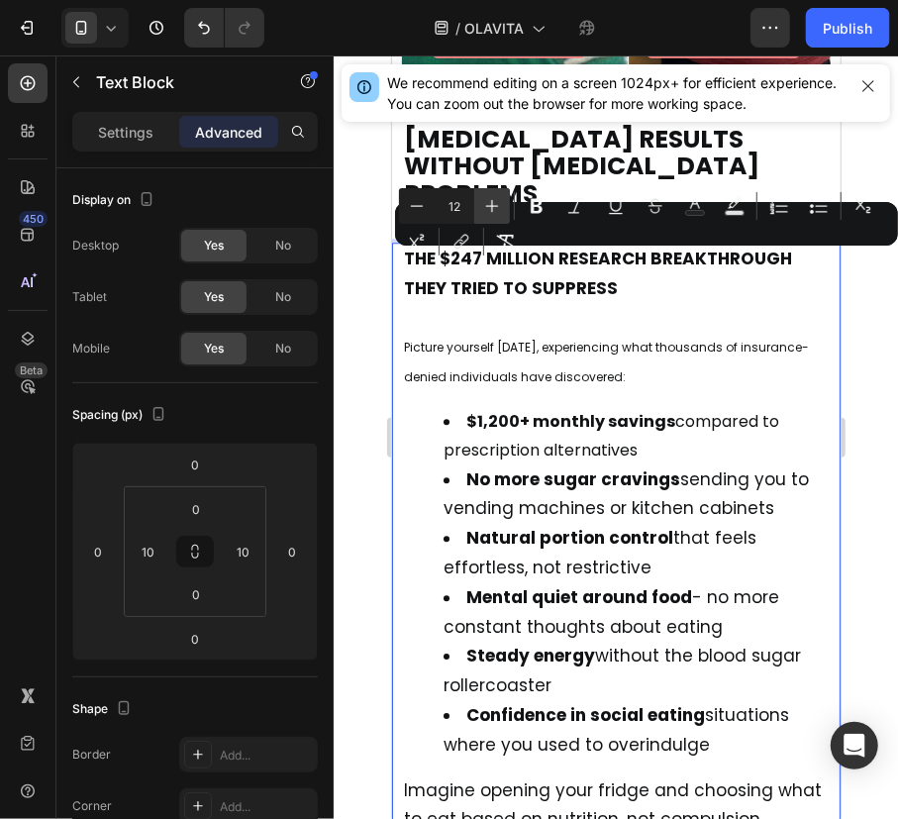
click at [480, 211] on button "Plus" at bounding box center [492, 206] width 36 height 36
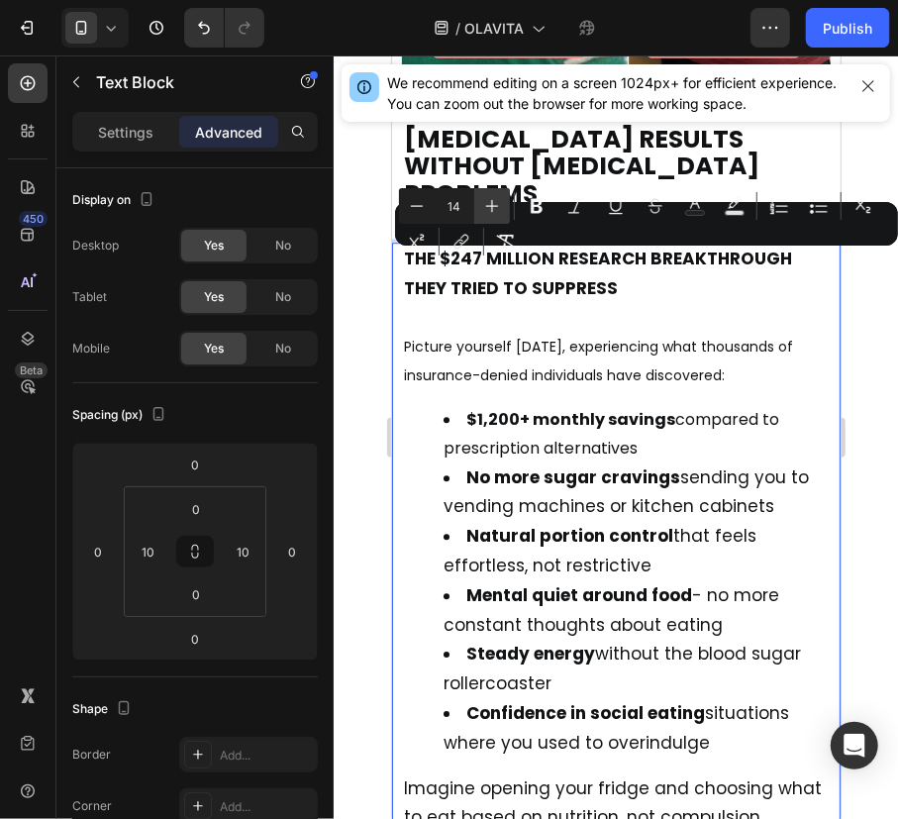
click at [480, 211] on button "Plus" at bounding box center [492, 206] width 36 height 36
type input "16"
click at [498, 334] on span "Picture yourself [DATE], experiencing what thousands of insurance-denied indivi…" at bounding box center [611, 359] width 417 height 51
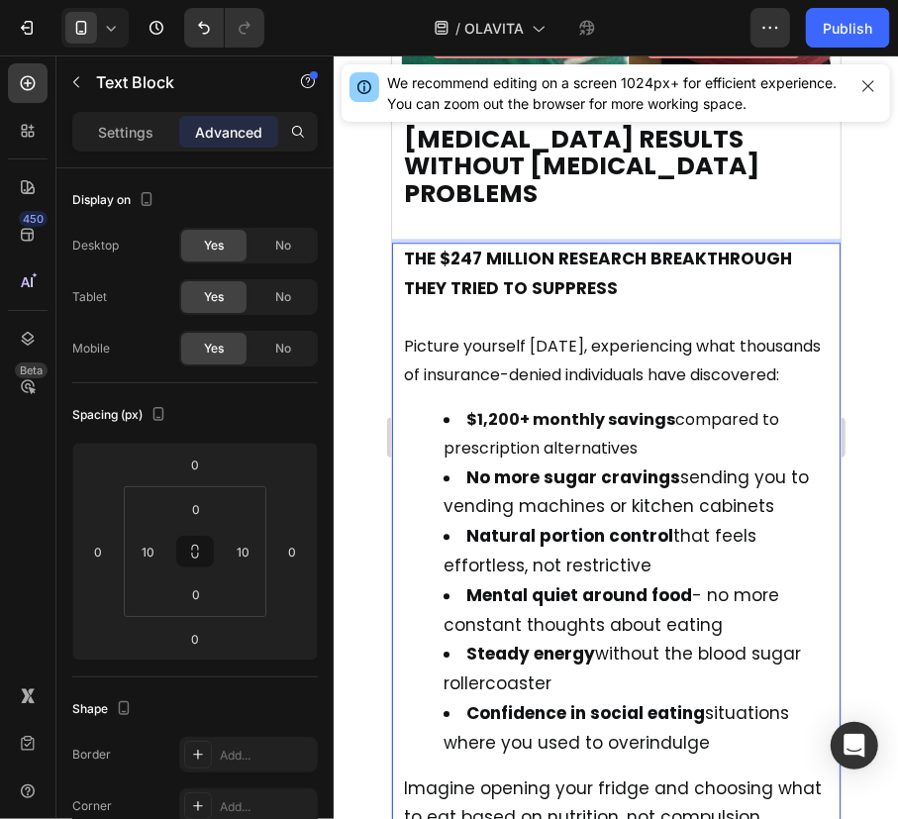
click at [632, 246] on strong "THE $247 MILLION RESEARCH BREAKTHROUGH THEY TRIED TO SUPPRESS" at bounding box center [597, 272] width 388 height 53
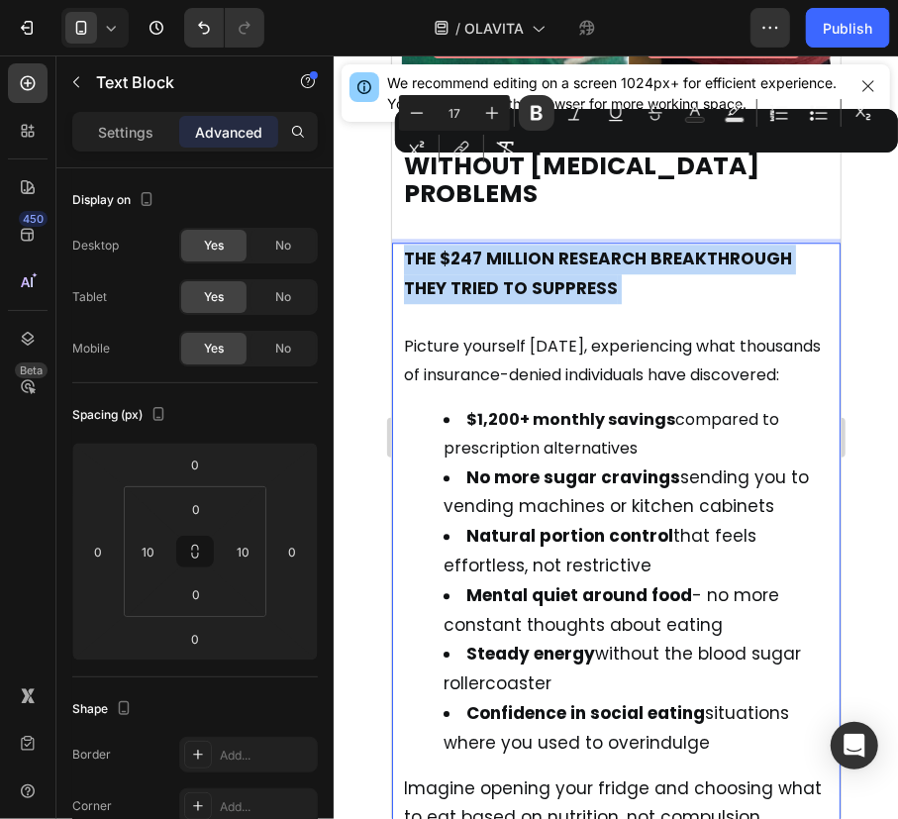
click at [632, 246] on strong "THE $247 MILLION RESEARCH BREAKTHROUGH THEY TRIED TO SUPPRESS" at bounding box center [597, 272] width 388 height 53
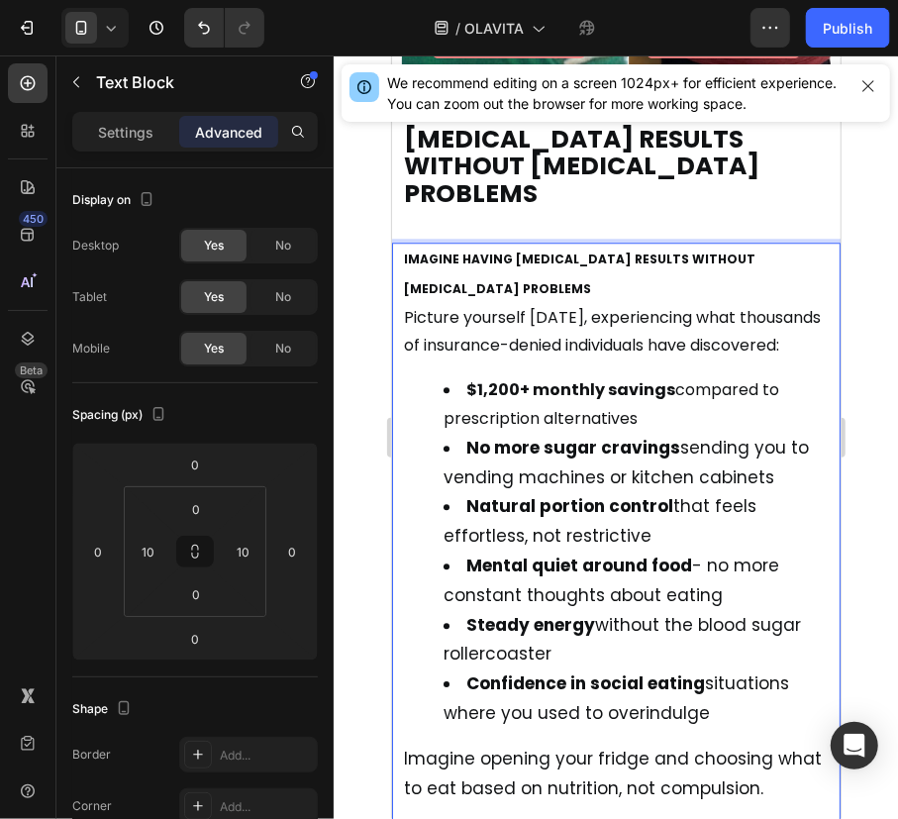
click at [603, 249] on strong "IMAGINE HAVING [MEDICAL_DATA] RESULTS WITHOUT [MEDICAL_DATA] PROBLEMS" at bounding box center [578, 272] width 351 height 47
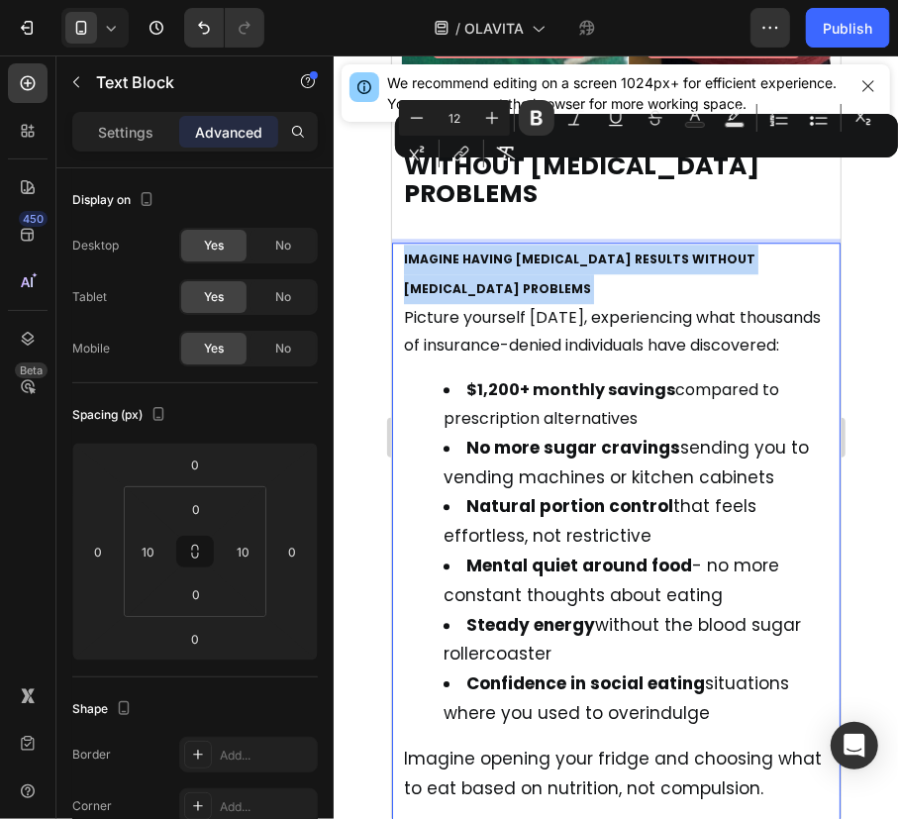
click at [603, 249] on strong "IMAGINE HAVING [MEDICAL_DATA] RESULTS WITHOUT [MEDICAL_DATA] PROBLEMS" at bounding box center [578, 272] width 351 height 47
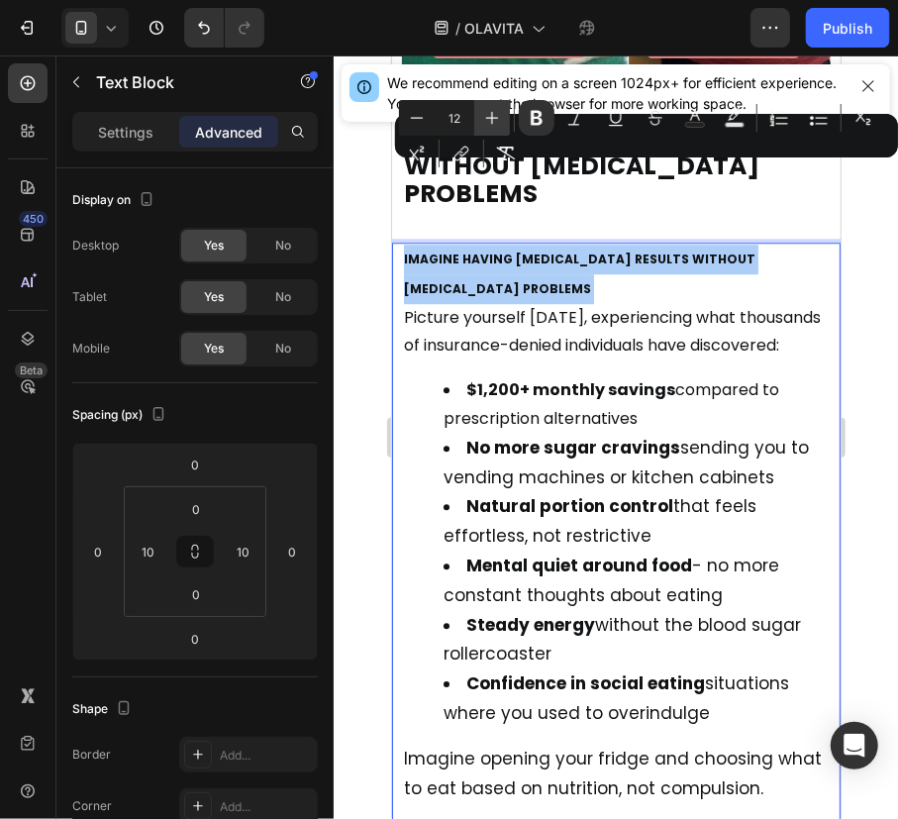
click at [488, 118] on icon "Editor contextual toolbar" at bounding box center [492, 118] width 20 height 20
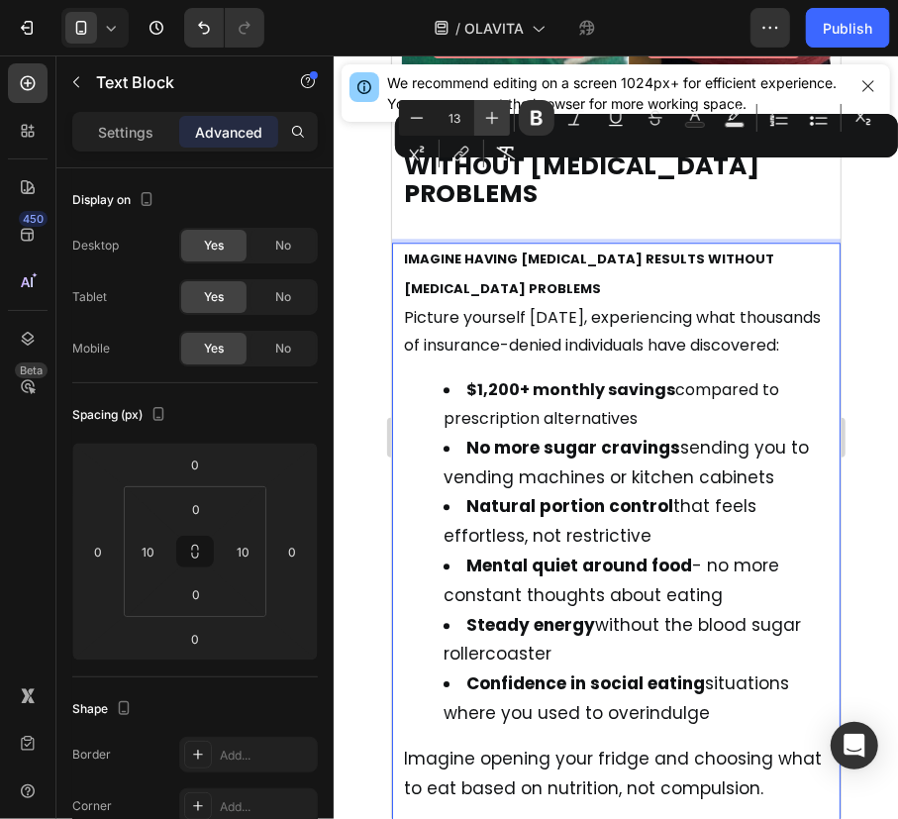
click at [488, 118] on icon "Editor contextual toolbar" at bounding box center [492, 118] width 20 height 20
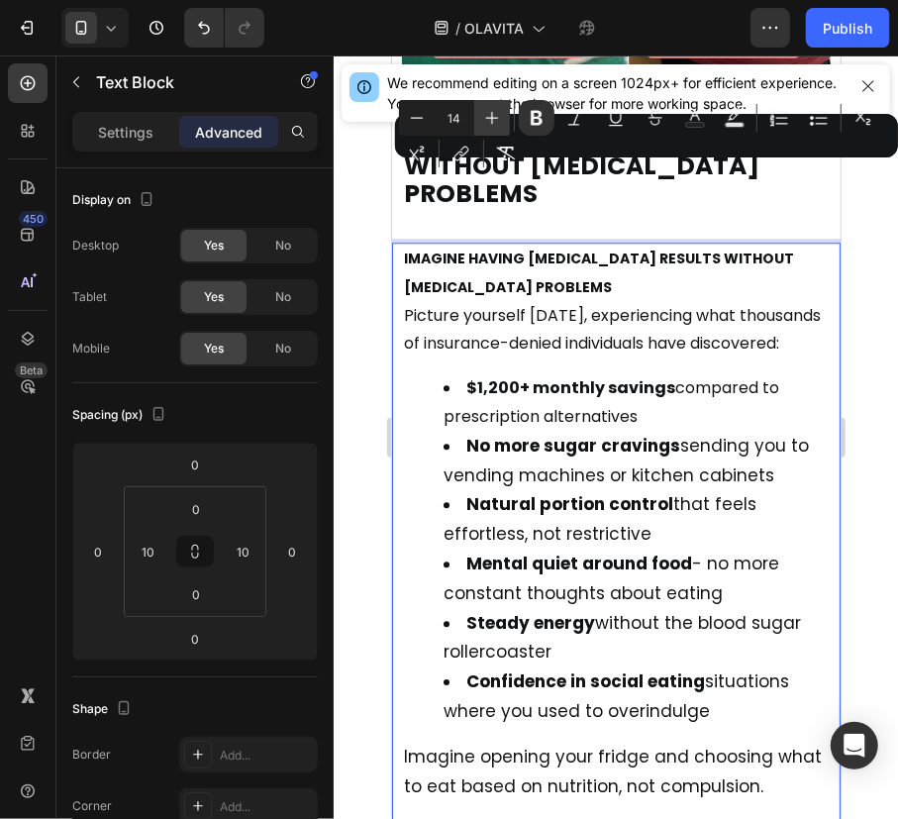
click at [488, 118] on icon "Editor contextual toolbar" at bounding box center [492, 118] width 20 height 20
click at [488, 117] on icon "Editor contextual toolbar" at bounding box center [492, 118] width 20 height 20
type input "17"
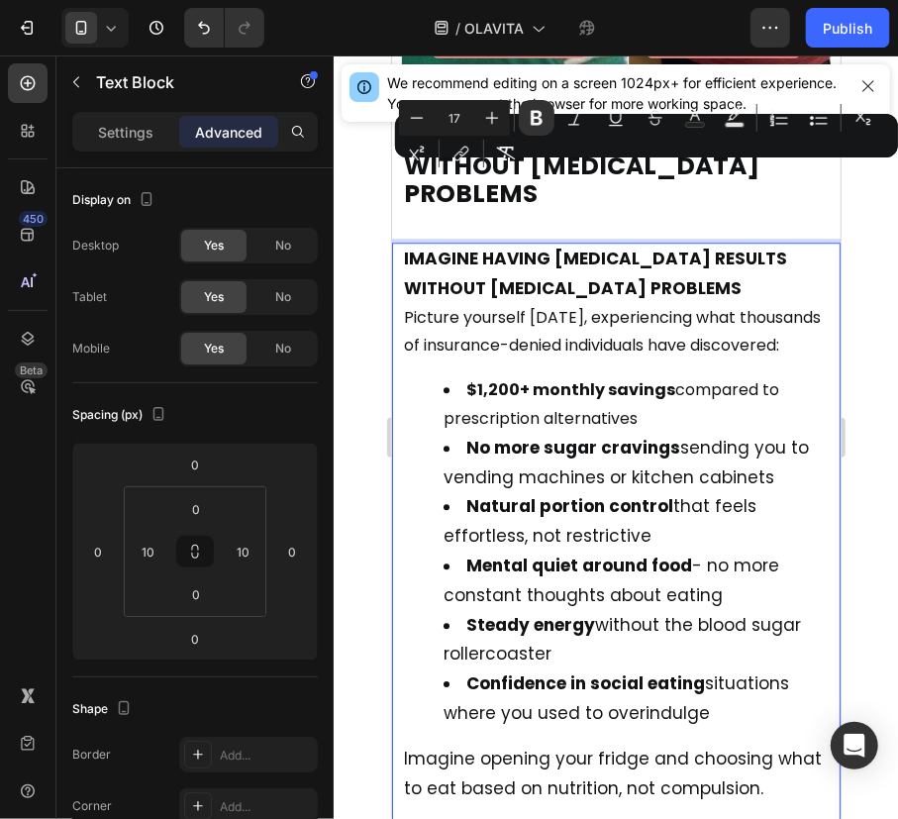
click at [609, 244] on p "IMAGINE HAVING [MEDICAL_DATA] RESULTS WITHOUT [MEDICAL_DATA] PROBLEMS" at bounding box center [615, 273] width 425 height 59
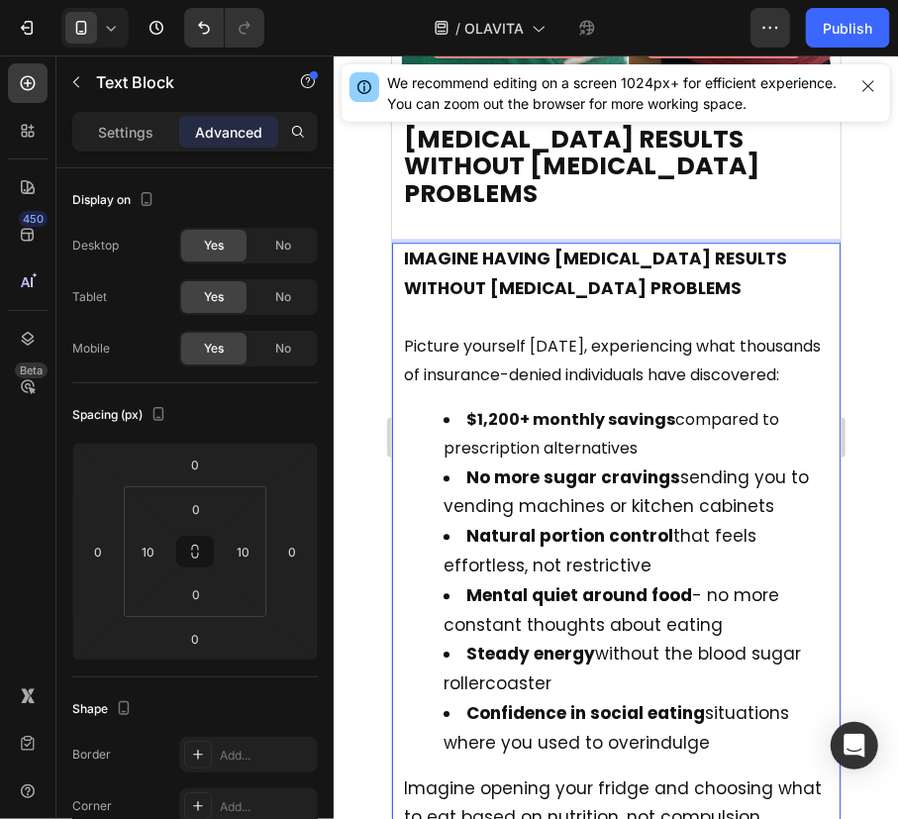
click at [480, 303] on p "Rich Text Editor. Editing area: main" at bounding box center [615, 318] width 425 height 30
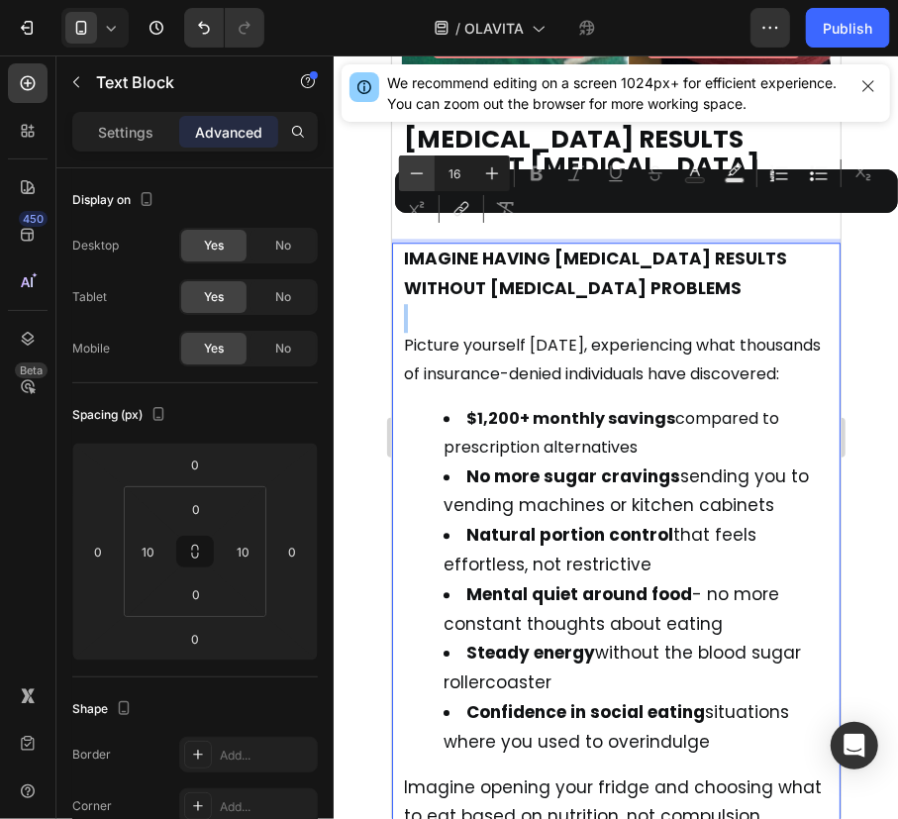
click at [416, 179] on icon "Editor contextual toolbar" at bounding box center [417, 173] width 20 height 20
type input "15"
click at [498, 331] on p "Picture yourself [DATE], experiencing what thousands of insurance-denied indivi…" at bounding box center [615, 359] width 425 height 57
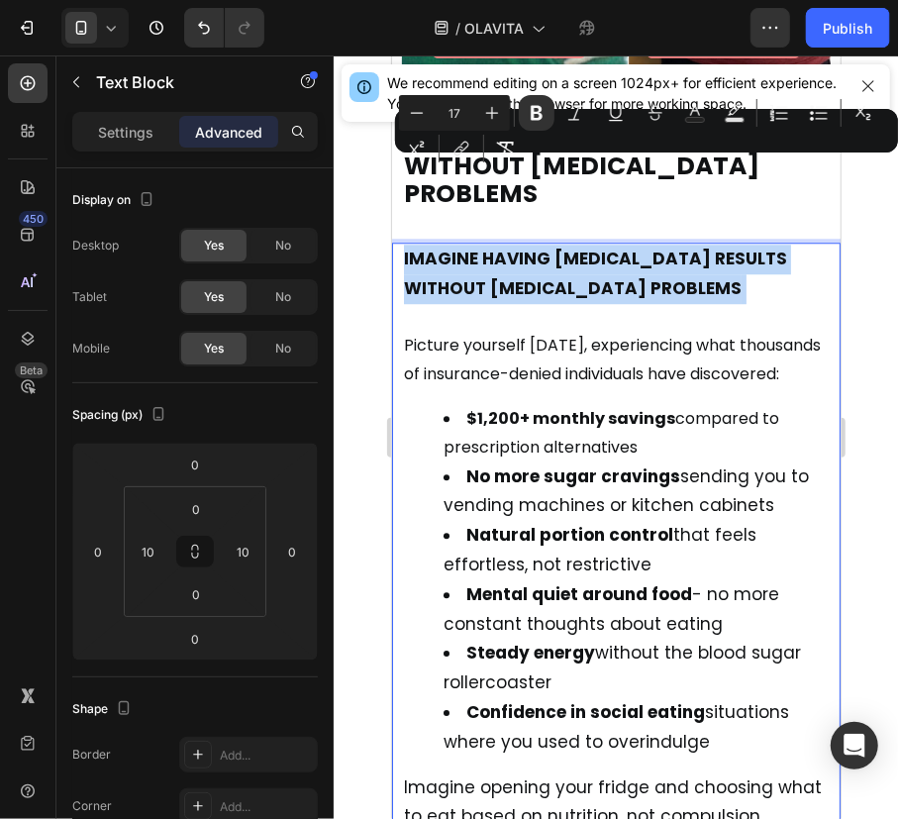
drag, startPoint x: 580, startPoint y: 194, endPoint x: 373, endPoint y: 160, distance: 209.6
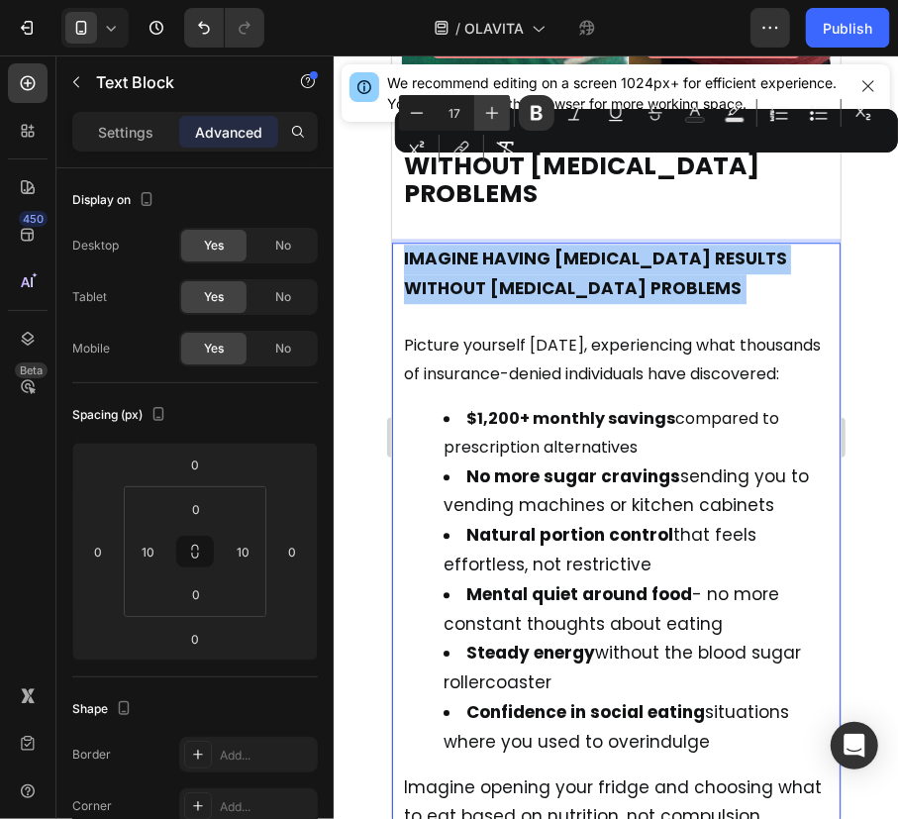
click at [485, 118] on icon "Editor contextual toolbar" at bounding box center [492, 113] width 20 height 20
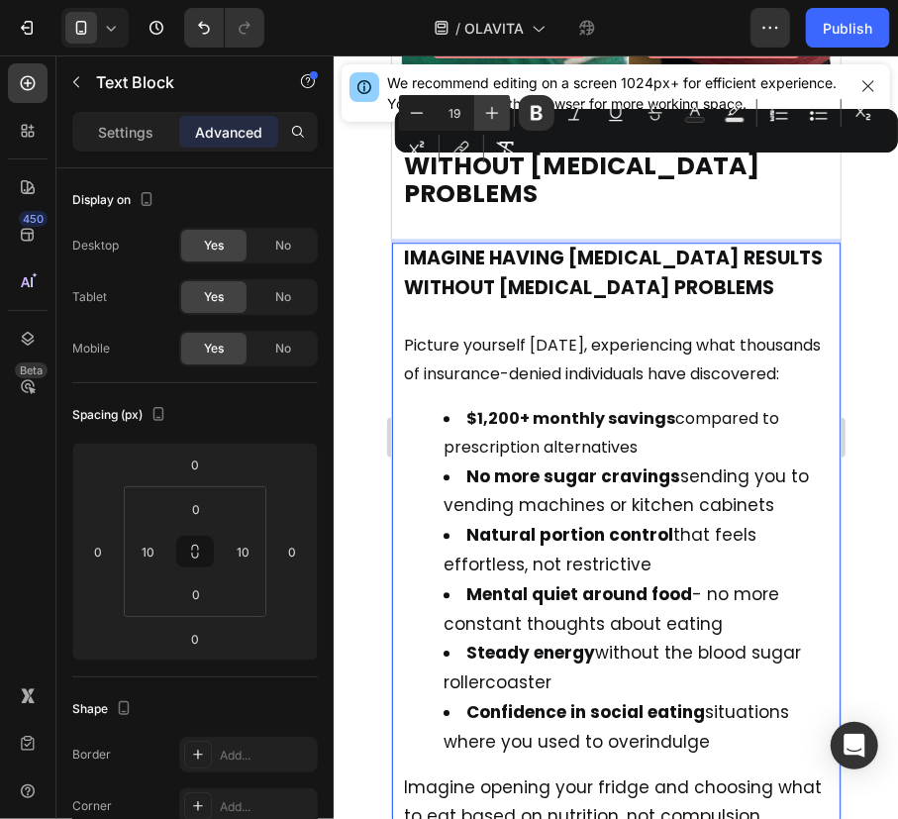
click at [485, 118] on icon "Editor contextual toolbar" at bounding box center [492, 113] width 20 height 20
type input "20"
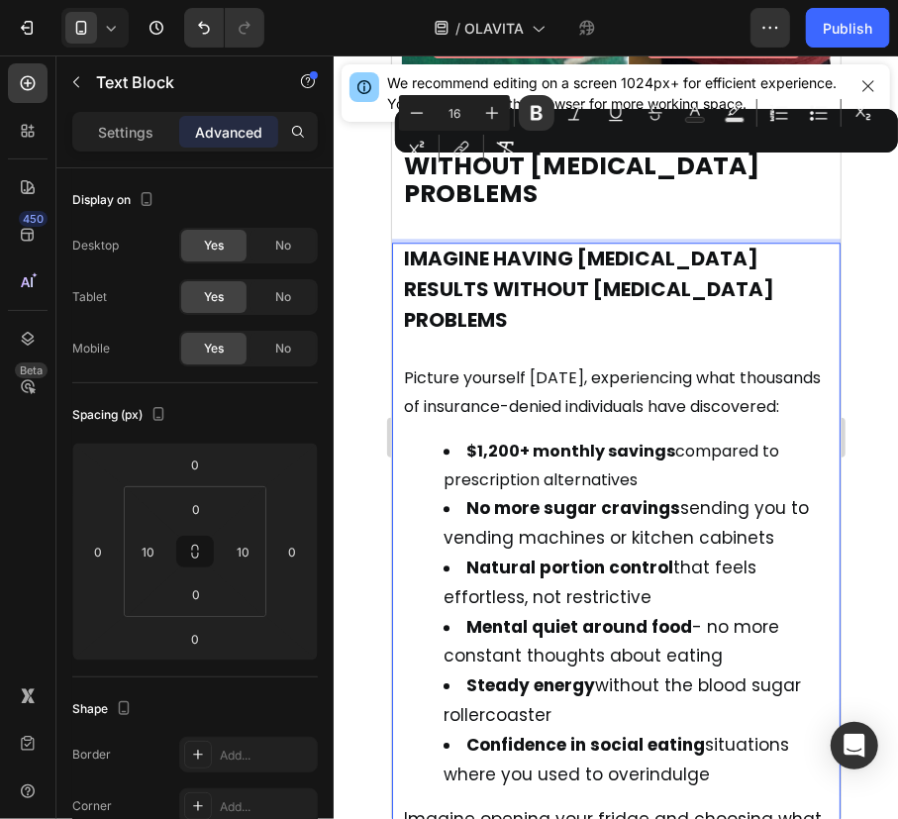
click at [661, 365] on span "Picture yourself [DATE], experiencing what thousands of insurance-denied indivi…" at bounding box center [611, 390] width 417 height 51
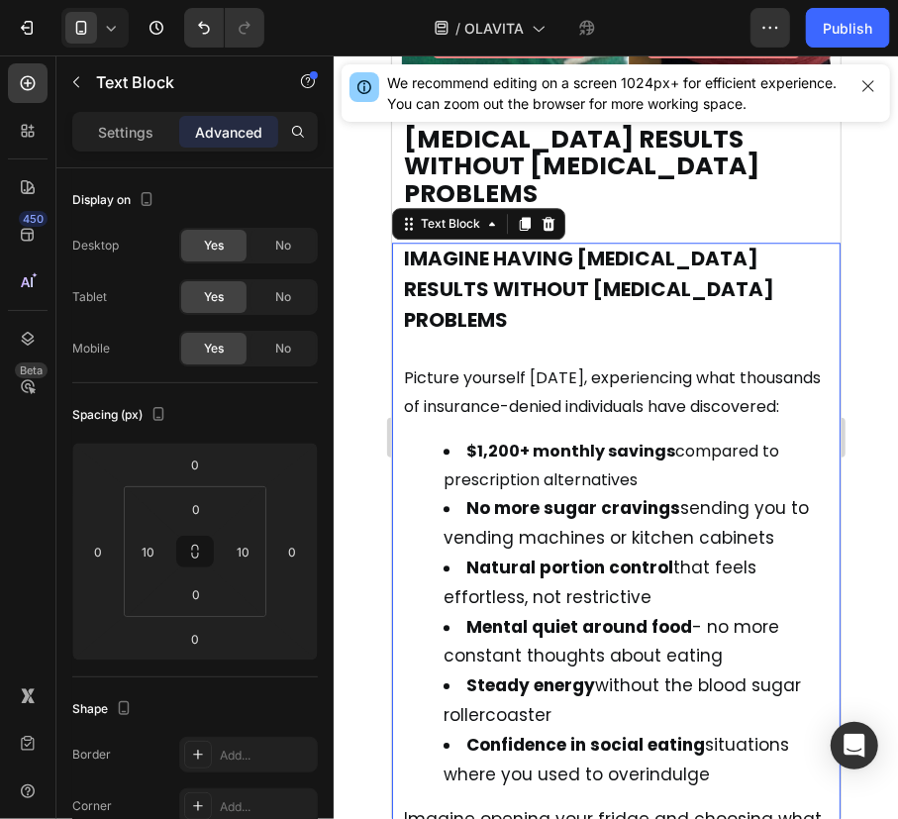
click at [878, 382] on div at bounding box center [616, 436] width 564 height 763
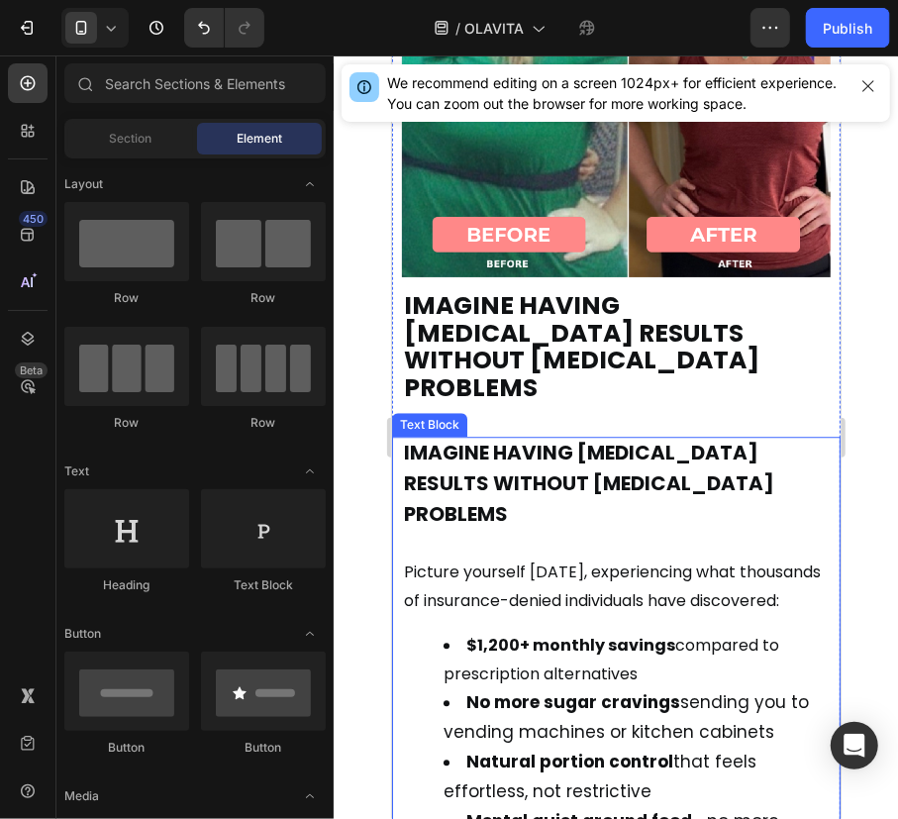
scroll to position [15287, 0]
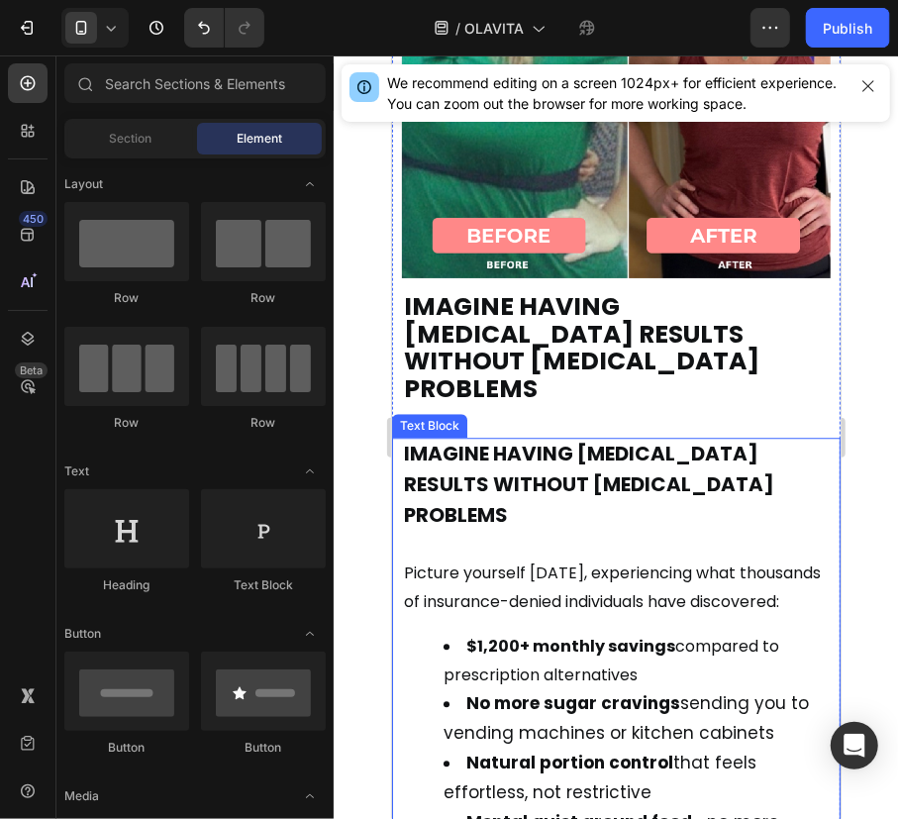
click at [717, 439] on strong "IMAGINE HAVING [MEDICAL_DATA] RESULTS WITHOUT [MEDICAL_DATA] PROBLEMS" at bounding box center [588, 483] width 370 height 89
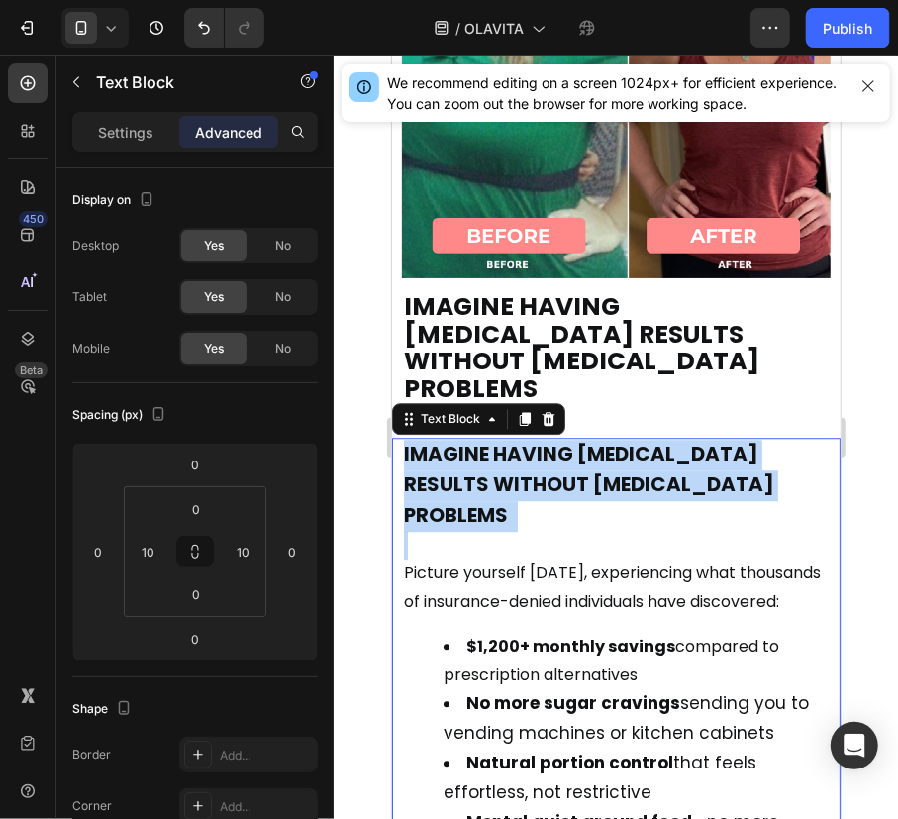
click at [717, 439] on strong "IMAGINE HAVING [MEDICAL_DATA] RESULTS WITHOUT [MEDICAL_DATA] PROBLEMS" at bounding box center [588, 483] width 370 height 89
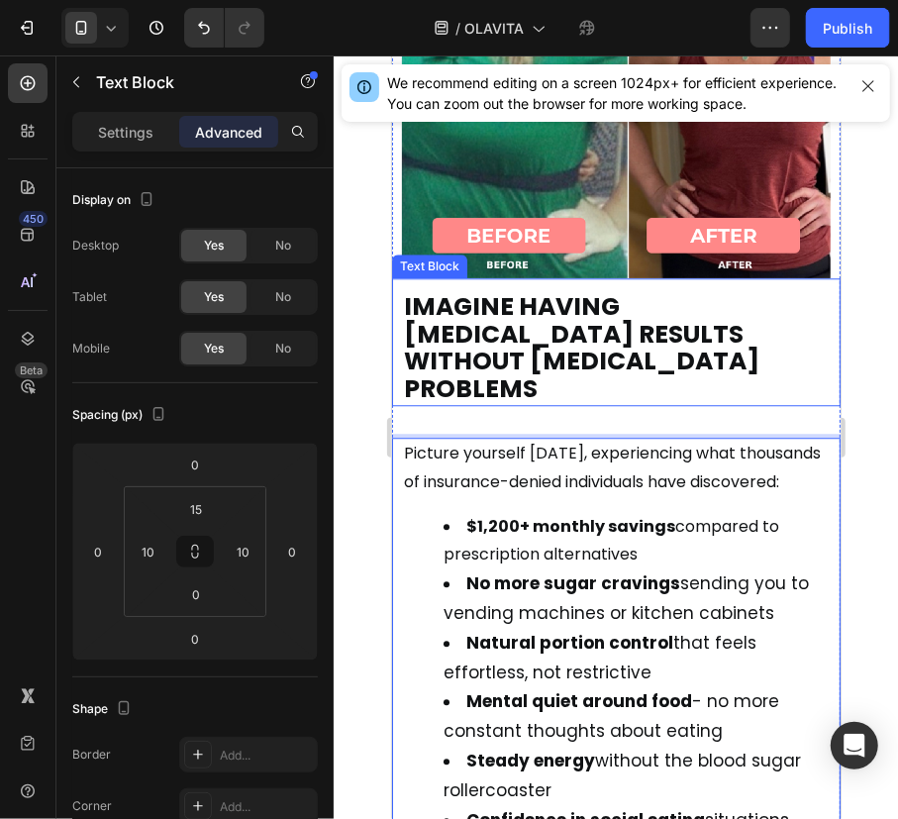
click at [682, 302] on p "IMAGINE HAVING [MEDICAL_DATA] RESULTS WITHOUT [MEDICAL_DATA] PROBLEMS" at bounding box center [615, 348] width 425 height 109
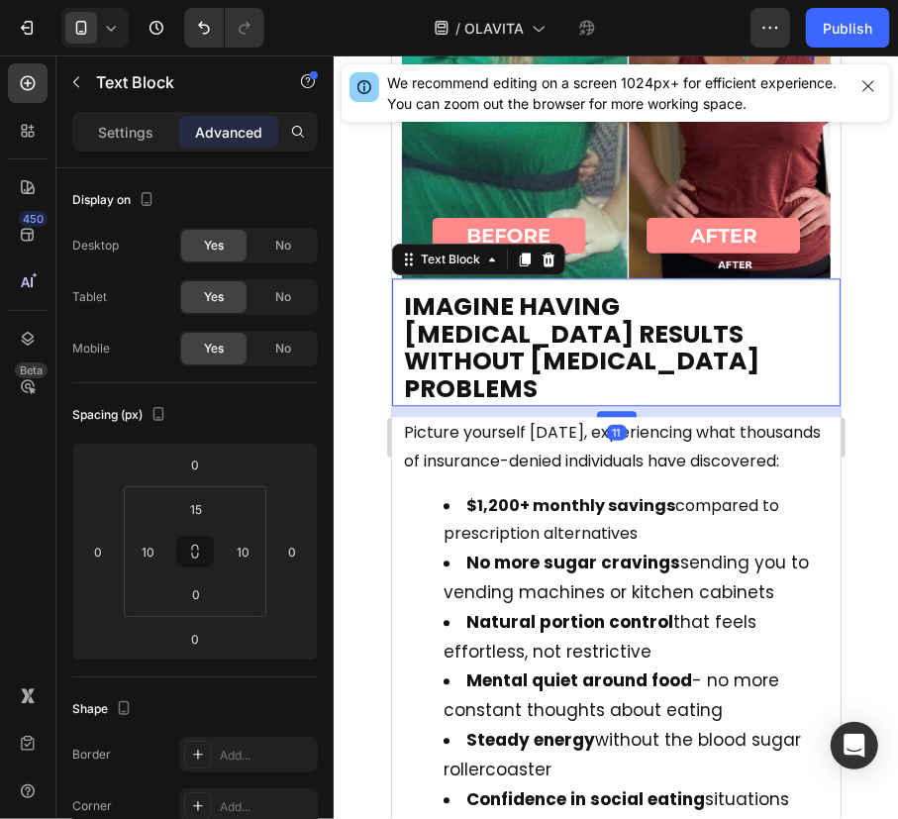
drag, startPoint x: 614, startPoint y: 346, endPoint x: 616, endPoint y: 325, distance: 20.9
click at [616, 410] on div at bounding box center [616, 413] width 40 height 6
type input "11"
click at [864, 369] on div at bounding box center [616, 436] width 564 height 763
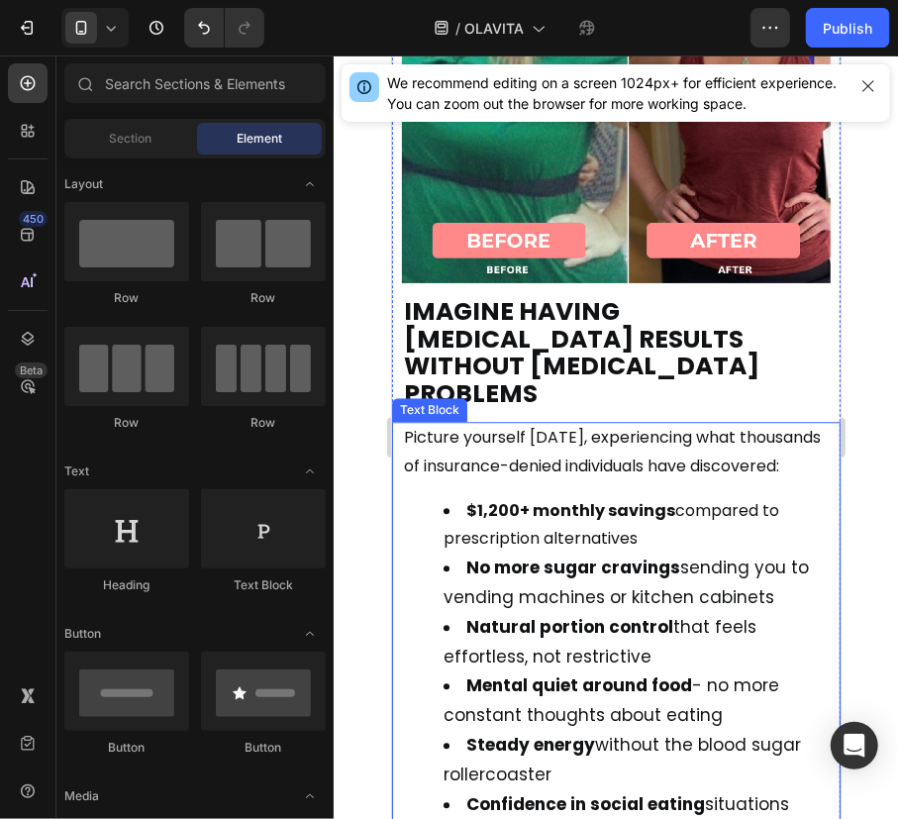
scroll to position [15281, 0]
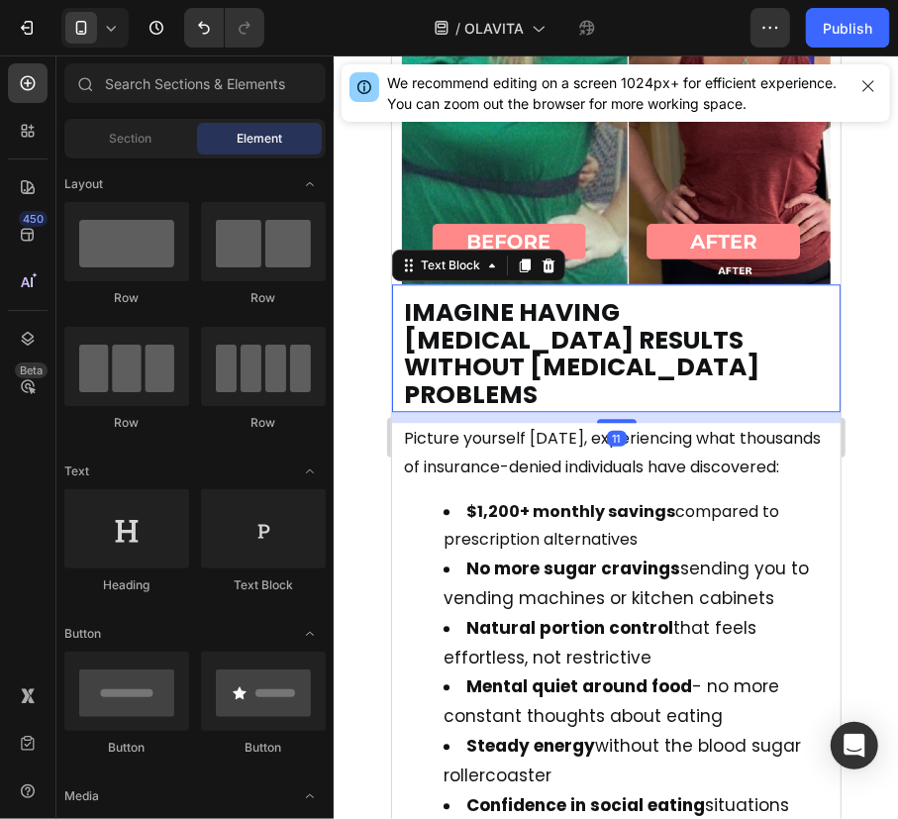
click at [668, 283] on div "IMAGINE HAVING [MEDICAL_DATA] RESULTS WITHOUT [MEDICAL_DATA] PROBLEMS Text Bloc…" at bounding box center [615, 347] width 448 height 128
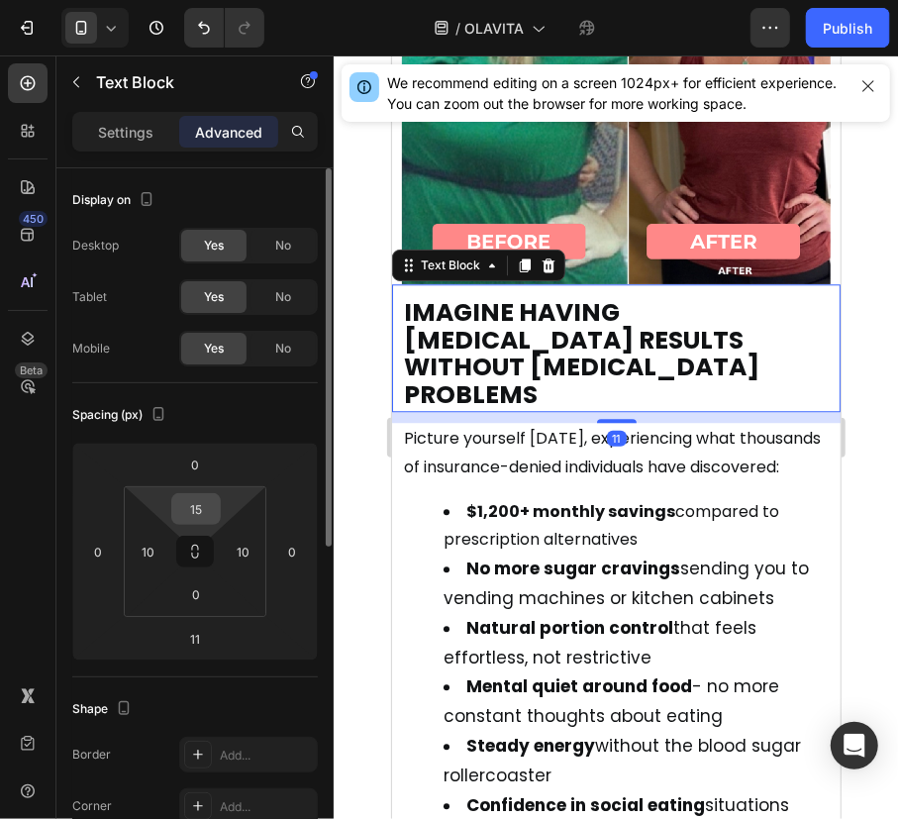
click at [183, 505] on input "15" at bounding box center [196, 509] width 40 height 30
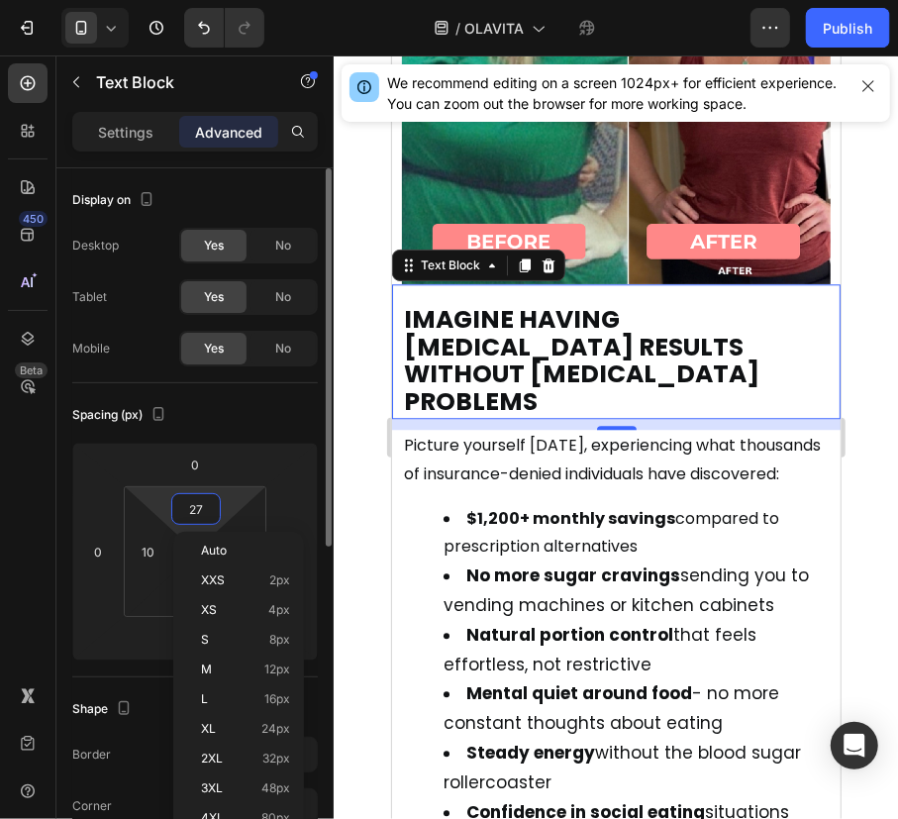
type input "28"
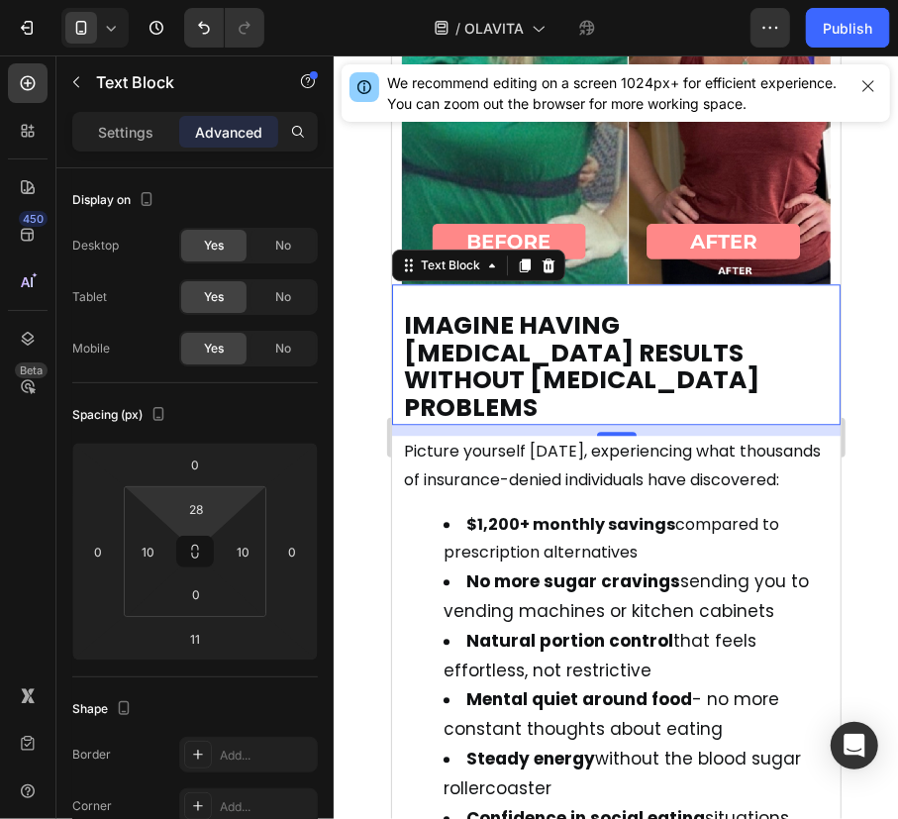
click at [863, 435] on div at bounding box center [616, 436] width 564 height 763
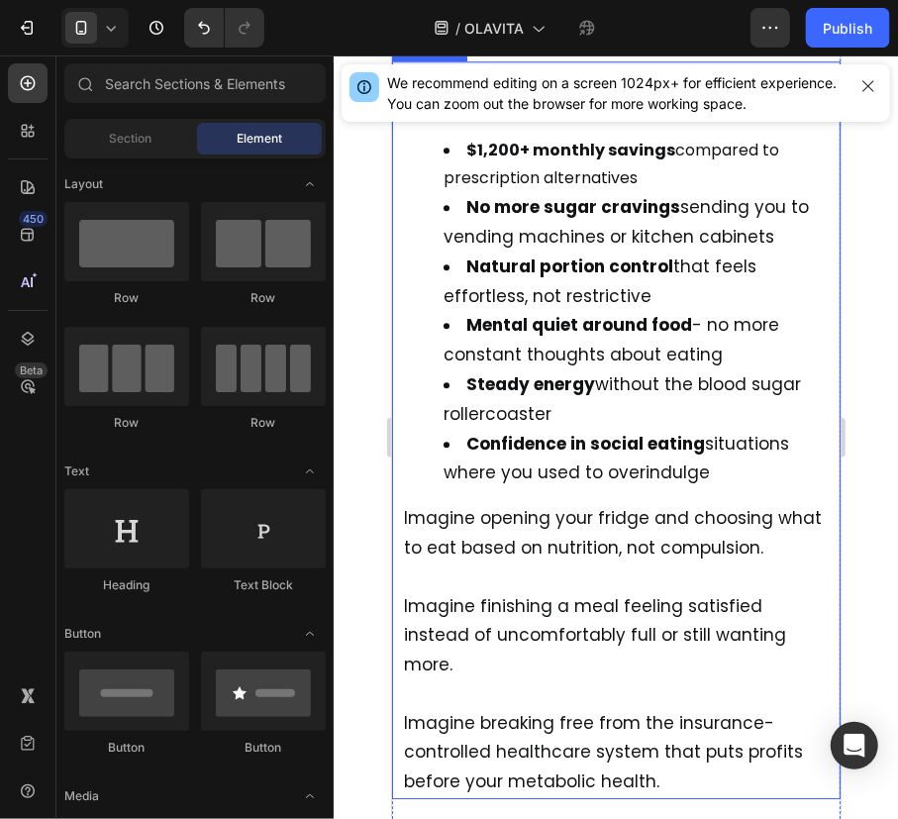
scroll to position [15656, 0]
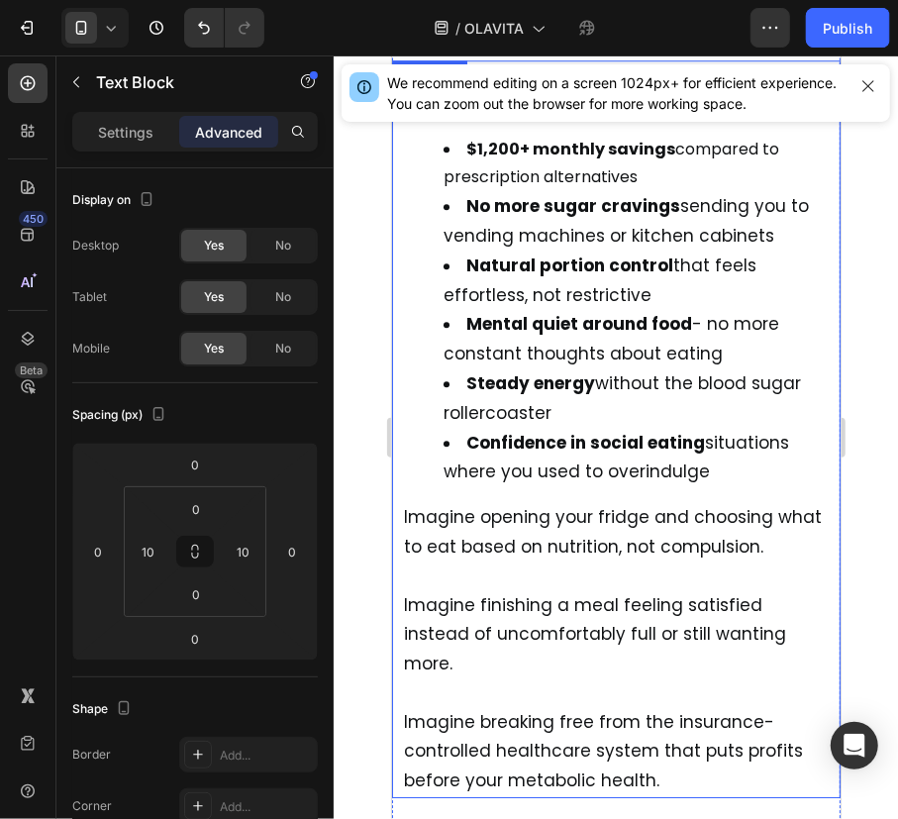
click at [466, 504] on span "Imagine opening your fridge and choosing what to eat based on nutrition, not co…" at bounding box center [612, 530] width 418 height 53
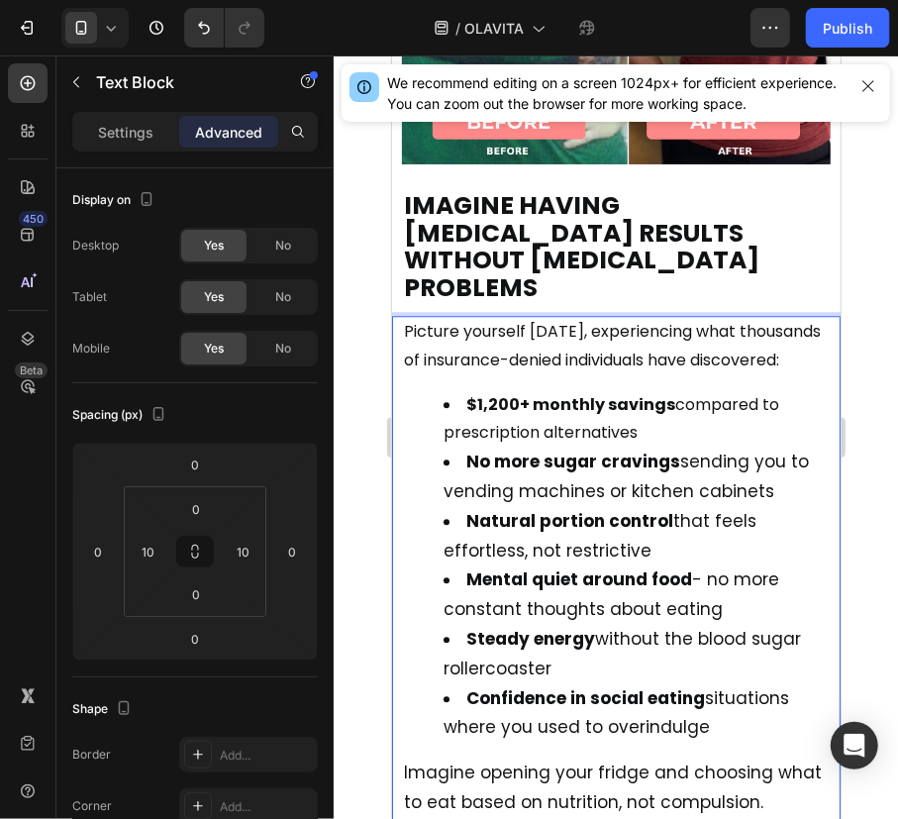
click at [466, 474] on ul "$1,200+ monthly savings compared to prescription alternatives No more sugar cra…" at bounding box center [615, 566] width 425 height 352
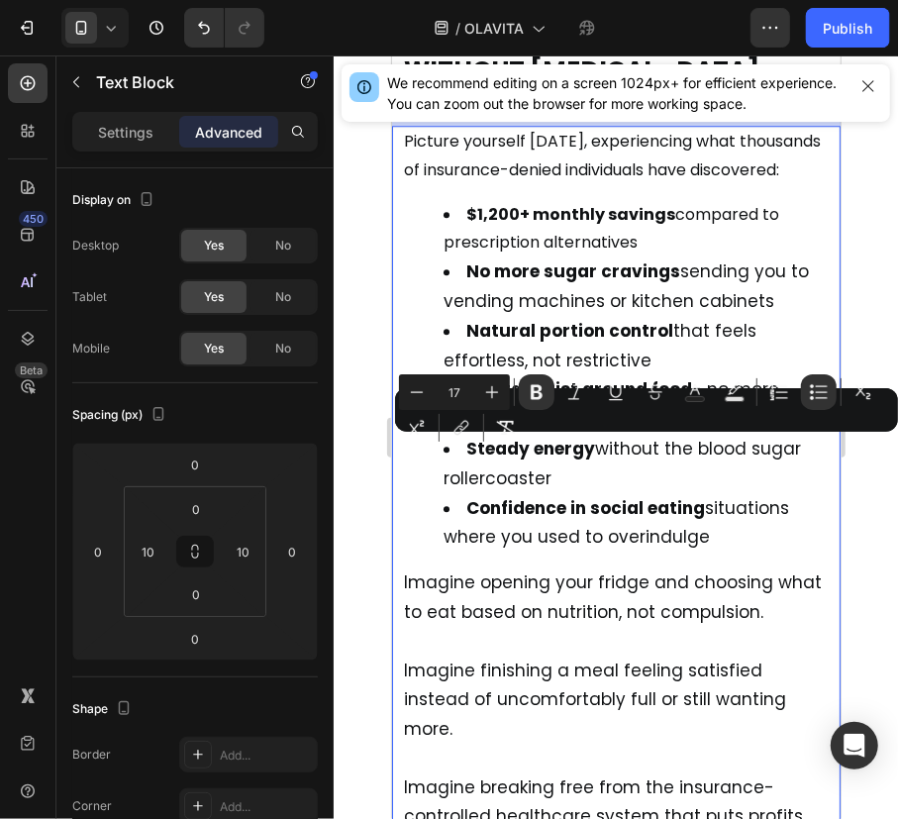
scroll to position [15592, 0]
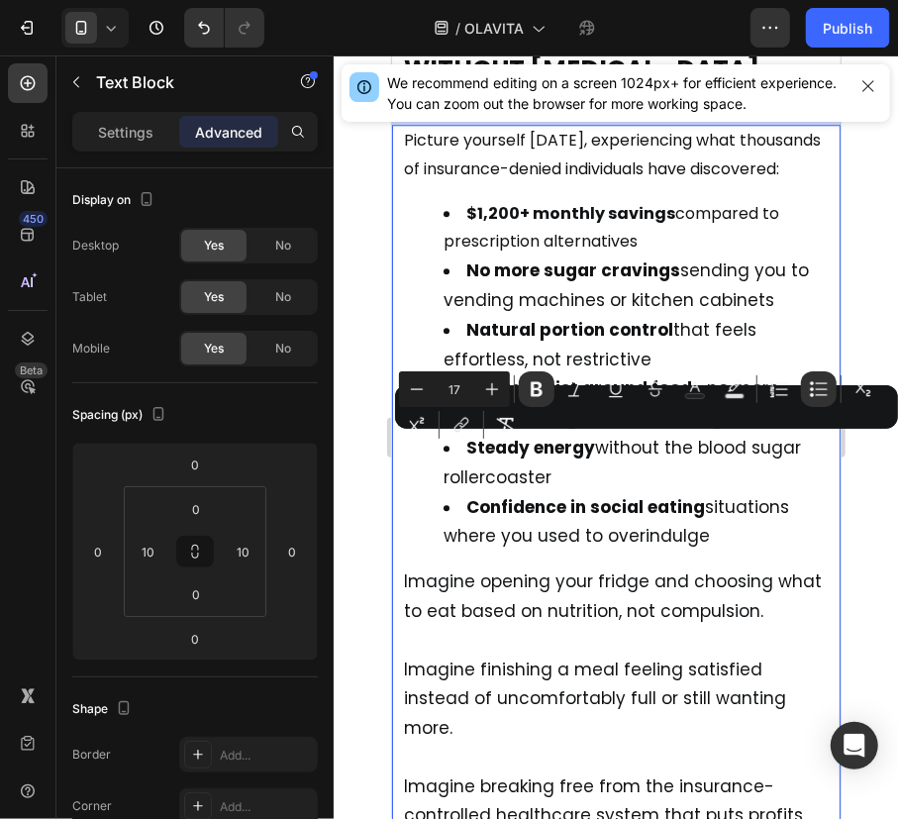
click at [555, 568] on span "Imagine opening your fridge and choosing what to eat based on nutrition, not co…" at bounding box center [612, 594] width 418 height 53
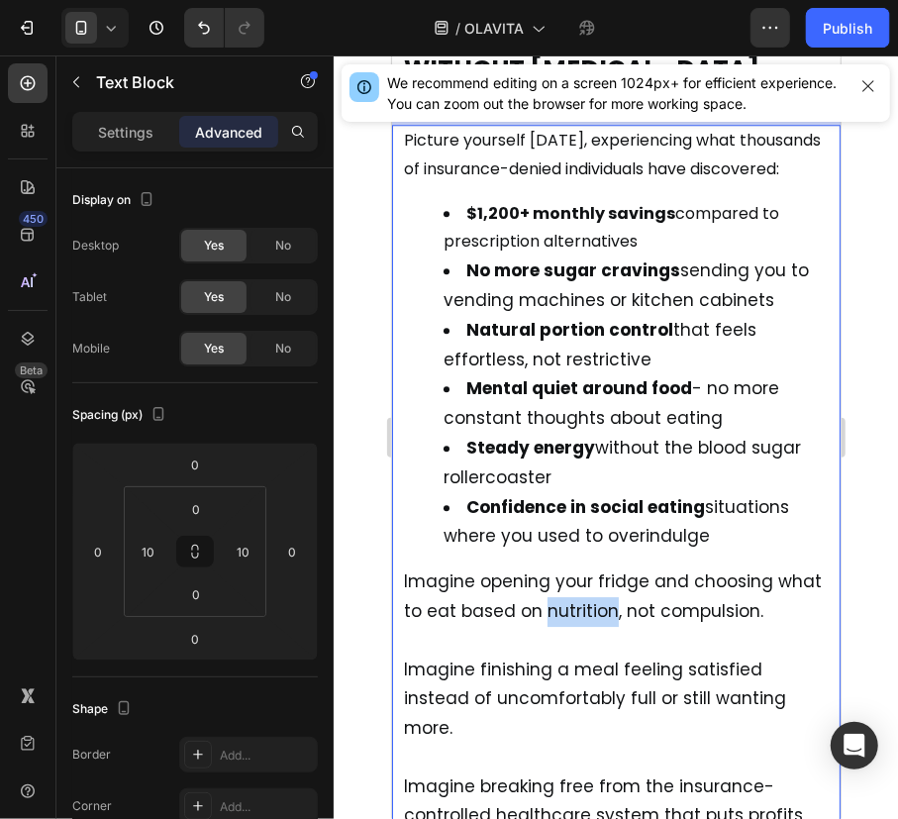
click at [555, 568] on span "Imagine opening your fridge and choosing what to eat based on nutrition, not co…" at bounding box center [612, 594] width 418 height 53
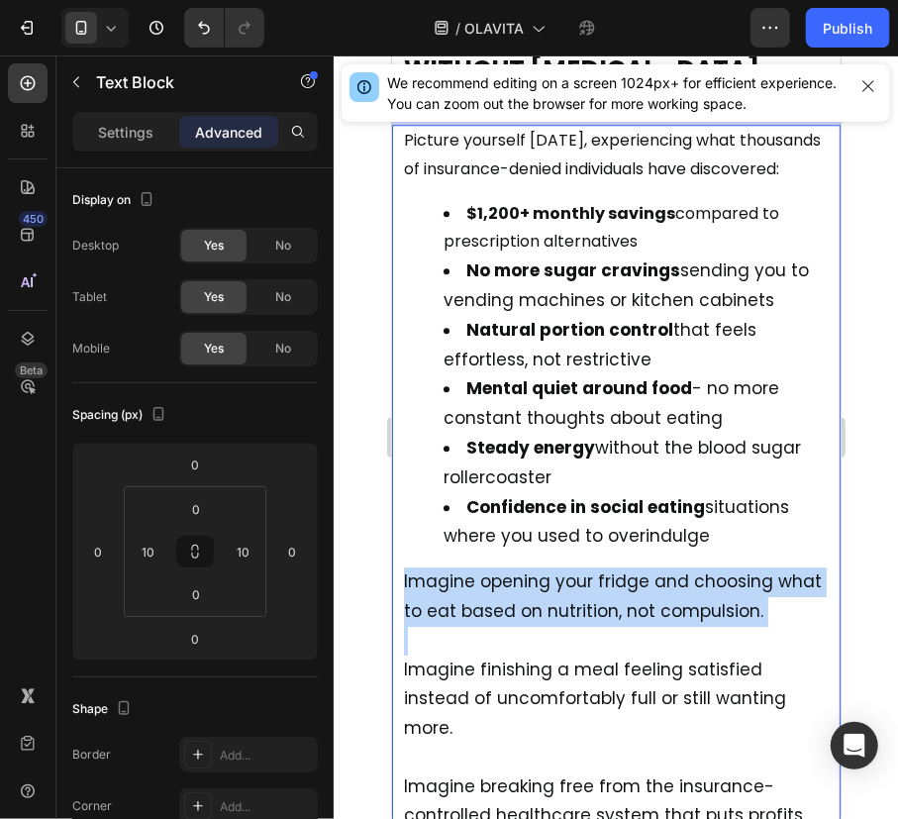
click at [555, 568] on span "Imagine opening your fridge and choosing what to eat based on nutrition, not co…" at bounding box center [612, 594] width 418 height 53
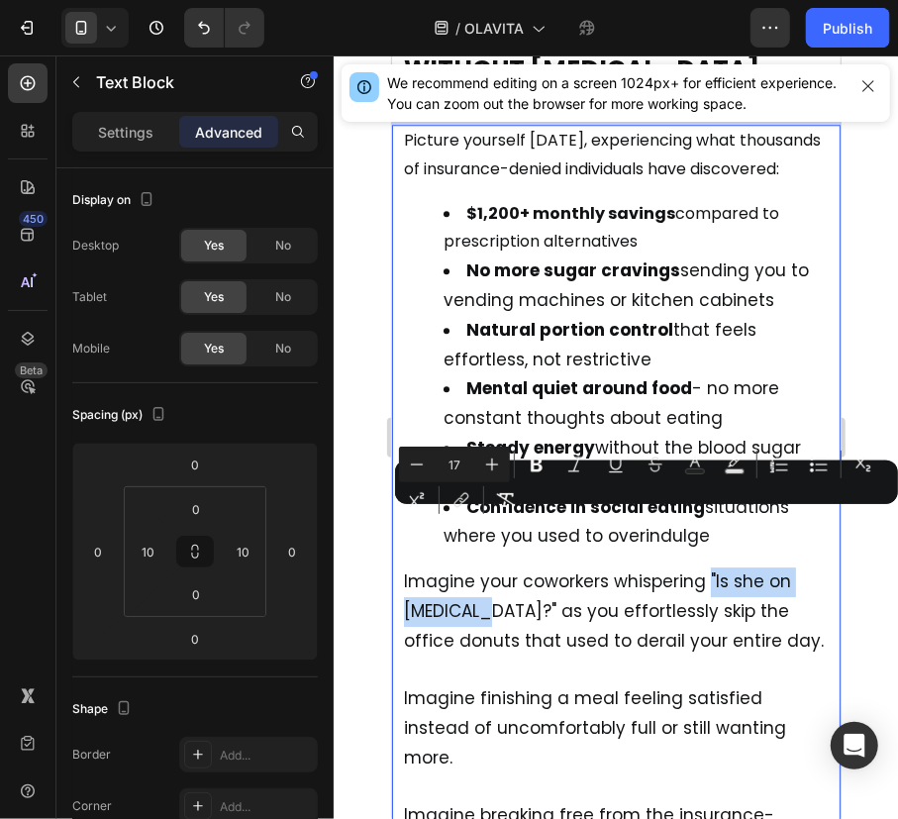
drag, startPoint x: 706, startPoint y: 524, endPoint x: 489, endPoint y: 554, distance: 219.0
click at [489, 568] on span "Imagine your coworkers whispering "Is she on [MEDICAL_DATA]?" as you effortless…" at bounding box center [613, 609] width 420 height 83
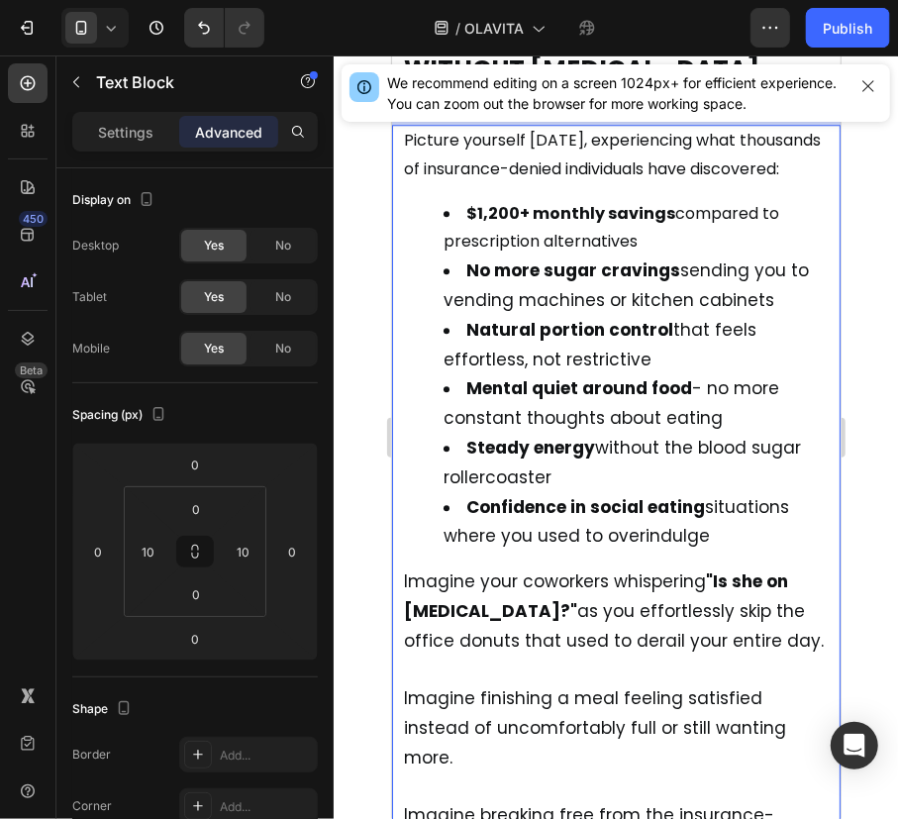
click at [555, 568] on span "Imagine your coworkers whispering "Is she on [MEDICAL_DATA]?" as you effortless…" at bounding box center [613, 609] width 420 height 83
click at [610, 590] on span "Imagine your coworkers whispering "Is she on [MEDICAL_DATA]?" as you effortless…" at bounding box center [613, 609] width 420 height 83
click at [625, 685] on span "Imagine finishing a meal feeling satisfied instead of uncomfortably full or sti…" at bounding box center [594, 726] width 382 height 83
click at [528, 655] on p "Imagine finishing a meal feeling satisfied instead of uncomfortably full or sti…" at bounding box center [615, 713] width 425 height 117
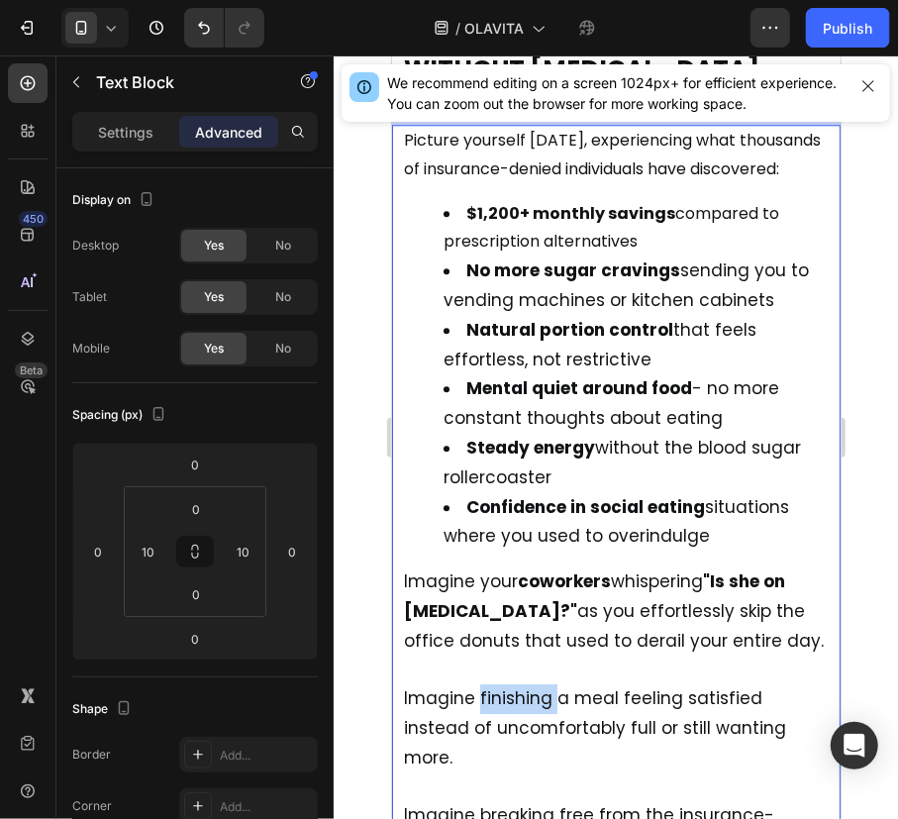
click at [528, 655] on p "Imagine finishing a meal feeling satisfied instead of uncomfortably full or sti…" at bounding box center [615, 713] width 425 height 117
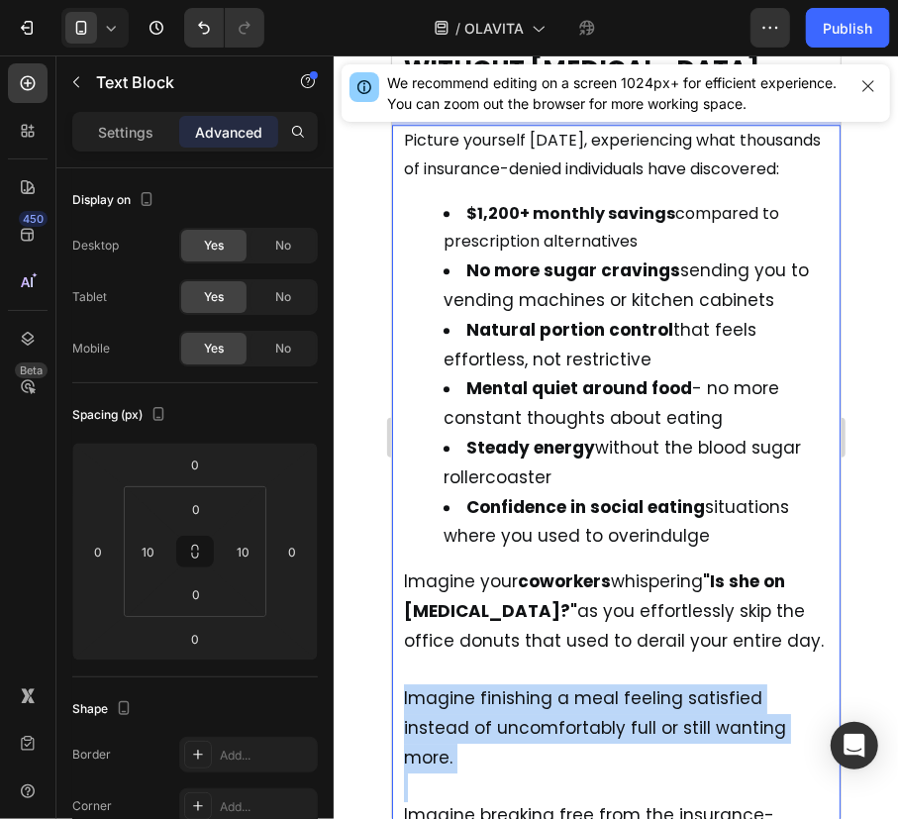
click at [528, 655] on p "Imagine finishing a meal feeling satisfied instead of uncomfortably full or sti…" at bounding box center [615, 713] width 425 height 117
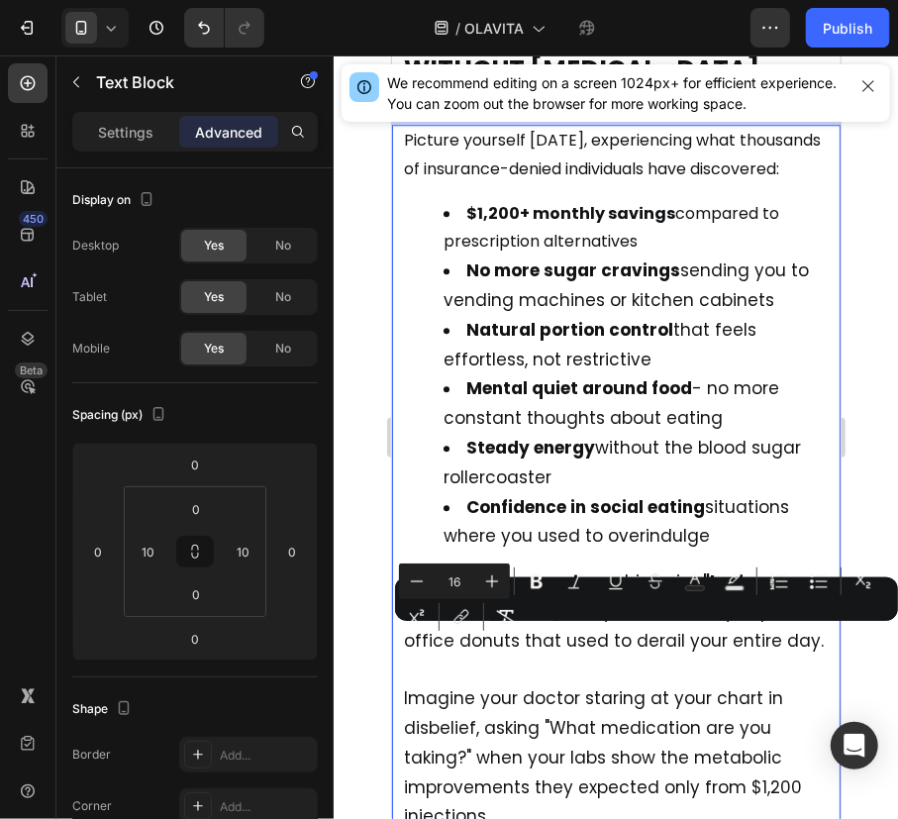
scroll to position [15595, 0]
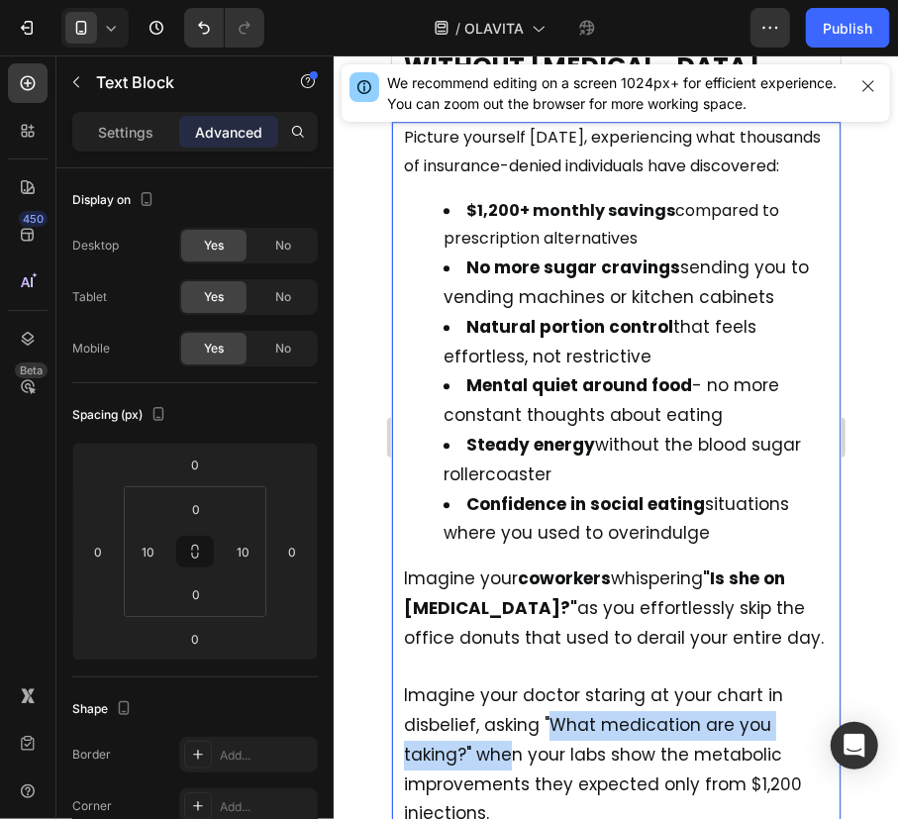
drag, startPoint x: 546, startPoint y: 658, endPoint x: 510, endPoint y: 696, distance: 52.5
click at [510, 696] on span "Imagine your doctor staring at your chart in disbelief, asking "What medication…" at bounding box center [602, 753] width 398 height 142
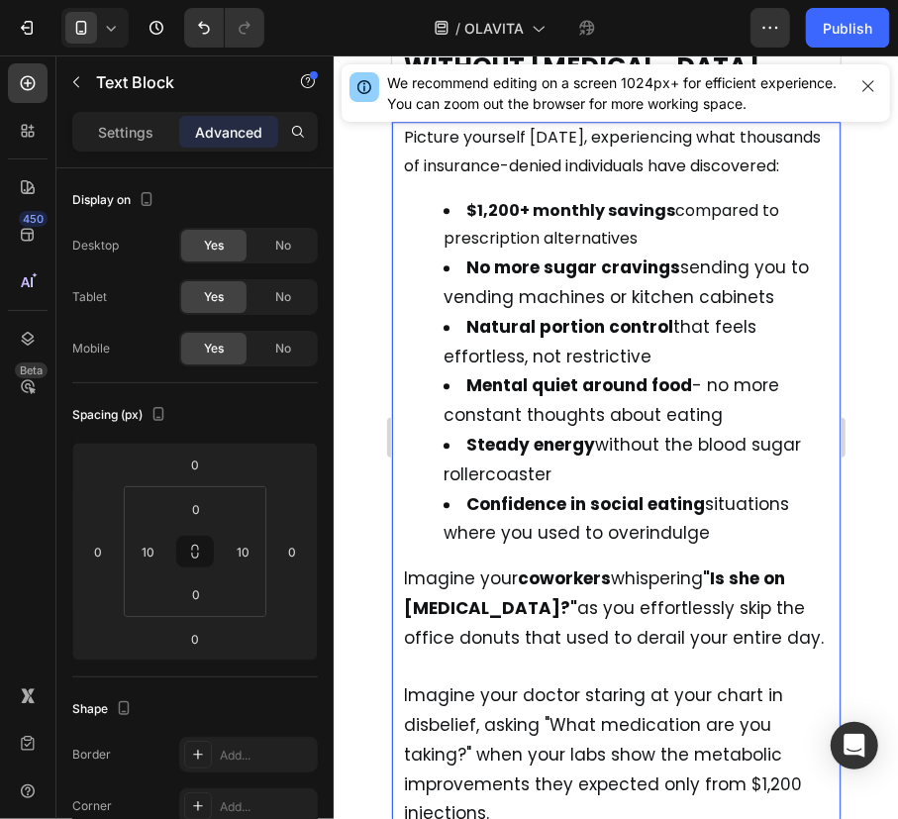
click at [545, 682] on span "Imagine your doctor staring at your chart in disbelief, asking "What medication…" at bounding box center [602, 753] width 398 height 142
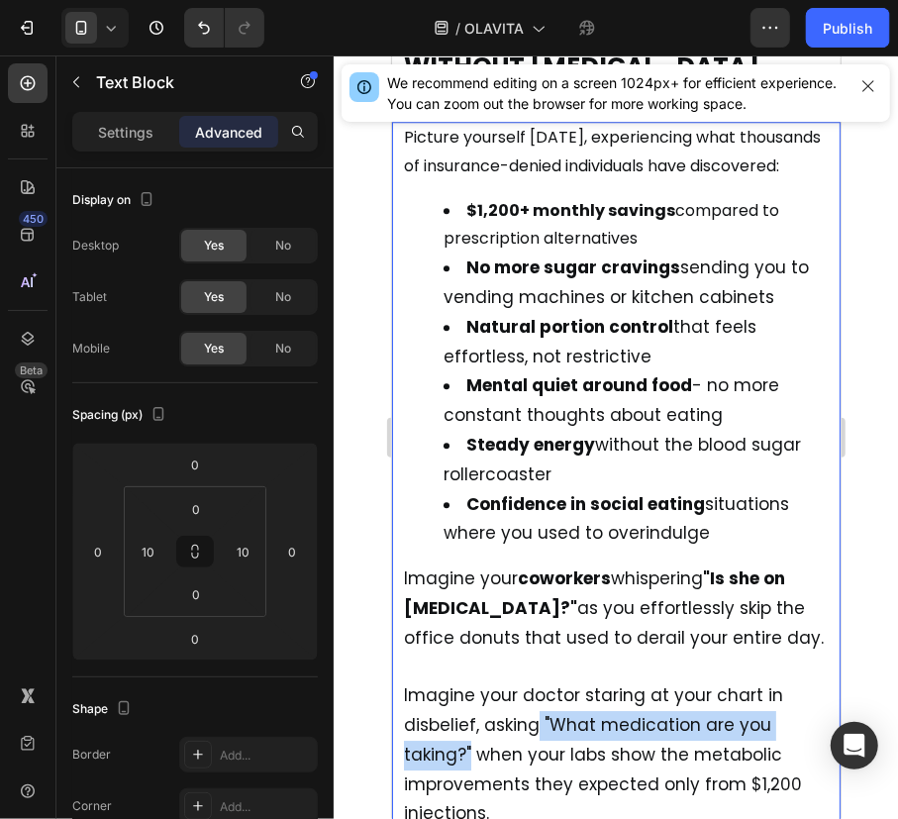
drag, startPoint x: 538, startPoint y: 660, endPoint x: 468, endPoint y: 706, distance: 82.9
click at [468, 706] on span "Imagine your doctor staring at your chart in disbelief, asking "What medication…" at bounding box center [602, 753] width 398 height 142
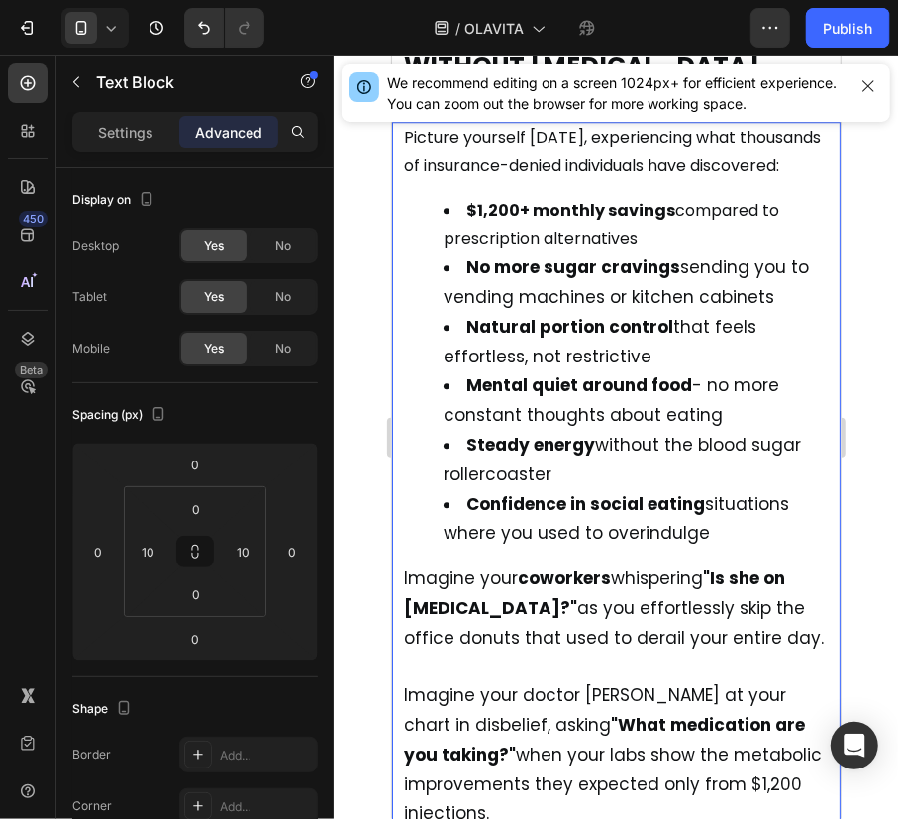
click at [512, 726] on span "Imagine your doctor staring at your chart in disbelief, asking "What medication…" at bounding box center [612, 753] width 418 height 142
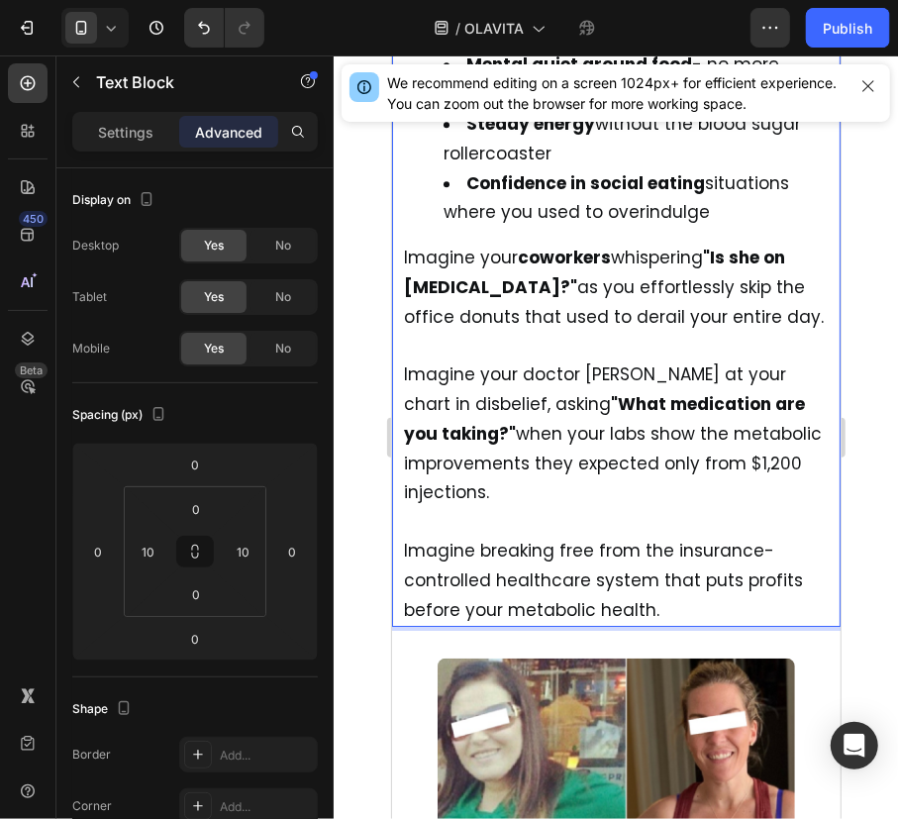
scroll to position [15916, 0]
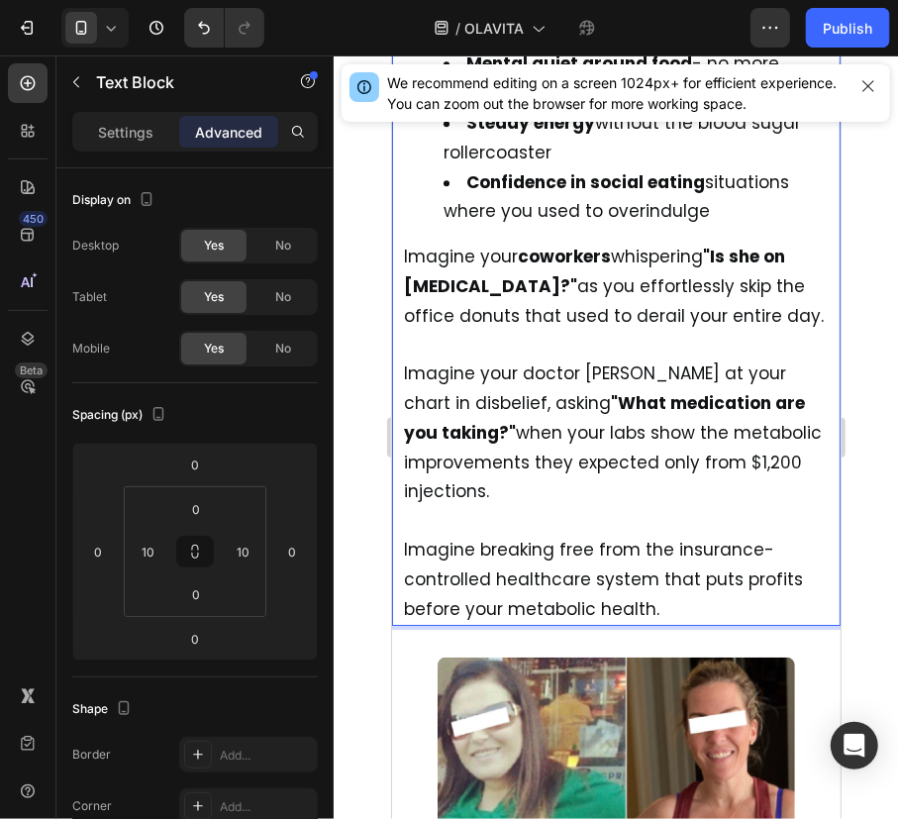
click at [471, 537] on span "Imagine breaking free from the insurance-controlled healthcare system that puts…" at bounding box center [602, 578] width 399 height 83
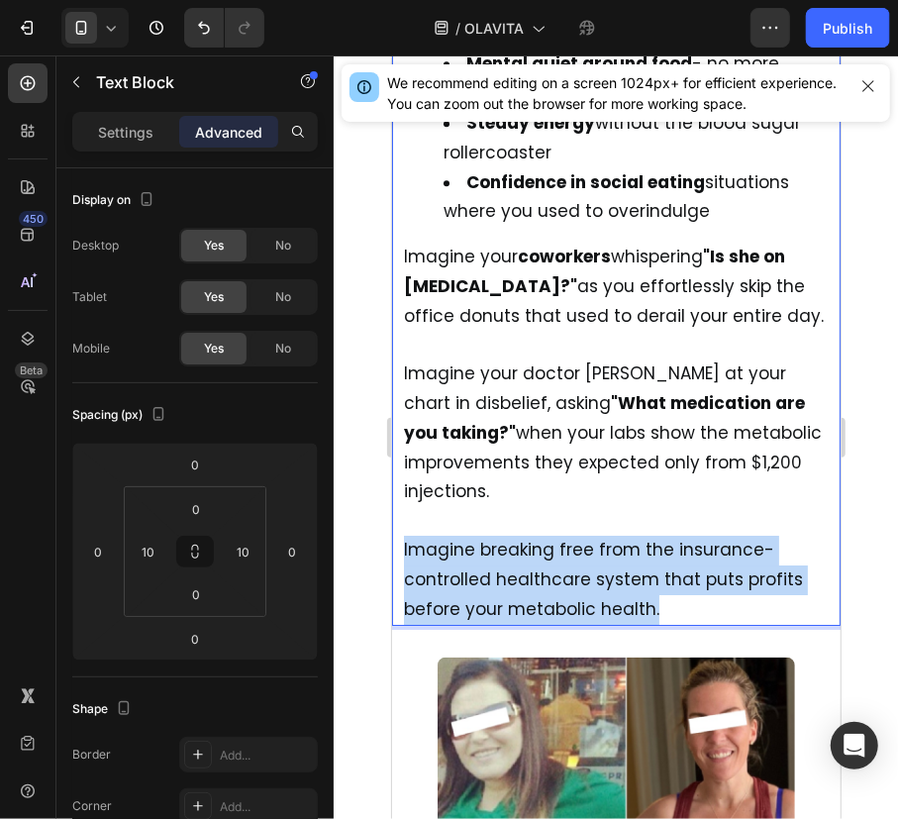
click at [471, 537] on span "Imagine breaking free from the insurance-controlled healthcare system that puts…" at bounding box center [602, 578] width 399 height 83
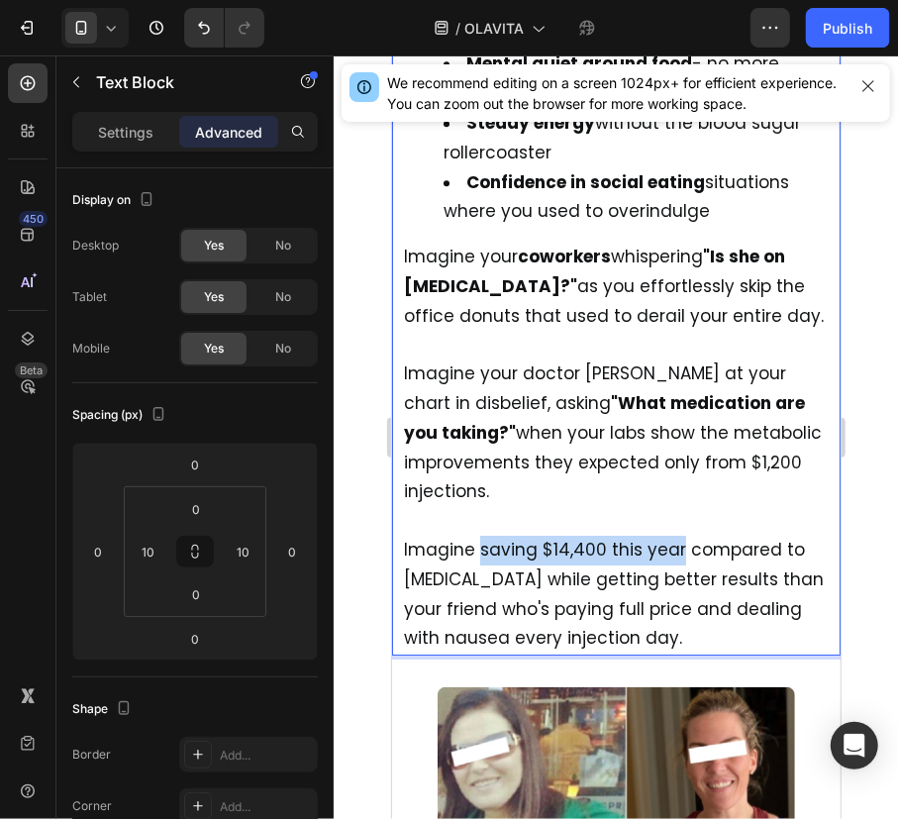
drag, startPoint x: 478, startPoint y: 488, endPoint x: 676, endPoint y: 484, distance: 198.0
click at [676, 537] on span "Imagine saving $14,400 this year compared to [MEDICAL_DATA] while getting bette…" at bounding box center [613, 593] width 420 height 112
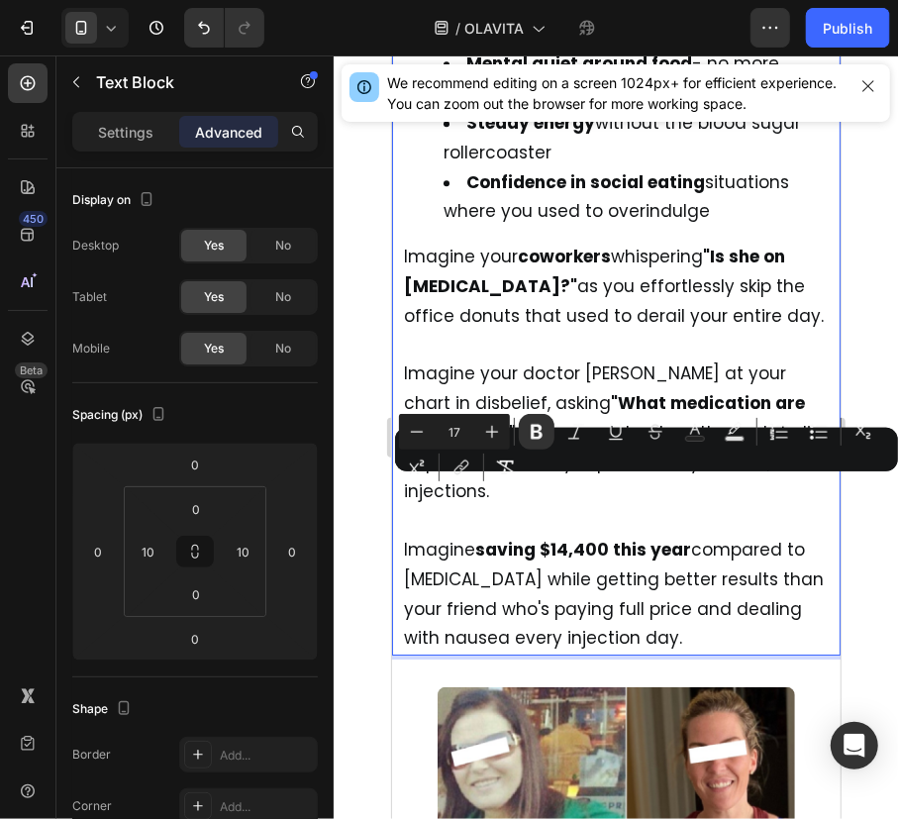
click at [424, 537] on span "Imagine saving $14,400 this year compared to [MEDICAL_DATA] while getting bette…" at bounding box center [613, 593] width 420 height 112
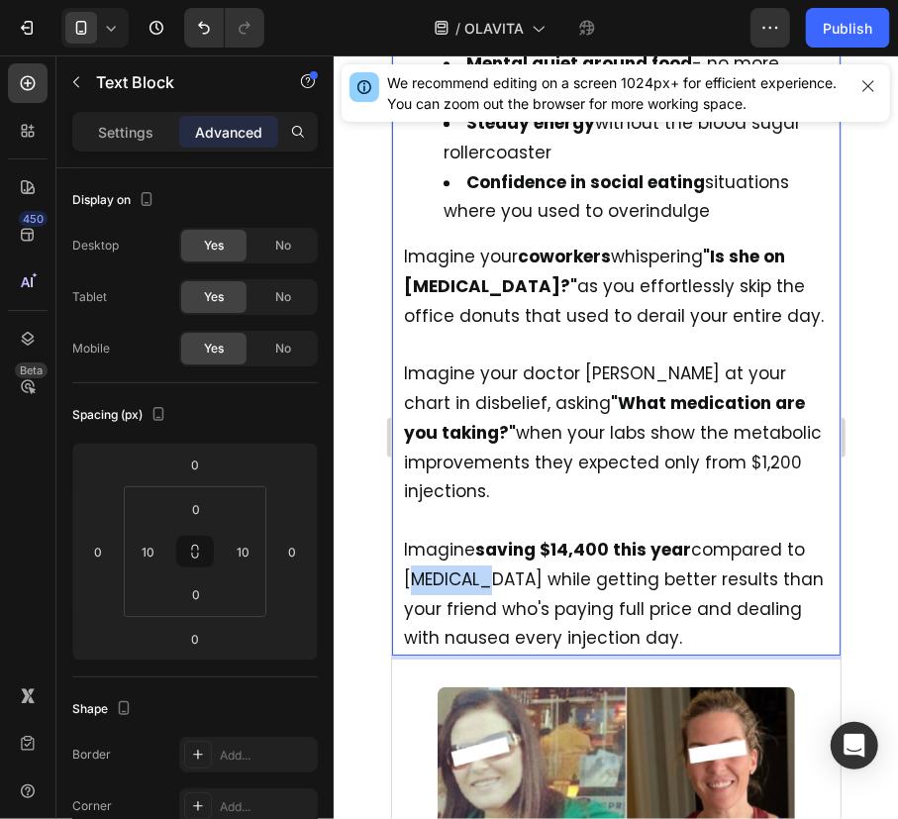
click at [424, 537] on span "Imagine saving $14,400 this year compared to [MEDICAL_DATA] while getting bette…" at bounding box center [613, 593] width 420 height 112
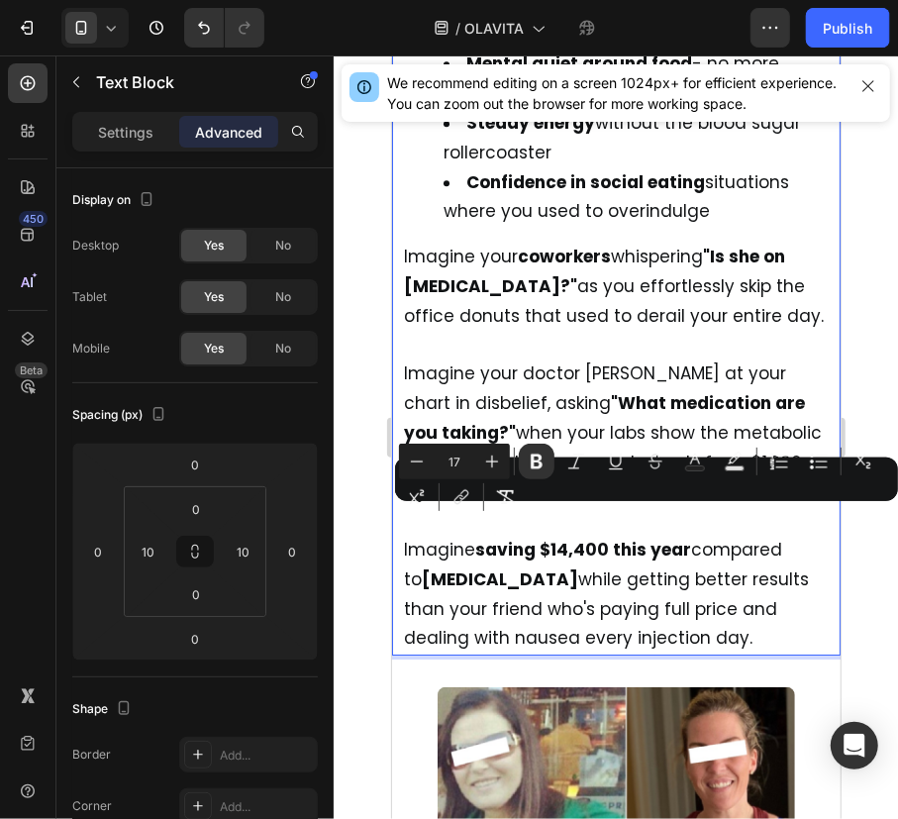
click at [595, 537] on span "Imagine saving $14,400 this year compared to [MEDICAL_DATA] while getting bette…" at bounding box center [605, 593] width 405 height 112
drag, startPoint x: 595, startPoint y: 526, endPoint x: 704, endPoint y: 525, distance: 108.9
click at [704, 537] on span "Imagine saving $14,400 this year compared to [MEDICAL_DATA] while getting bette…" at bounding box center [605, 593] width 405 height 112
click at [701, 553] on span "Imagine saving $14,400 this year compared to [MEDICAL_DATA] while getting bette…" at bounding box center [601, 593] width 396 height 112
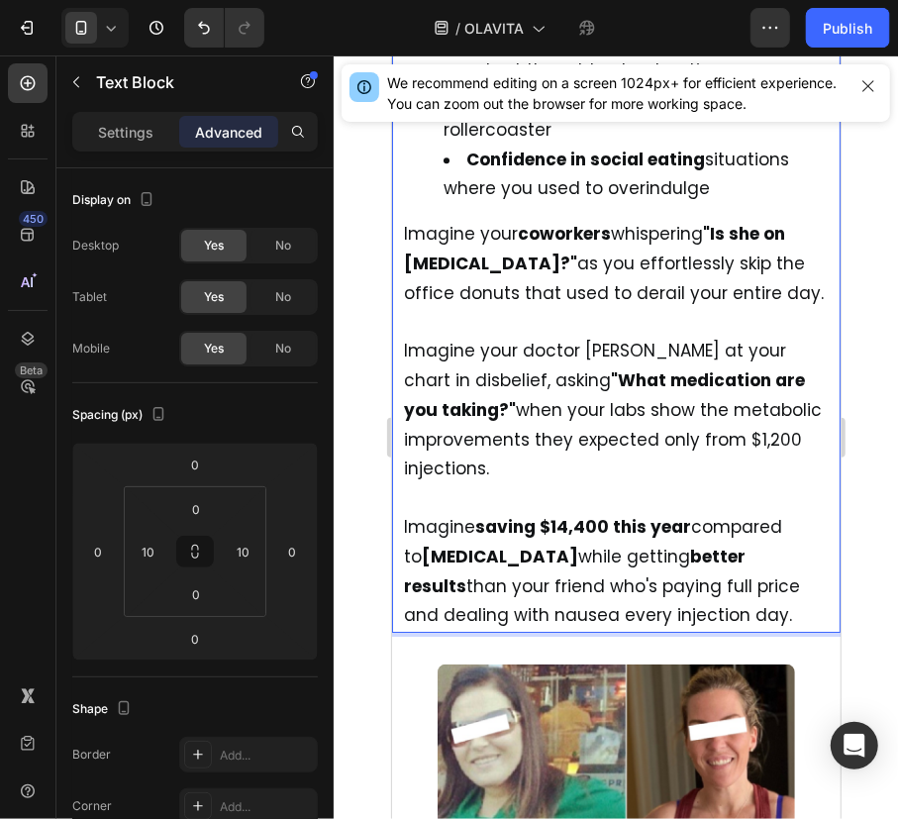
scroll to position [15940, 0]
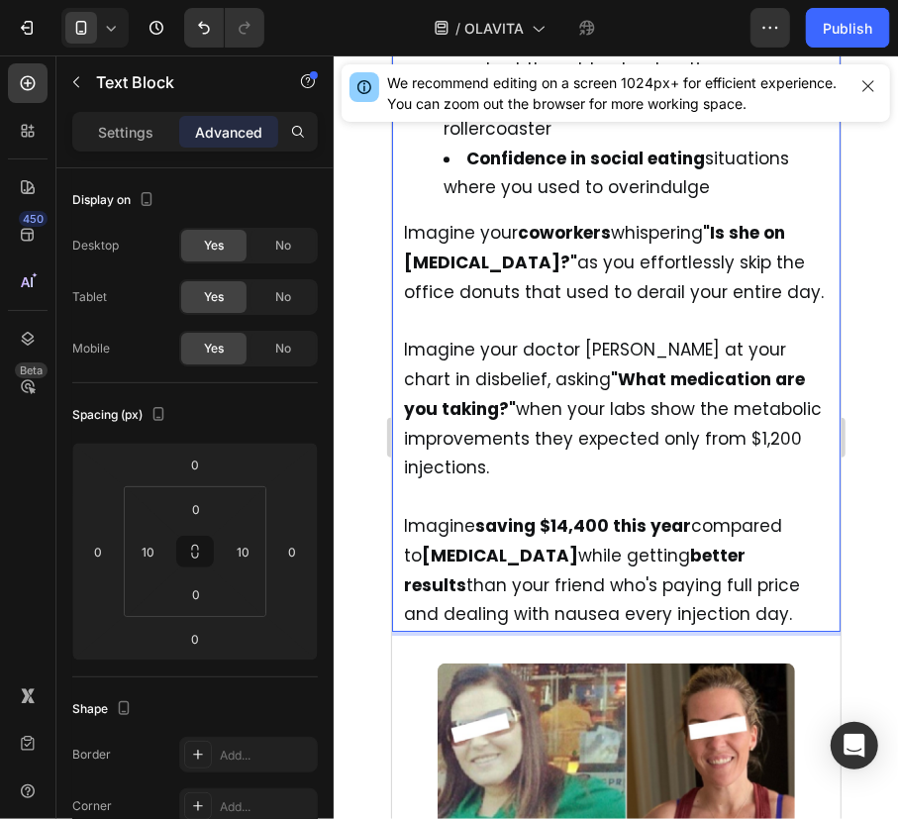
click at [696, 544] on p "Imagine saving $14,400 this year compared to [MEDICAL_DATA] while getting bette…" at bounding box center [615, 555] width 425 height 147
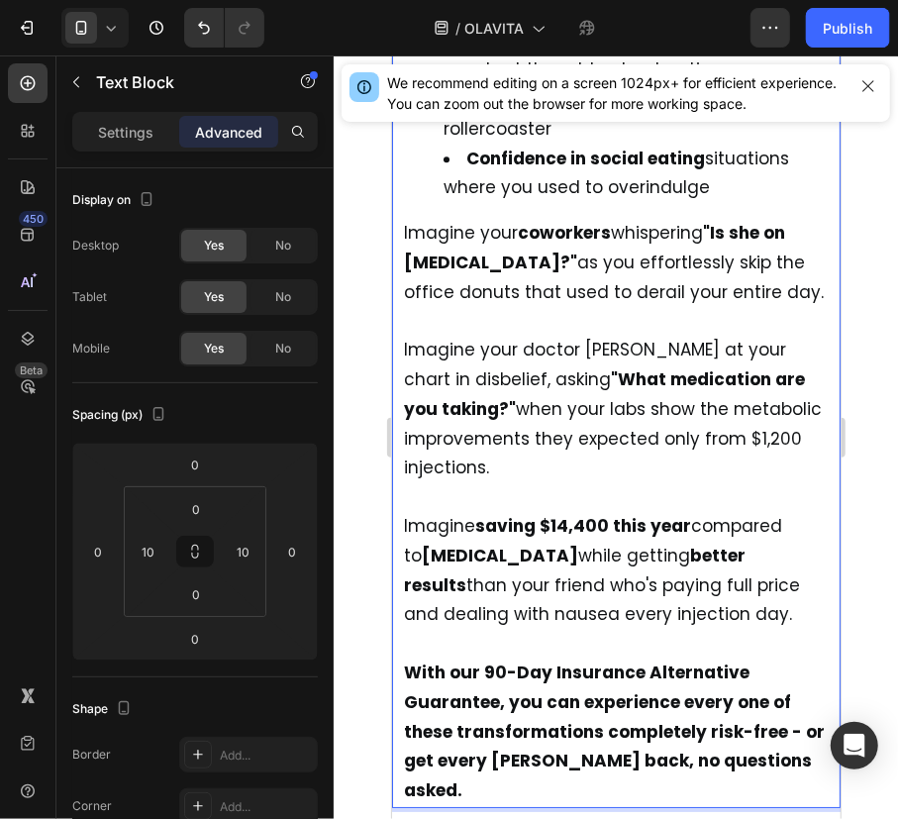
click at [617, 659] on strong "With our 90-Day Insurance Alternative Guarantee, you can experience every one o…" at bounding box center [613, 730] width 421 height 142
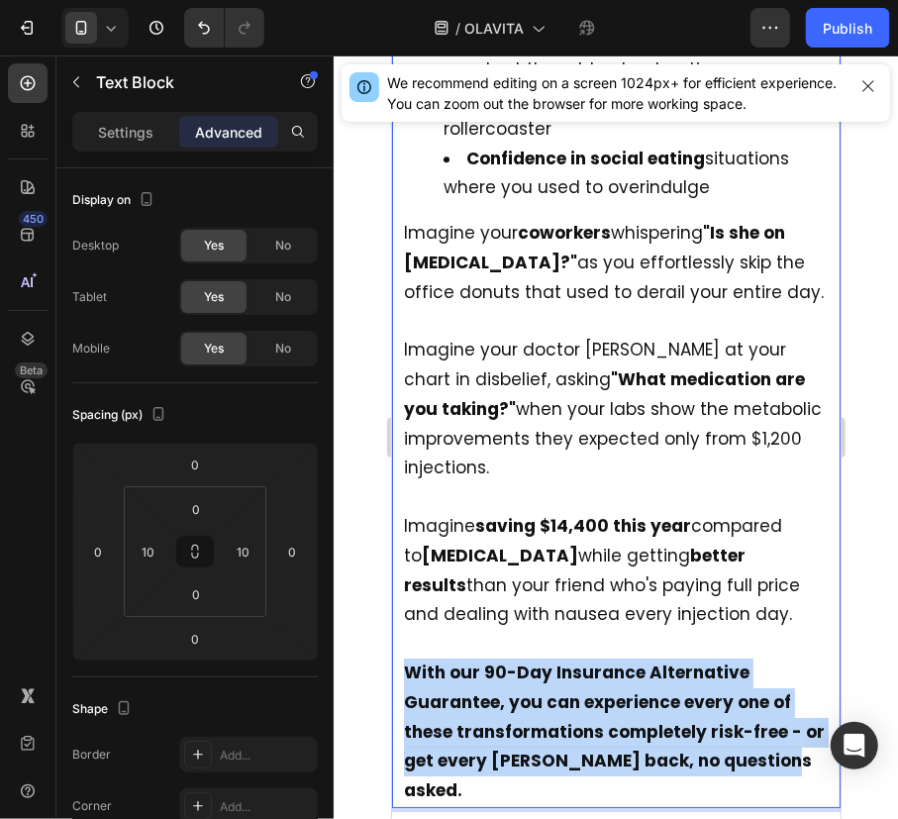
click at [617, 659] on strong "With our 90-Day Insurance Alternative Guarantee, you can experience every one o…" at bounding box center [613, 730] width 421 height 142
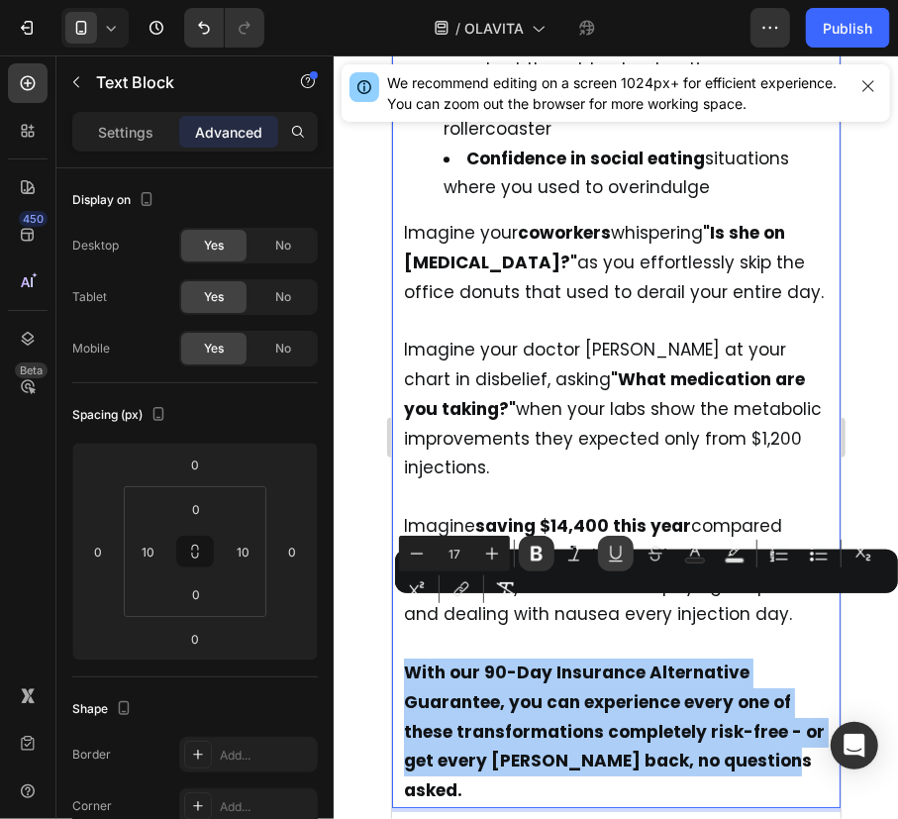
click at [623, 556] on icon "Editor contextual toolbar" at bounding box center [616, 554] width 20 height 20
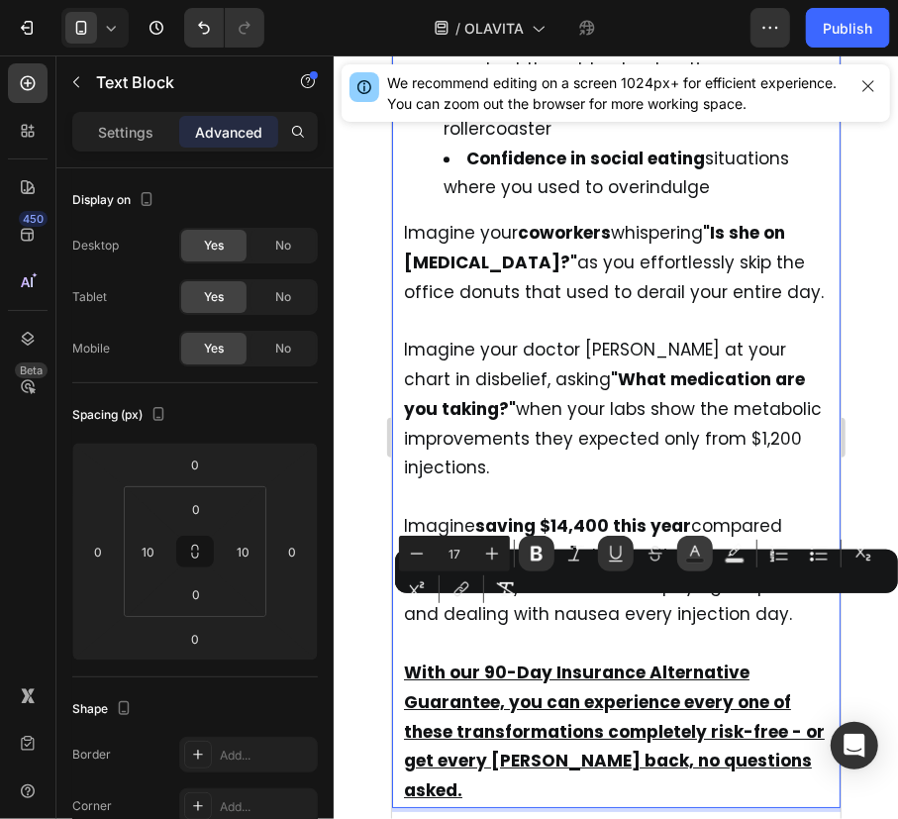
click at [710, 553] on button "Text Color" at bounding box center [695, 554] width 36 height 36
type input "101214"
click at [592, 659] on u "With our 90-Day Insurance Alternative Guarantee, you can experience every one o…" at bounding box center [613, 730] width 421 height 142
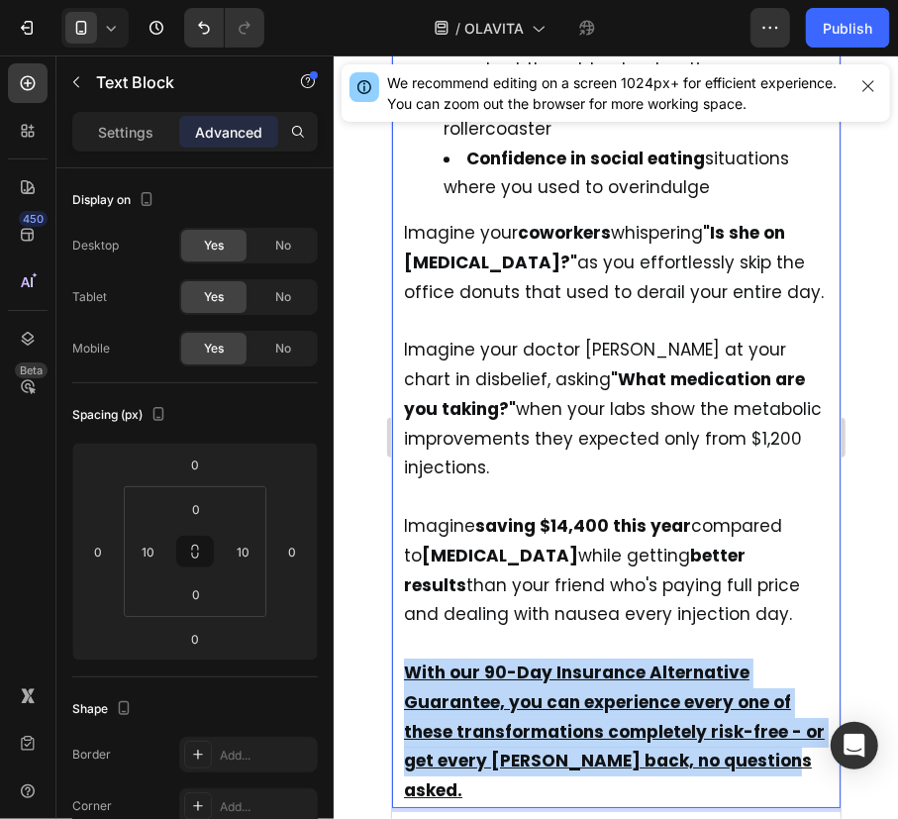
click at [592, 659] on u "With our 90-Day Insurance Alternative Guarantee, you can experience every one o…" at bounding box center [613, 730] width 421 height 142
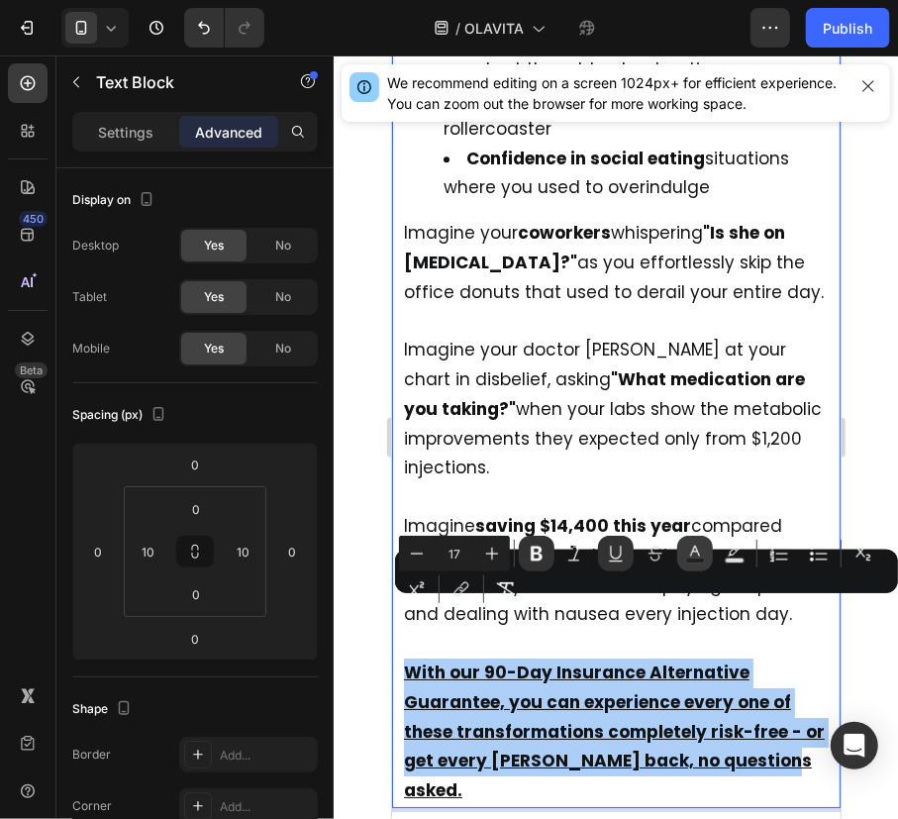
click at [683, 554] on button "Text Color" at bounding box center [695, 554] width 36 height 36
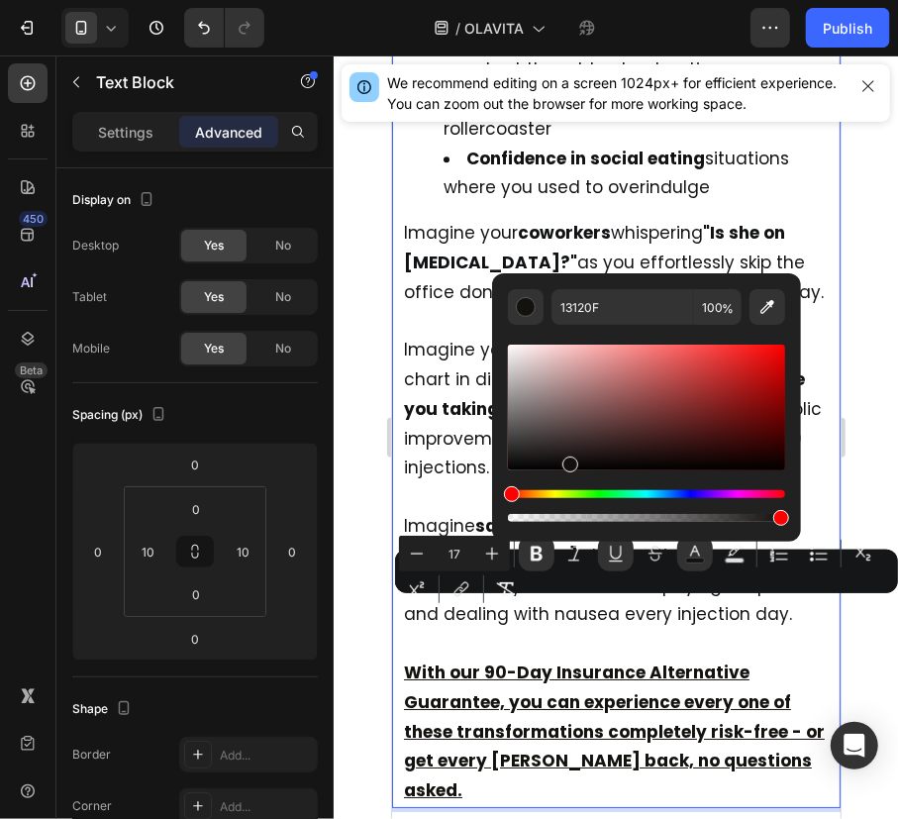
type input "130F0F"
drag, startPoint x: 932, startPoint y: 548, endPoint x: 487, endPoint y: 485, distance: 449.0
click at [600, 659] on u "With our 90-Day Insurance Alternative Guarantee, you can experience every one o…" at bounding box center [613, 730] width 421 height 142
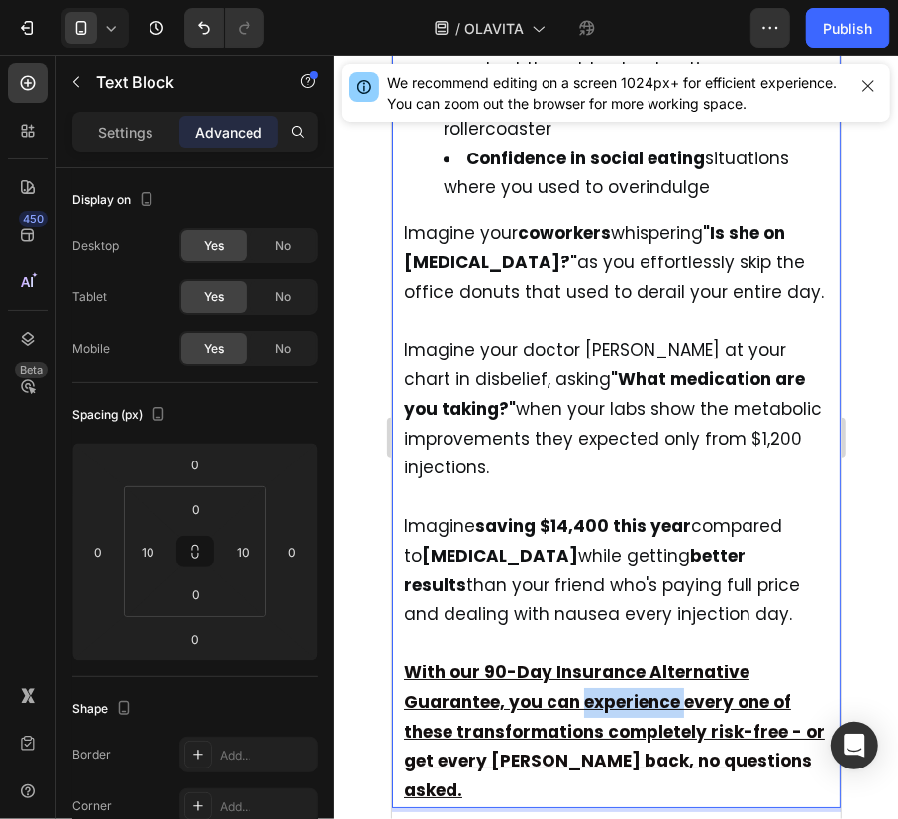
click at [600, 659] on u "With our 90-Day Insurance Alternative Guarantee, you can experience every one o…" at bounding box center [613, 730] width 421 height 142
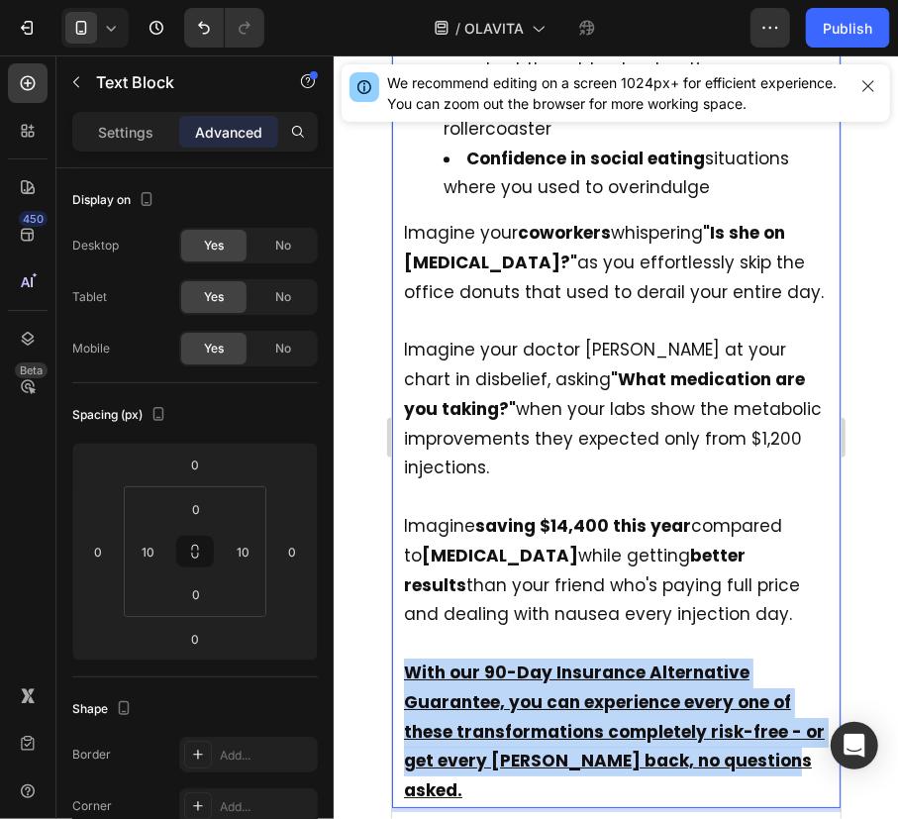
click at [600, 659] on u "With our 90-Day Insurance Alternative Guarantee, you can experience every one o…" at bounding box center [613, 730] width 421 height 142
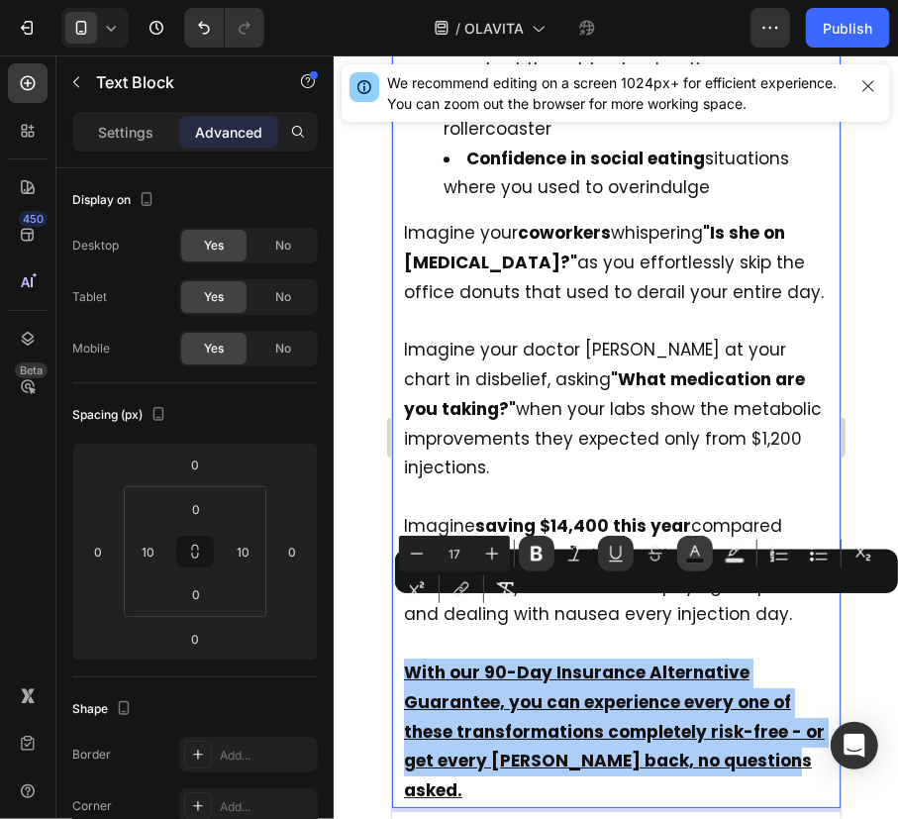
click at [685, 545] on icon "Editor contextual toolbar" at bounding box center [695, 554] width 20 height 20
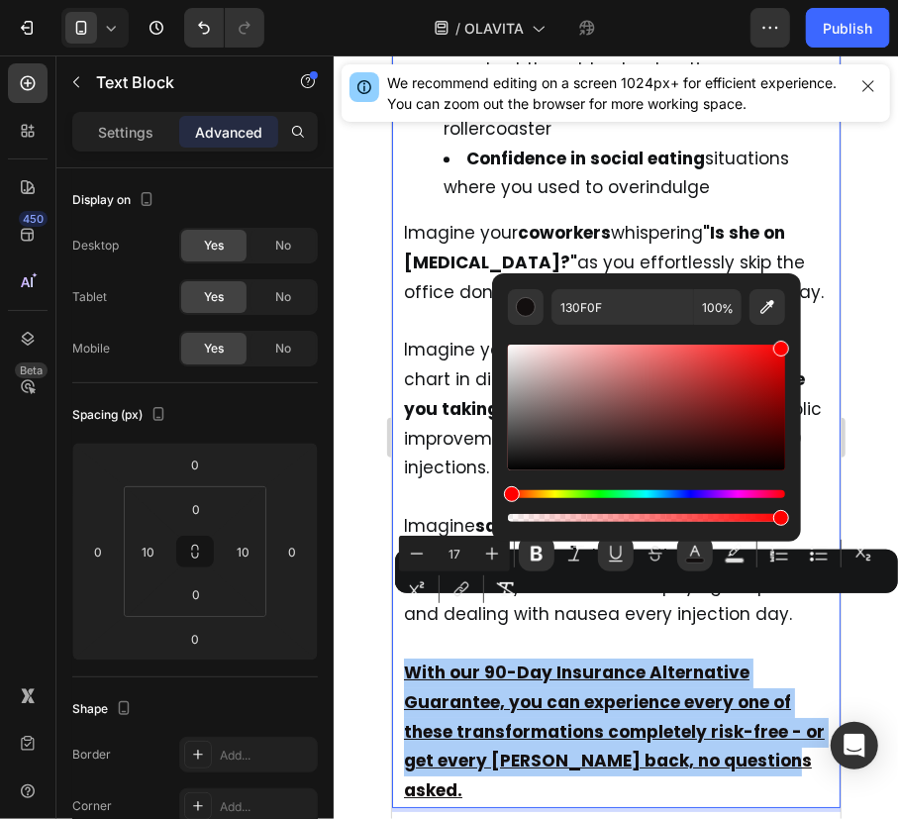
drag, startPoint x: 1122, startPoint y: 489, endPoint x: 801, endPoint y: 318, distance: 363.6
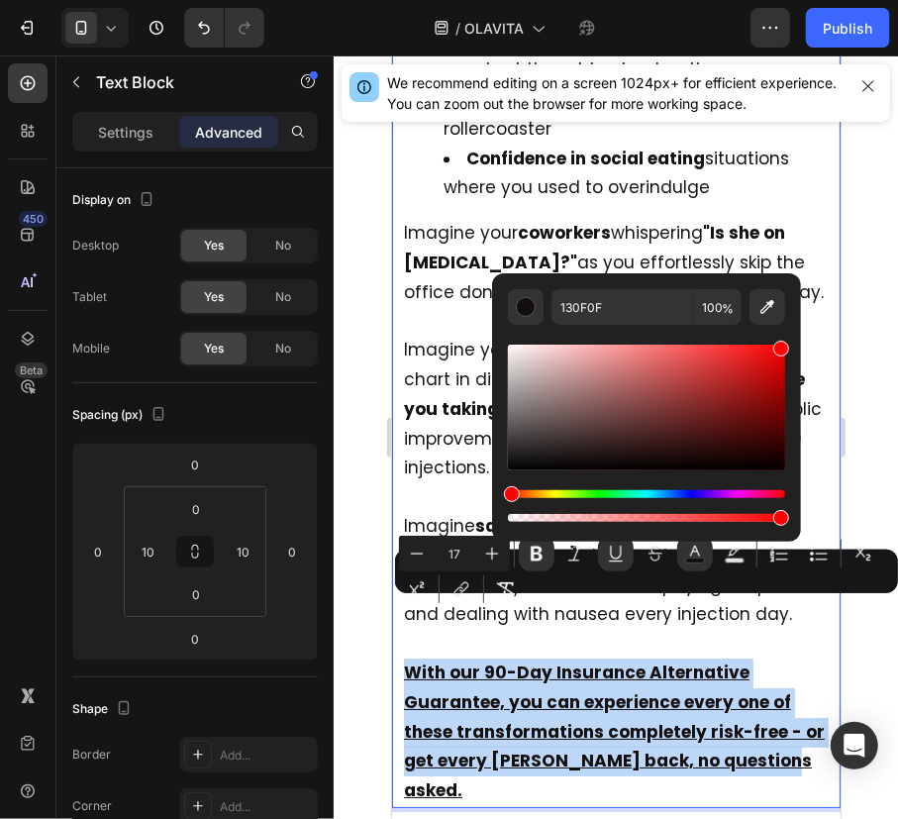
type input "FF0000"
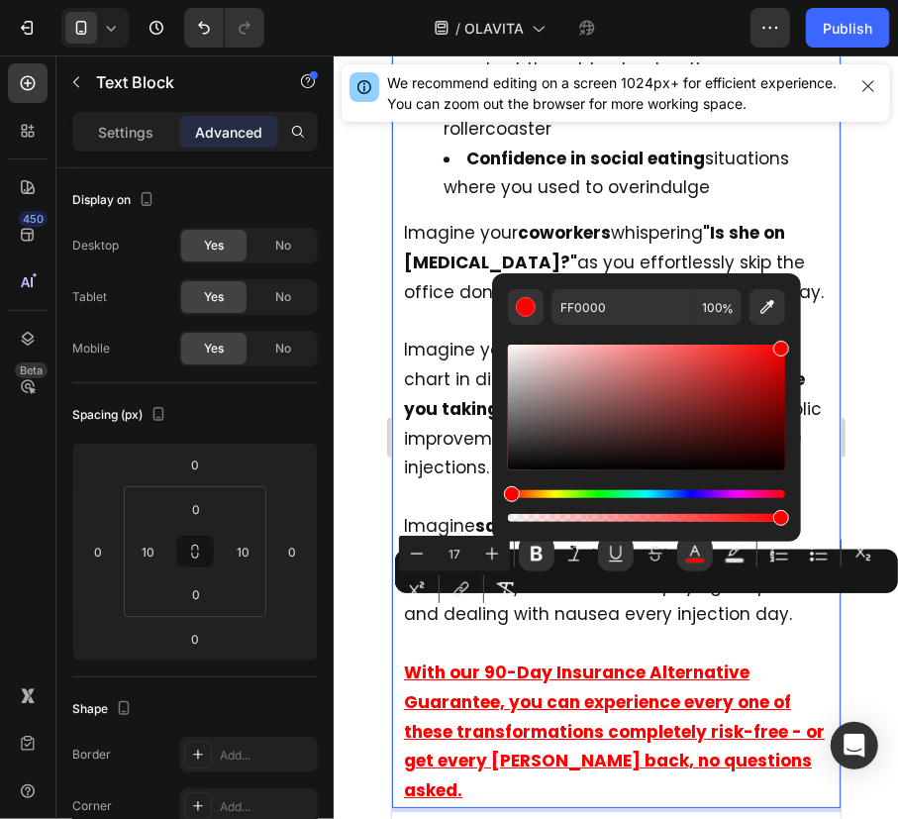
click at [815, 607] on div "Picture yourself [DATE], experiencing what thousands of insurance-denied indivi…" at bounding box center [615, 291] width 429 height 1032
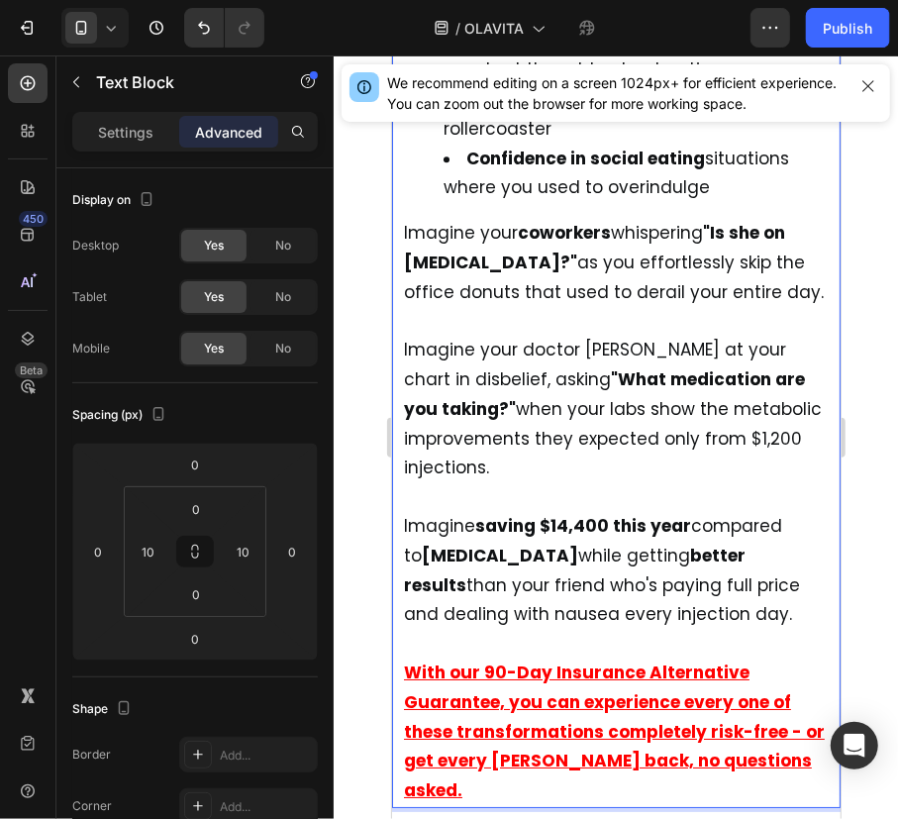
click at [883, 616] on div at bounding box center [616, 436] width 564 height 763
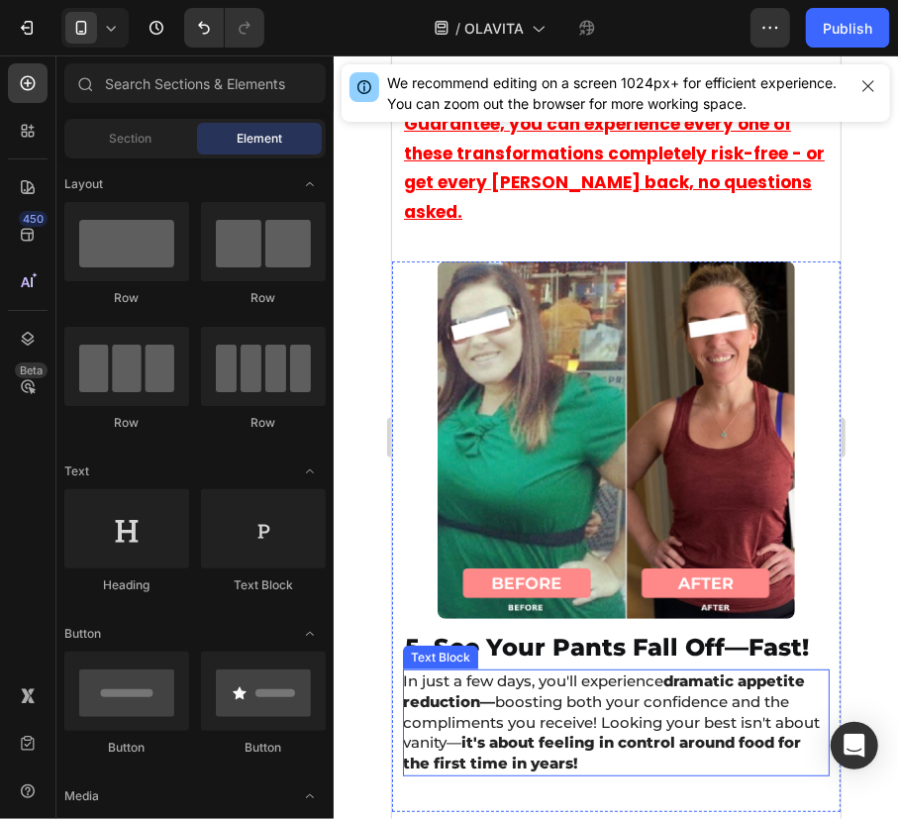
scroll to position [16521, 0]
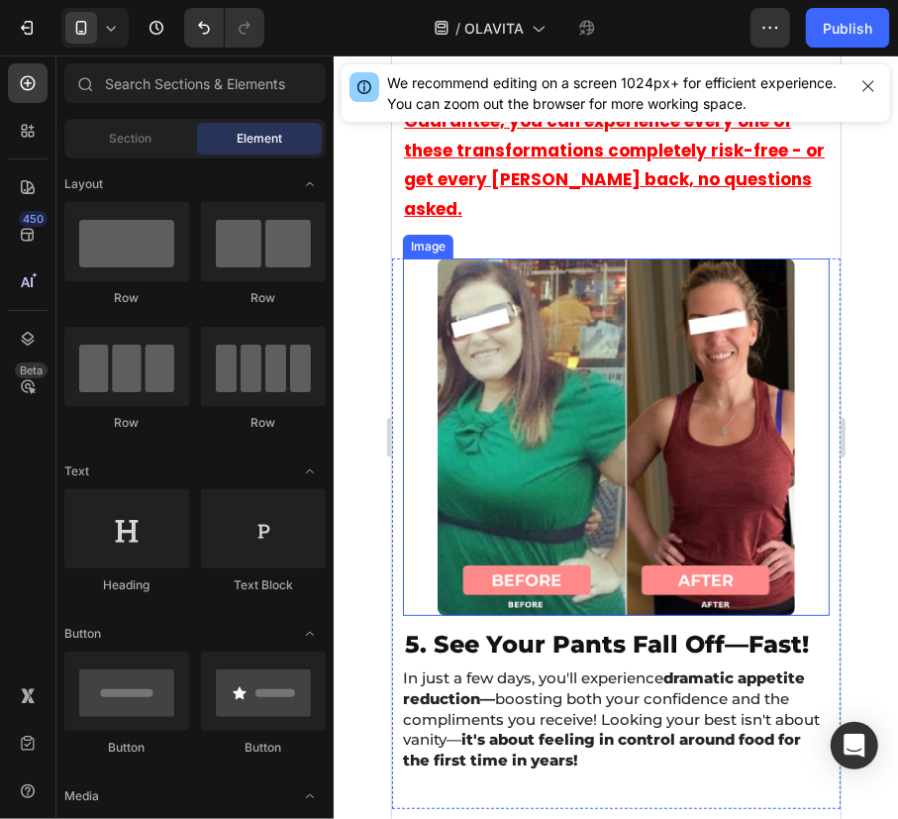
click at [628, 477] on img at bounding box center [615, 435] width 357 height 357
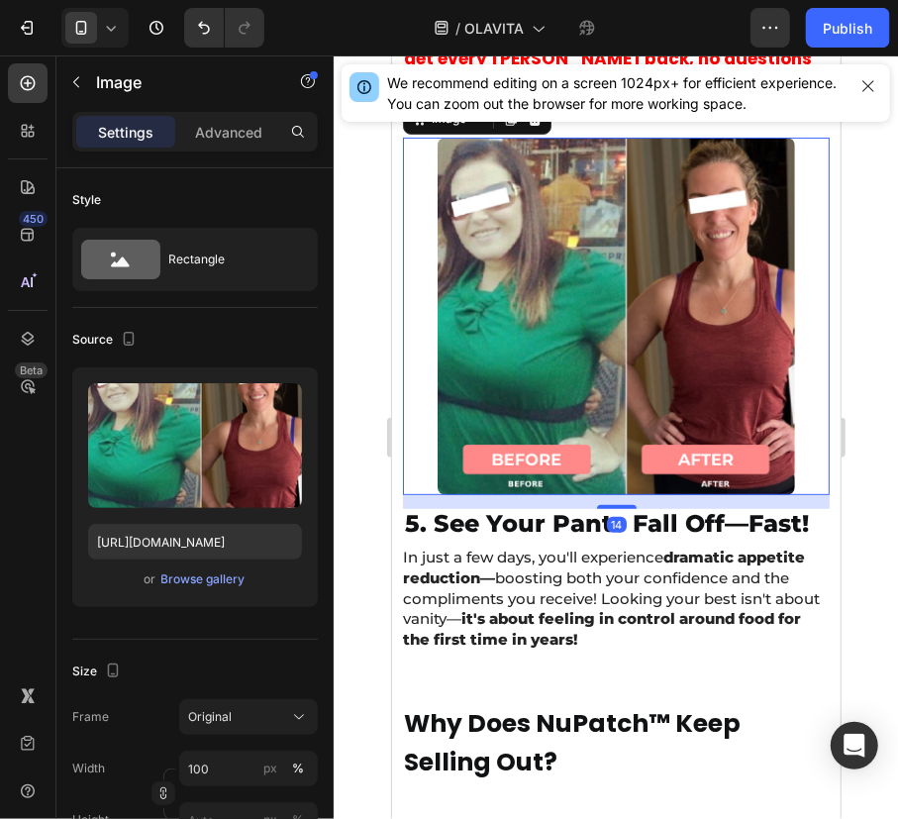
scroll to position [16790, 0]
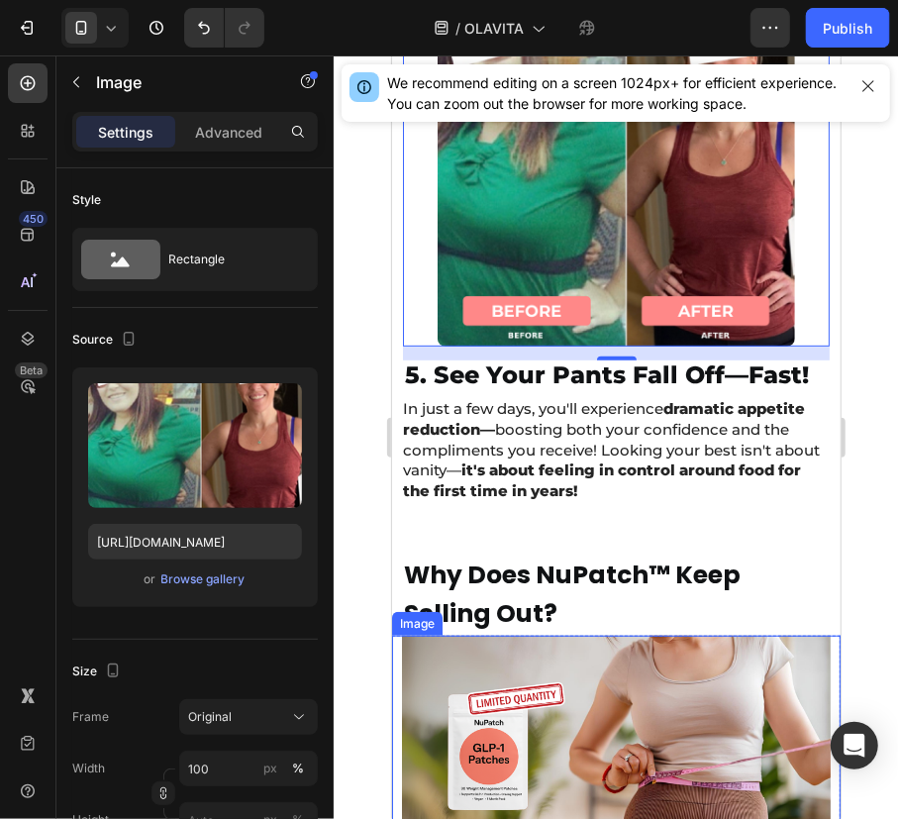
click at [611, 635] on img at bounding box center [615, 756] width 429 height 242
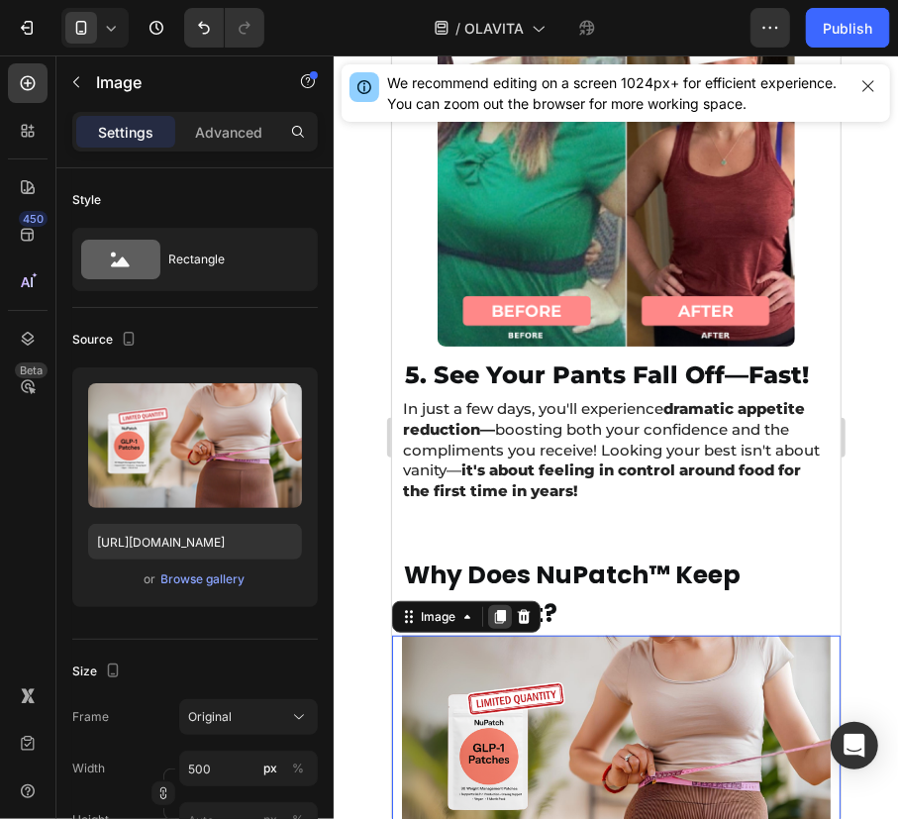
click at [491, 608] on icon at bounding box center [499, 616] width 16 height 16
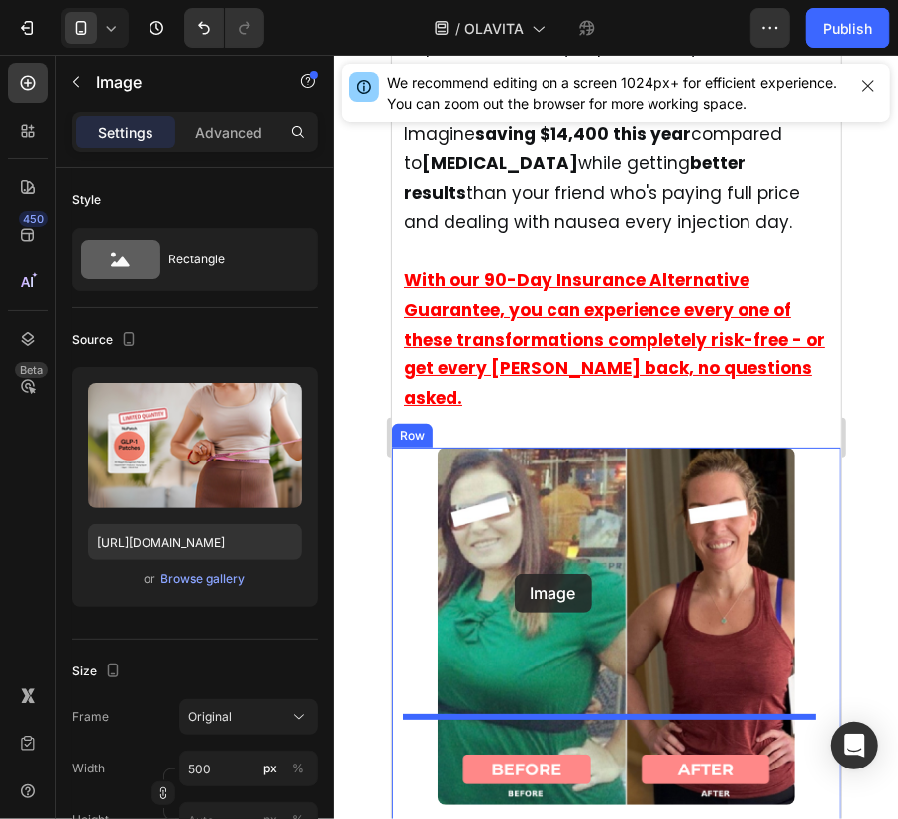
scroll to position [16328, 0]
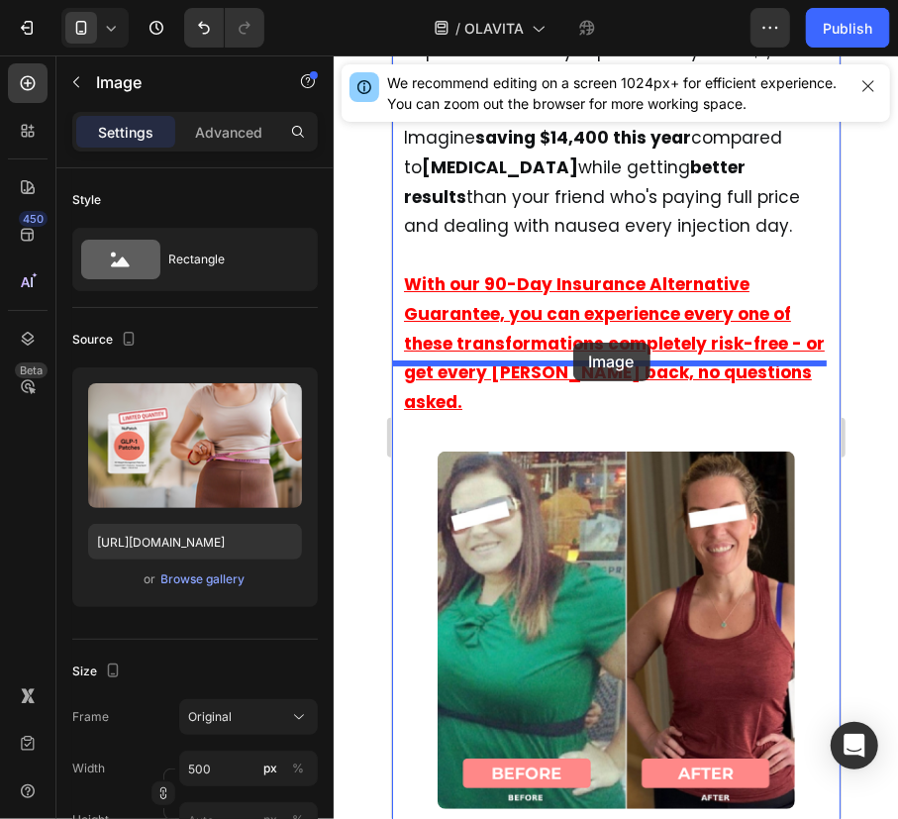
drag, startPoint x: 411, startPoint y: 677, endPoint x: 572, endPoint y: 342, distance: 372.4
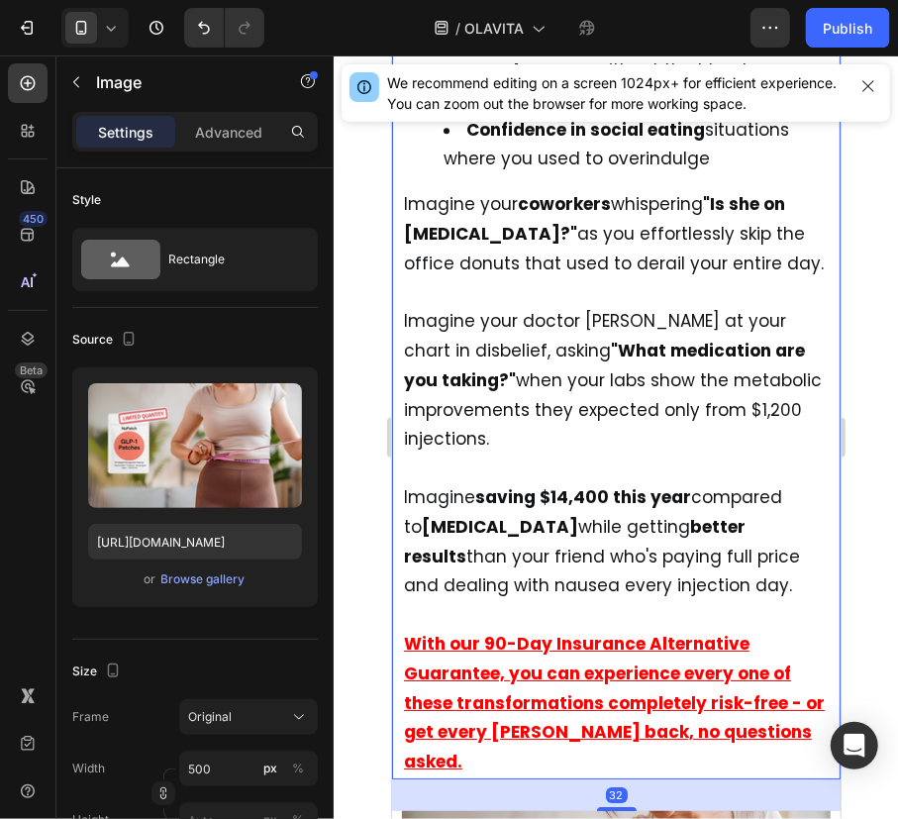
click at [693, 453] on p "Imagine saving $14,400 this year compared to [MEDICAL_DATA] while getting bette…" at bounding box center [615, 526] width 425 height 147
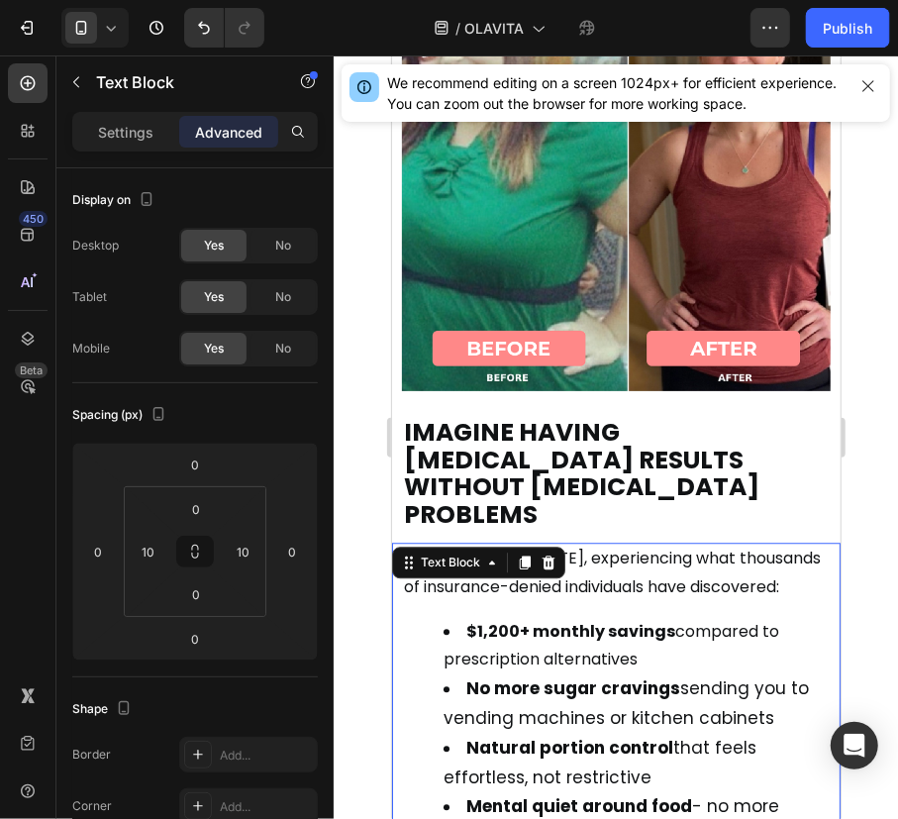
scroll to position [15158, 0]
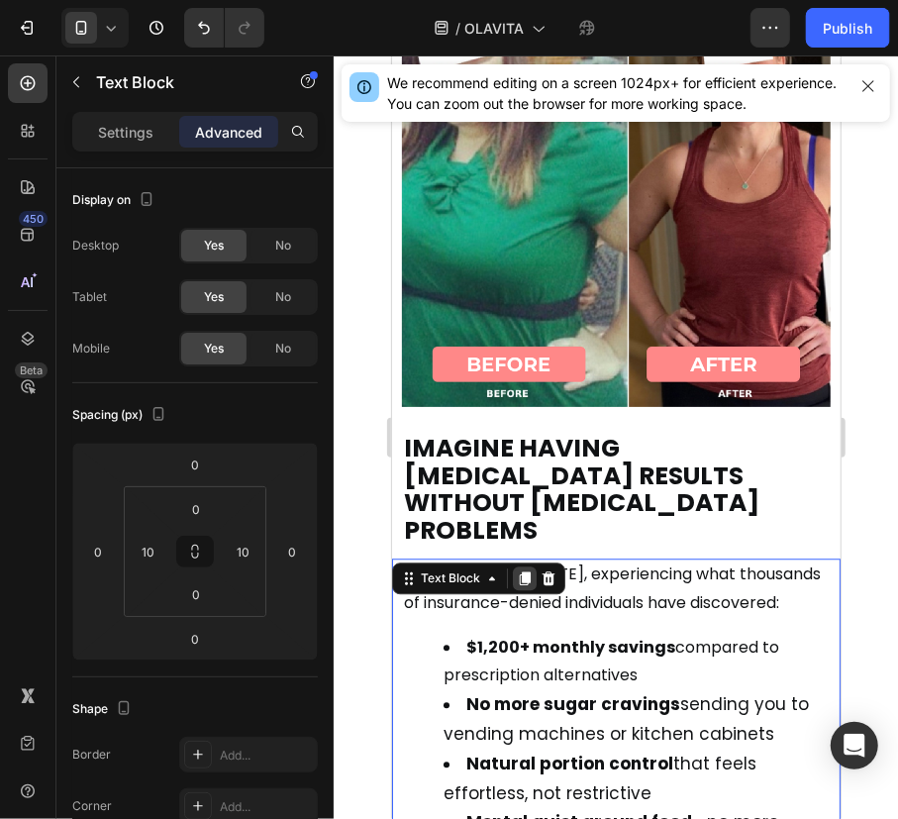
click at [519, 570] on icon at bounding box center [524, 577] width 11 height 14
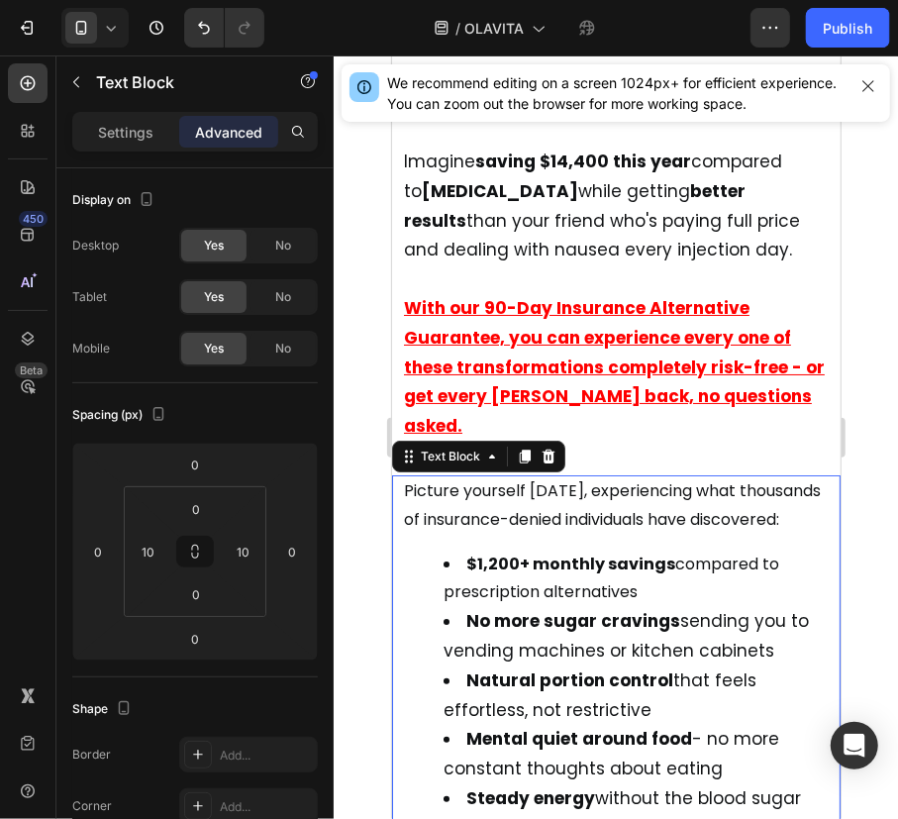
scroll to position [16296, 0]
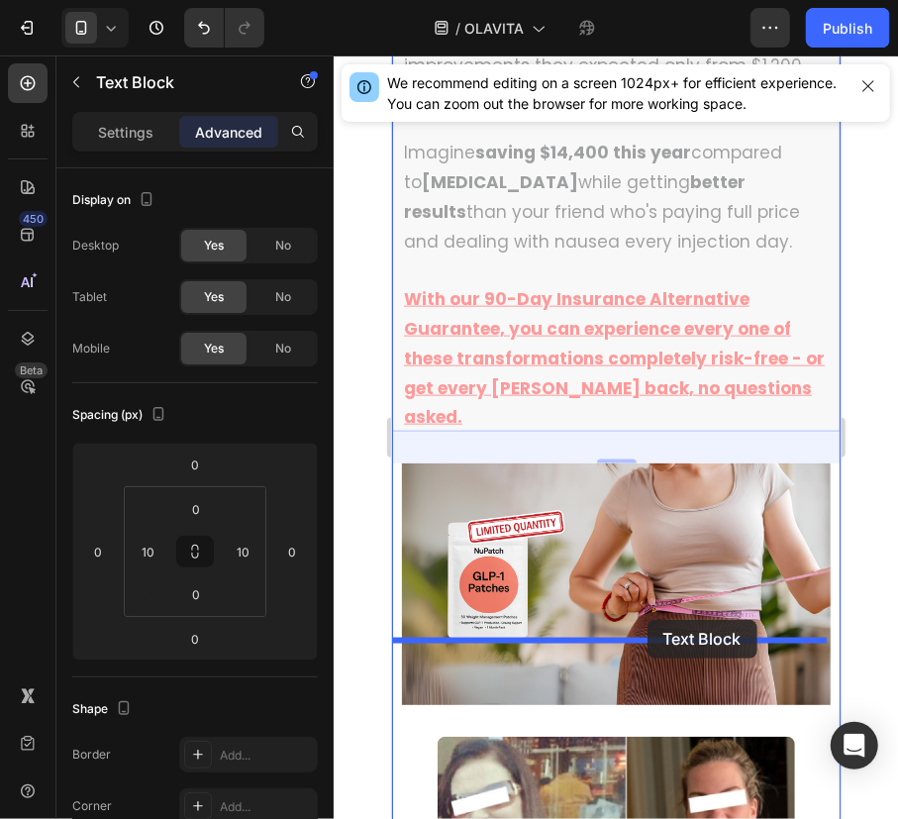
drag, startPoint x: 421, startPoint y: 375, endPoint x: 646, endPoint y: 619, distance: 332.1
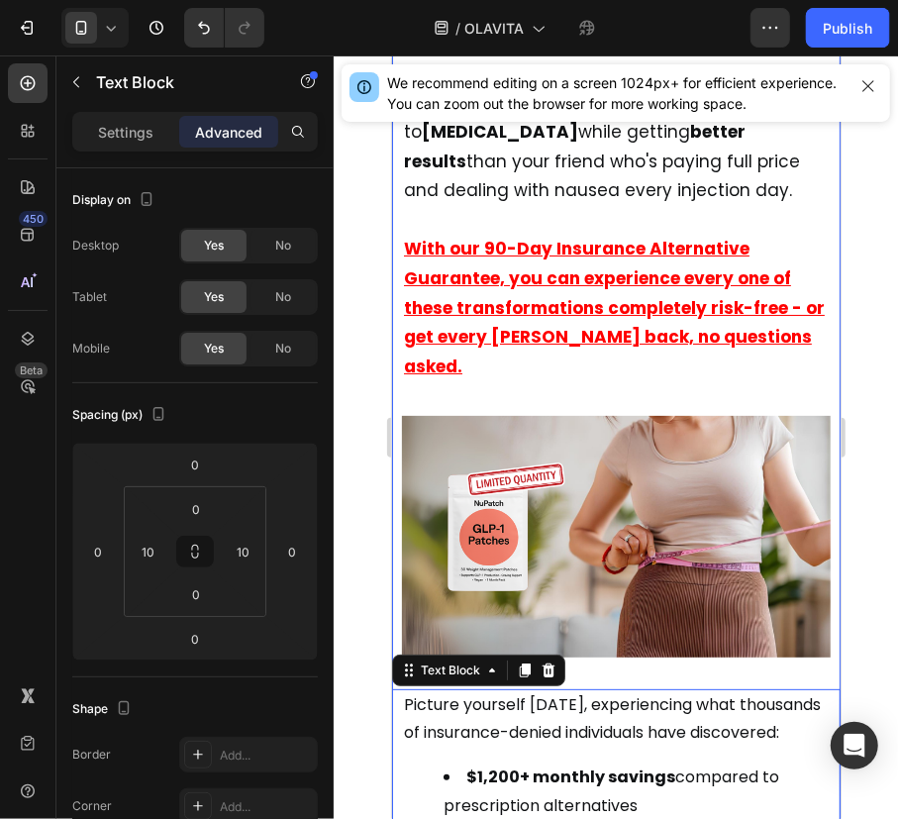
scroll to position [16406, 0]
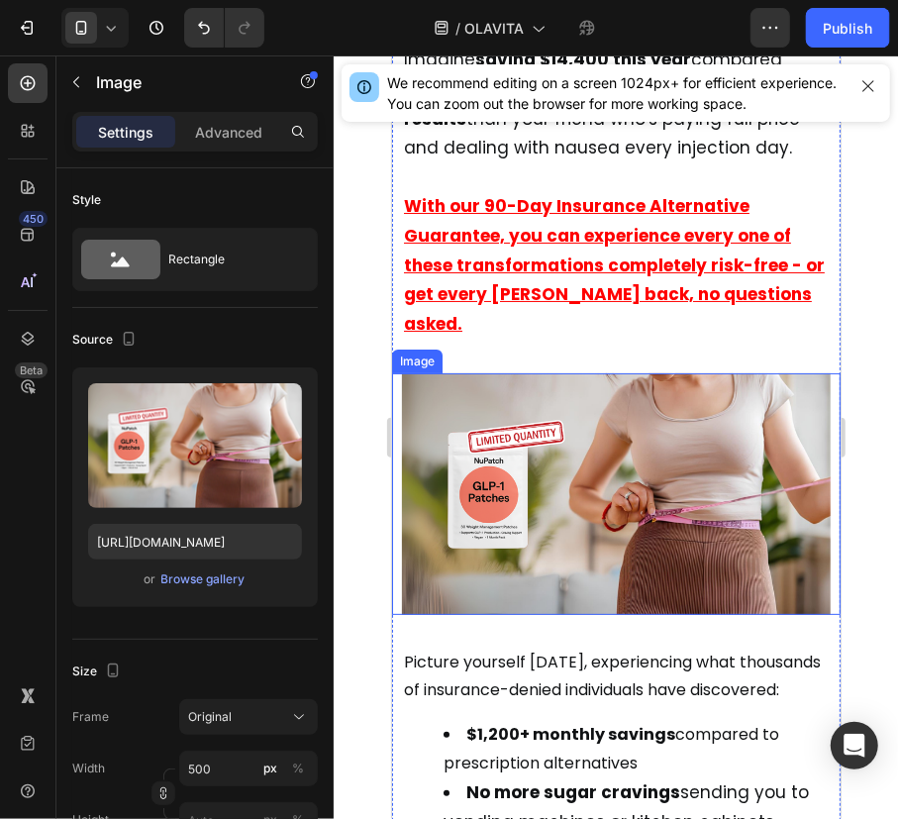
click at [726, 461] on img at bounding box center [615, 493] width 429 height 242
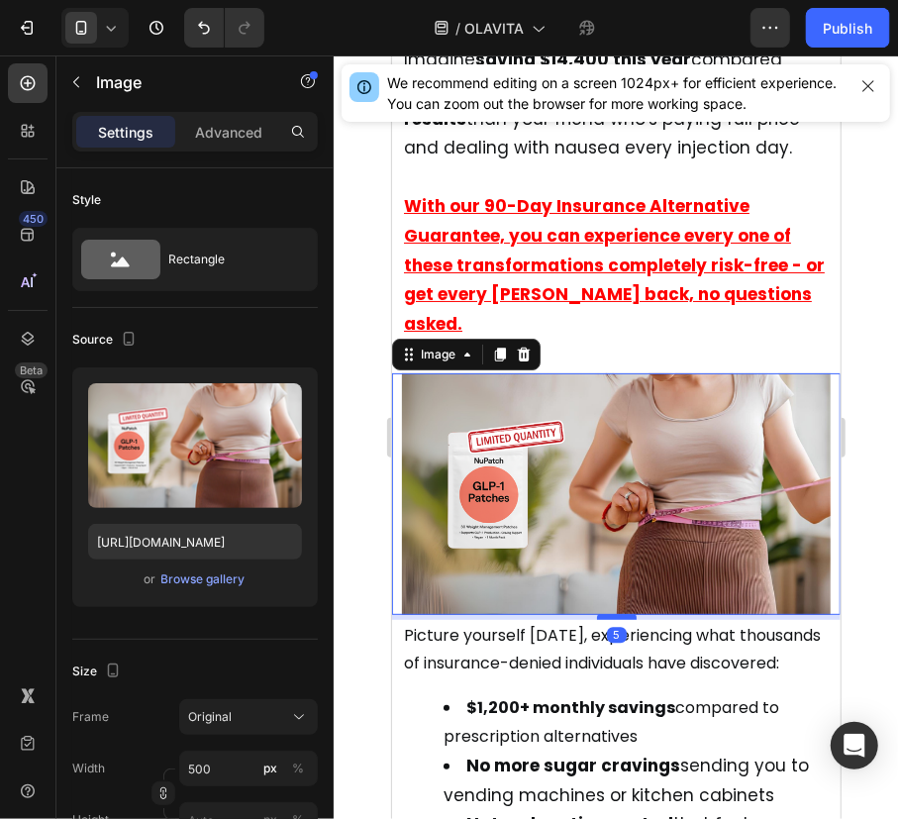
drag, startPoint x: 614, startPoint y: 547, endPoint x: 609, endPoint y: 521, distance: 27.2
click at [609, 613] on div at bounding box center [616, 616] width 40 height 6
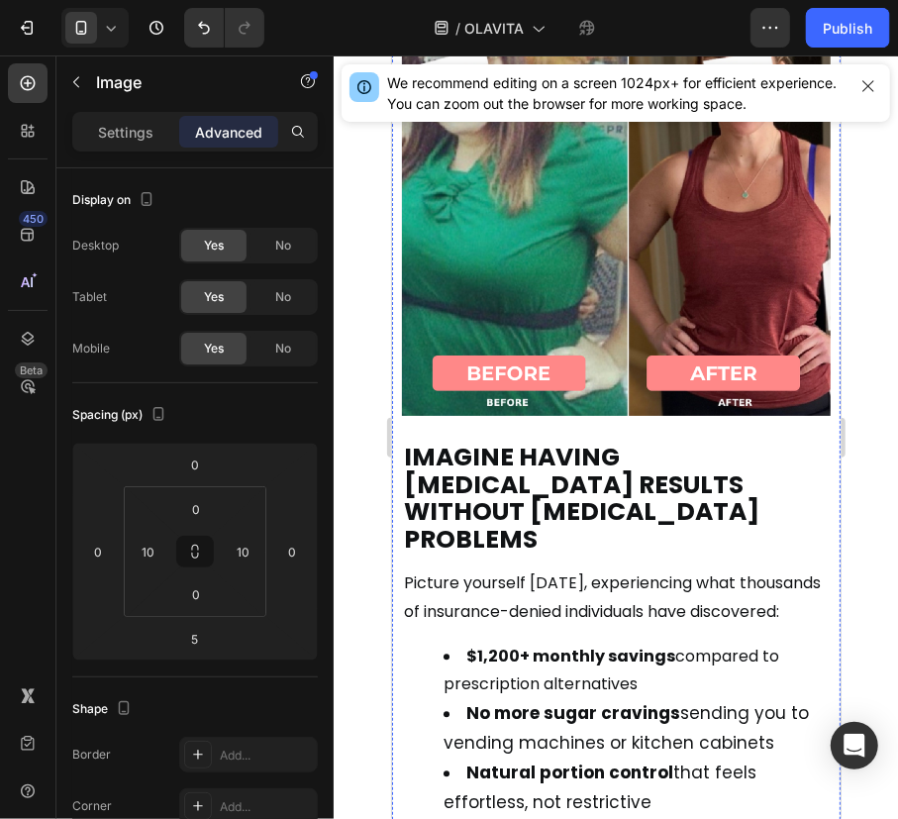
scroll to position [15057, 0]
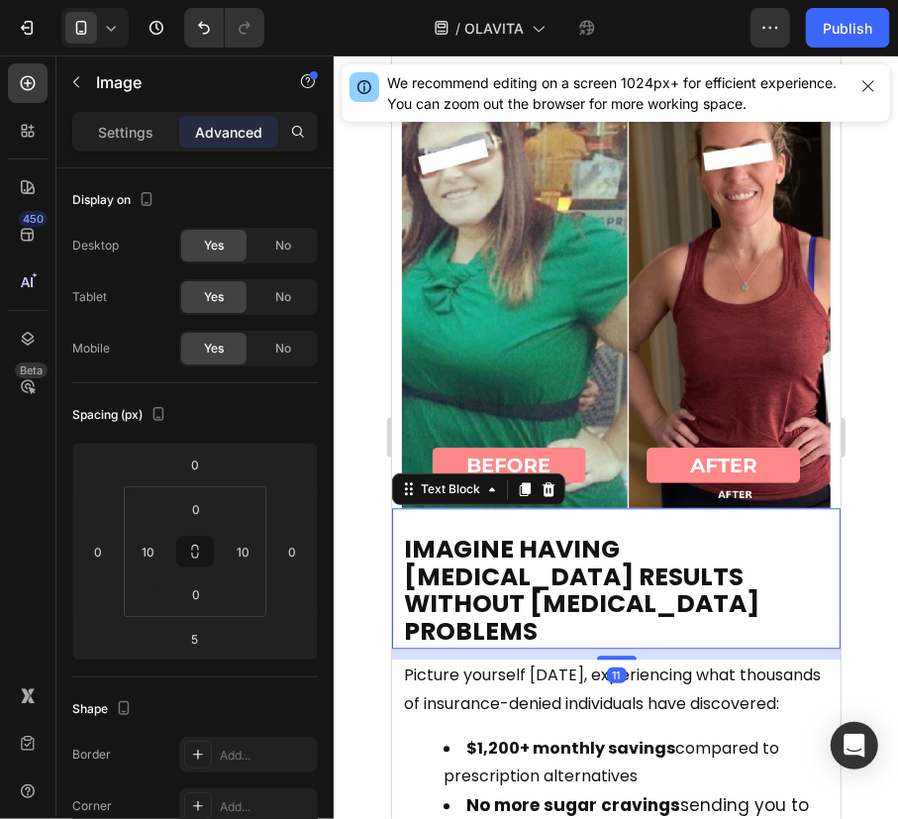
click at [583, 531] on span "IMAGINE HAVING [MEDICAL_DATA] RESULTS WITHOUT [MEDICAL_DATA] PROBLEMS" at bounding box center [580, 589] width 355 height 116
click at [516, 480] on icon at bounding box center [524, 488] width 16 height 16
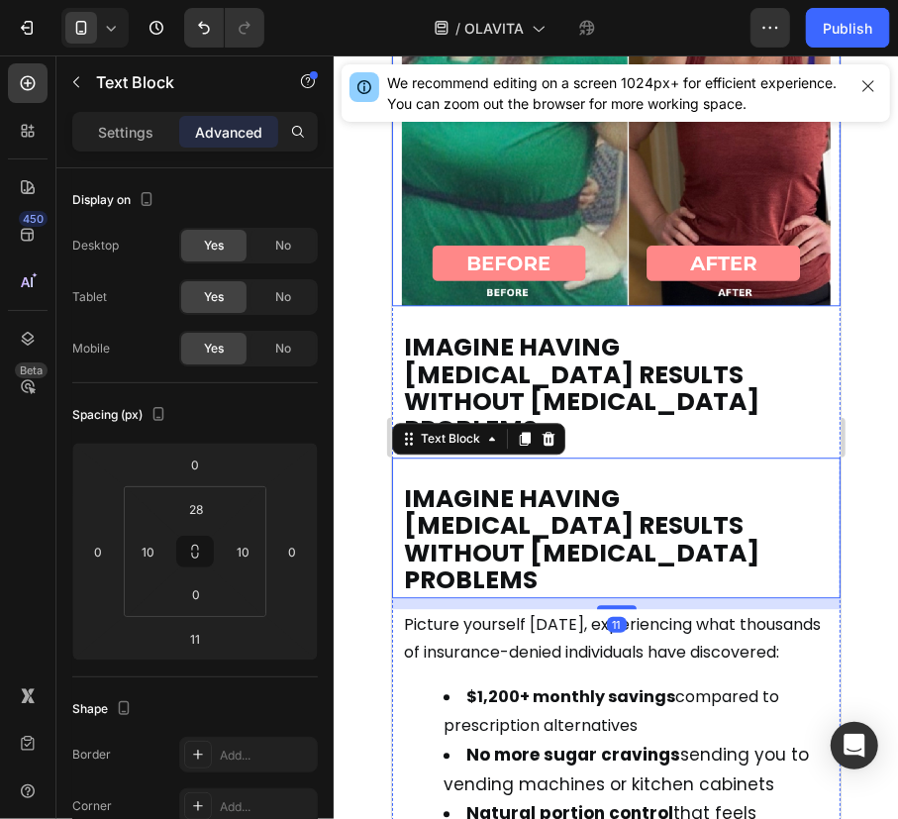
scroll to position [15416, 0]
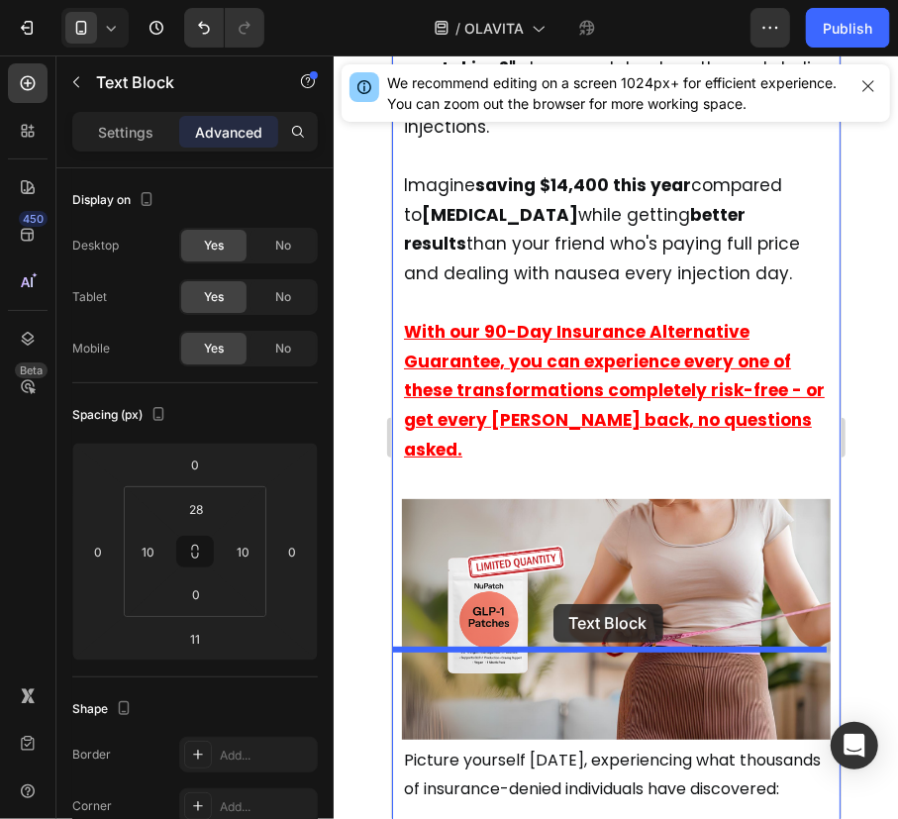
drag, startPoint x: 409, startPoint y: 194, endPoint x: 552, endPoint y: 603, distance: 433.3
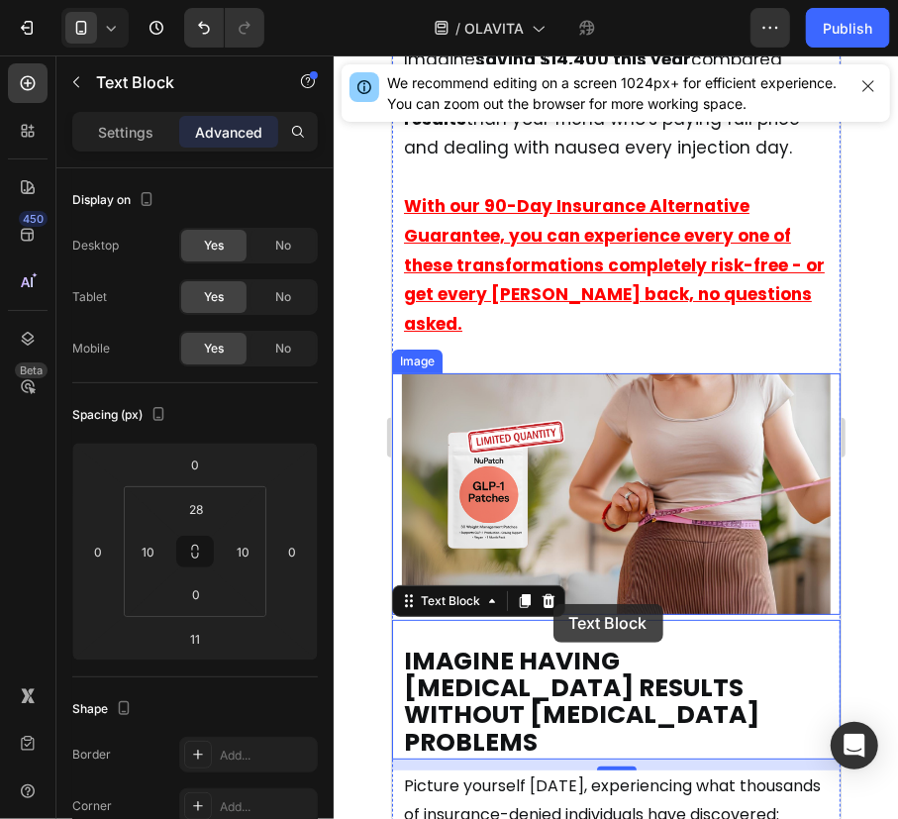
scroll to position [16281, 0]
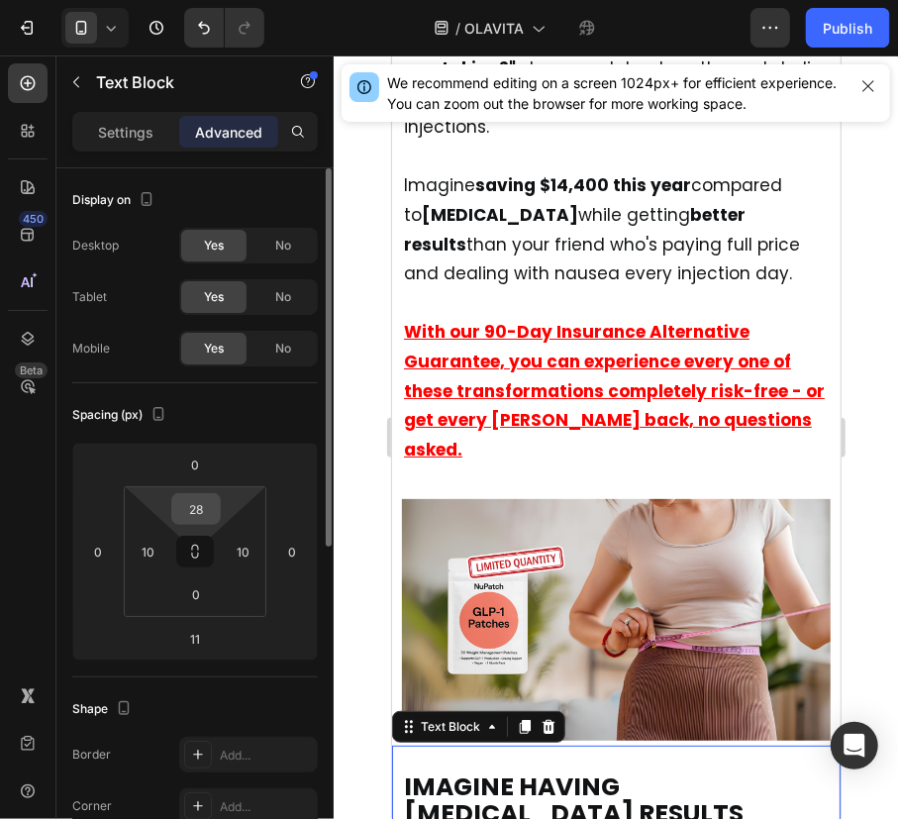
click at [203, 520] on input "28" at bounding box center [196, 509] width 40 height 30
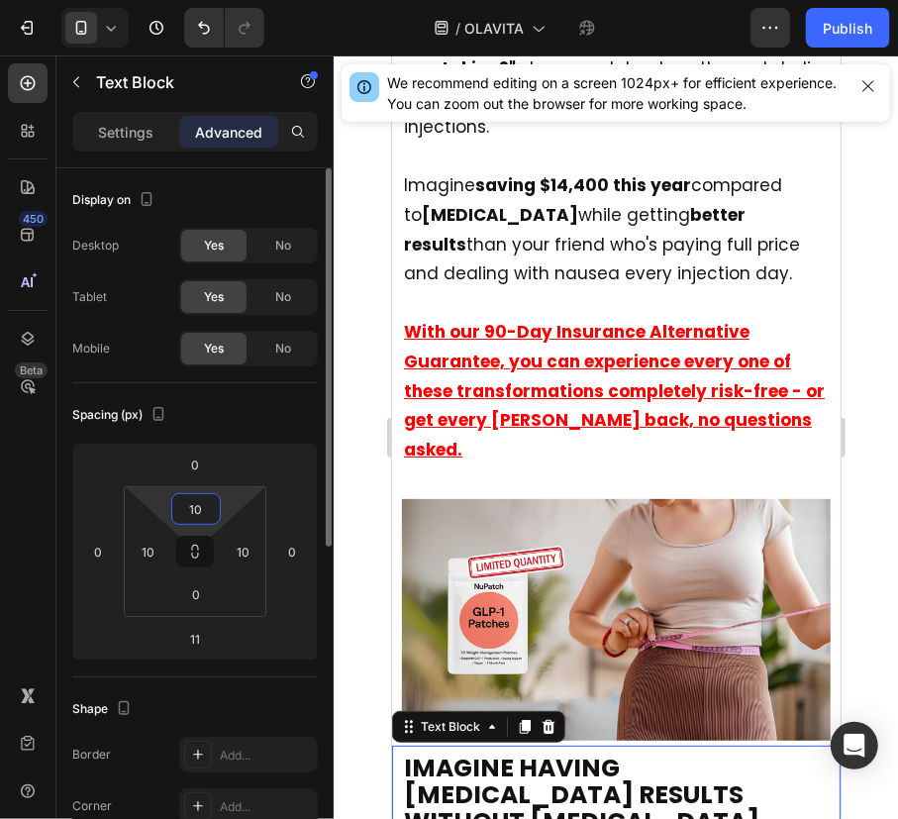
type input "11"
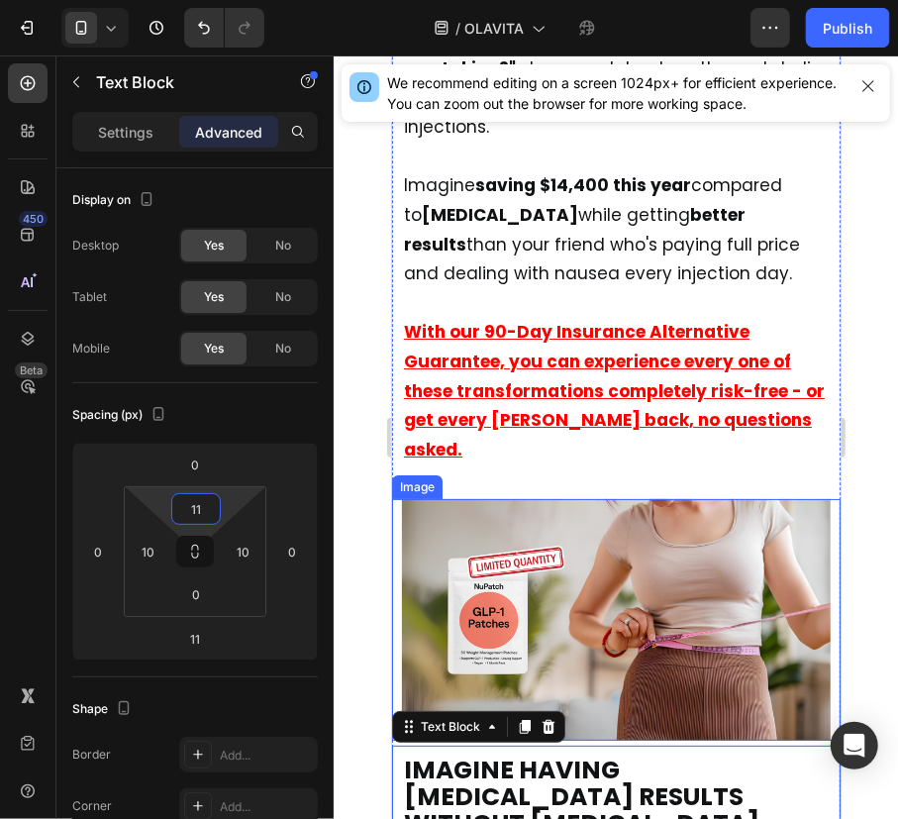
click at [539, 520] on img at bounding box center [615, 619] width 429 height 242
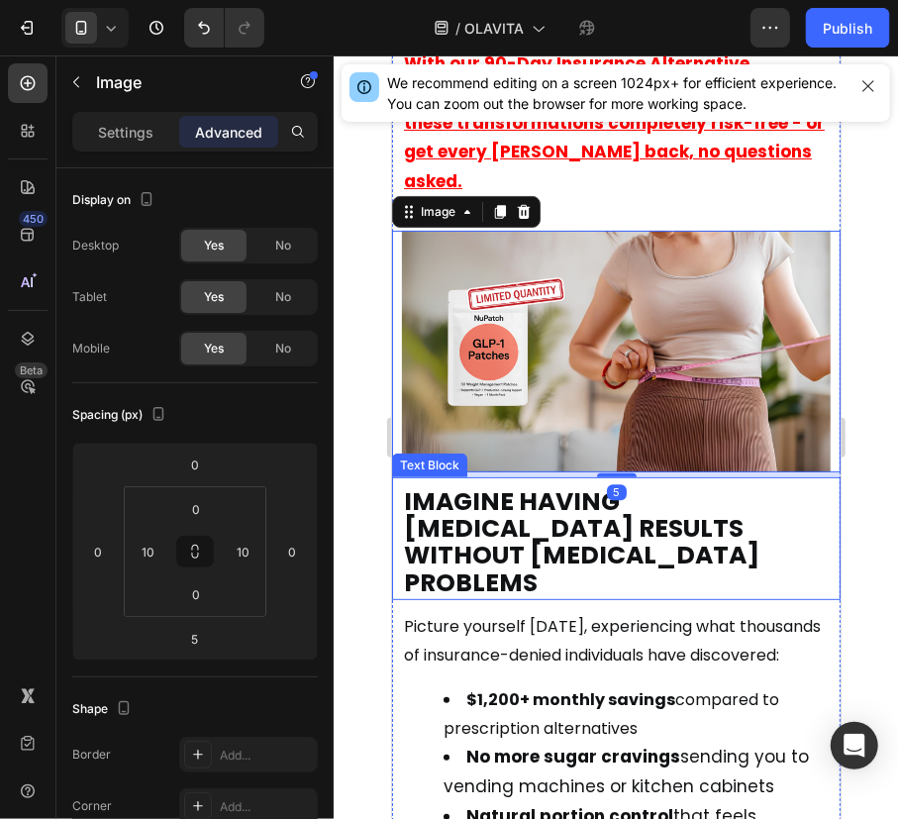
scroll to position [16551, 0]
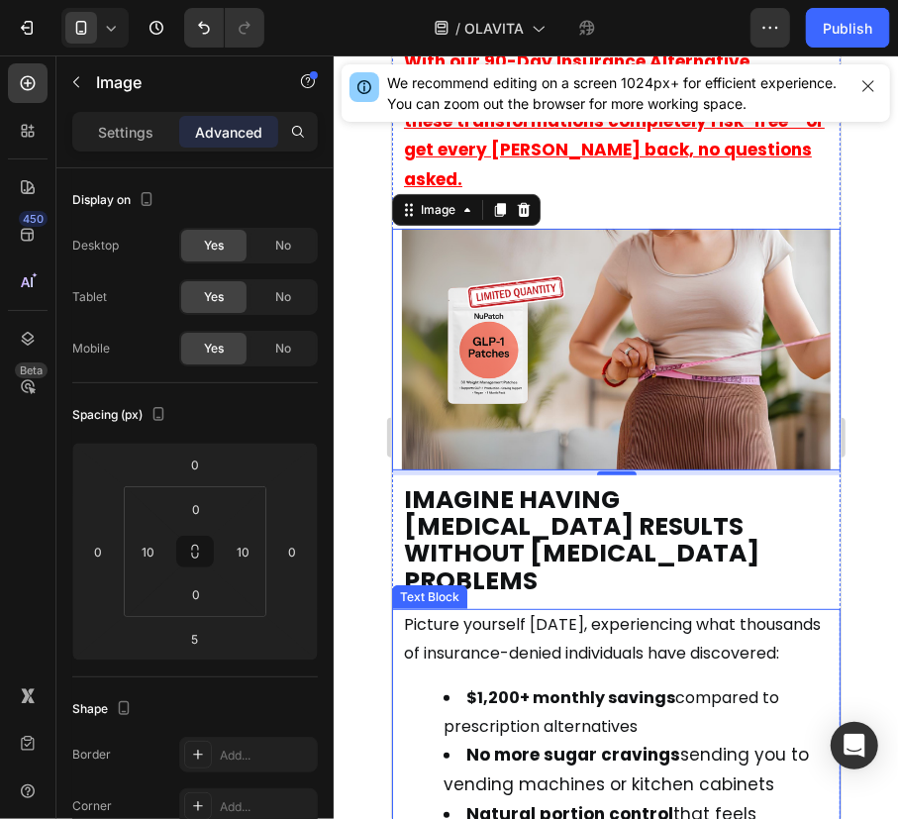
click at [582, 610] on p "Picture yourself [DATE], experiencing what thousands of insurance-denied indivi…" at bounding box center [615, 638] width 425 height 57
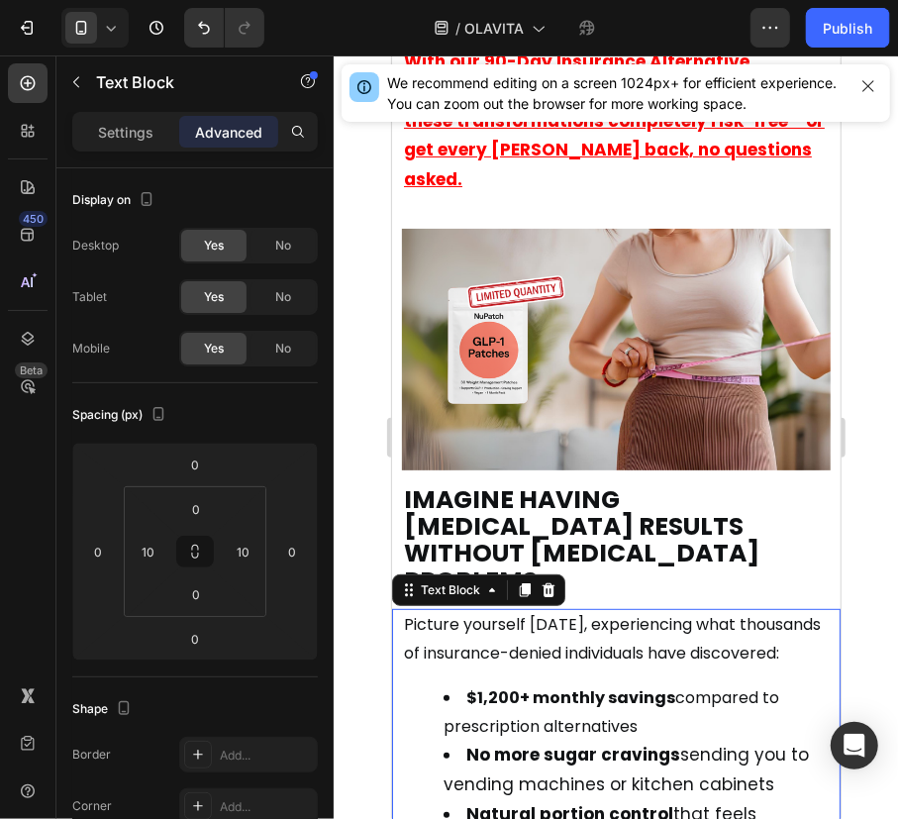
click at [409, 612] on span "Picture yourself [DATE], experiencing what thousands of insurance-denied indivi…" at bounding box center [611, 637] width 417 height 51
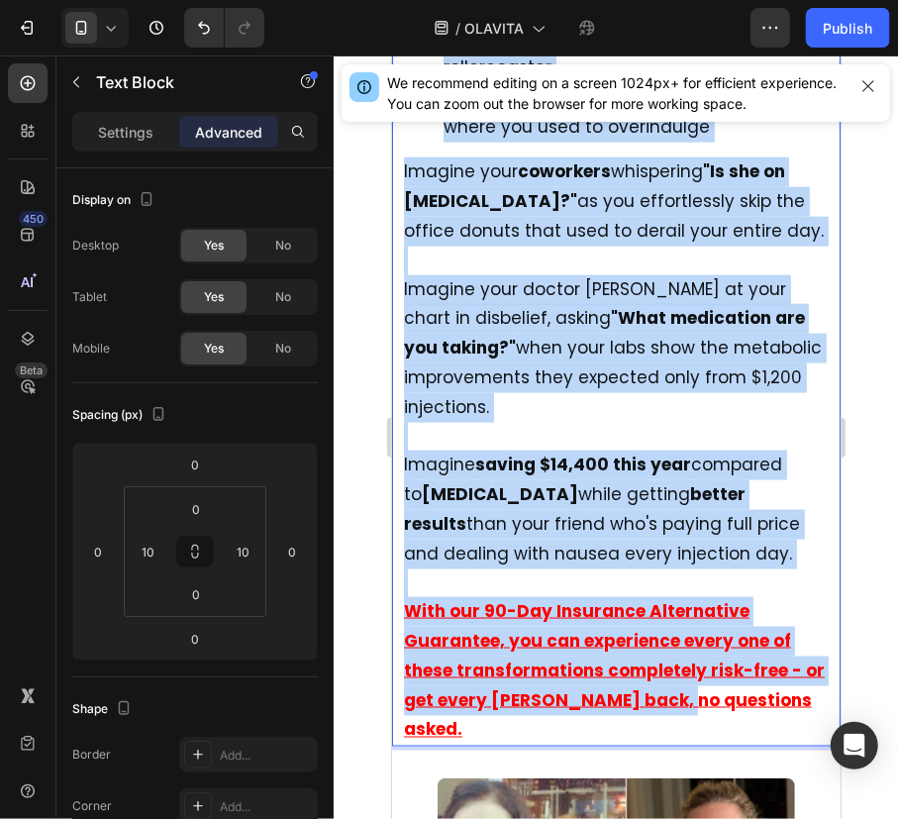
scroll to position [17451, 0]
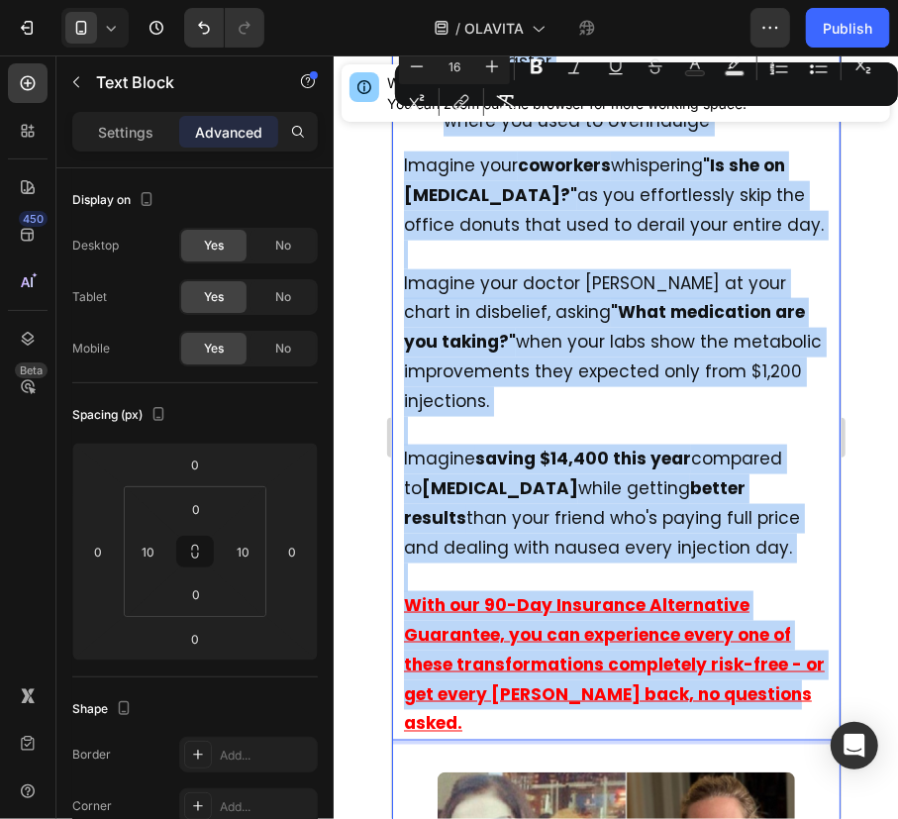
drag, startPoint x: 401, startPoint y: 500, endPoint x: 784, endPoint y: 615, distance: 400.0
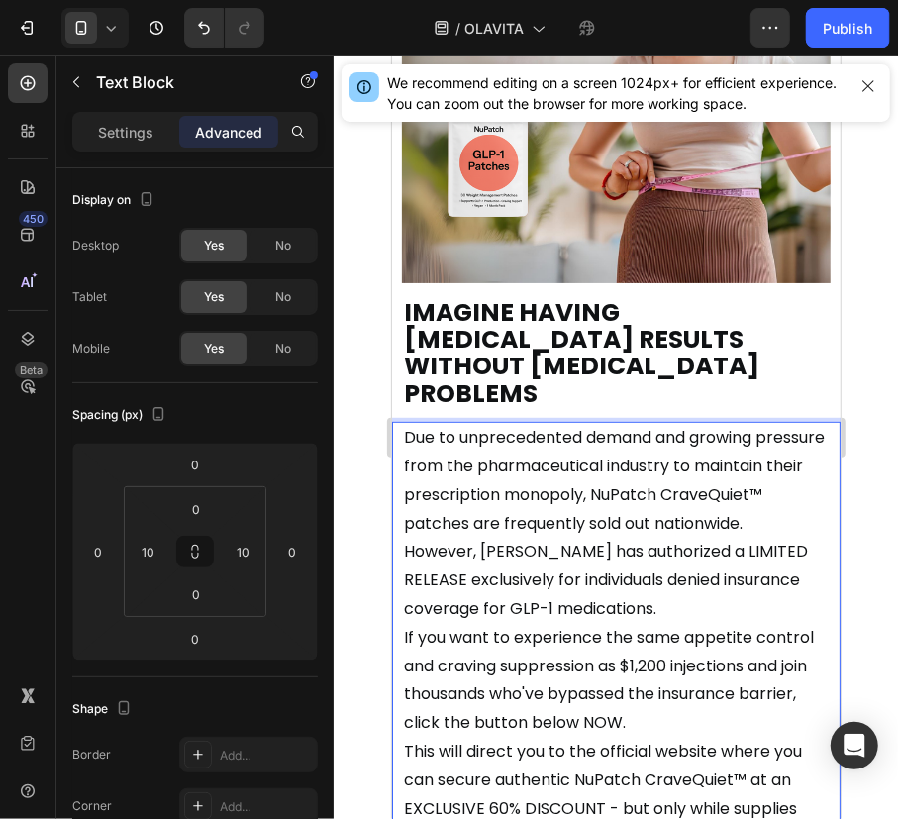
scroll to position [16731, 0]
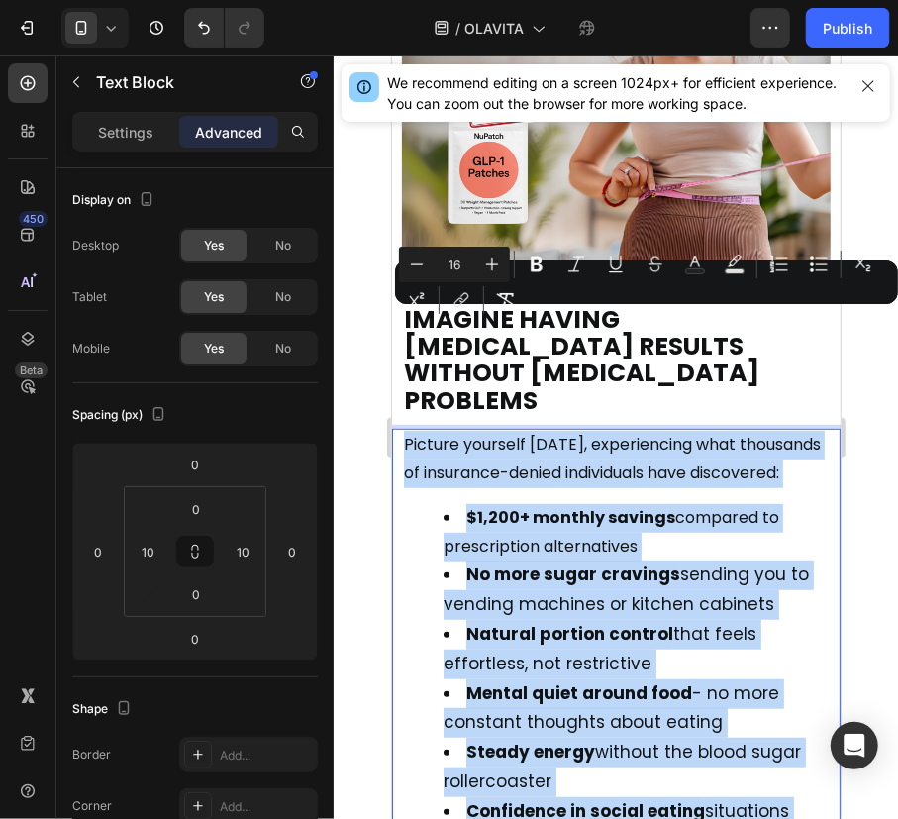
click at [553, 430] on p "Picture yourself [DATE], experiencing what thousands of insurance-denied indivi…" at bounding box center [615, 458] width 425 height 57
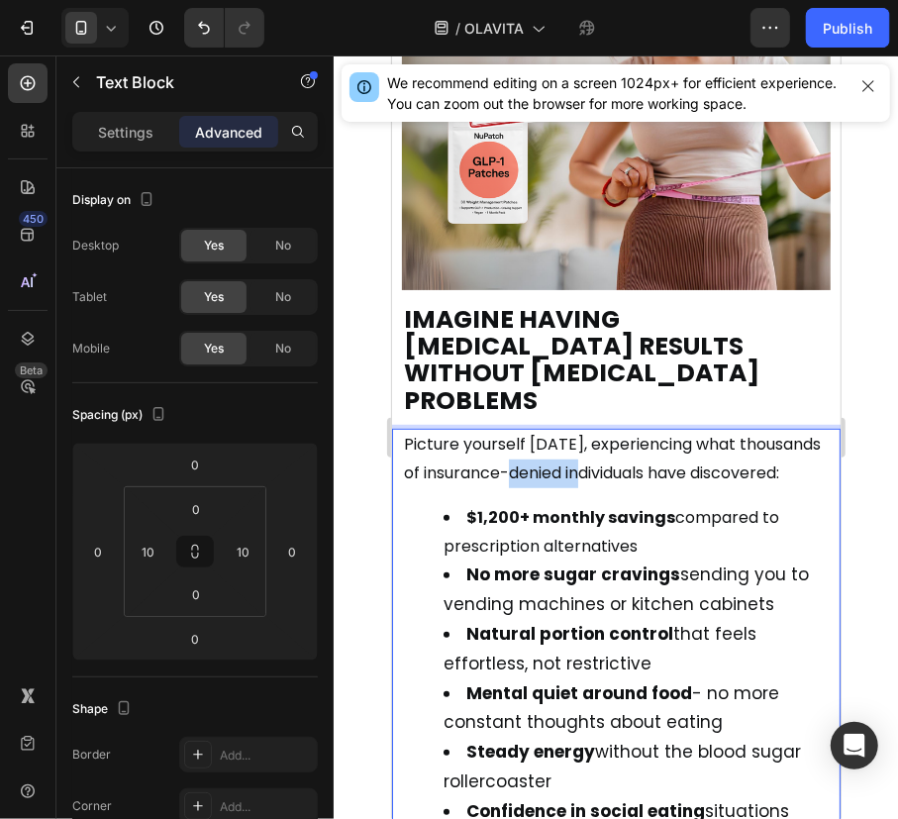
click at [553, 430] on p "Picture yourself [DATE], experiencing what thousands of insurance-denied indivi…" at bounding box center [615, 458] width 425 height 57
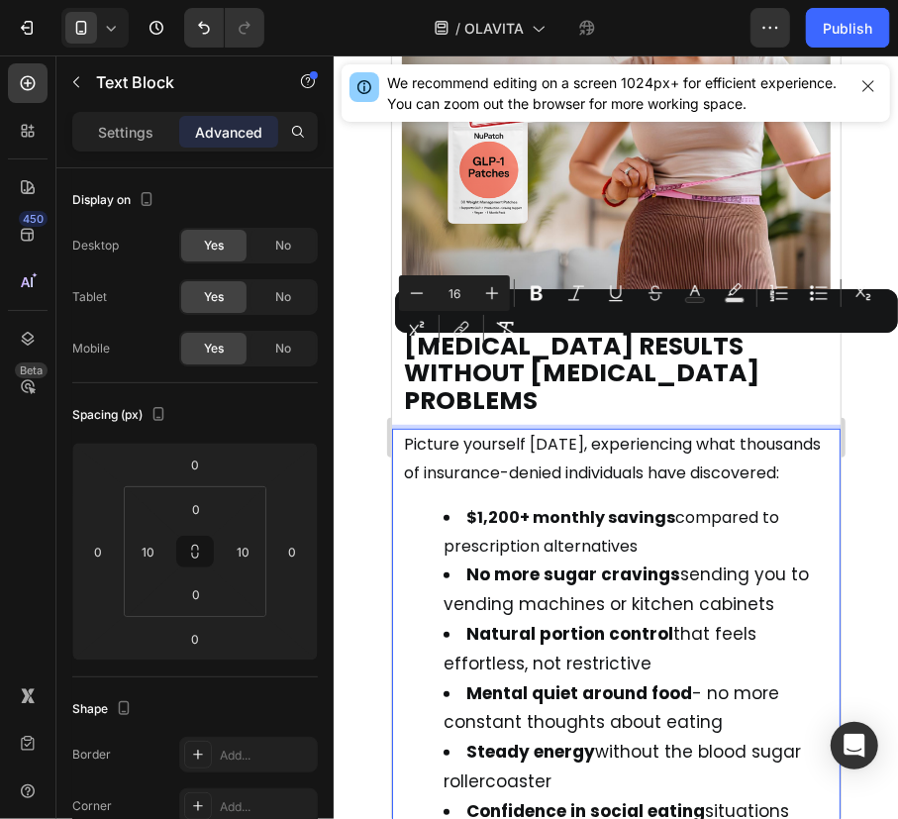
click at [530, 432] on span "Picture yourself [DATE], experiencing what thousands of insurance-denied indivi…" at bounding box center [611, 457] width 417 height 51
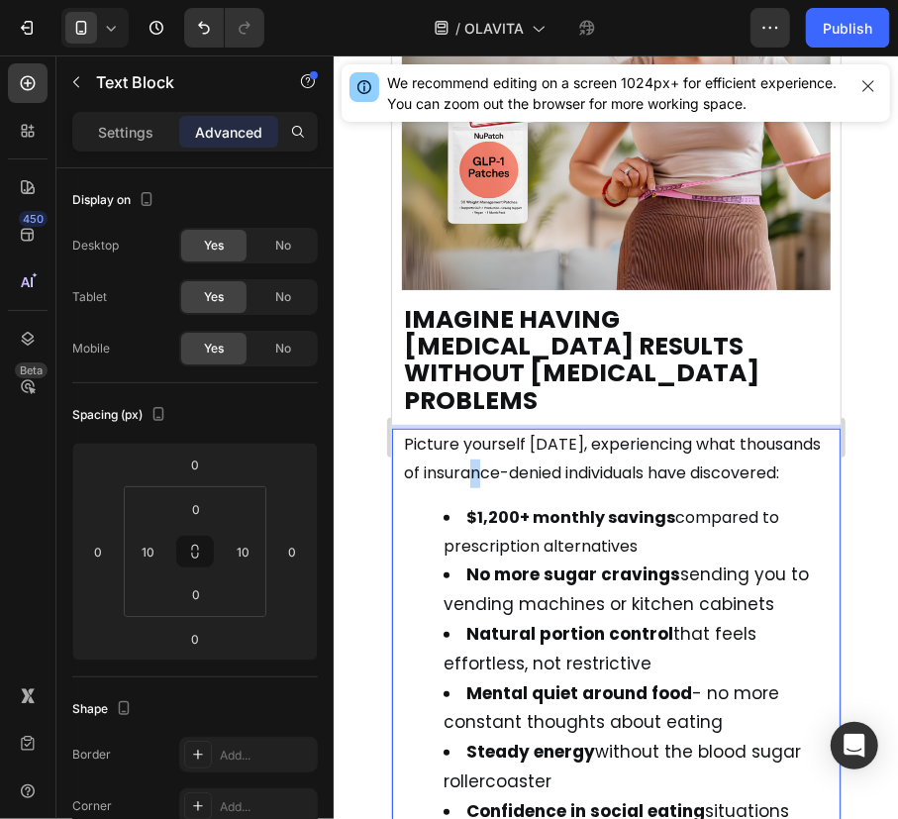
click at [530, 432] on span "Picture yourself [DATE], experiencing what thousands of insurance-denied indivi…" at bounding box center [611, 457] width 417 height 51
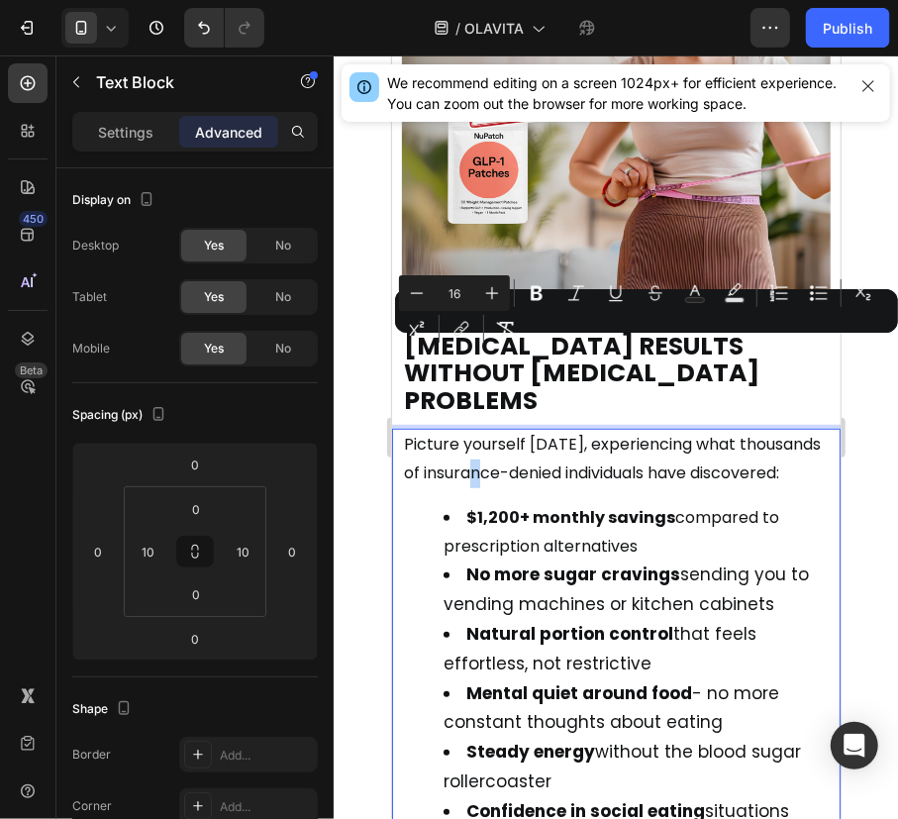
click at [530, 432] on span "Picture yourself [DATE], experiencing what thousands of insurance-denied indivi…" at bounding box center [611, 457] width 417 height 51
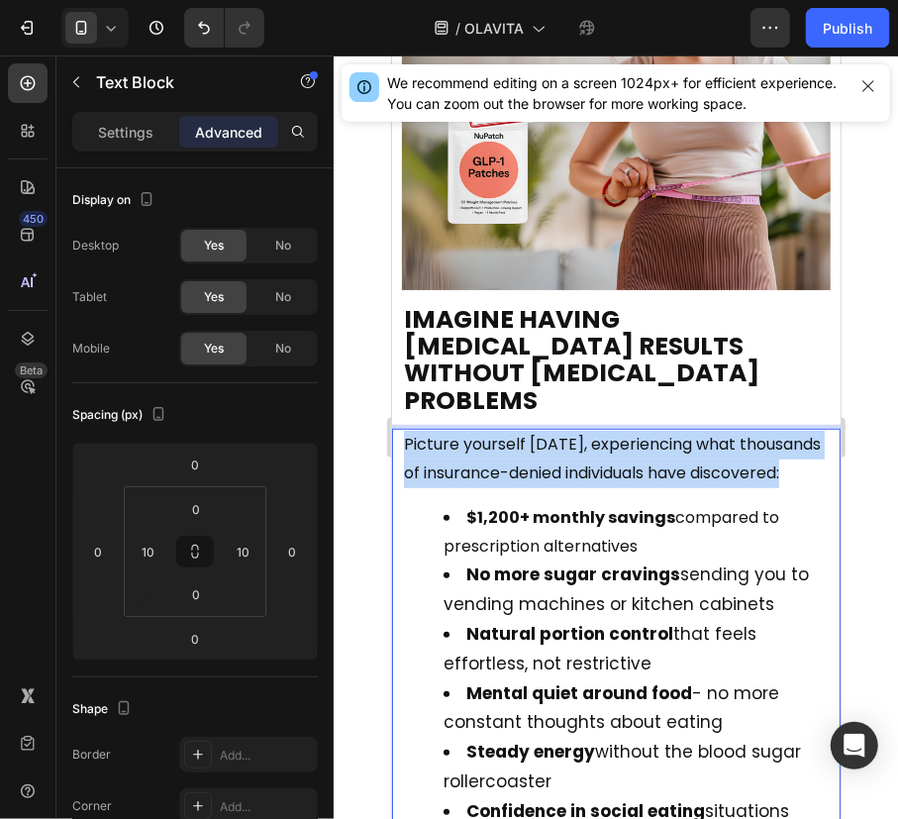
click at [530, 432] on span "Picture yourself [DATE], experiencing what thousands of insurance-denied indivi…" at bounding box center [611, 457] width 417 height 51
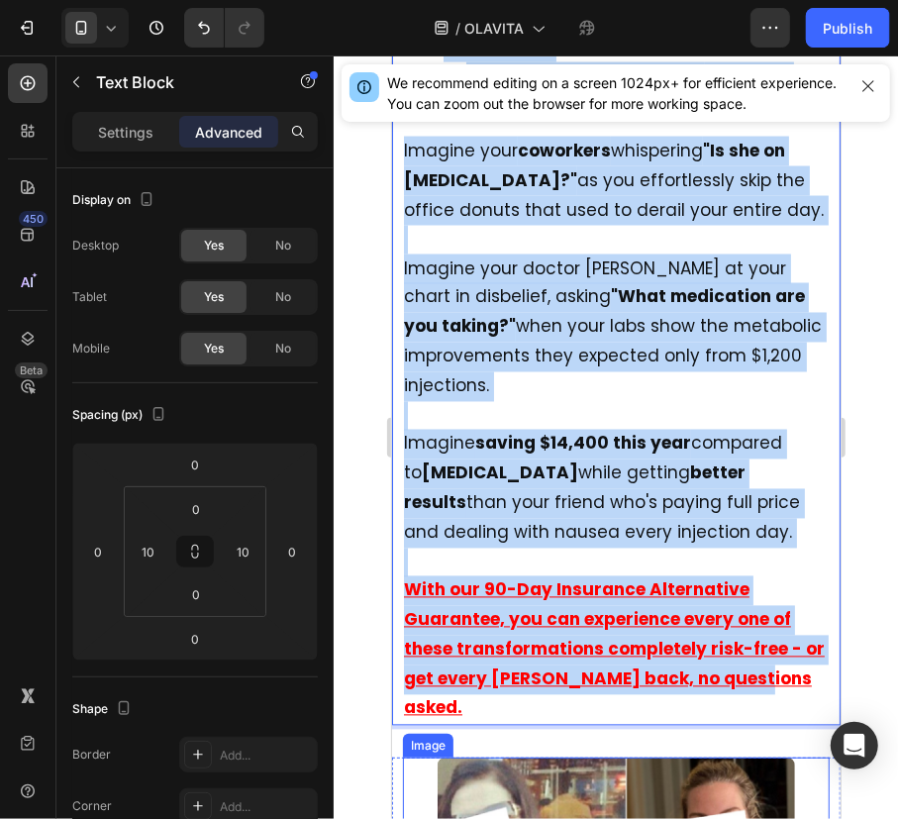
scroll to position [18002, 0]
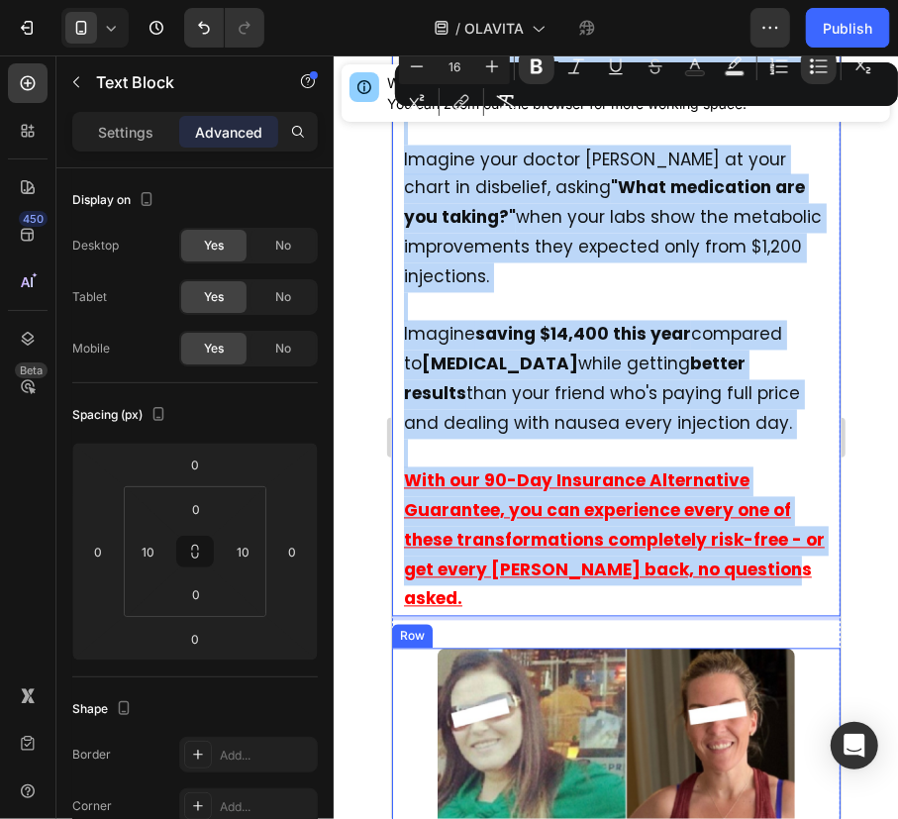
drag, startPoint x: 511, startPoint y: 664, endPoint x: 827, endPoint y: 567, distance: 330.4
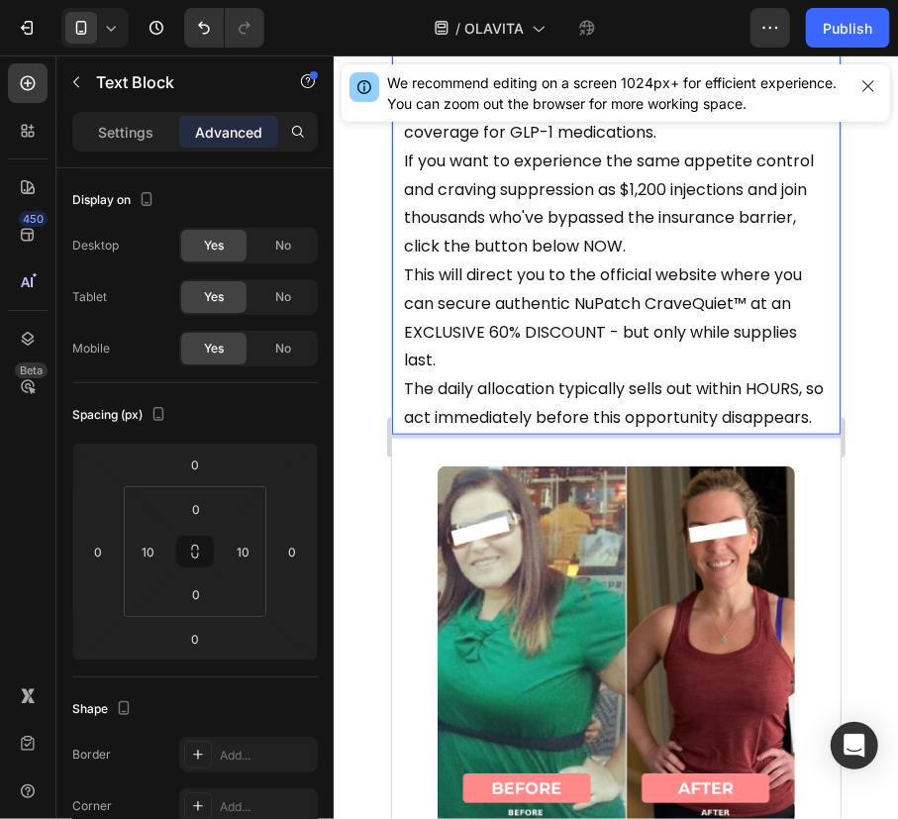
scroll to position [17055, 0]
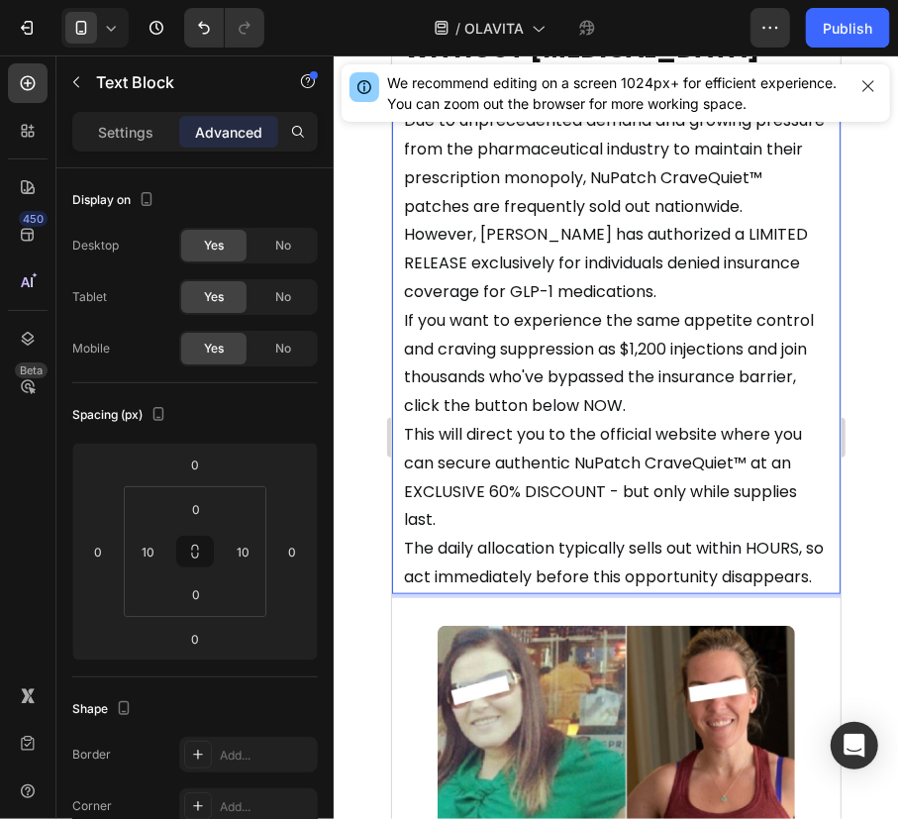
click at [610, 436] on p "Due to unprecedented demand and growing pressure from the pharmaceutical indust…" at bounding box center [615, 348] width 425 height 485
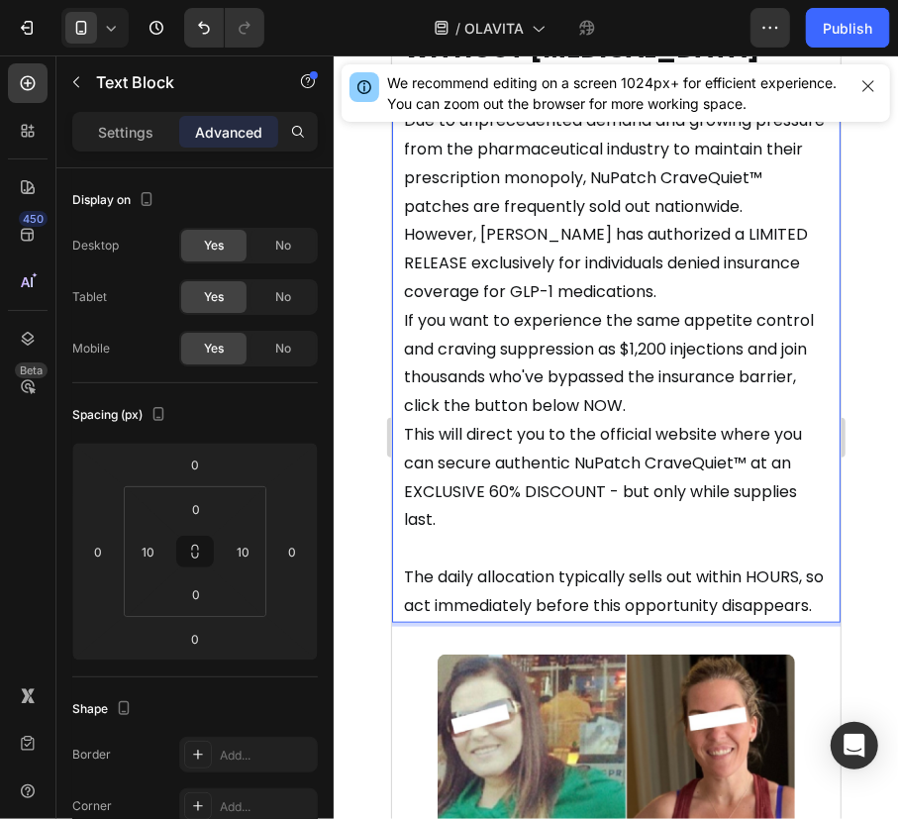
click at [411, 422] on span "This will direct you to the official website where you can secure authentic NuP…" at bounding box center [602, 476] width 398 height 108
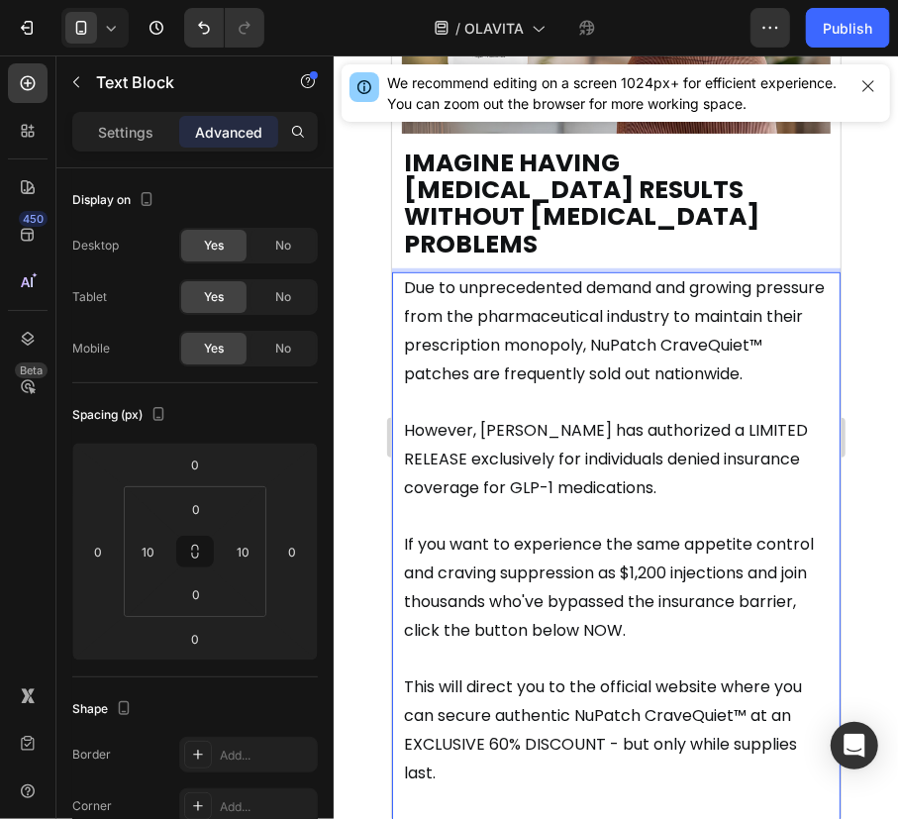
scroll to position [16880, 0]
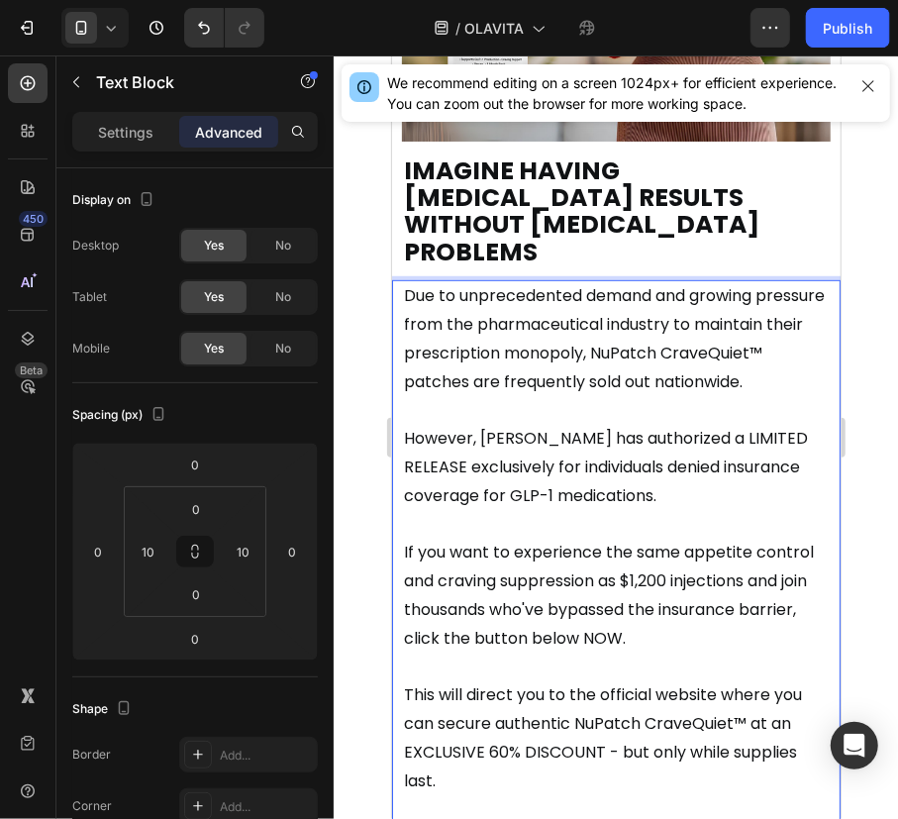
click at [447, 321] on p "Due to unprecedented demand and growing pressure from the pharmaceutical indust…" at bounding box center [615, 352] width 425 height 143
click at [451, 283] on span "Due to unprecedented demand and growing pressure from the pharmaceutical indust…" at bounding box center [613, 337] width 421 height 108
click at [506, 283] on span "Due to unprecedented demand and growing pressure from the pharmaceutical indust…" at bounding box center [613, 337] width 421 height 108
click at [547, 426] on span "However, [PERSON_NAME] has authorized a LIMITED RELEASE exclusively for individ…" at bounding box center [605, 466] width 404 height 80
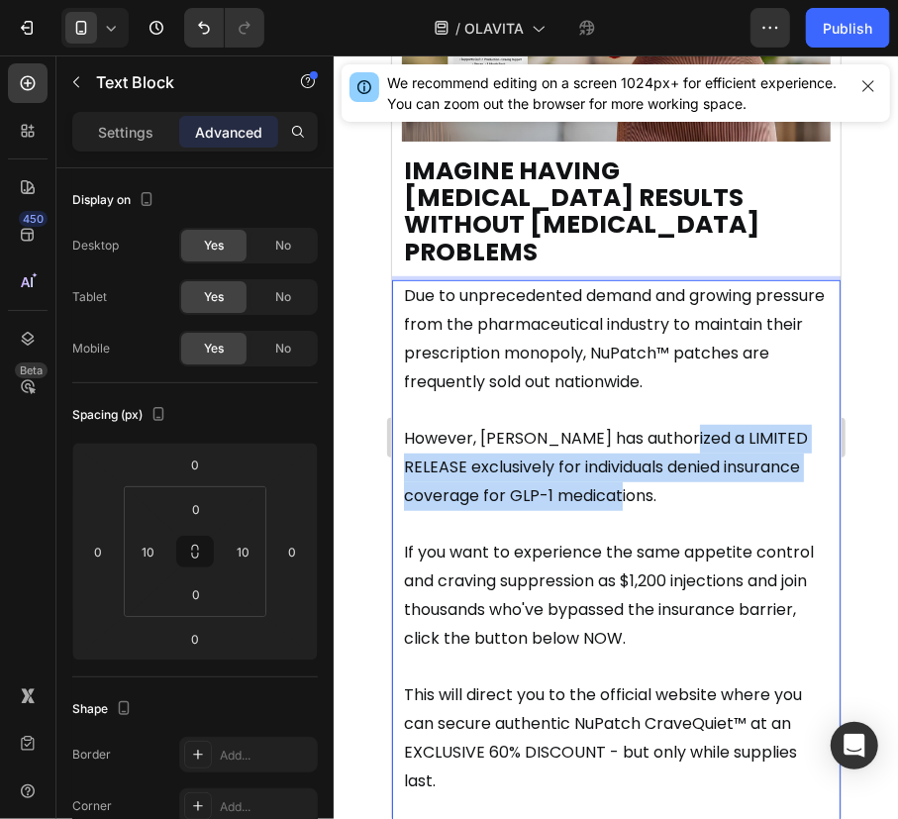
drag, startPoint x: 674, startPoint y: 315, endPoint x: 702, endPoint y: 377, distance: 68.3
click at [702, 424] on p "However, [PERSON_NAME] has authorized a LIMITED RELEASE exclusively for individ…" at bounding box center [615, 481] width 425 height 114
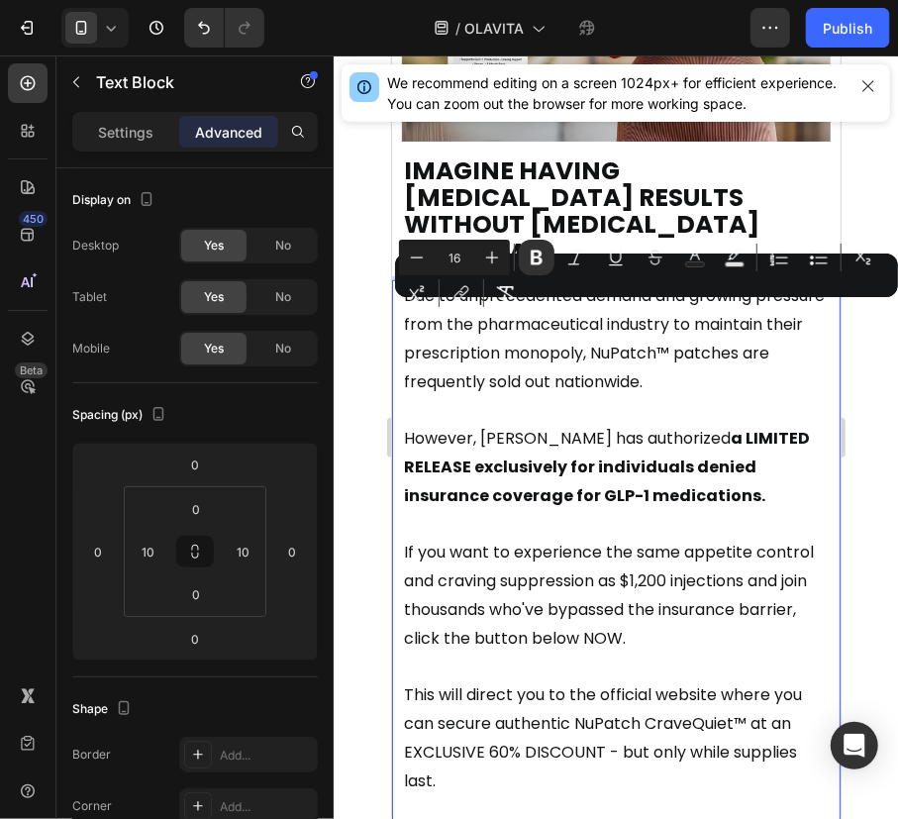
click at [713, 424] on p "However, [PERSON_NAME] has authorized a LIMITED RELEASE exclusively for individ…" at bounding box center [615, 481] width 425 height 114
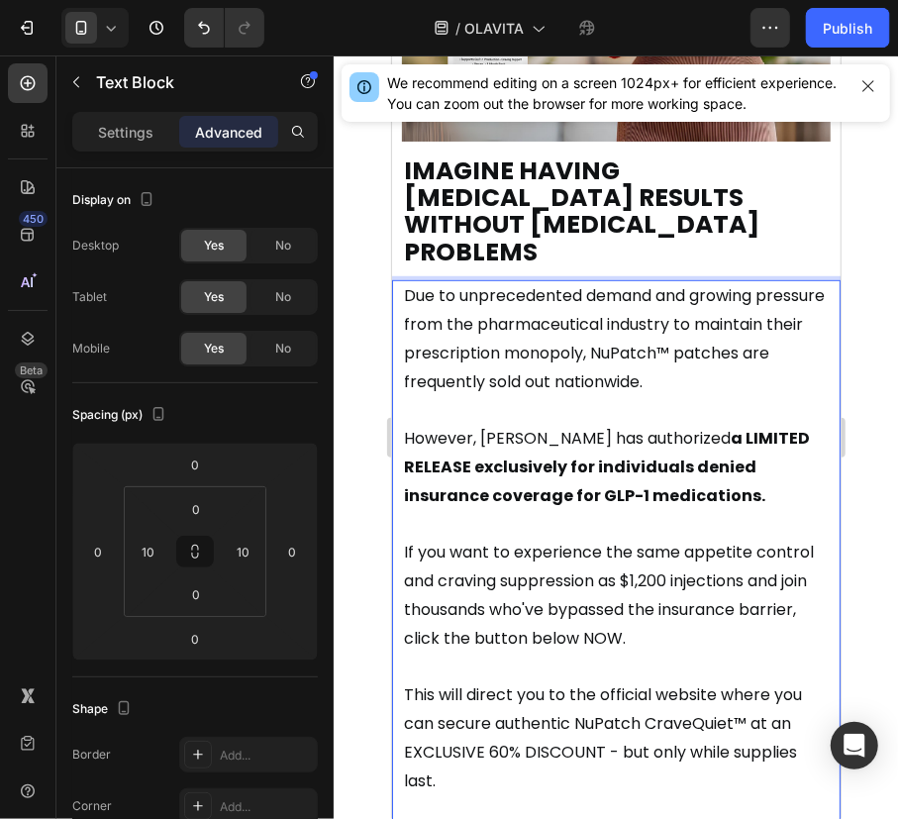
click at [716, 426] on strong "a LIMITED RELEASE exclusively for individuals denied insurance coverage for GLP…" at bounding box center [606, 466] width 406 height 80
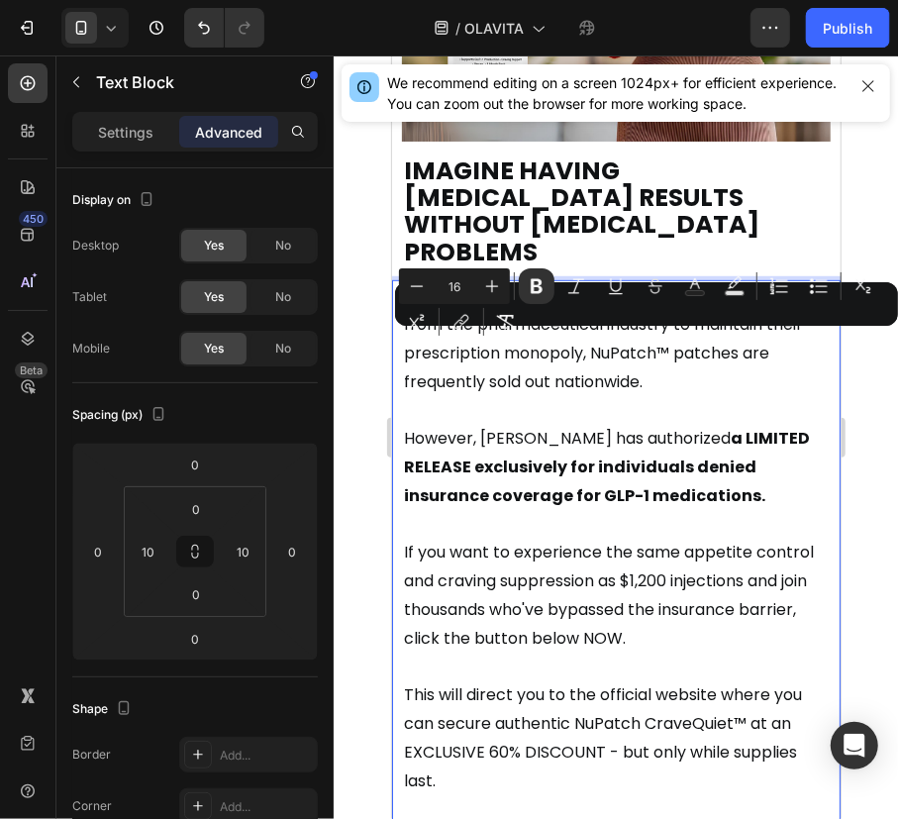
click at [476, 540] on span "If you want to experience the same appetite control and craving suppression as …" at bounding box center [608, 594] width 410 height 108
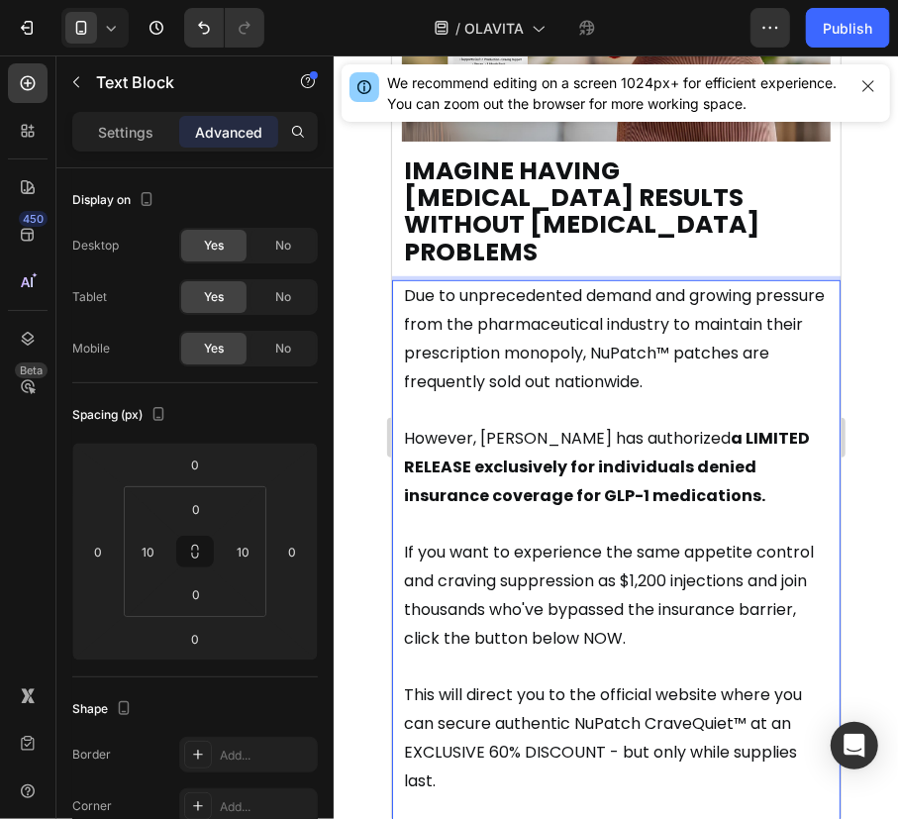
click at [528, 426] on span "However, [PERSON_NAME] has authorized a LIMITED RELEASE exclusively for individ…" at bounding box center [606, 466] width 406 height 80
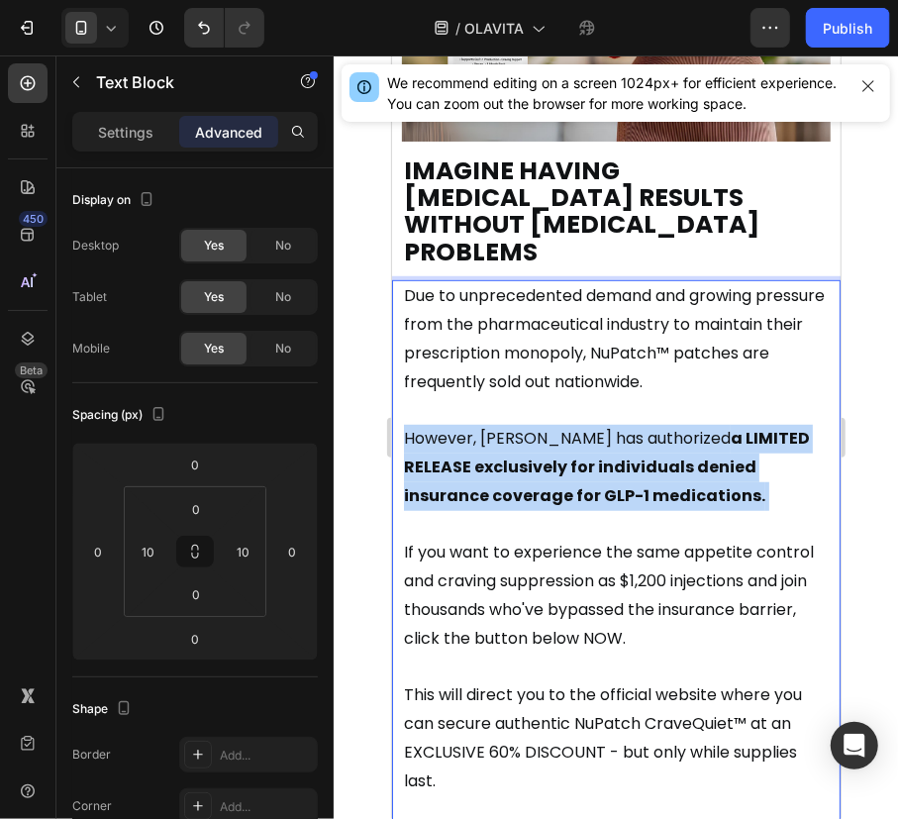
click at [528, 426] on span "However, [PERSON_NAME] has authorized a LIMITED RELEASE exclusively for individ…" at bounding box center [606, 466] width 406 height 80
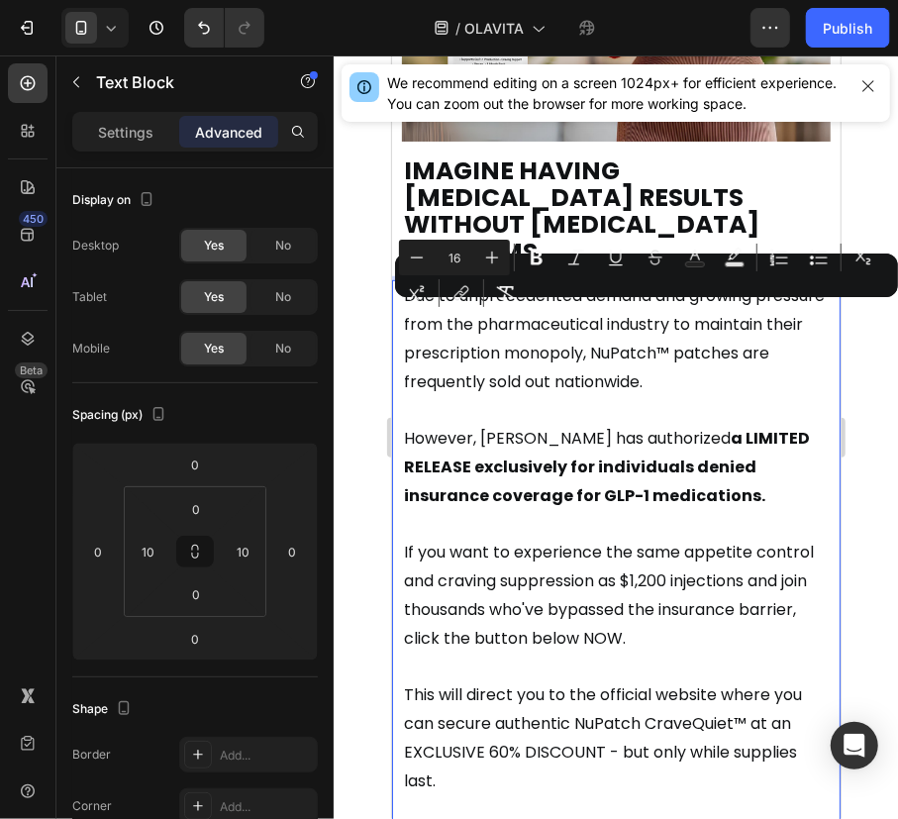
click at [548, 538] on p "If you want to experience the same appetite control and craving suppression as …" at bounding box center [615, 609] width 425 height 143
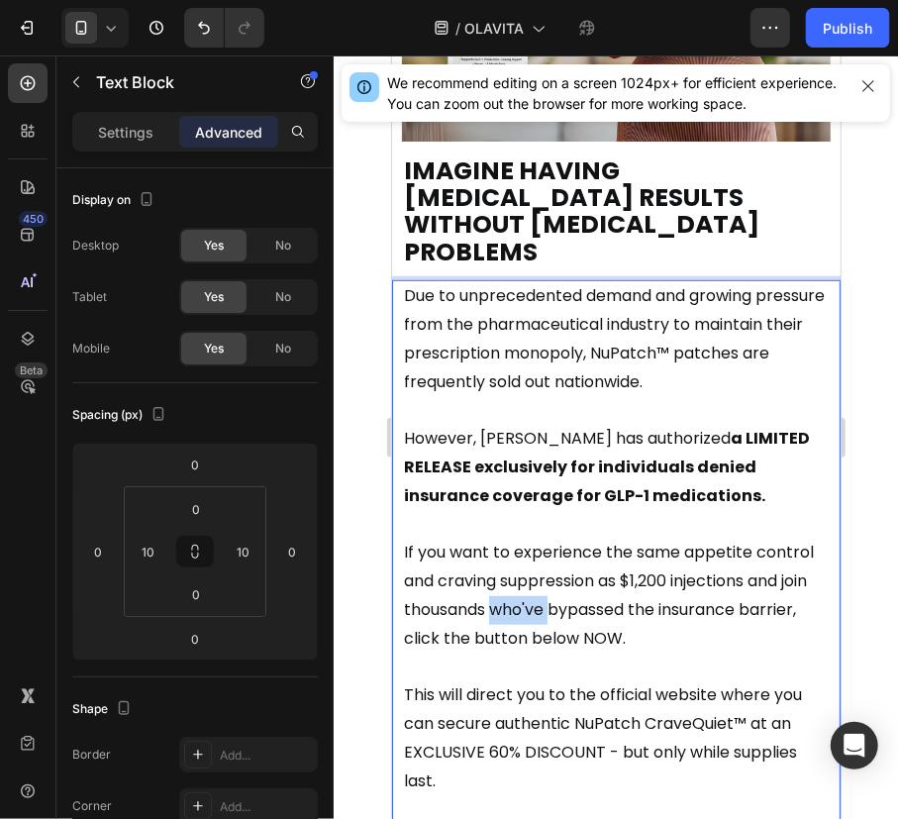
click at [548, 538] on p "If you want to experience the same appetite control and craving suppression as …" at bounding box center [615, 609] width 425 height 143
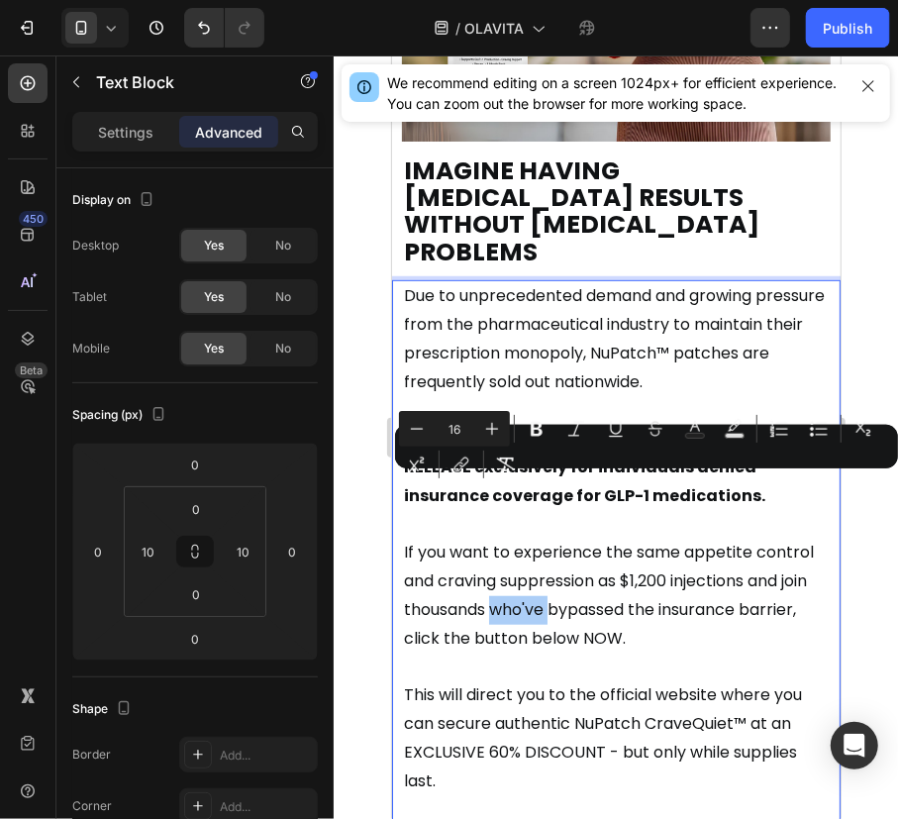
click at [549, 474] on div "Minus 16 Plus Bold Italic Underline Strikethrough Text Color Text Background Co…" at bounding box center [646, 446] width 495 height 71
click at [553, 481] on div "Minus 16 Plus Bold Italic Underline Strikethrough Text Color Text Background Co…" at bounding box center [646, 446] width 495 height 71
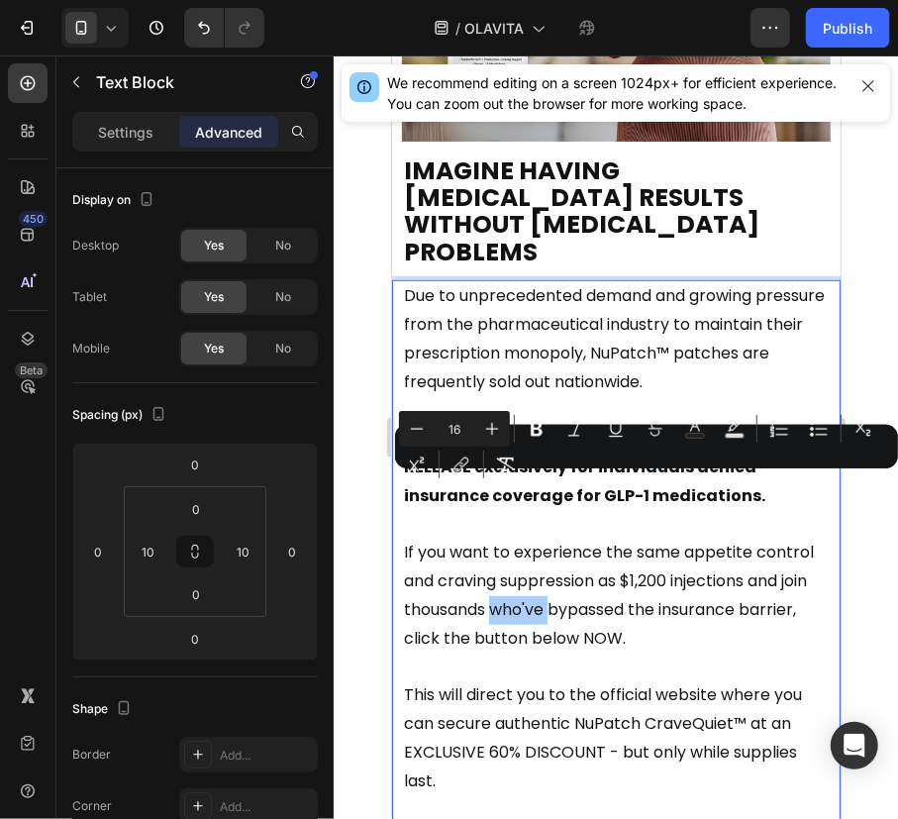
click at [553, 481] on div "Minus 16 Plus Bold Italic Underline Strikethrough Text Color Text Background Co…" at bounding box center [646, 446] width 495 height 71
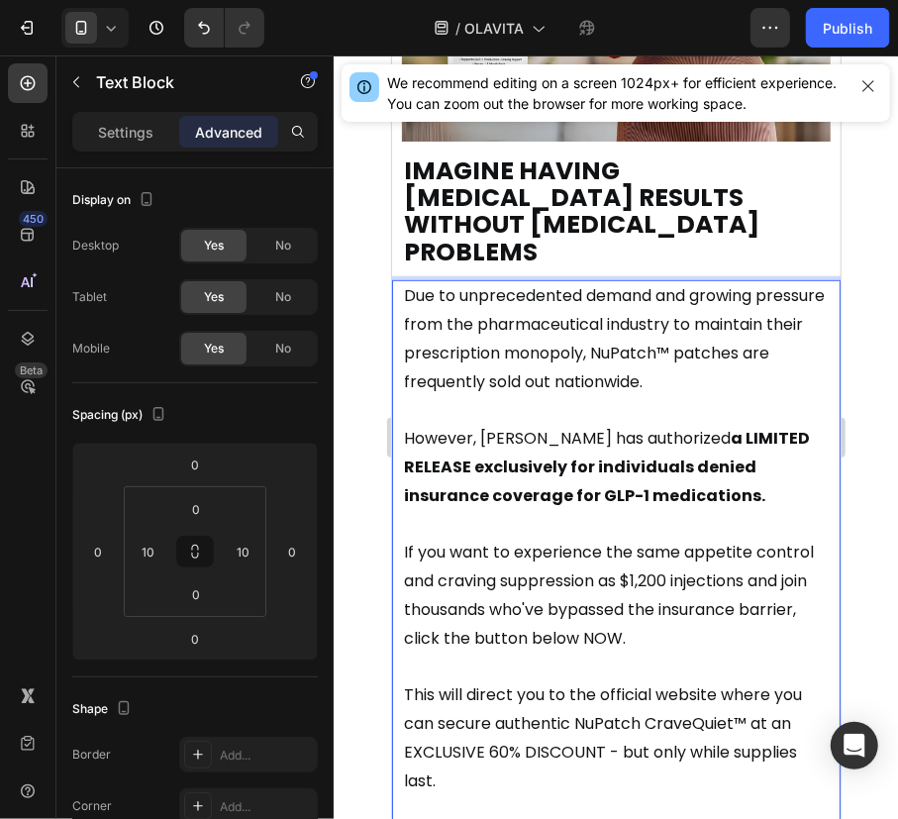
click at [610, 540] on span "If you want to experience the same appetite control and craving suppression as …" at bounding box center [608, 594] width 410 height 108
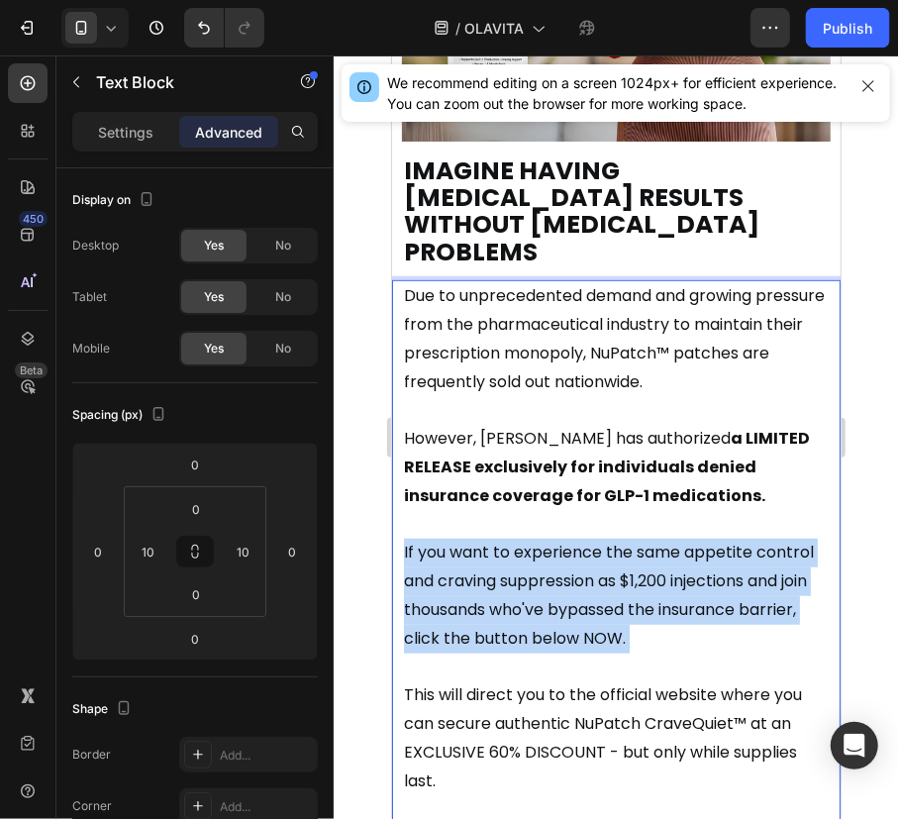
click at [610, 540] on span "If you want to experience the same appetite control and craving suppression as …" at bounding box center [608, 594] width 410 height 108
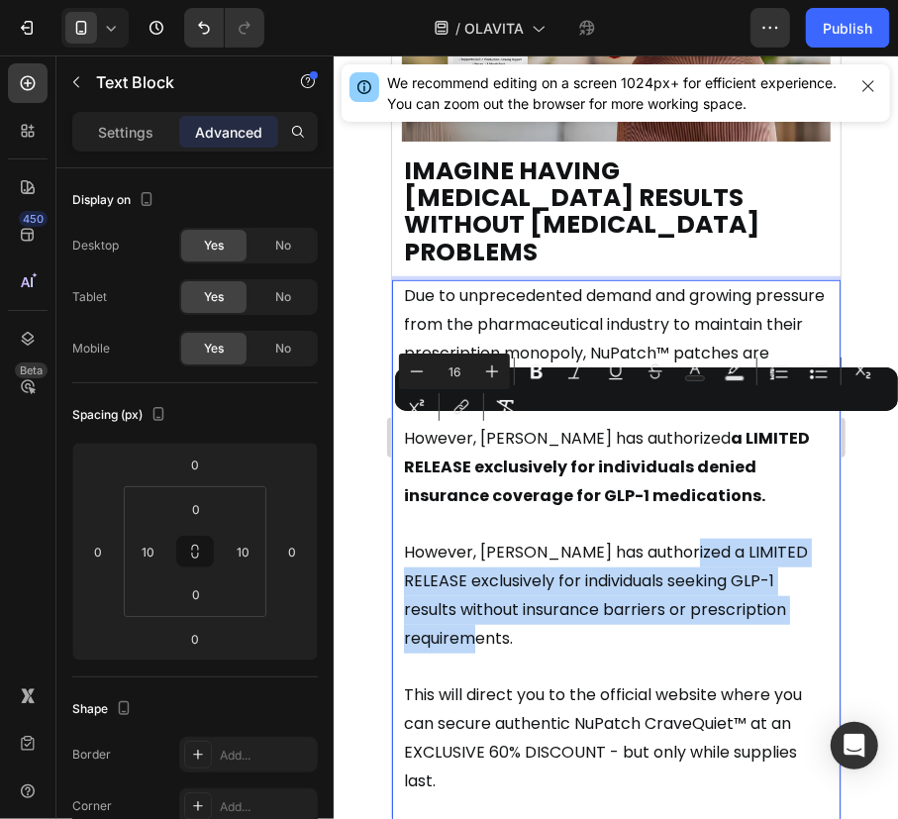
drag, startPoint x: 676, startPoint y: 425, endPoint x: 706, endPoint y: 515, distance: 94.9
click at [706, 538] on p "However, [PERSON_NAME] has authorized a LIMITED RELEASE exclusively for individ…" at bounding box center [615, 595] width 425 height 114
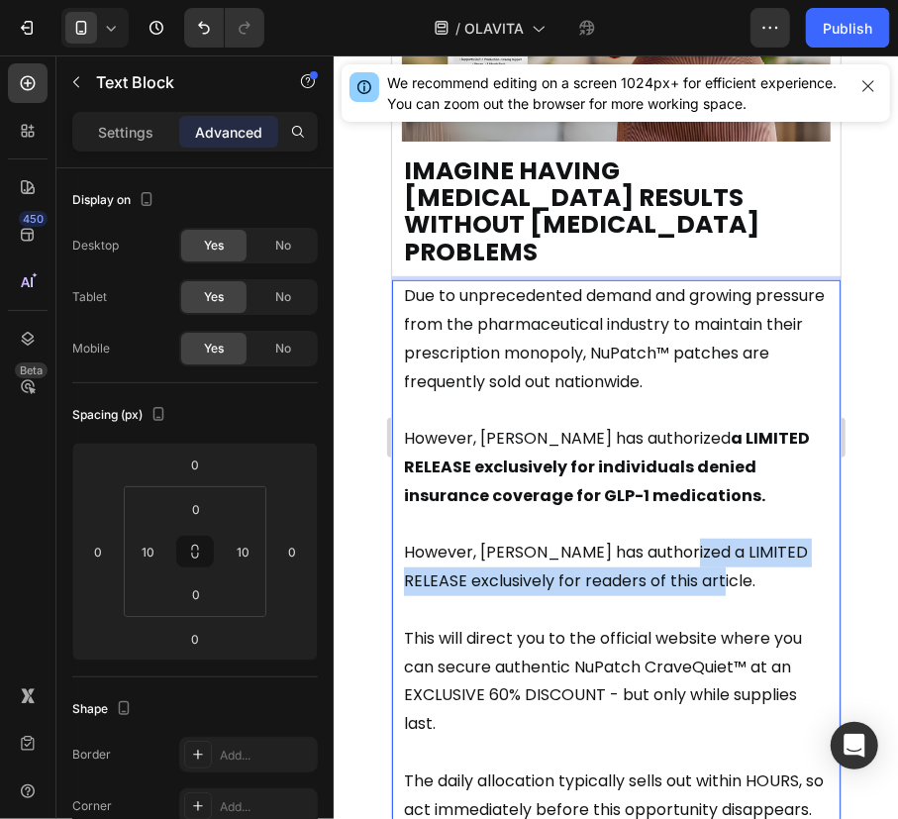
drag, startPoint x: 672, startPoint y: 432, endPoint x: 709, endPoint y: 469, distance: 52.5
click at [709, 538] on p "However, [PERSON_NAME] has authorized a LIMITED RELEASE exclusively for readers…" at bounding box center [615, 566] width 425 height 57
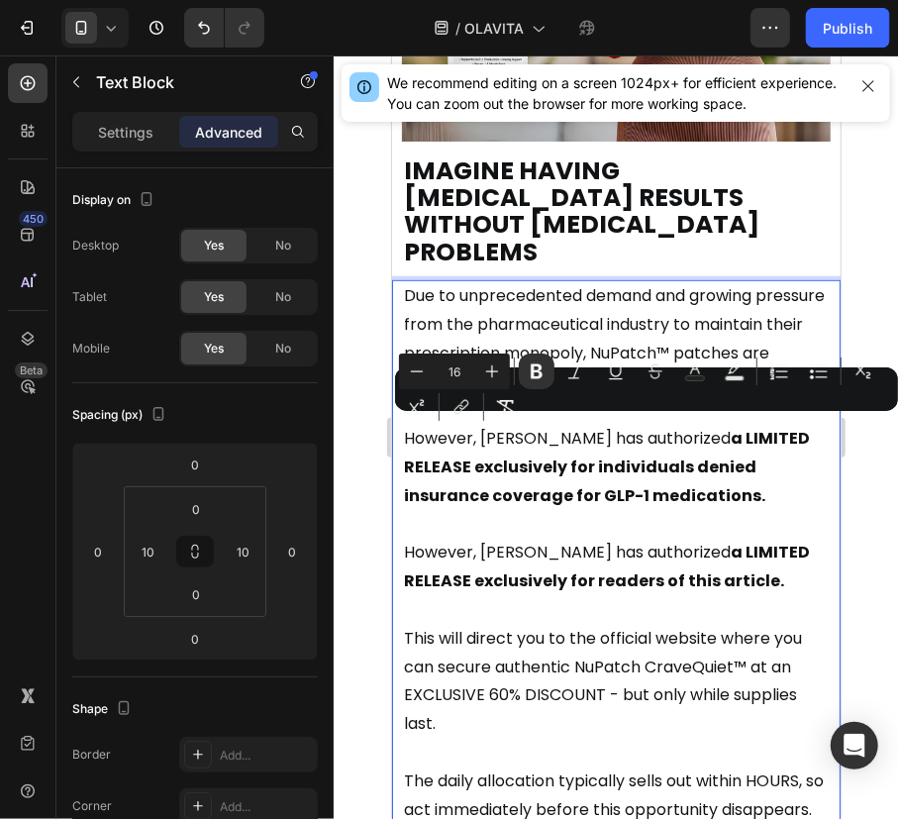
click at [672, 595] on p "Rich Text Editor. Editing area: main" at bounding box center [615, 609] width 425 height 29
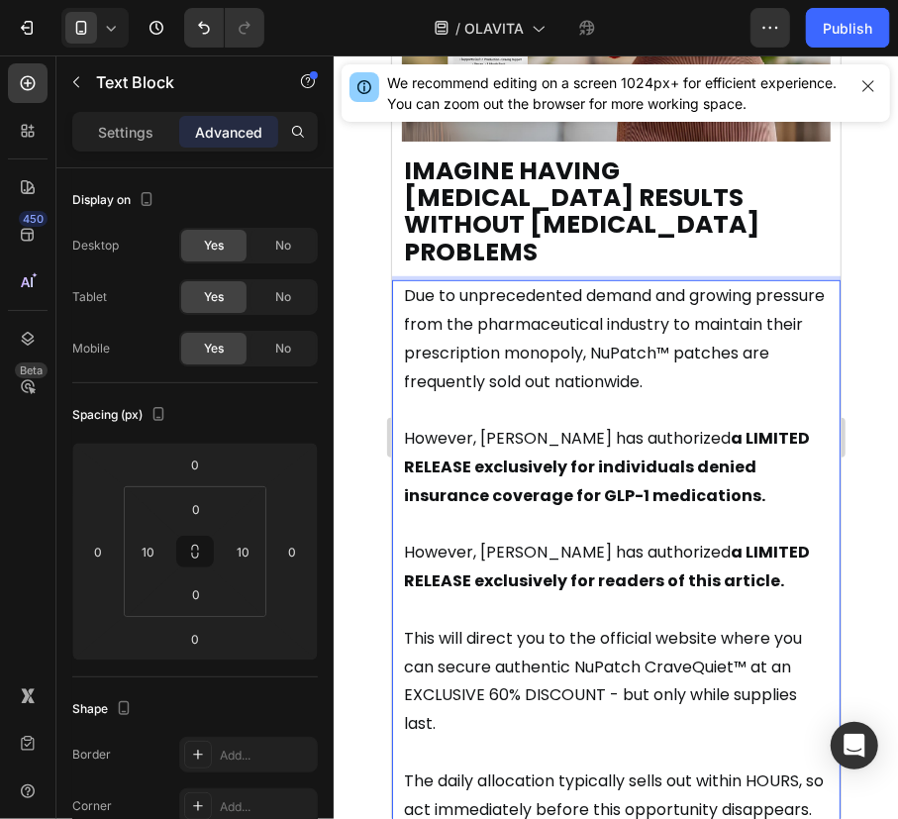
click at [658, 626] on span "This will direct you to the official website where you can secure authentic NuP…" at bounding box center [602, 680] width 398 height 108
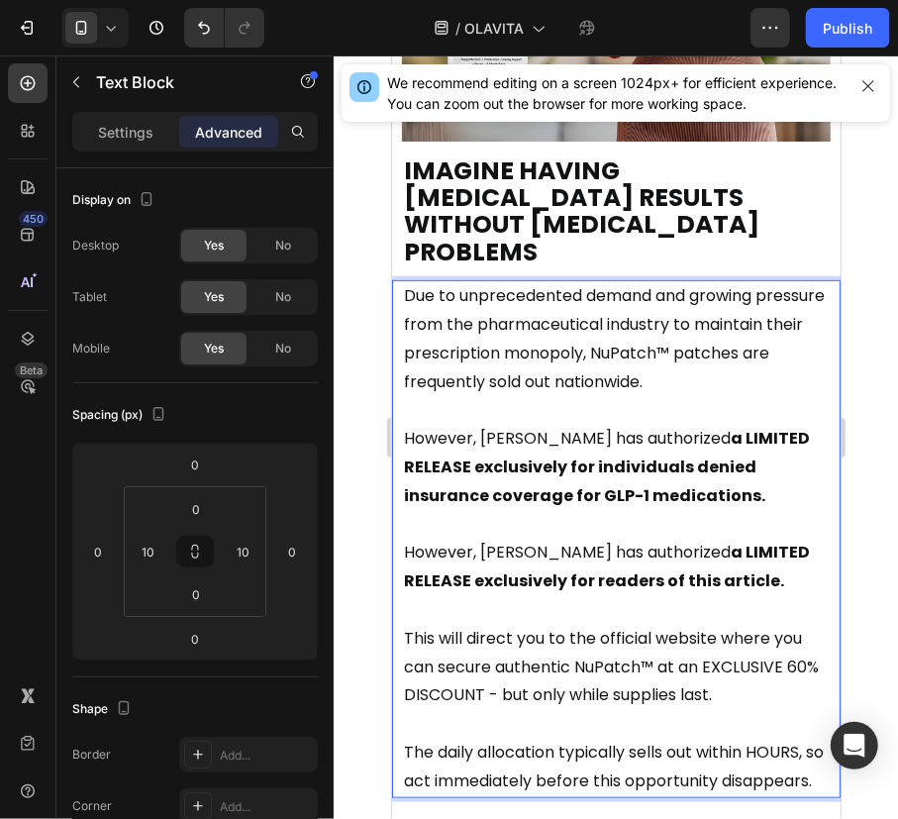
click at [599, 626] on span "This will direct you to the official website where you can secure authentic NuP…" at bounding box center [610, 666] width 415 height 80
click at [663, 540] on strong "a LIMITED RELEASE exclusively for readers of this article." at bounding box center [606, 565] width 406 height 51
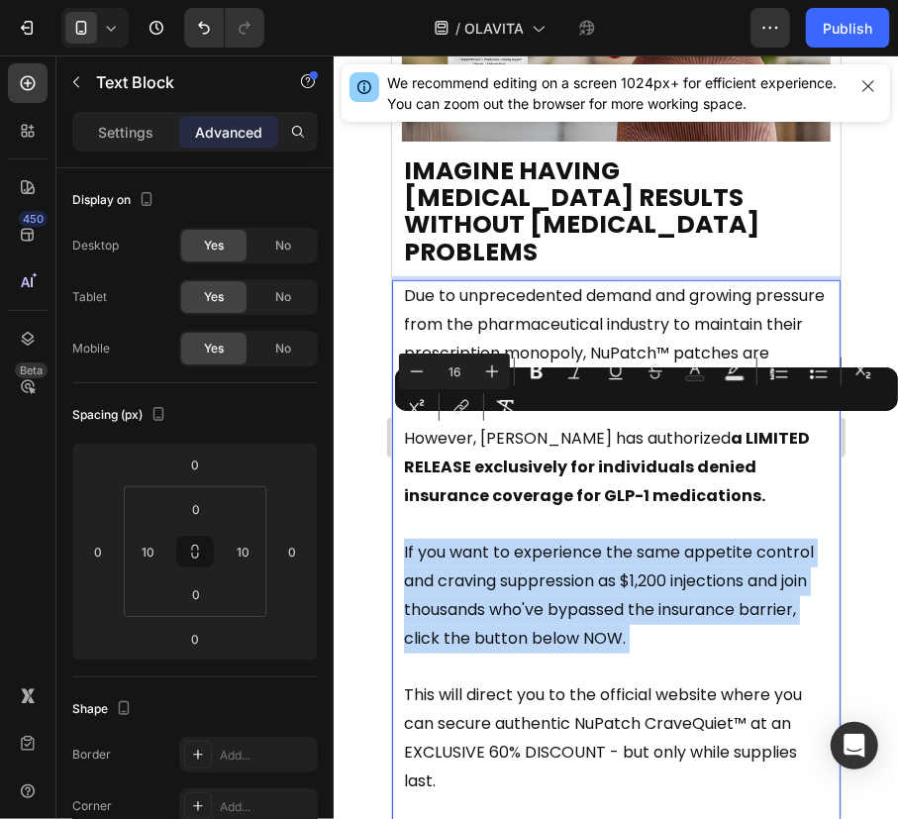
click at [663, 540] on span "If you want to experience the same appetite control and craving suppression as …" at bounding box center [608, 594] width 410 height 108
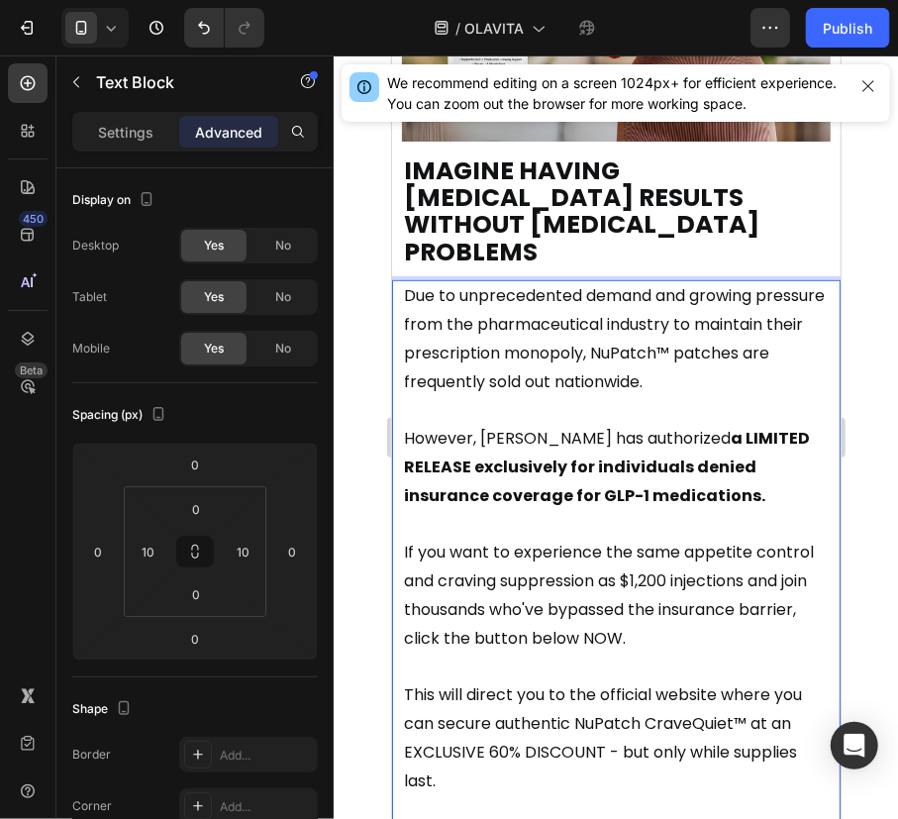
click at [630, 426] on span "However, [PERSON_NAME] has authorized a LIMITED RELEASE exclusively for individ…" at bounding box center [606, 466] width 406 height 80
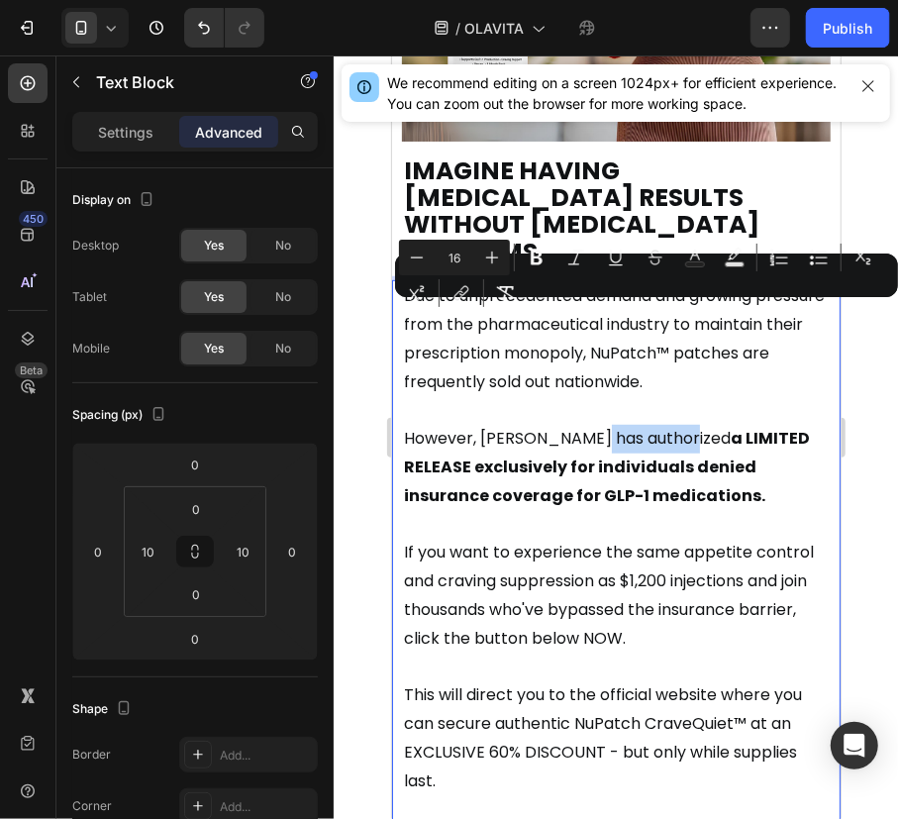
click at [634, 424] on p "However, [PERSON_NAME] has authorized a LIMITED RELEASE exclusively for individ…" at bounding box center [615, 481] width 425 height 114
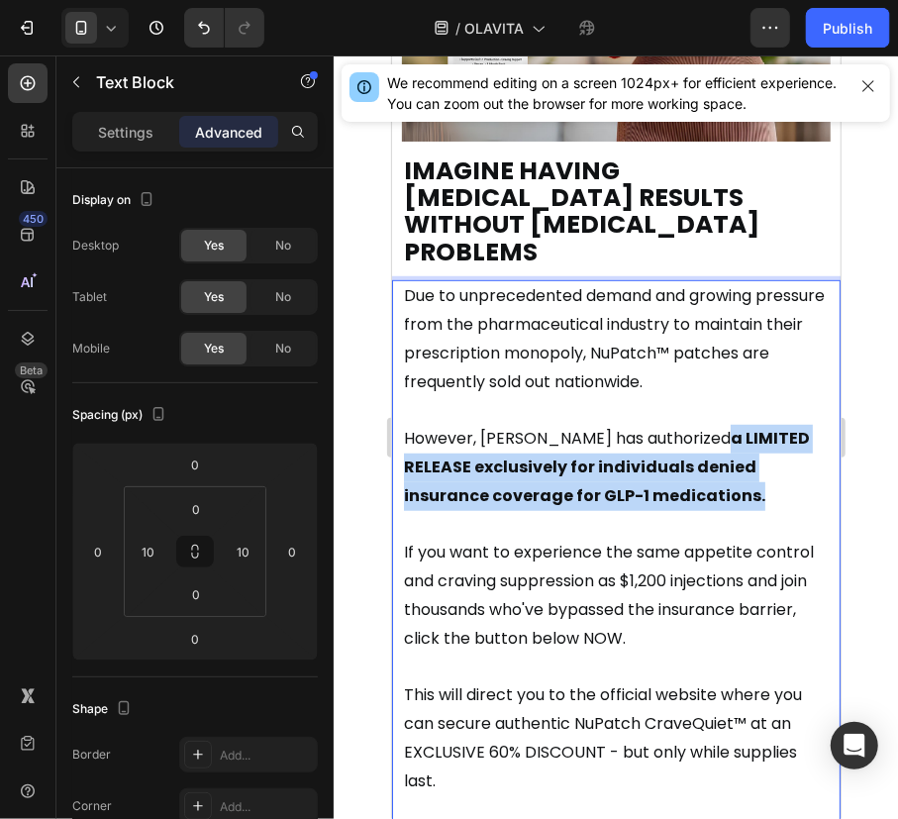
drag, startPoint x: 675, startPoint y: 314, endPoint x: 749, endPoint y: 370, distance: 93.3
click at [749, 426] on strong "a LIMITED RELEASE exclusively for individuals denied insurance coverage for GLP…" at bounding box center [606, 466] width 406 height 80
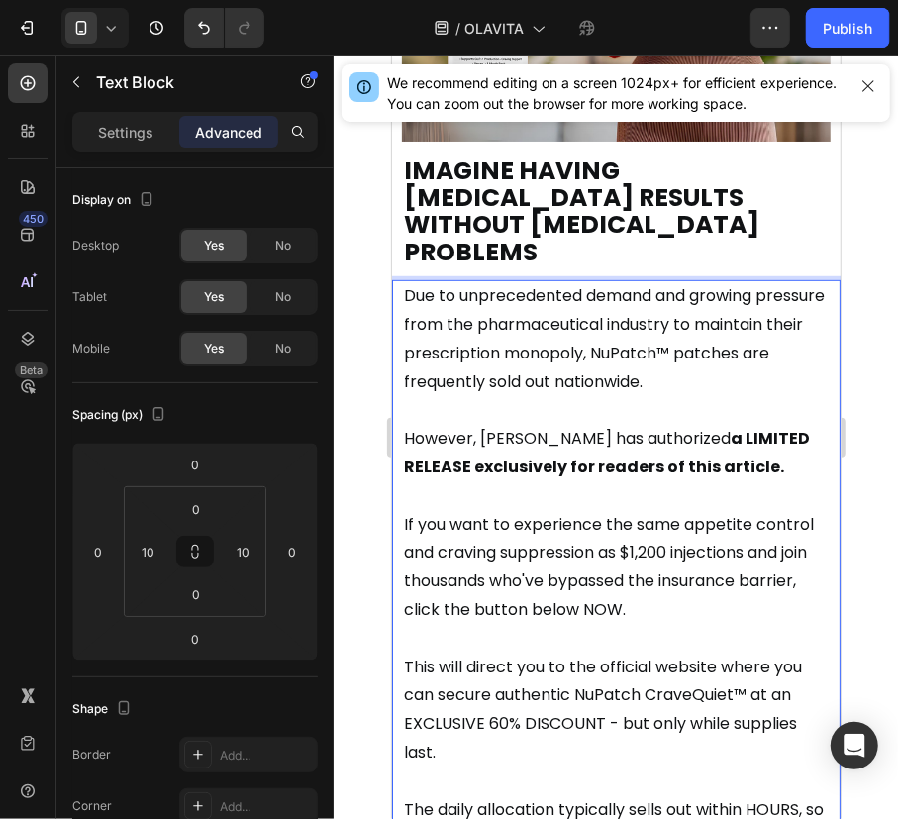
click at [726, 512] on span "If you want to experience the same appetite control and craving suppression as …" at bounding box center [608, 566] width 410 height 108
click at [710, 424] on p "However, [PERSON_NAME] has authorized a LIMITED RELEASE exclusively for readers…" at bounding box center [615, 466] width 425 height 85
click at [618, 526] on p "If you want to experience the same appetite control and craving suppression as …" at bounding box center [615, 581] width 425 height 143
click at [657, 654] on span "This will direct you to the official website where you can secure authentic NuP…" at bounding box center [602, 708] width 398 height 108
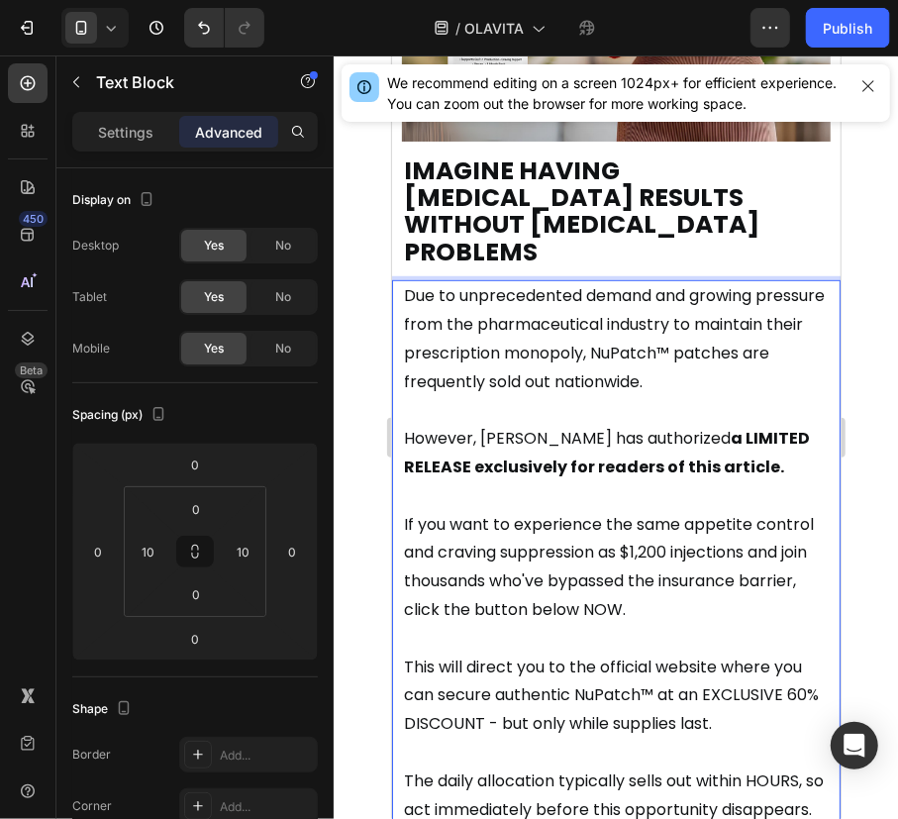
click at [669, 654] on span "This will direct you to the official website where you can secure authentic NuP…" at bounding box center [610, 694] width 415 height 80
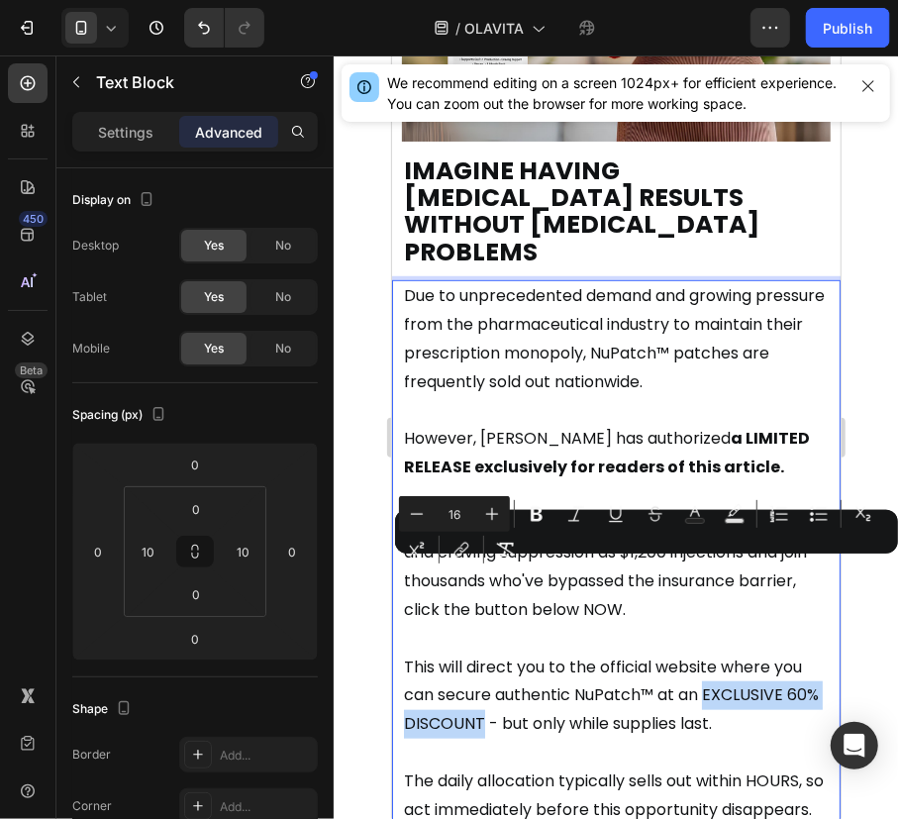
drag, startPoint x: 515, startPoint y: 597, endPoint x: 704, endPoint y: 577, distance: 190.1
click at [704, 654] on span "This will direct you to the official website where you can secure authentic NuP…" at bounding box center [610, 694] width 415 height 80
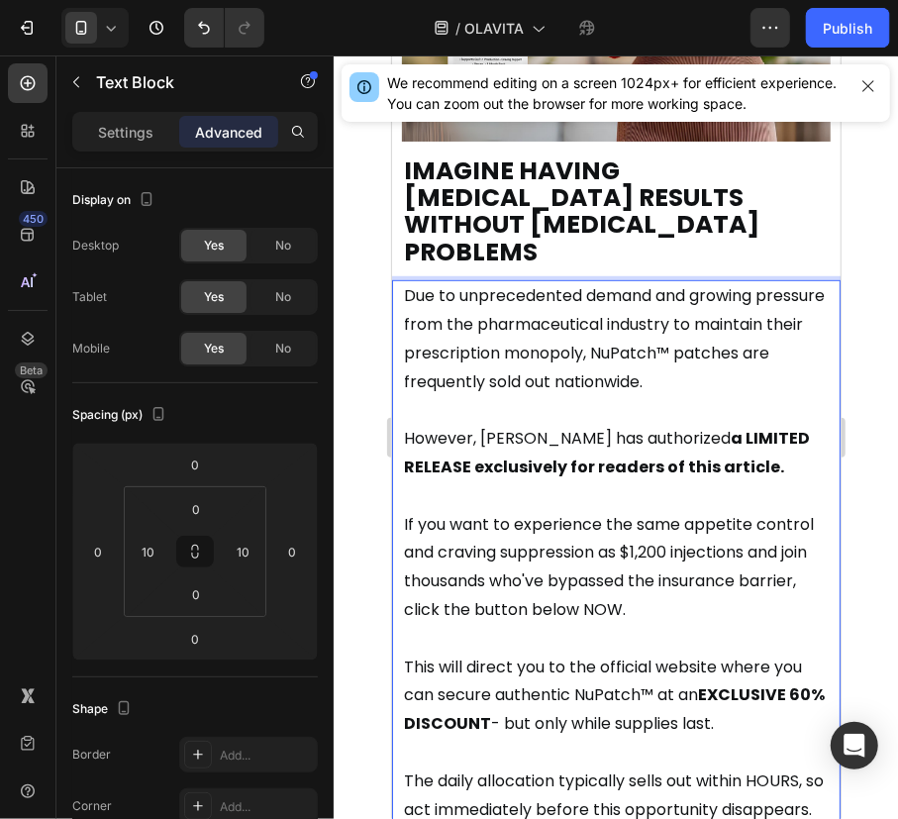
click at [689, 652] on p "This will direct you to the official website where you can secure authentic NuP…" at bounding box center [615, 694] width 425 height 85
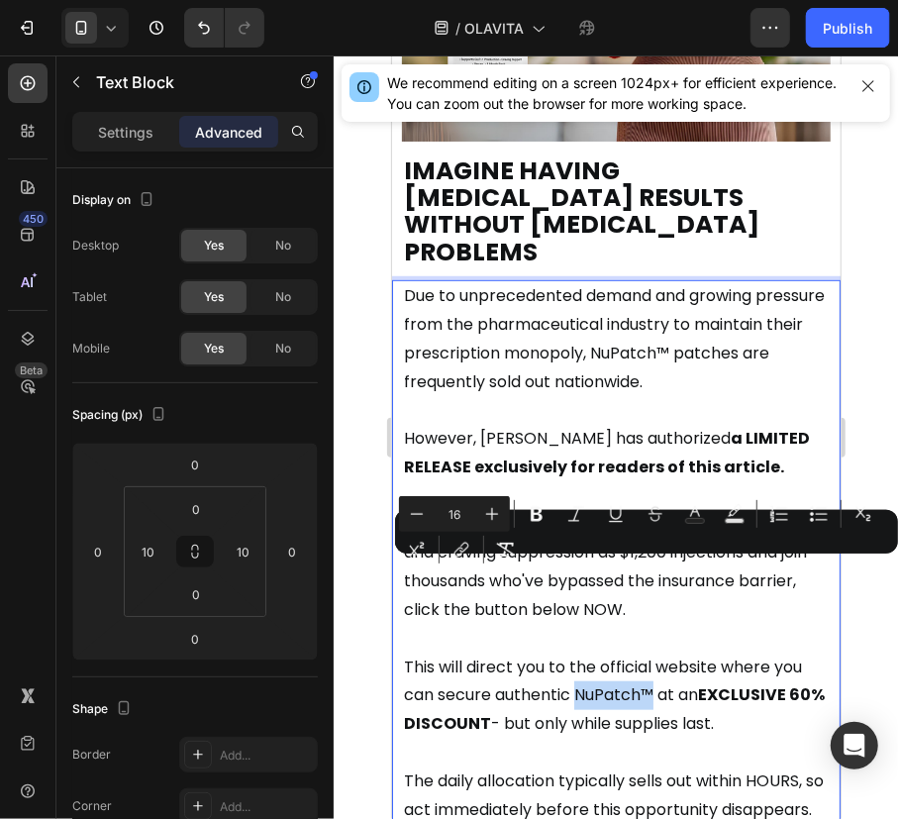
drag, startPoint x: 576, startPoint y: 571, endPoint x: 652, endPoint y: 575, distance: 76.3
click at [652, 654] on span "This will direct you to the official website where you can secure authentic NuP…" at bounding box center [613, 694] width 421 height 80
click at [637, 738] on p "The daily allocation typically sells out within HOURS, so act immediately befor…" at bounding box center [615, 780] width 425 height 85
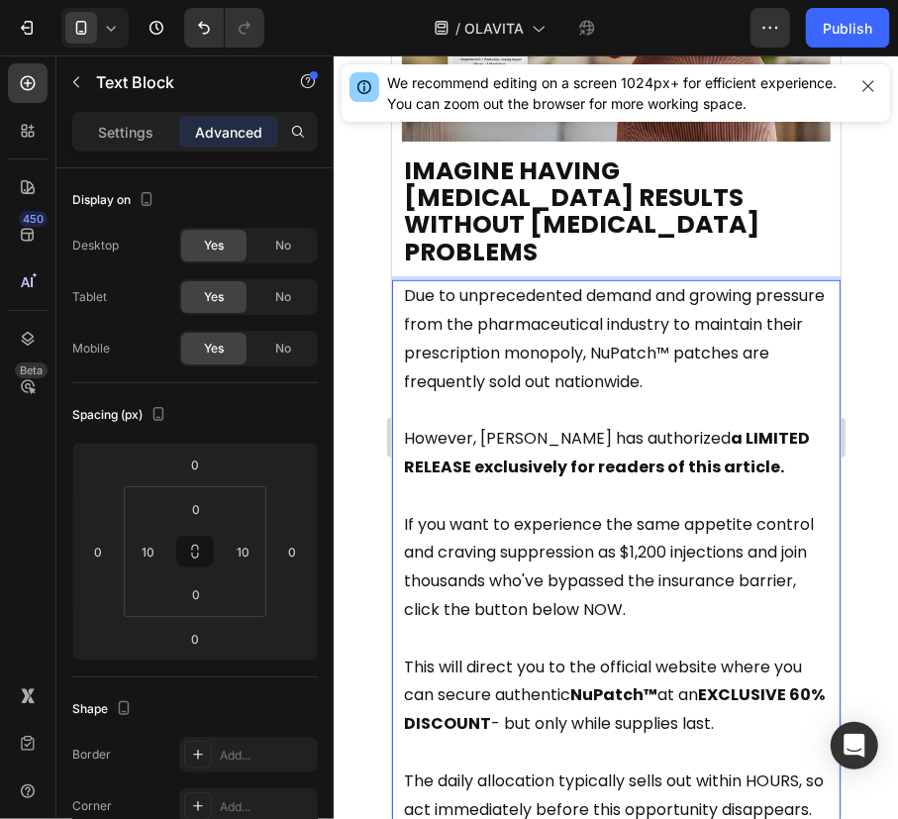
click at [518, 682] on strong "EXCLUSIVE 60% DISCOUNT" at bounding box center [613, 707] width 421 height 51
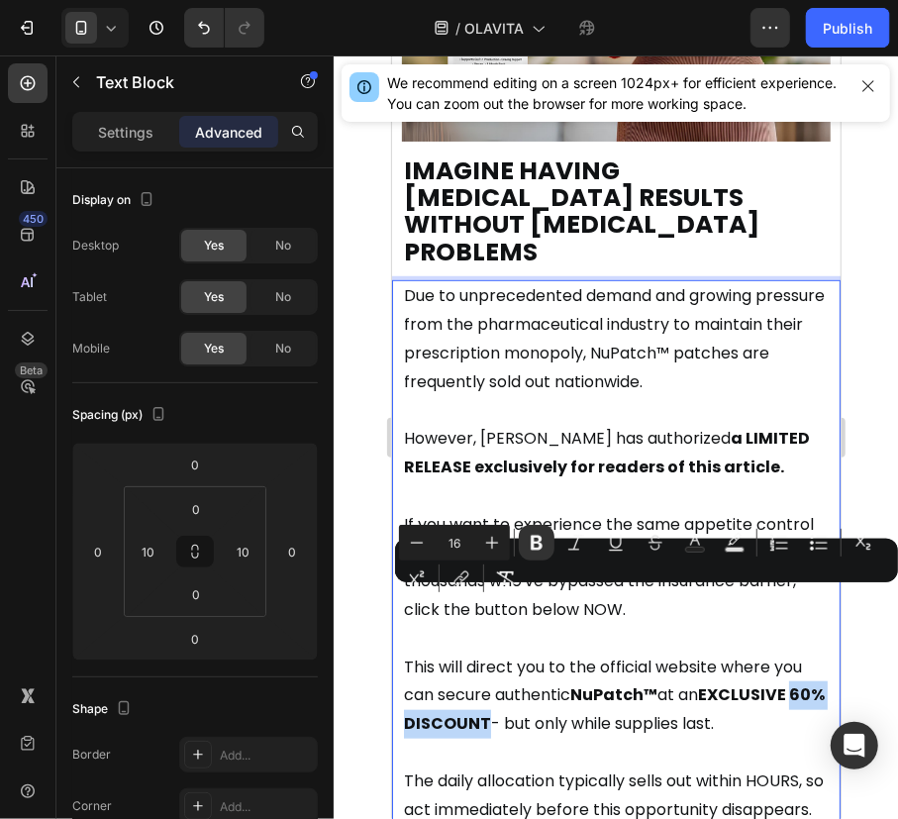
drag, startPoint x: 524, startPoint y: 598, endPoint x: 402, endPoint y: 604, distance: 121.9
click at [403, 654] on span "This will direct you to the official website where you can secure authentic NuP…" at bounding box center [613, 694] width 421 height 80
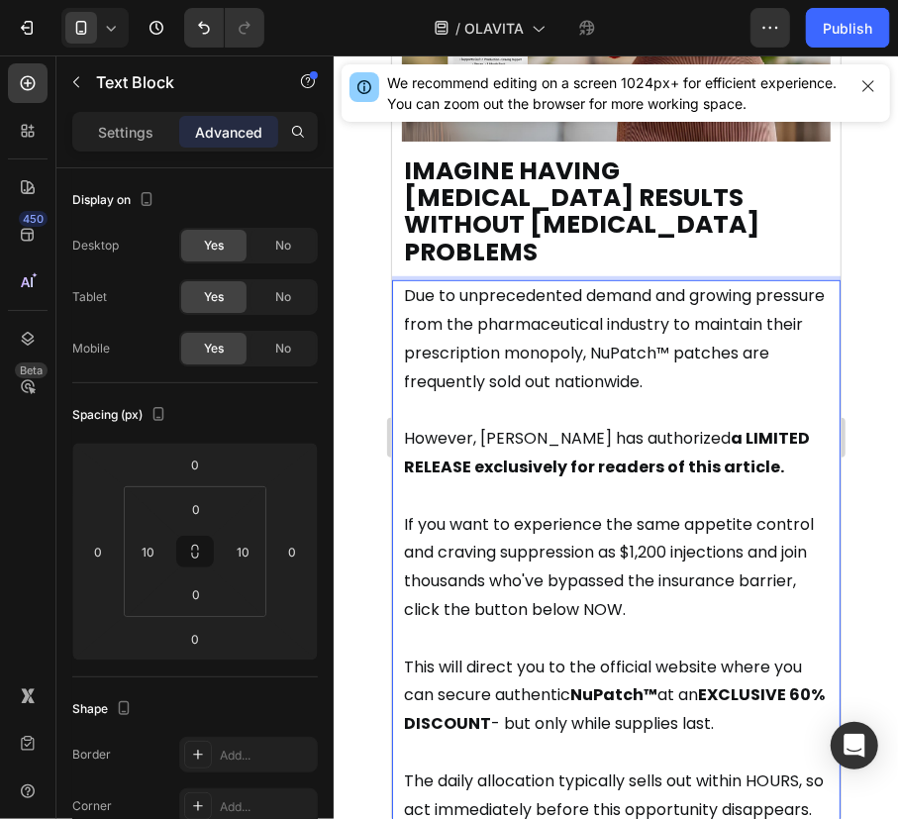
click at [452, 738] on p "The daily allocation typically sells out within HOURS, so act immediately befor…" at bounding box center [615, 780] width 425 height 85
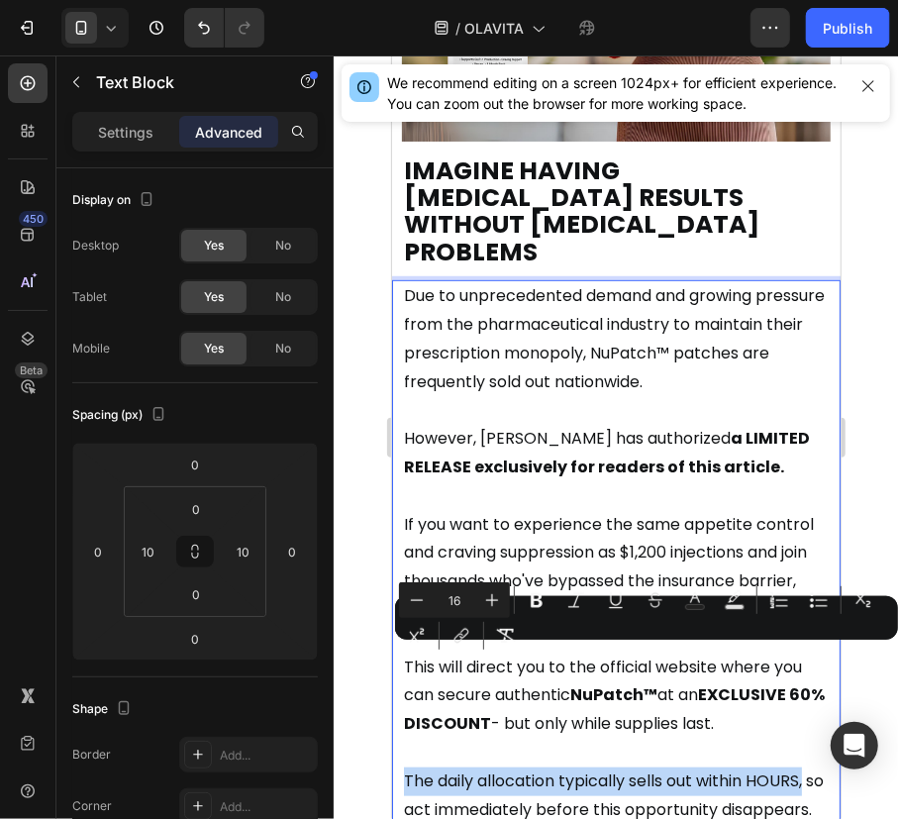
drag, startPoint x: 402, startPoint y: 652, endPoint x: 810, endPoint y: 655, distance: 407.9
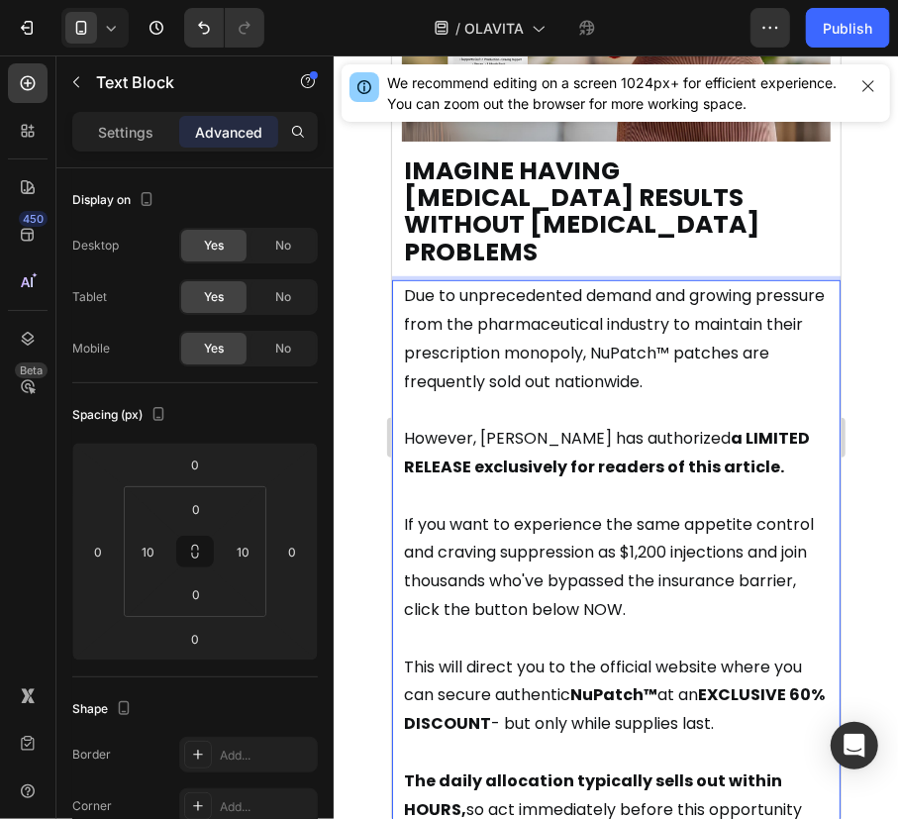
click at [686, 738] on p "The daily allocation typically sells out within HOURS, so act immediately befor…" at bounding box center [615, 795] width 425 height 114
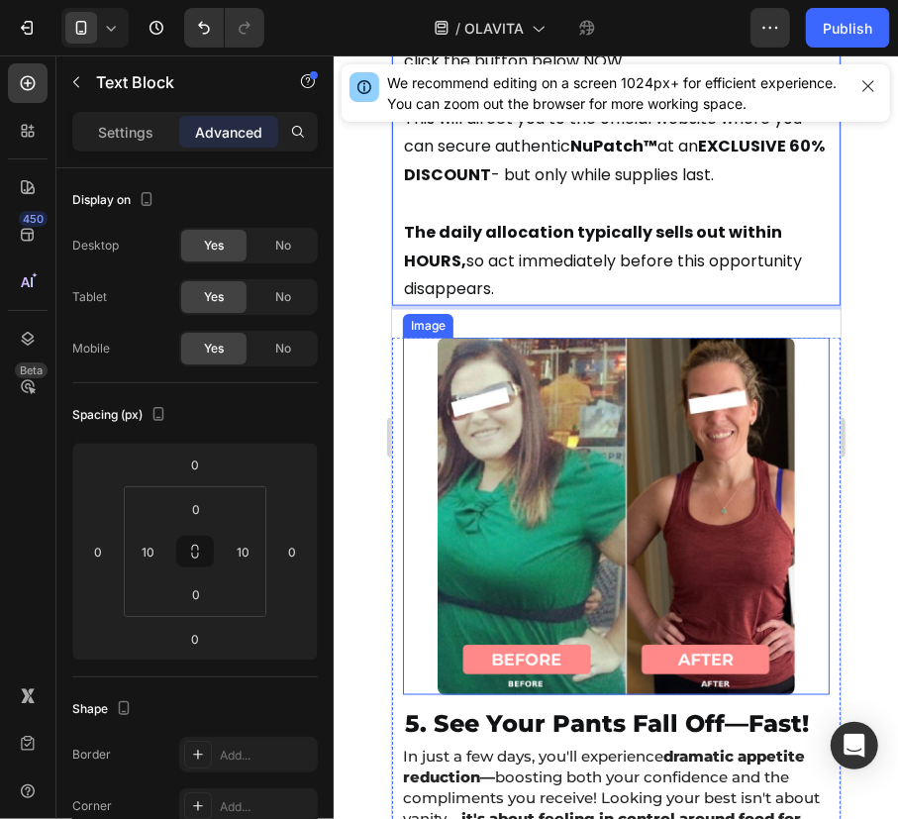
scroll to position [17431, 0]
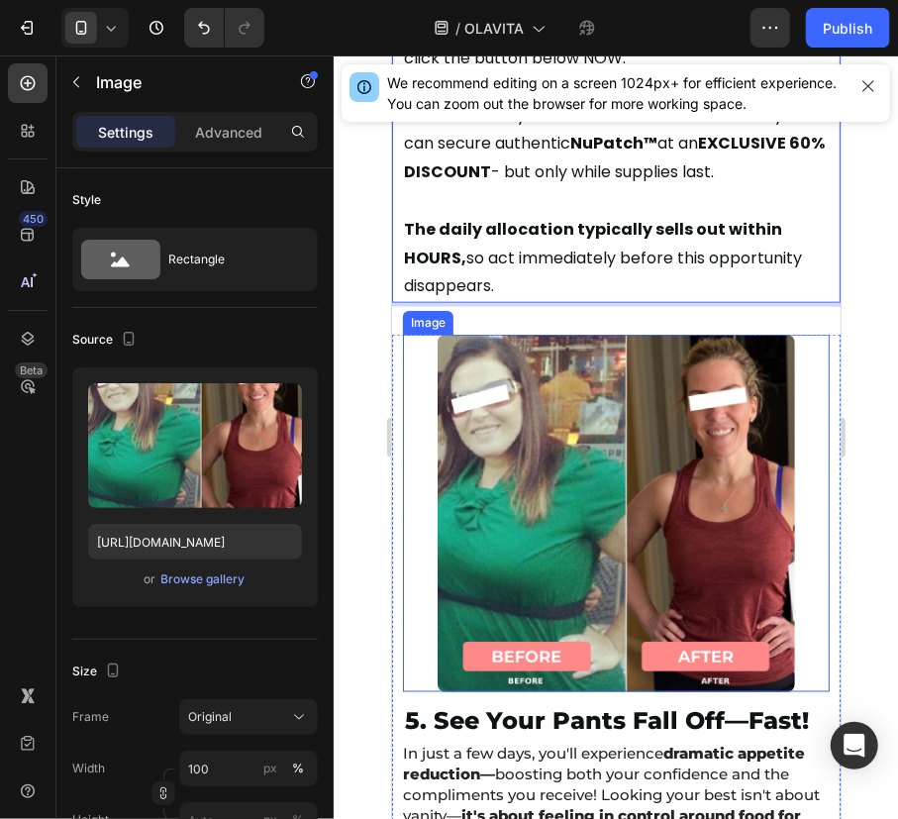
click at [731, 423] on img at bounding box center [615, 512] width 357 height 357
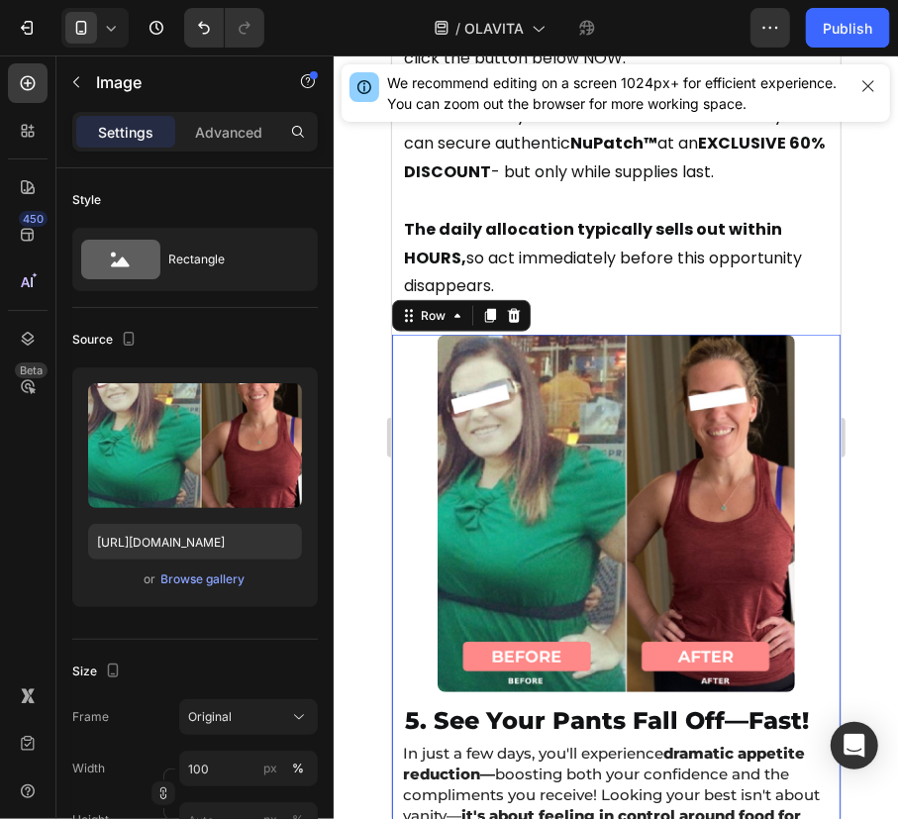
click at [444, 731] on div "Image 5. See Your Pants Fall Off—Fast! Heading In just a few days, you'll exper…" at bounding box center [615, 609] width 448 height 550
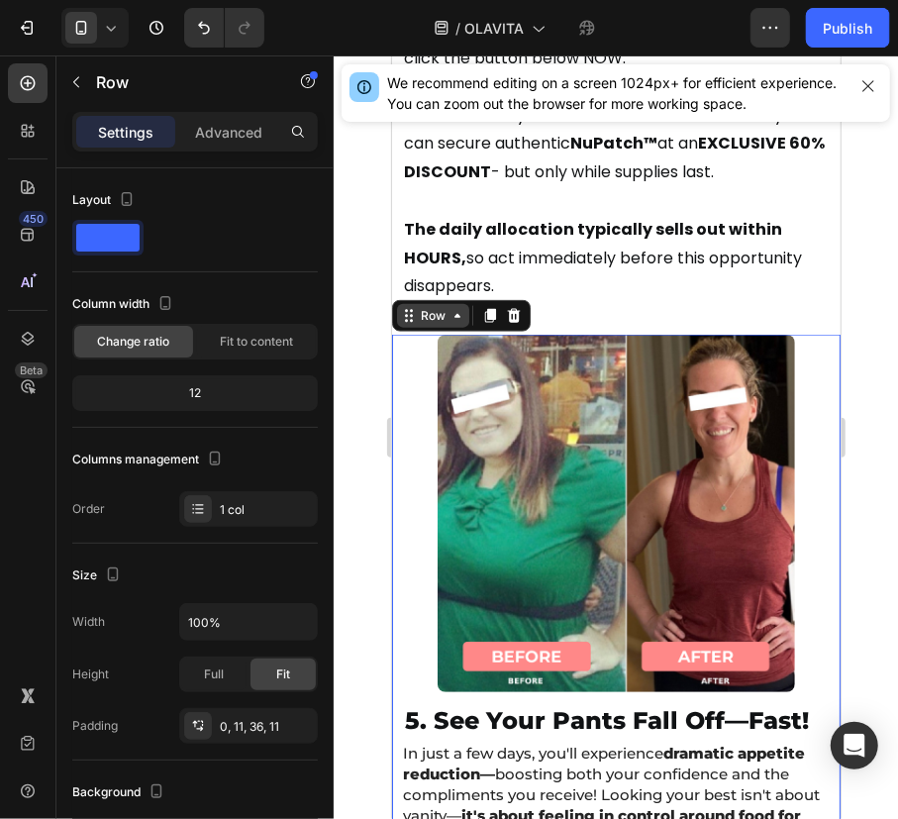
click at [458, 303] on div "Row" at bounding box center [432, 315] width 72 height 24
click at [406, 303] on div "Row" at bounding box center [432, 315] width 72 height 24
click at [29, 325] on div at bounding box center [28, 339] width 40 height 40
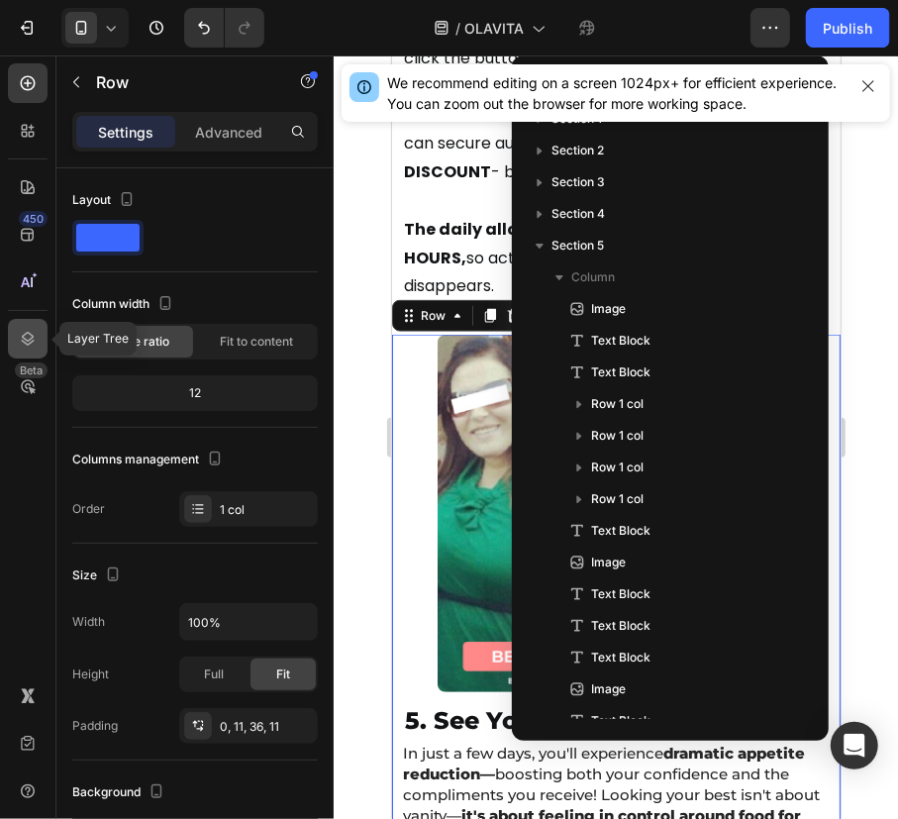
scroll to position [785, 0]
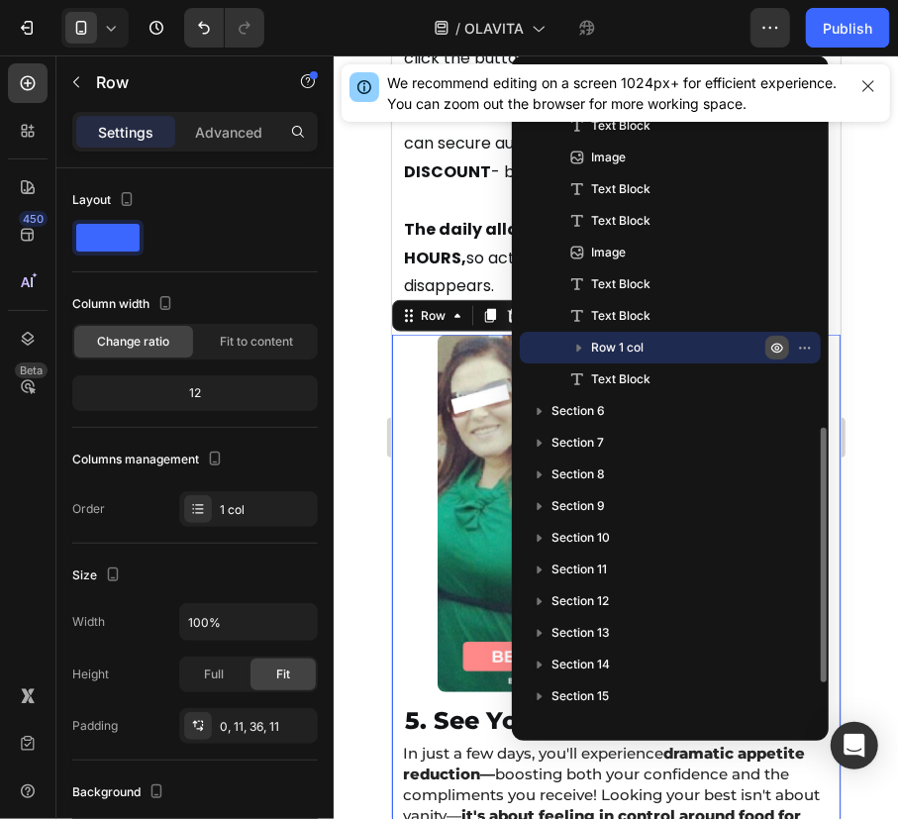
click at [784, 345] on icon "button" at bounding box center [777, 348] width 16 height 16
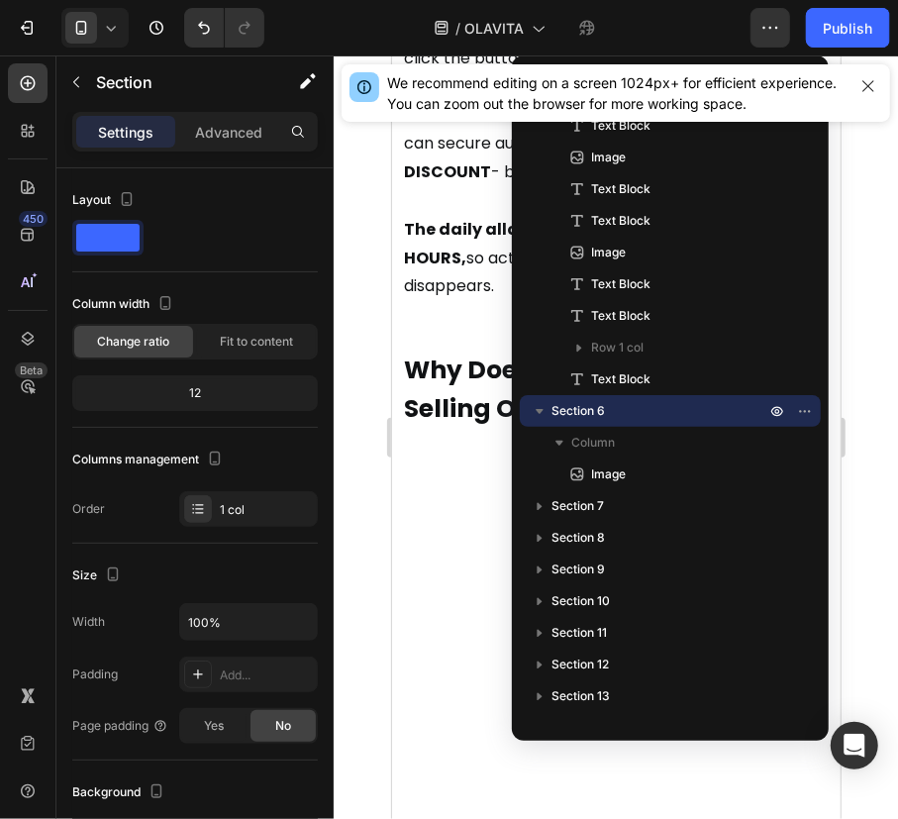
click at [432, 430] on div at bounding box center [615, 547] width 448 height 234
click at [378, 357] on div at bounding box center [616, 436] width 564 height 763
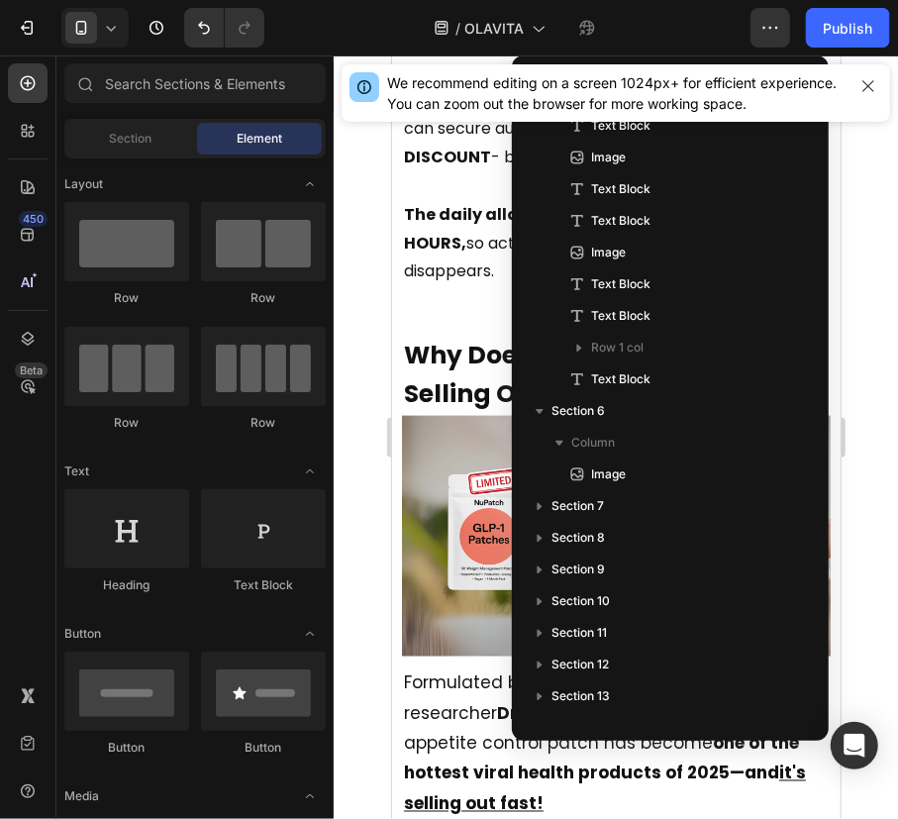
scroll to position [17445, 0]
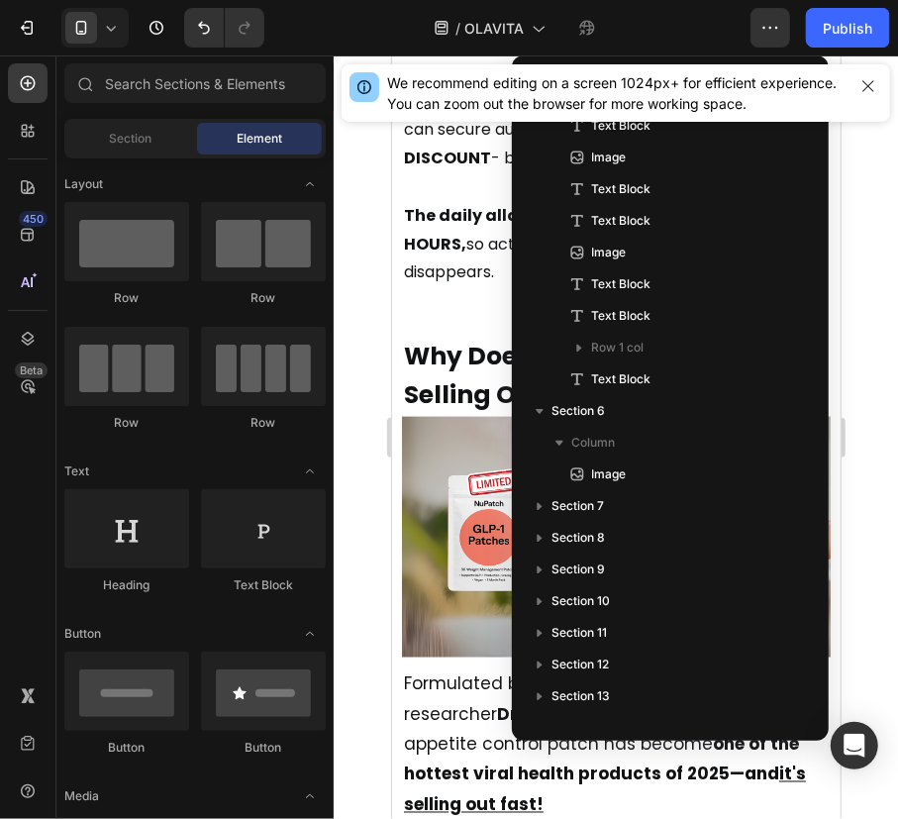
click at [852, 289] on div at bounding box center [616, 436] width 564 height 763
click at [871, 303] on div at bounding box center [616, 436] width 564 height 763
click at [871, 87] on icon "button" at bounding box center [868, 86] width 16 height 16
